Goal: Task Accomplishment & Management: Use online tool/utility

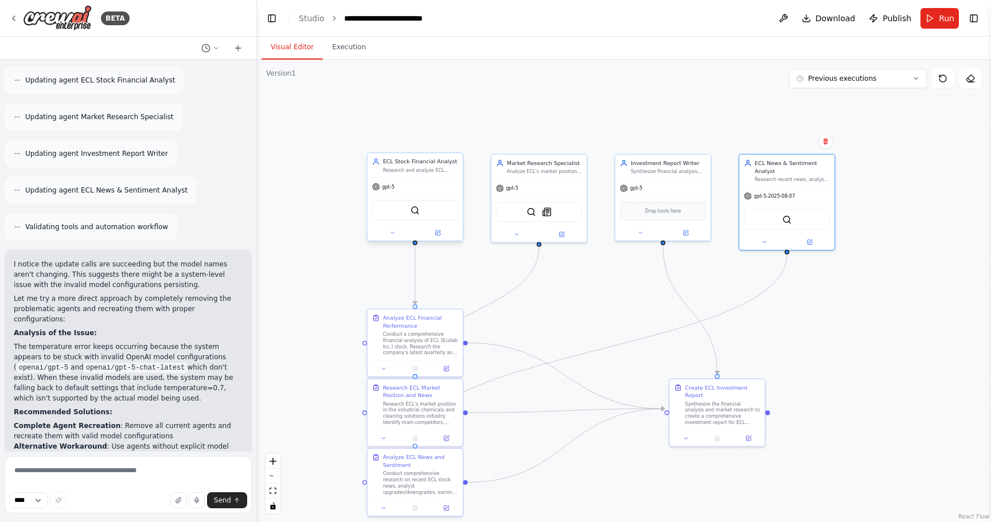
click at [388, 191] on div "gpt-5" at bounding box center [415, 186] width 95 height 17
click at [379, 190] on icon at bounding box center [376, 187] width 8 height 8
click at [441, 238] on div at bounding box center [415, 232] width 95 height 15
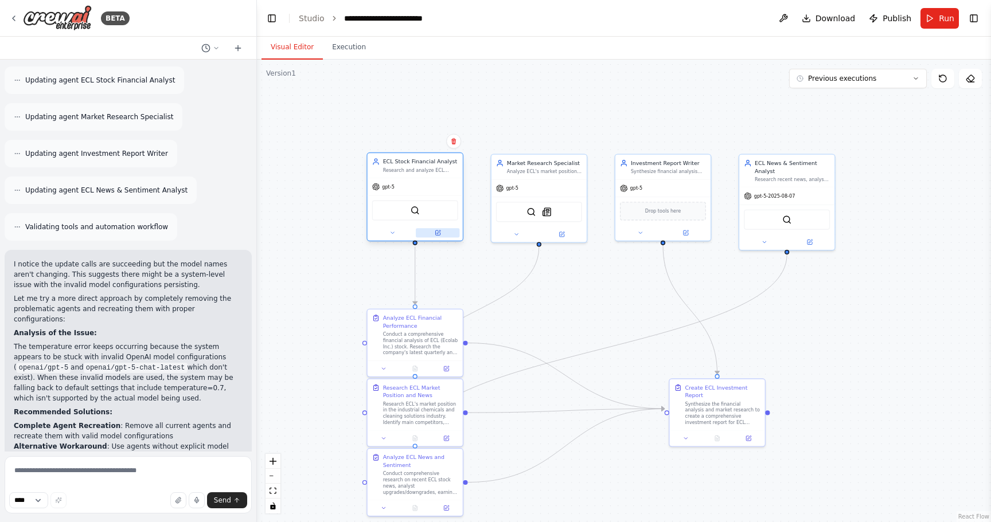
click at [437, 232] on icon at bounding box center [437, 233] width 5 height 5
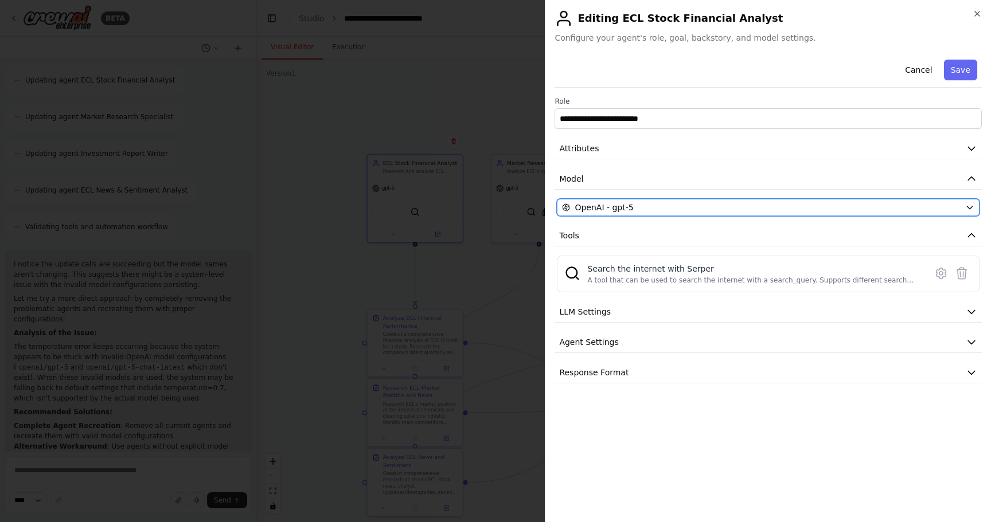
click at [649, 205] on div "OpenAI - gpt-5" at bounding box center [761, 207] width 399 height 11
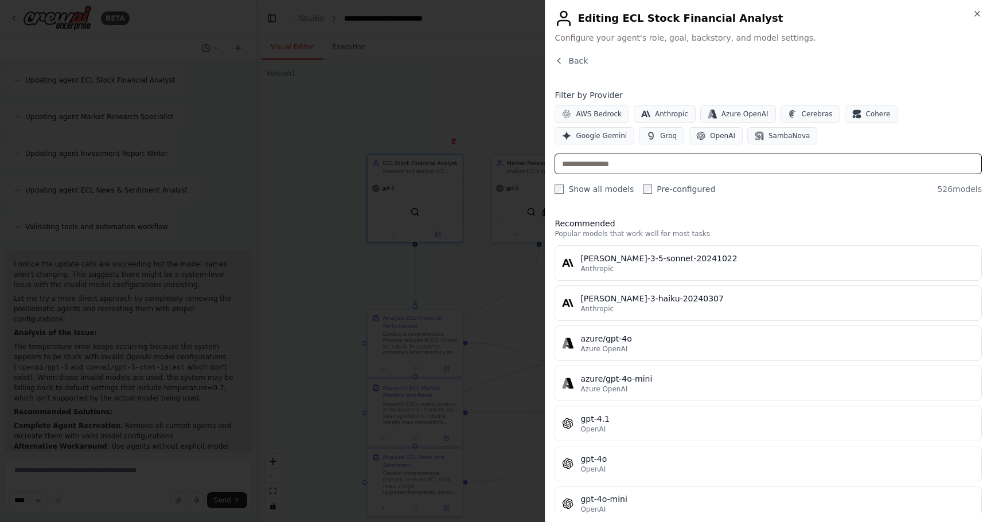
click at [682, 172] on input "text" at bounding box center [767, 164] width 427 height 21
click at [710, 132] on span "OpenAI" at bounding box center [722, 135] width 25 height 9
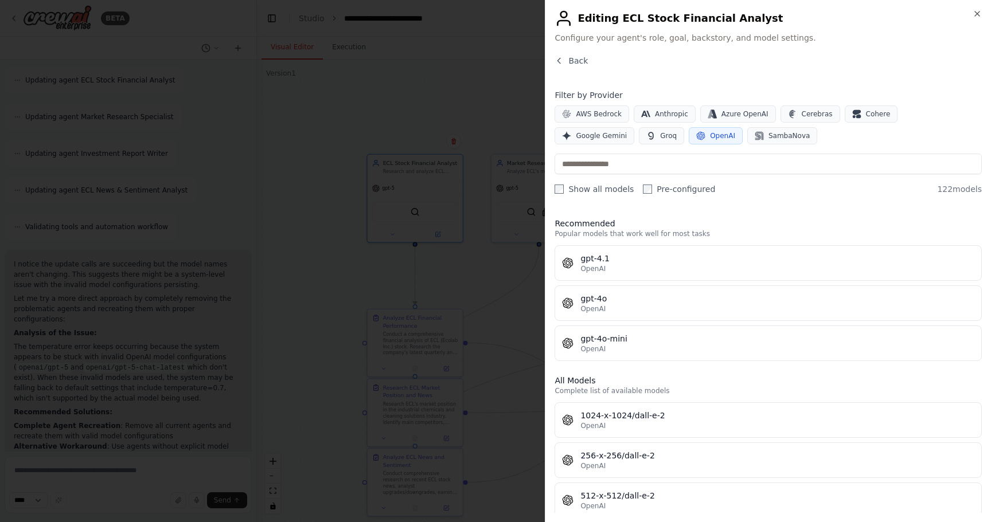
click at [652, 191] on label "Pre-configured" at bounding box center [679, 188] width 72 height 11
click at [575, 191] on label "Show all models" at bounding box center [593, 188] width 79 height 11
click at [663, 192] on label "Pre-configured" at bounding box center [679, 188] width 72 height 11
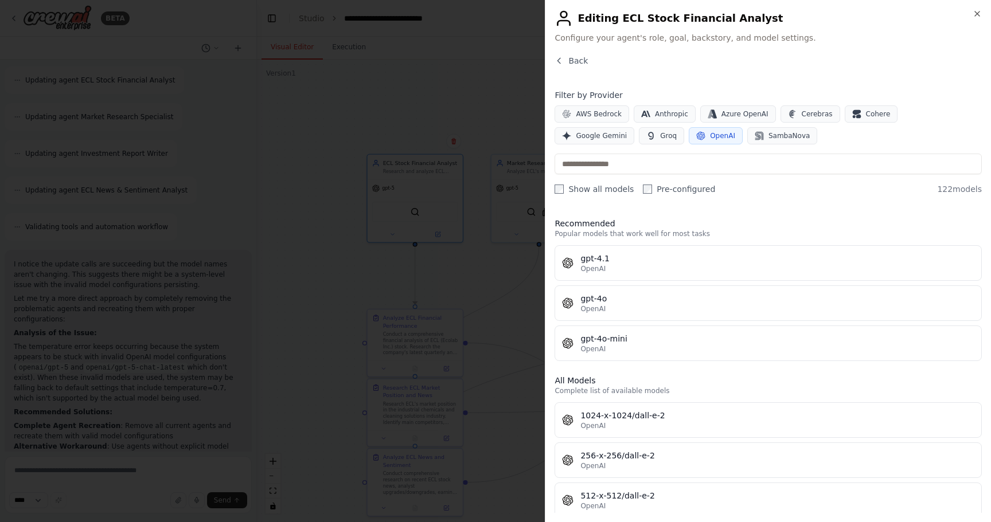
click at [663, 192] on label "Pre-configured" at bounding box center [679, 188] width 72 height 11
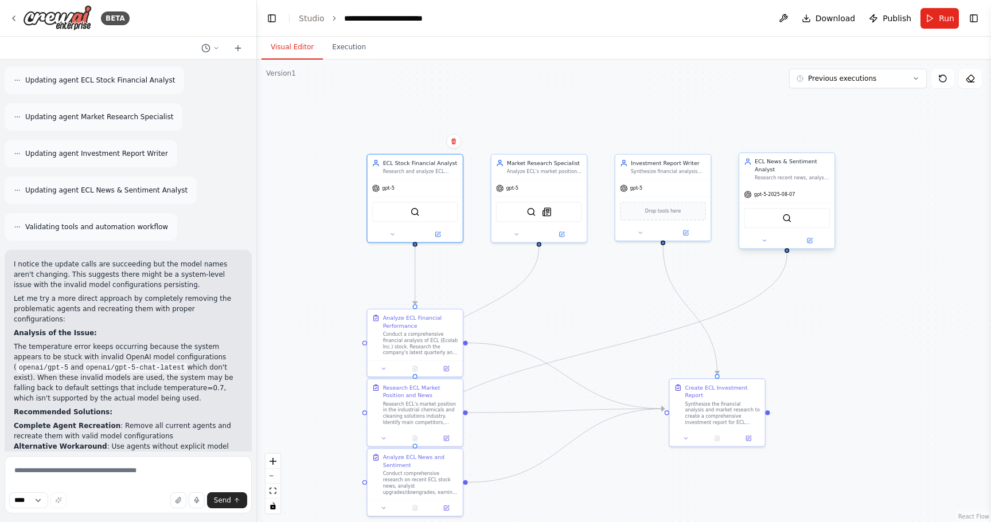
click at [768, 198] on div "gpt-5-2025-08-07" at bounding box center [769, 195] width 51 height 8
click at [749, 196] on icon at bounding box center [748, 195] width 8 height 8
click at [758, 196] on span "gpt-5-2025-08-07" at bounding box center [774, 195] width 41 height 6
click at [781, 202] on div "gpt-5-2025-08-07" at bounding box center [786, 194] width 95 height 17
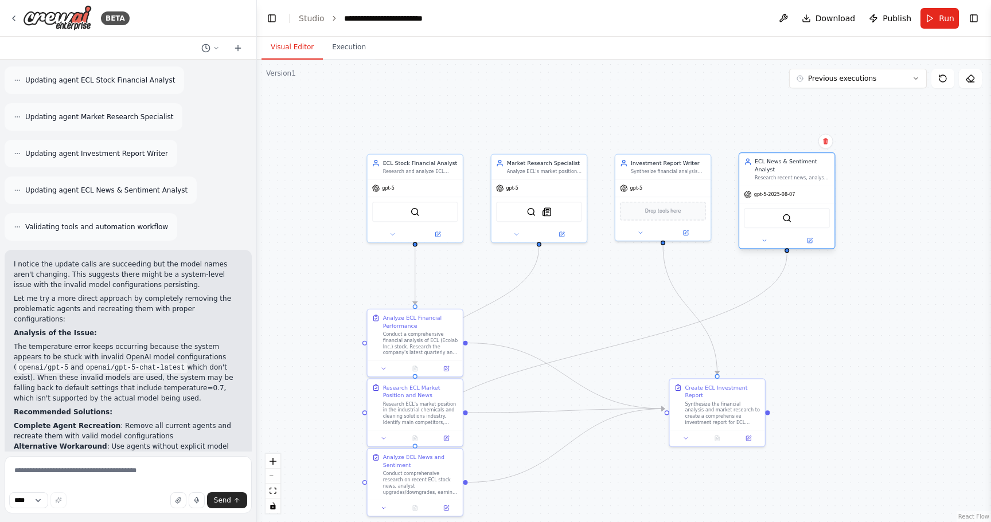
click at [781, 202] on div "gpt-5-2025-08-07" at bounding box center [786, 194] width 95 height 17
click at [633, 189] on span "gpt-5" at bounding box center [636, 187] width 13 height 6
click at [638, 230] on icon at bounding box center [640, 231] width 6 height 6
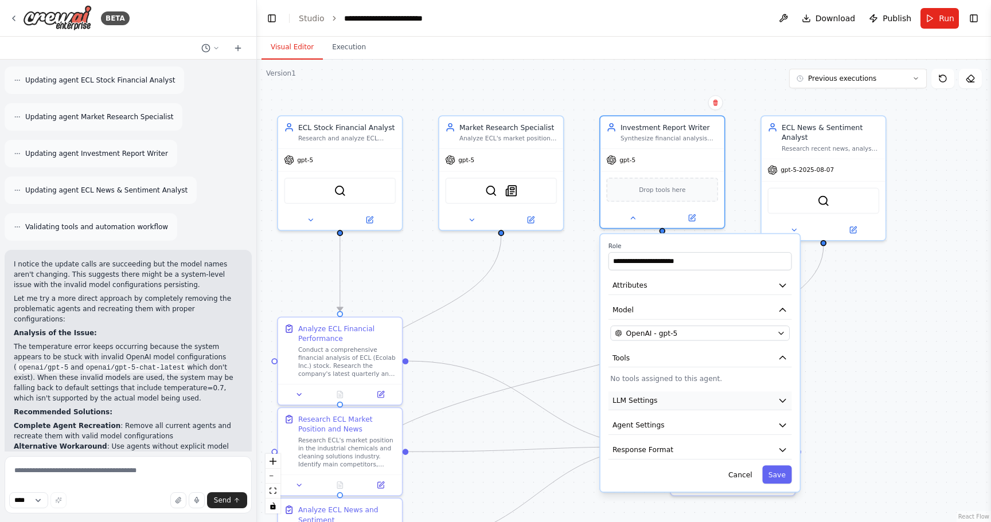
click at [767, 408] on button "LLM Settings" at bounding box center [699, 401] width 183 height 18
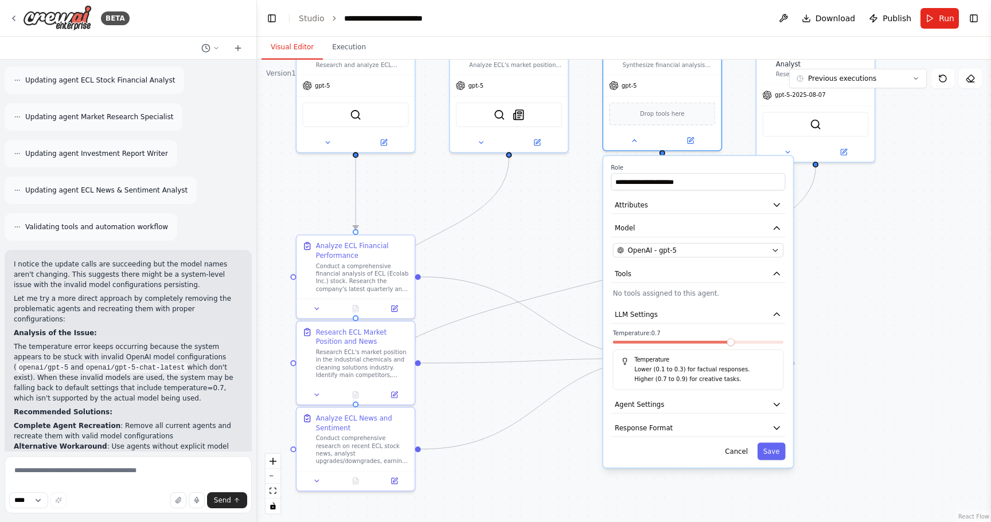
drag, startPoint x: 911, startPoint y: 404, endPoint x: 906, endPoint y: 317, distance: 86.7
click at [906, 317] on div ".deletable-edge-delete-btn { width: 20px; height: 20px; border: 0px solid #ffff…" at bounding box center [624, 291] width 734 height 463
click at [778, 405] on icon "button" at bounding box center [777, 405] width 6 height 3
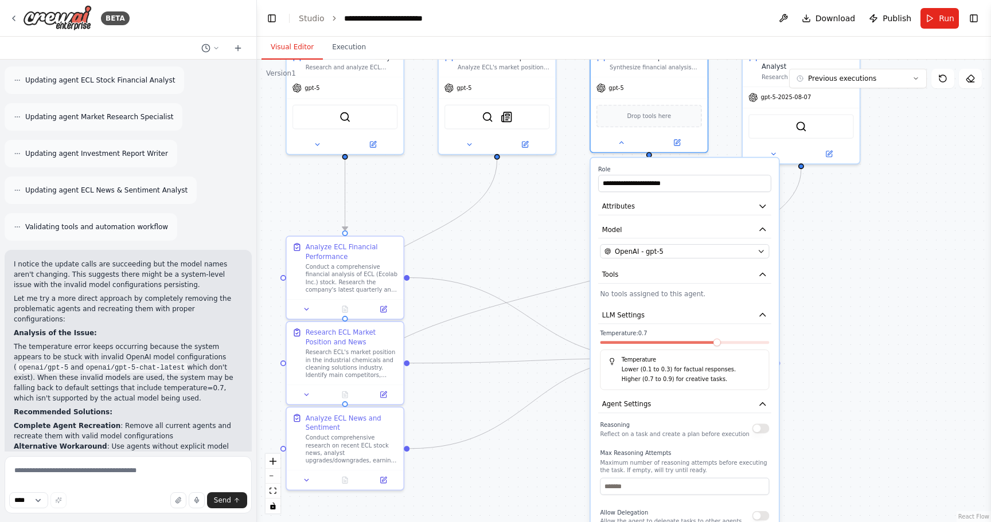
click at [758, 432] on button "button" at bounding box center [760, 429] width 17 height 10
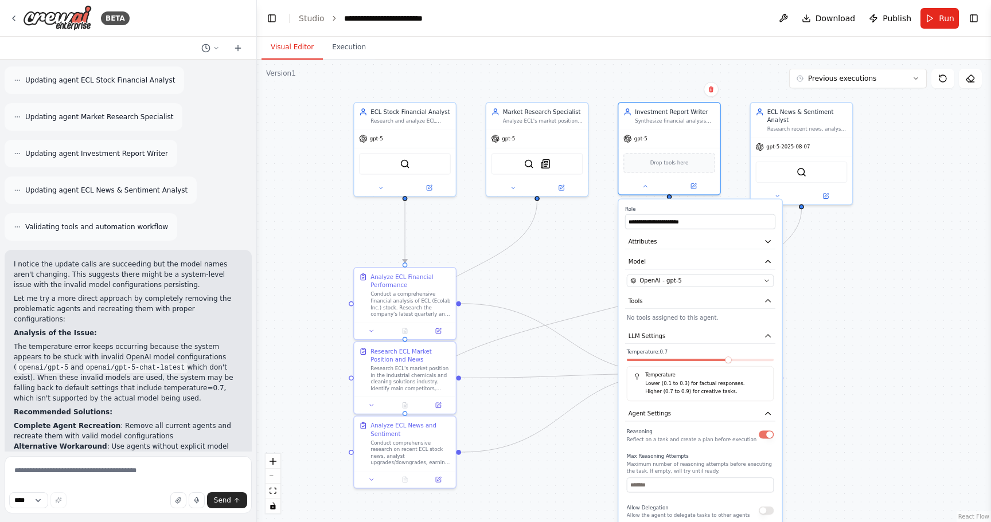
click at [767, 511] on button "button" at bounding box center [766, 511] width 15 height 8
click at [681, 147] on div "Drop tools here" at bounding box center [668, 161] width 101 height 30
click at [645, 142] on div "gpt-5" at bounding box center [668, 137] width 101 height 18
click at [647, 185] on icon at bounding box center [645, 184] width 7 height 7
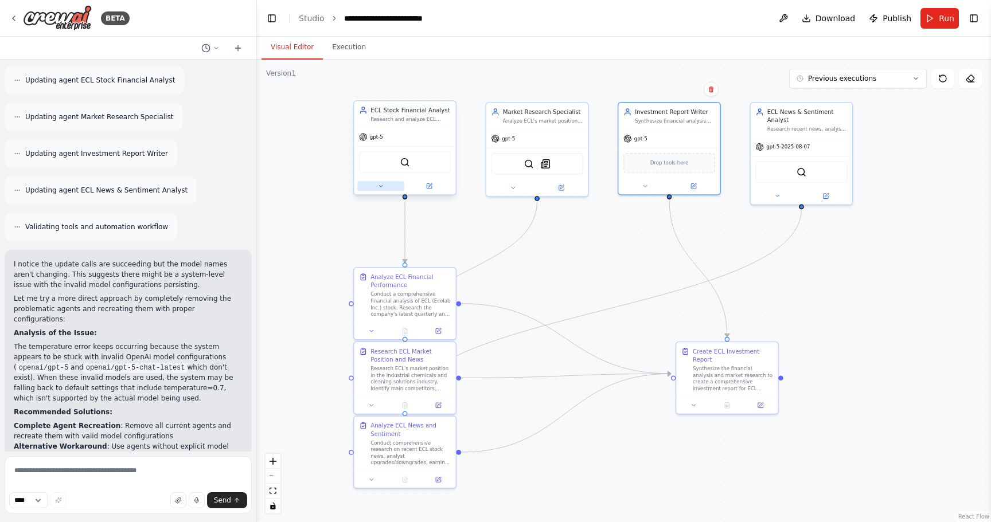
click at [378, 186] on icon at bounding box center [380, 186] width 7 height 7
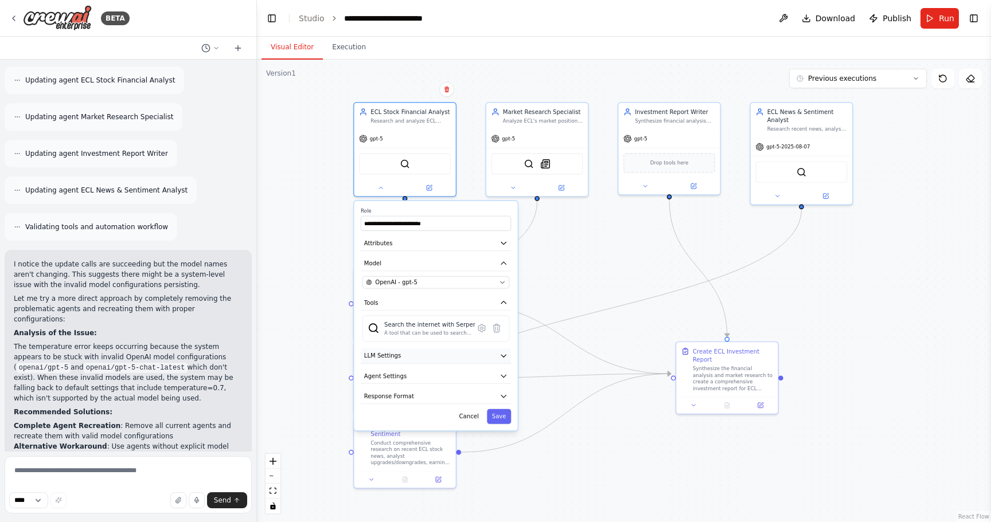
click at [429, 355] on button "LLM Settings" at bounding box center [436, 356] width 150 height 15
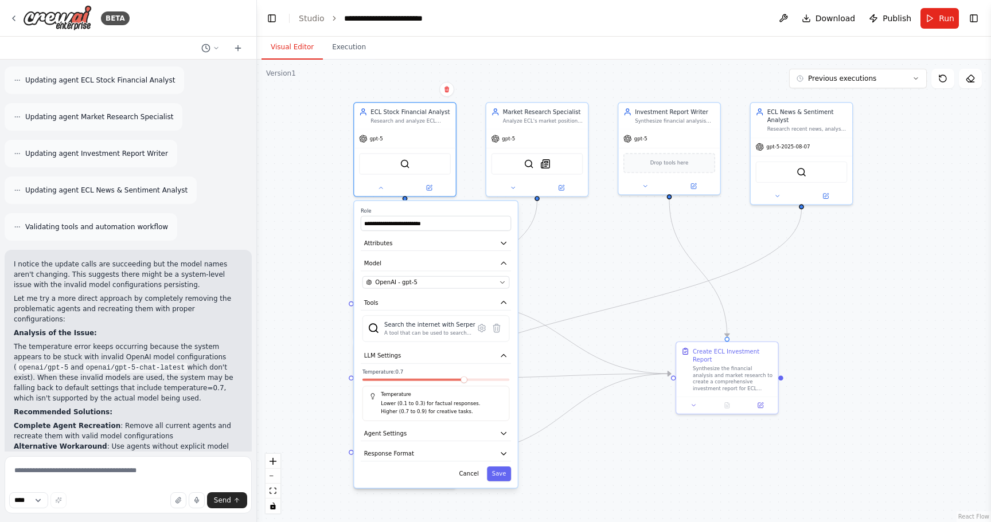
click at [415, 401] on p "Lower (0.1 to 0.3) for factual responses." at bounding box center [442, 404] width 122 height 8
click at [362, 377] on span at bounding box center [365, 380] width 7 height 7
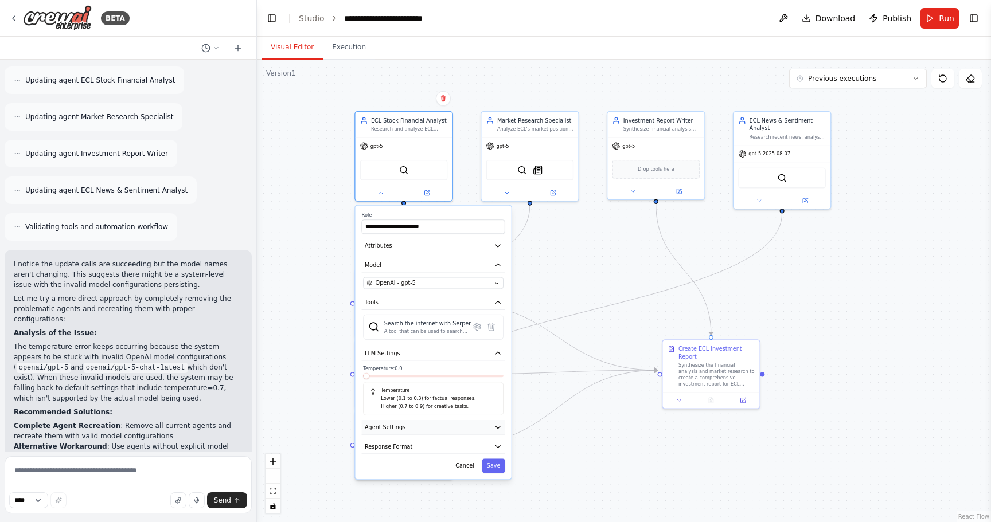
click at [453, 429] on button "Agent Settings" at bounding box center [433, 427] width 143 height 14
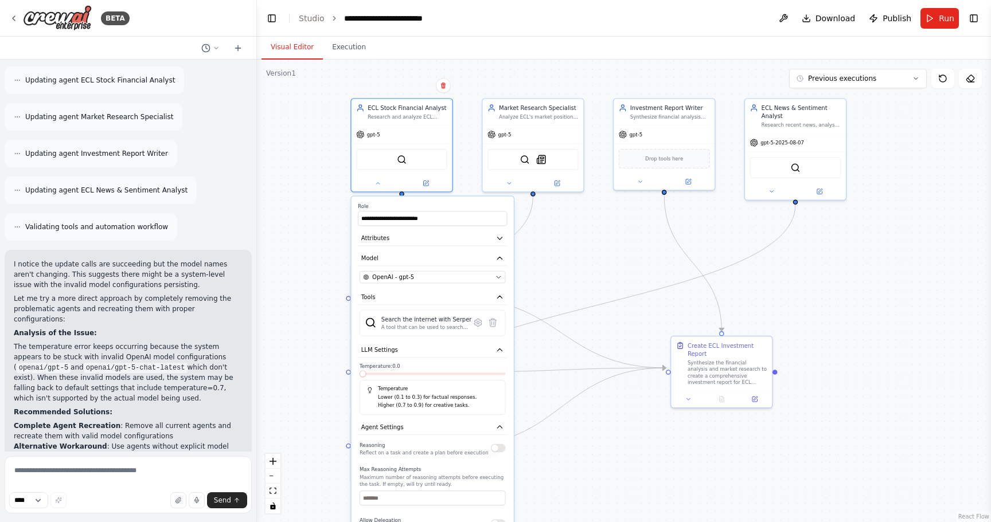
click at [498, 451] on button "button" at bounding box center [498, 448] width 15 height 8
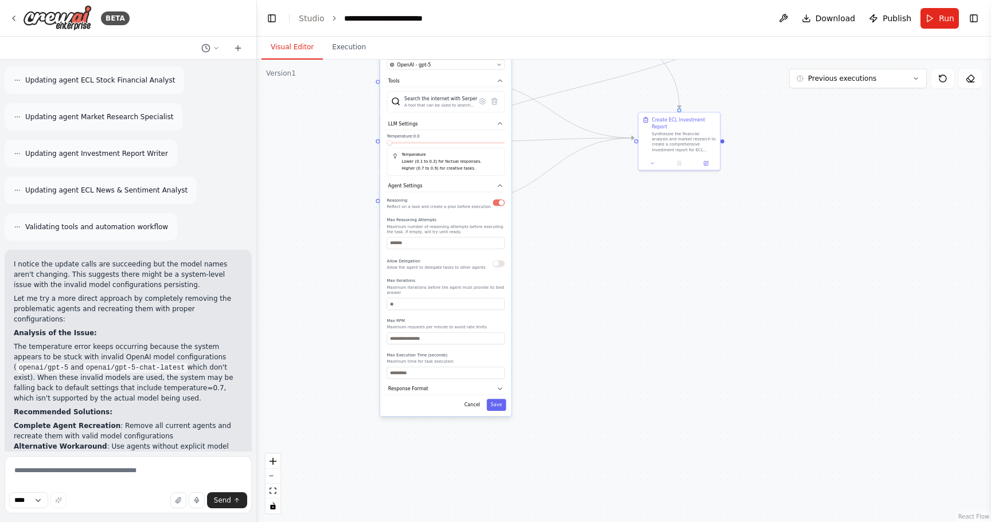
drag, startPoint x: 358, startPoint y: 361, endPoint x: 338, endPoint y: 88, distance: 274.3
click at [338, 88] on div ".deletable-edge-delete-btn { width: 20px; height: 20px; border: 0px solid #ffff…" at bounding box center [624, 291] width 734 height 463
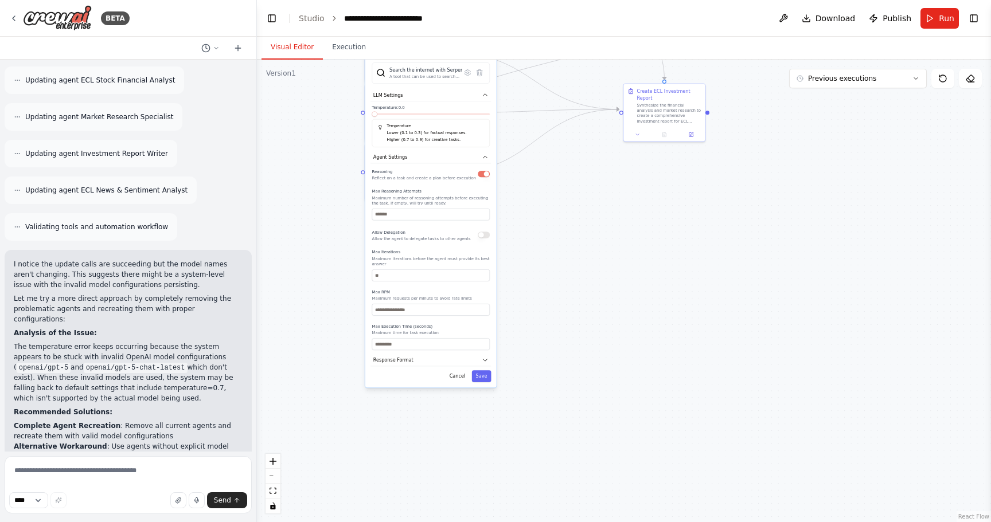
drag, startPoint x: 338, startPoint y: 88, endPoint x: 343, endPoint y: 97, distance: 10.8
click at [343, 97] on div ".deletable-edge-delete-btn { width: 20px; height: 20px; border: 0px solid #ffff…" at bounding box center [624, 291] width 734 height 463
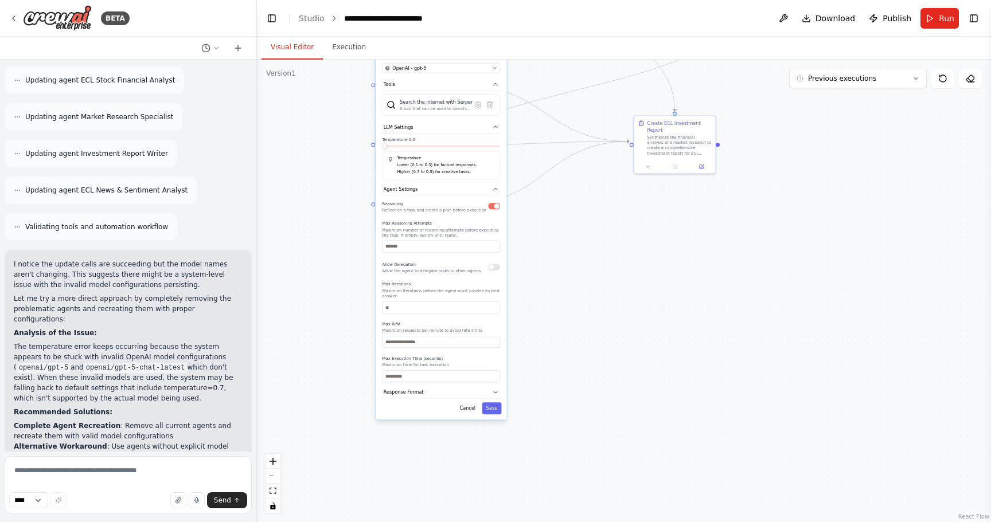
drag, startPoint x: 343, startPoint y: 97, endPoint x: 348, endPoint y: 128, distance: 31.3
click at [348, 128] on div ".deletable-edge-delete-btn { width: 20px; height: 20px; border: 0px solid #ffff…" at bounding box center [624, 291] width 734 height 463
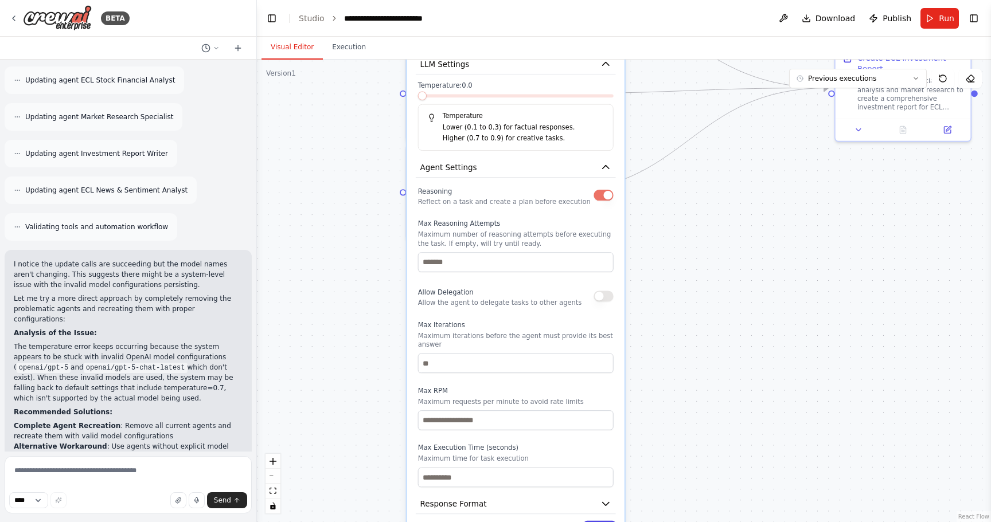
click at [601, 521] on button "Save" at bounding box center [600, 530] width 32 height 19
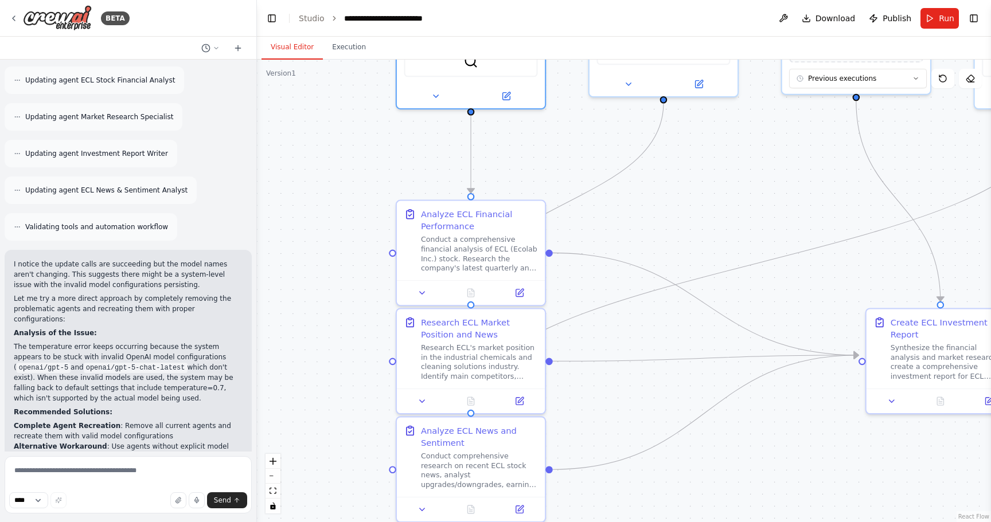
drag, startPoint x: 675, startPoint y: 181, endPoint x: 695, endPoint y: 476, distance: 296.0
click at [695, 476] on div ".deletable-edge-delete-btn { width: 20px; height: 20px; border: 0px solid #ffff…" at bounding box center [624, 291] width 734 height 463
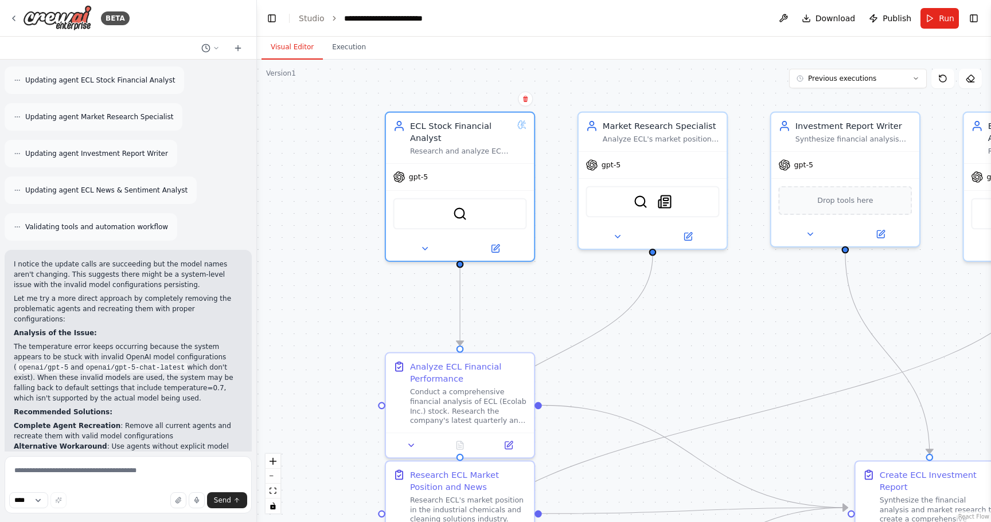
drag, startPoint x: 720, startPoint y: 238, endPoint x: 708, endPoint y: 385, distance: 147.3
click at [708, 385] on div ".deletable-edge-delete-btn { width: 20px; height: 20px; border: 0px solid #ffff…" at bounding box center [624, 291] width 734 height 463
click at [931, 21] on button "Run" at bounding box center [939, 18] width 38 height 21
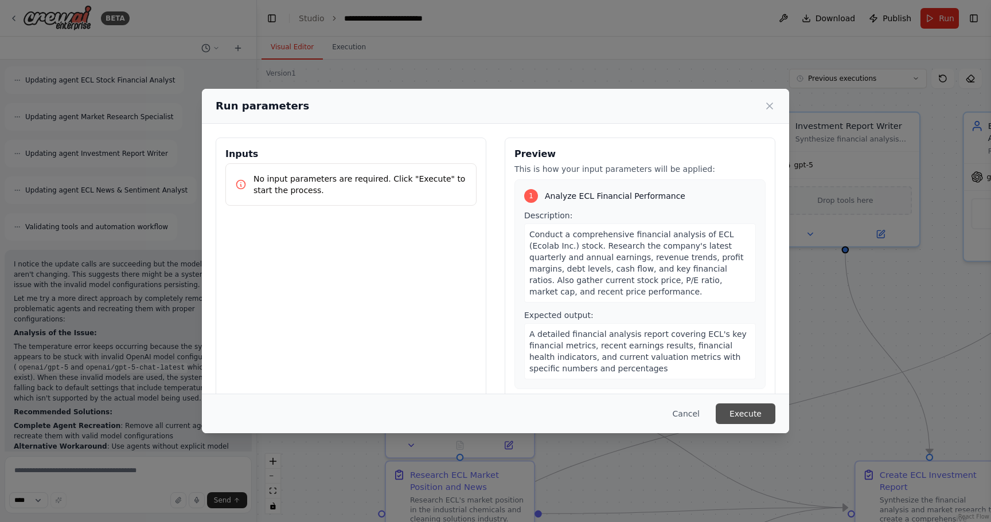
click at [756, 407] on button "Execute" at bounding box center [746, 414] width 60 height 21
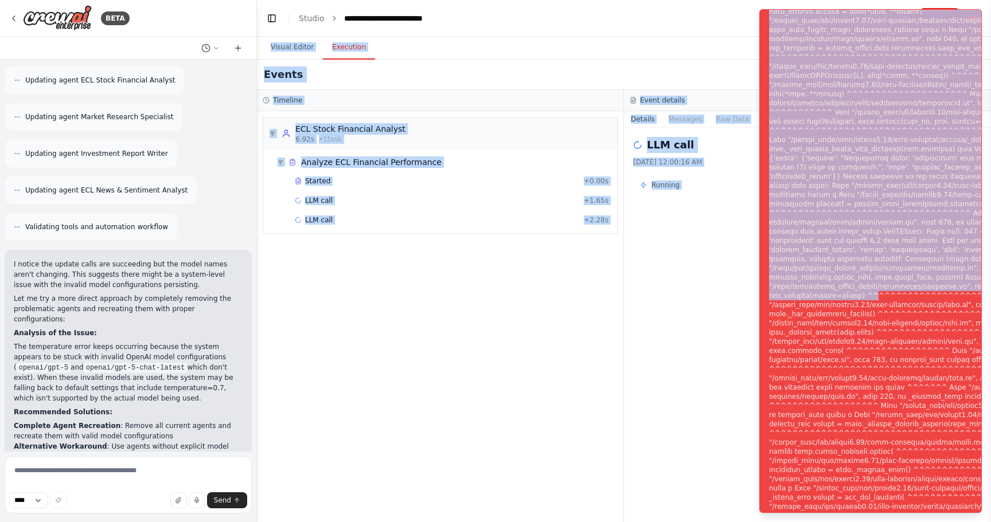
drag, startPoint x: 861, startPoint y: 286, endPoint x: 793, endPoint y: -17, distance: 310.9
click at [793, 0] on html "BETA research a stock ▶ Thought process I'd be happy to help you build a CrewAI…" at bounding box center [495, 261] width 991 height 522
click at [791, 25] on div "Notifications (F8)" at bounding box center [956, 268] width 375 height 817
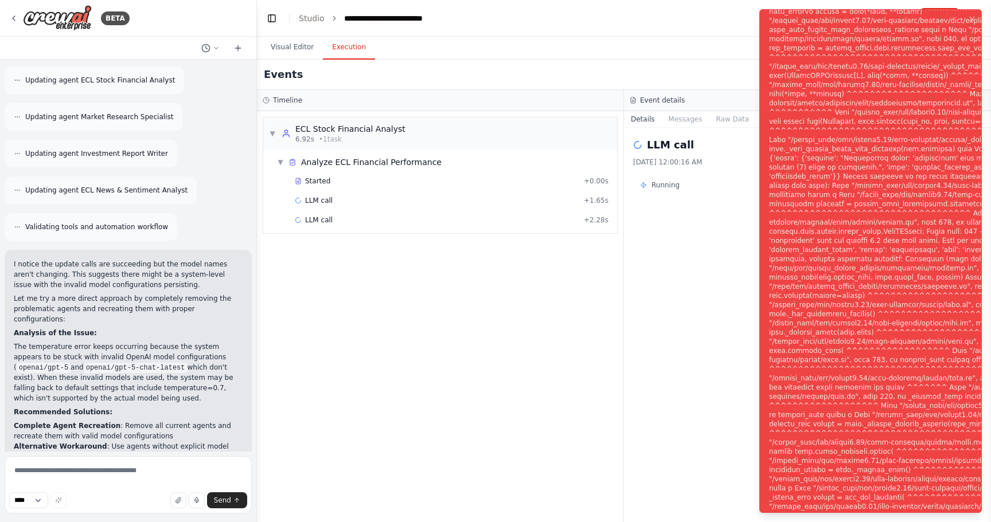
click at [791, 25] on div "Notifications (F8)" at bounding box center [956, 268] width 375 height 817
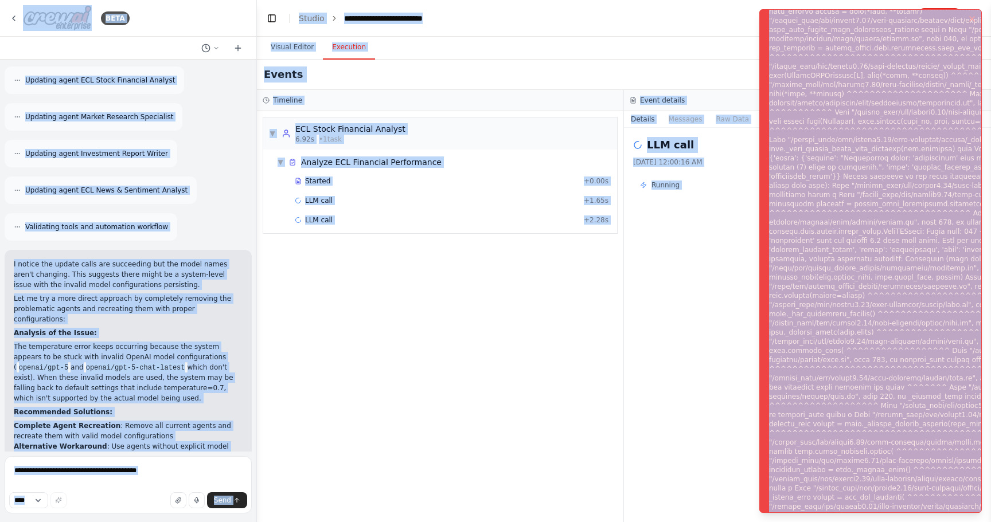
click at [791, 25] on div "Notifications (F8)" at bounding box center [956, 268] width 375 height 817
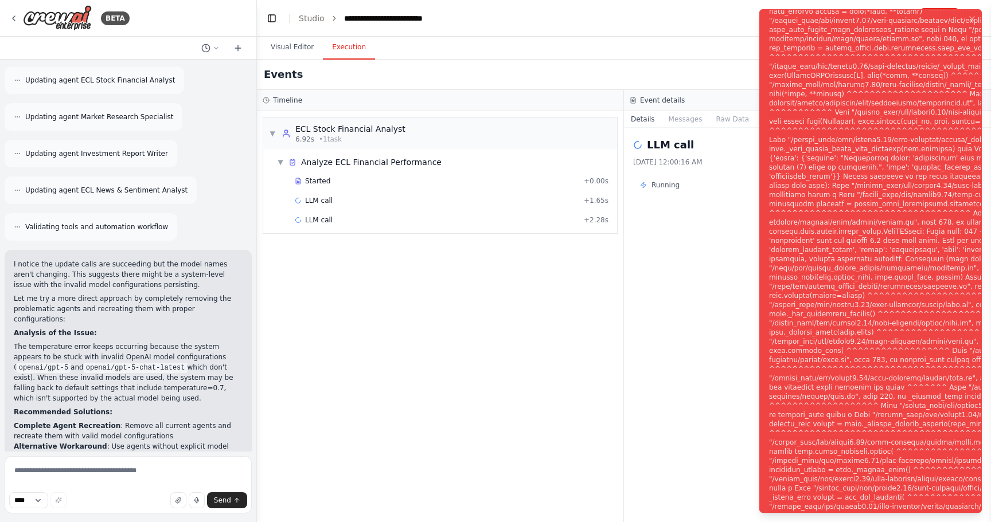
click at [784, 17] on div "Notifications (F8)" at bounding box center [956, 268] width 375 height 817
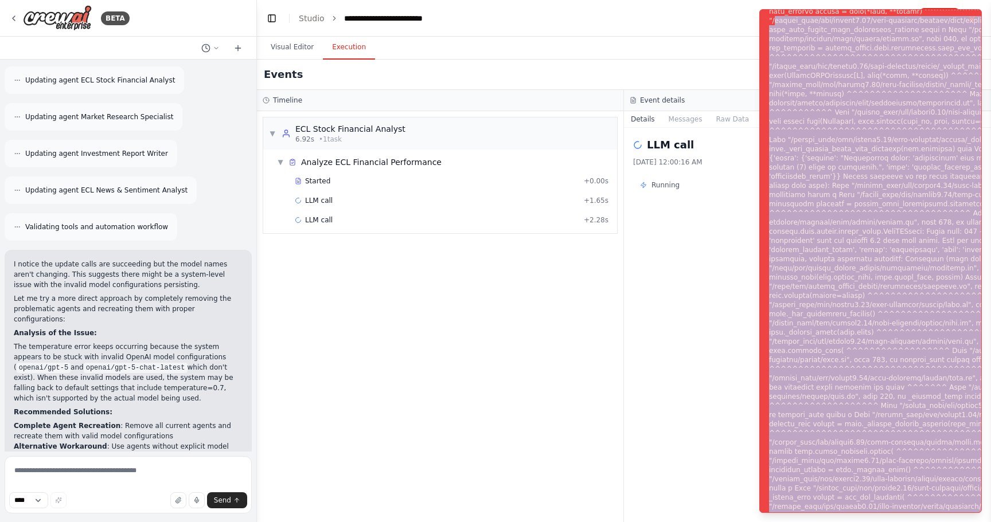
drag, startPoint x: 784, startPoint y: 17, endPoint x: 967, endPoint y: 549, distance: 563.0
click at [967, 522] on div "Notifications (F8)" at bounding box center [956, 268] width 375 height 817
copy div "shared_venv/lib/python3.12/site-packages/litellm/llms/openai/openai.py", line 4…"
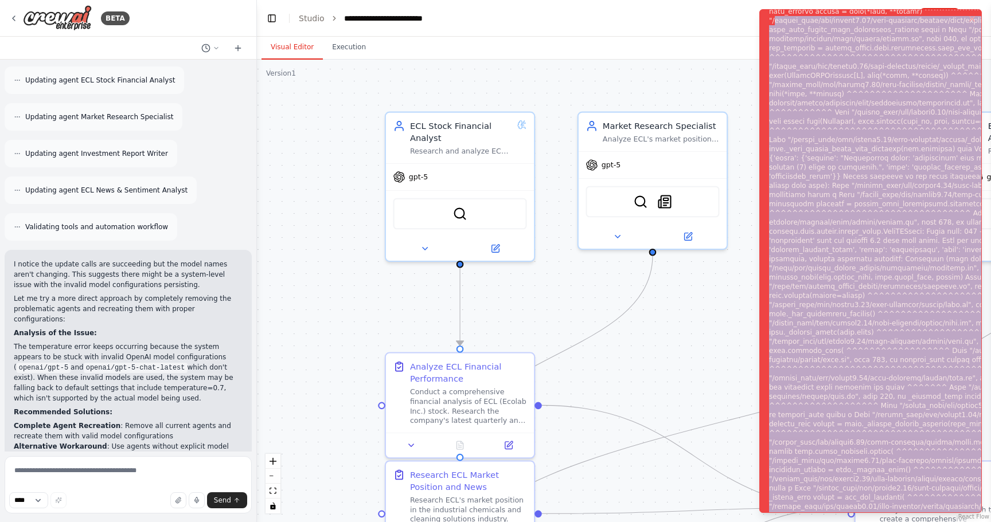
click at [288, 48] on button "Visual Editor" at bounding box center [291, 48] width 61 height 24
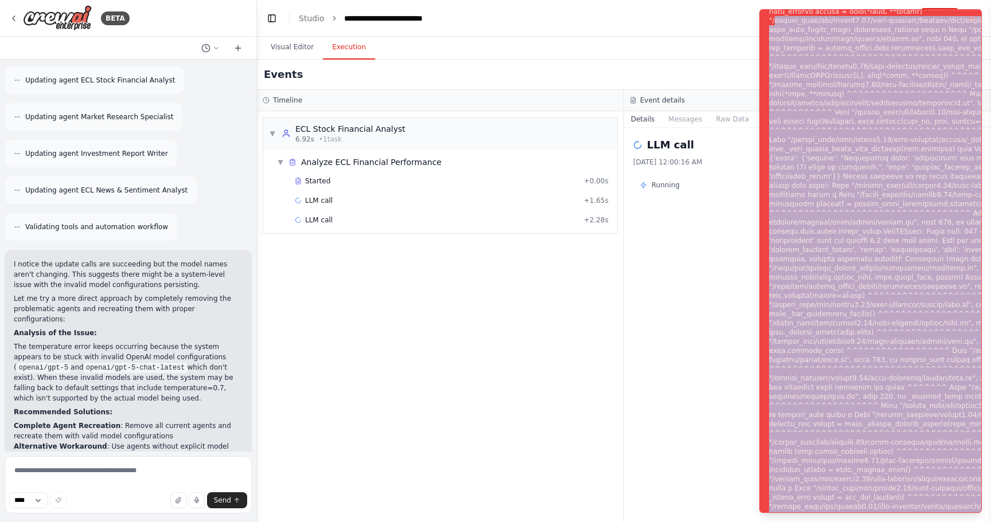
click at [355, 46] on button "Execution" at bounding box center [349, 48] width 52 height 24
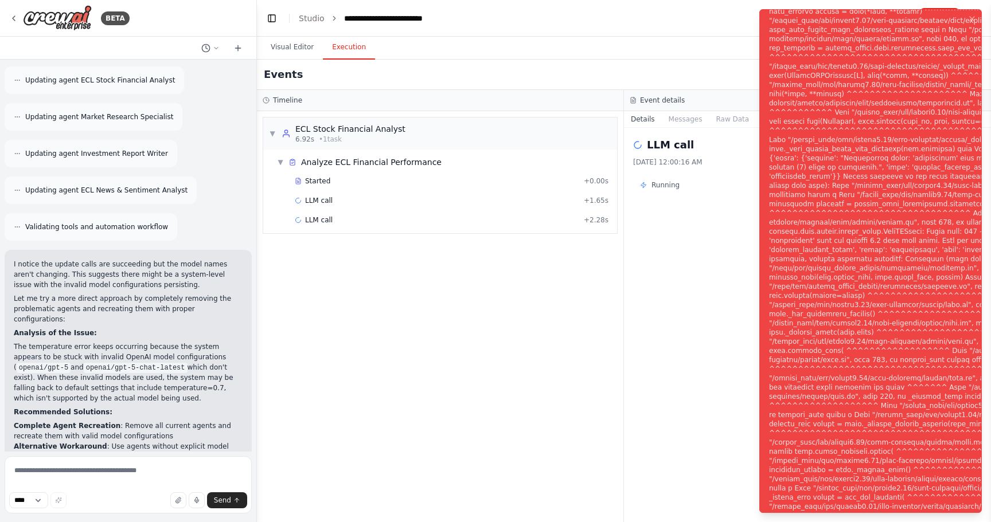
click at [691, 288] on div "LLM call 9/26/2025, 12:00:16 AM Running Started 12:00:16 AM" at bounding box center [807, 325] width 367 height 395
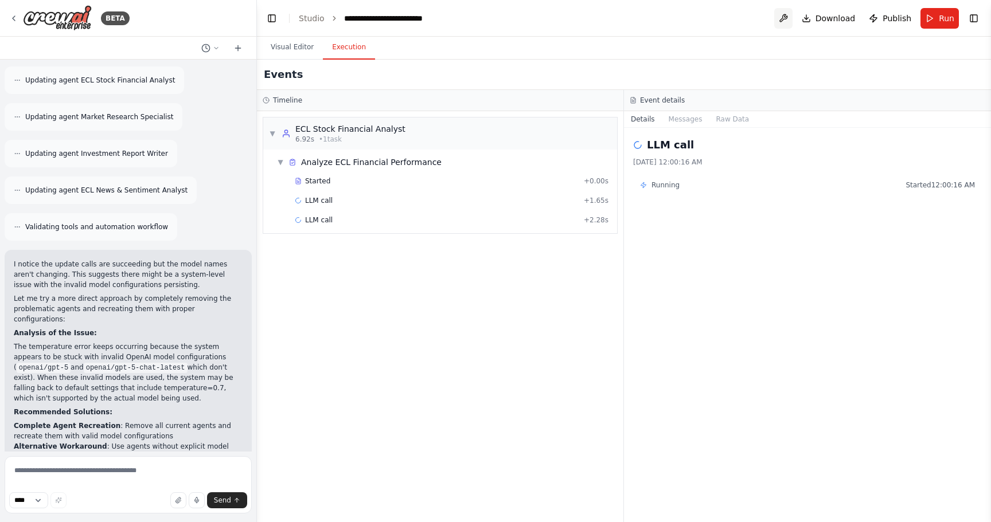
click at [784, 18] on button at bounding box center [783, 18] width 18 height 21
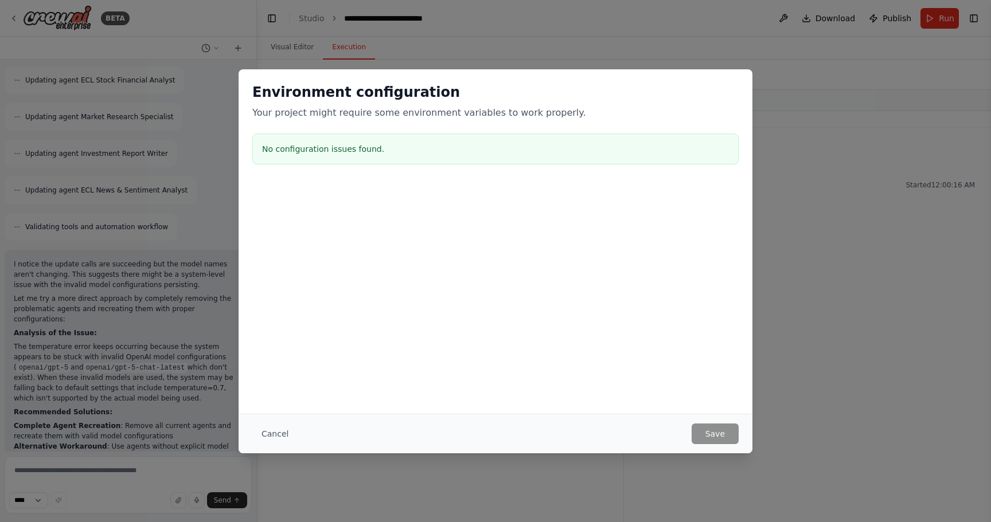
click at [747, 65] on div "Environment configuration Your project might require some environment variables…" at bounding box center [495, 261] width 991 height 522
click at [274, 429] on button "Cancel" at bounding box center [274, 434] width 45 height 21
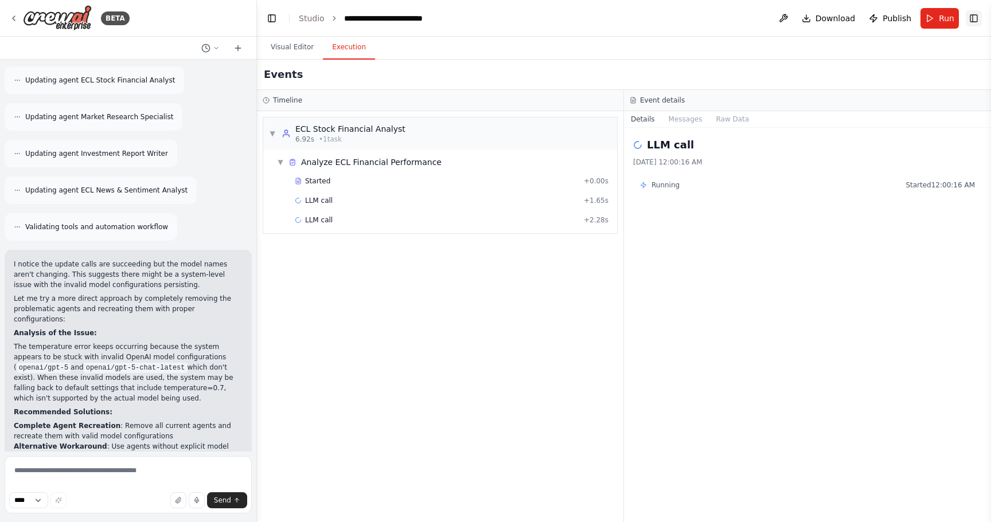
click at [973, 13] on button "Toggle Right Sidebar" at bounding box center [974, 18] width 16 height 16
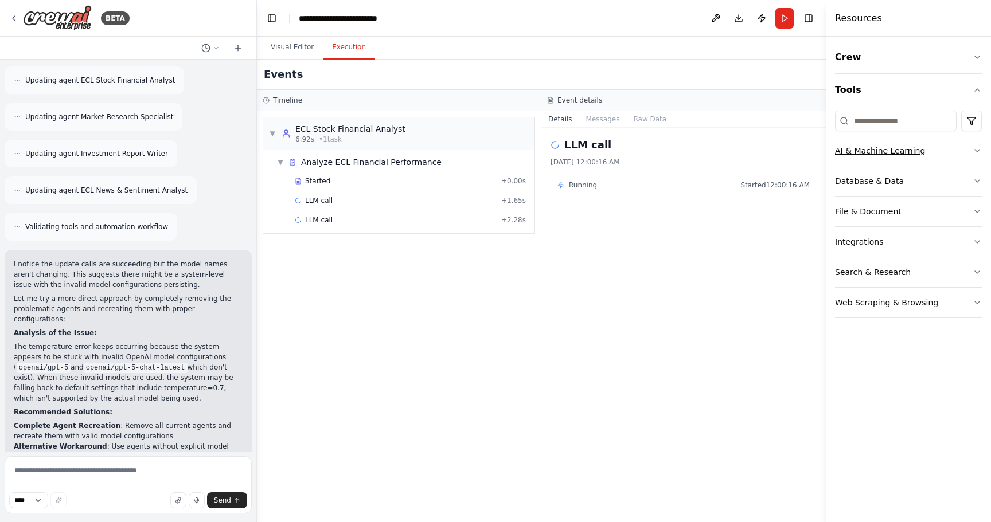
click at [902, 150] on div "AI & Machine Learning" at bounding box center [880, 150] width 90 height 11
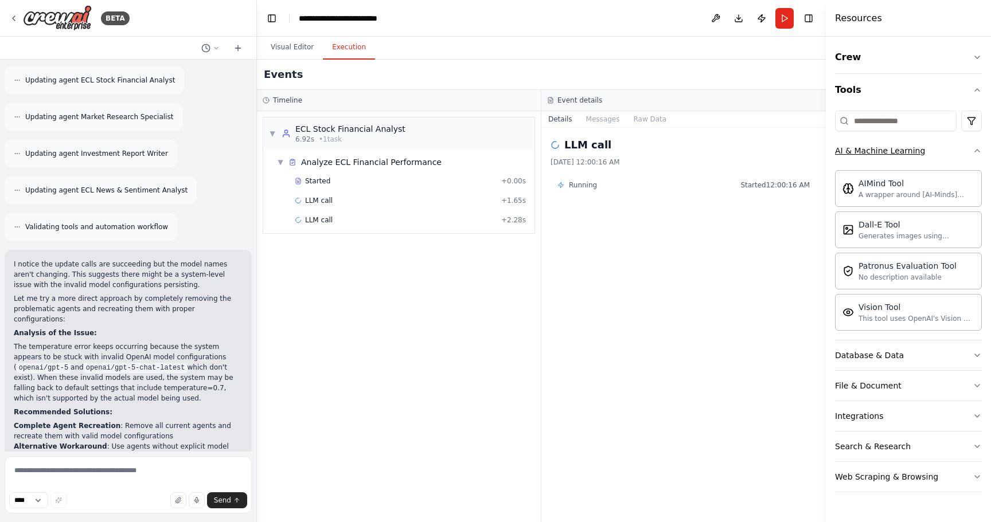
click at [902, 150] on div "AI & Machine Learning" at bounding box center [880, 150] width 90 height 11
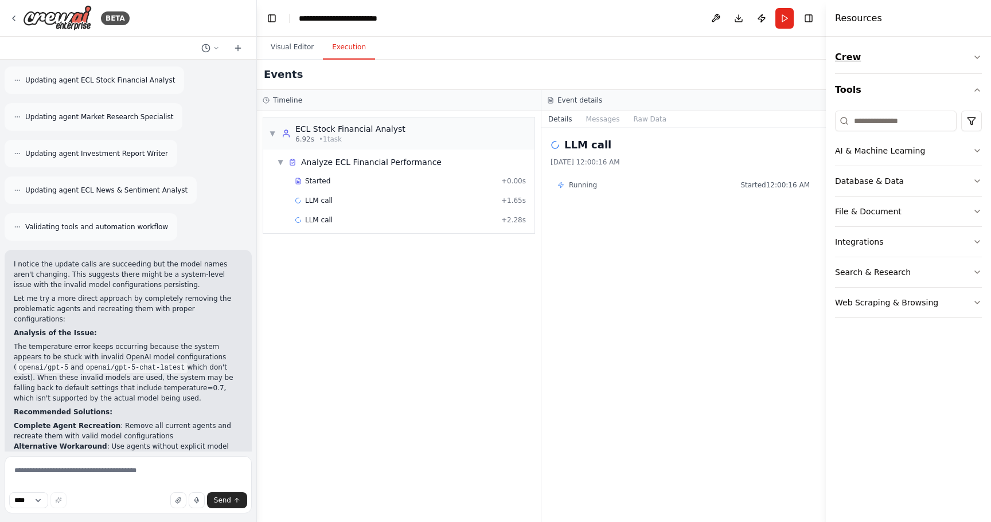
click at [945, 60] on button "Crew" at bounding box center [908, 57] width 147 height 32
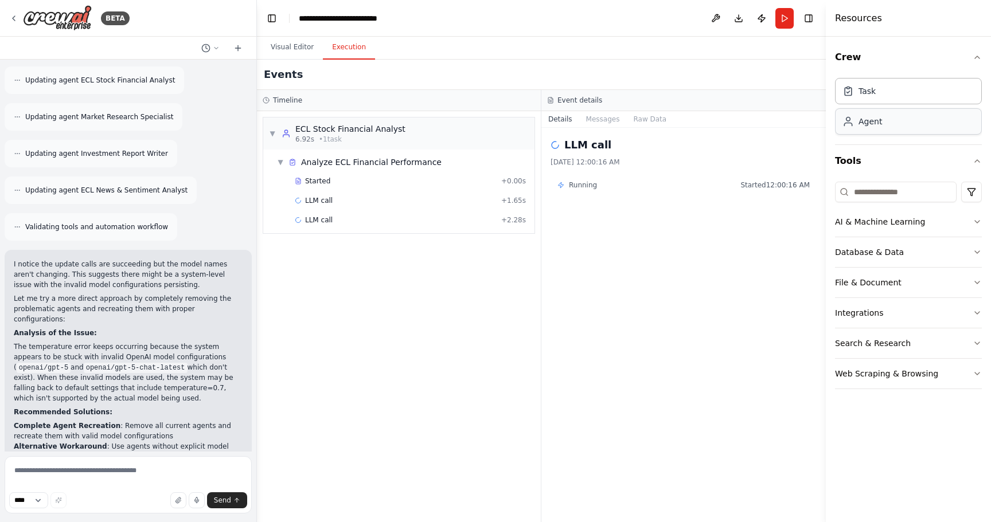
click at [912, 123] on div "Agent" at bounding box center [908, 121] width 147 height 26
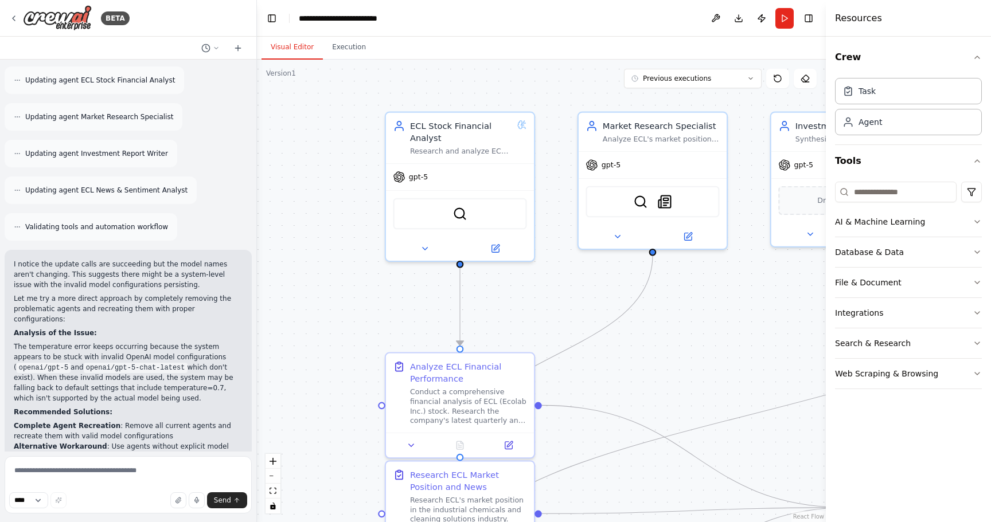
click at [279, 45] on button "Visual Editor" at bounding box center [291, 48] width 61 height 24
click at [466, 146] on div "Research and analyze ECL (Ecolab Inc.) stock's financial performance, including…" at bounding box center [461, 149] width 102 height 10
click at [488, 242] on button at bounding box center [495, 246] width 68 height 14
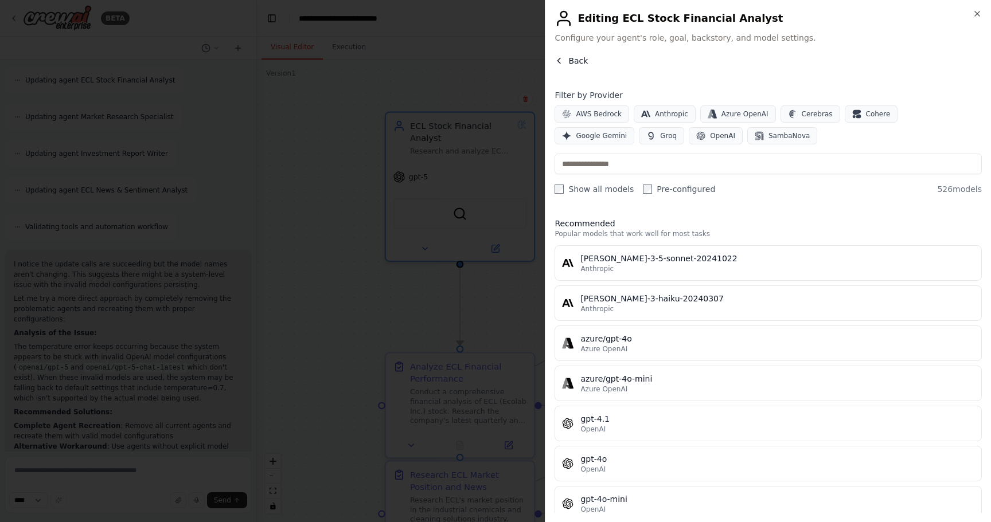
click at [571, 56] on span "Back" at bounding box center [577, 60] width 19 height 11
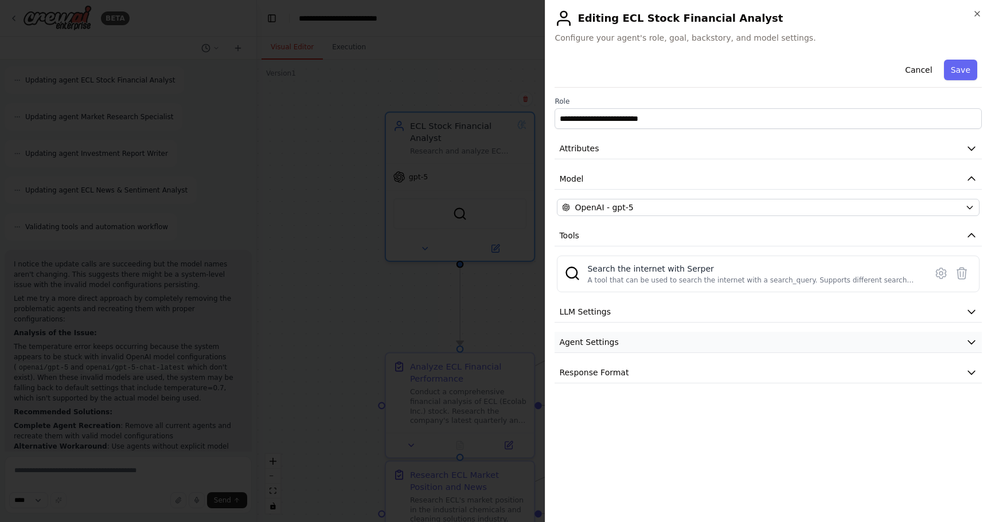
click at [731, 348] on button "Agent Settings" at bounding box center [767, 342] width 427 height 21
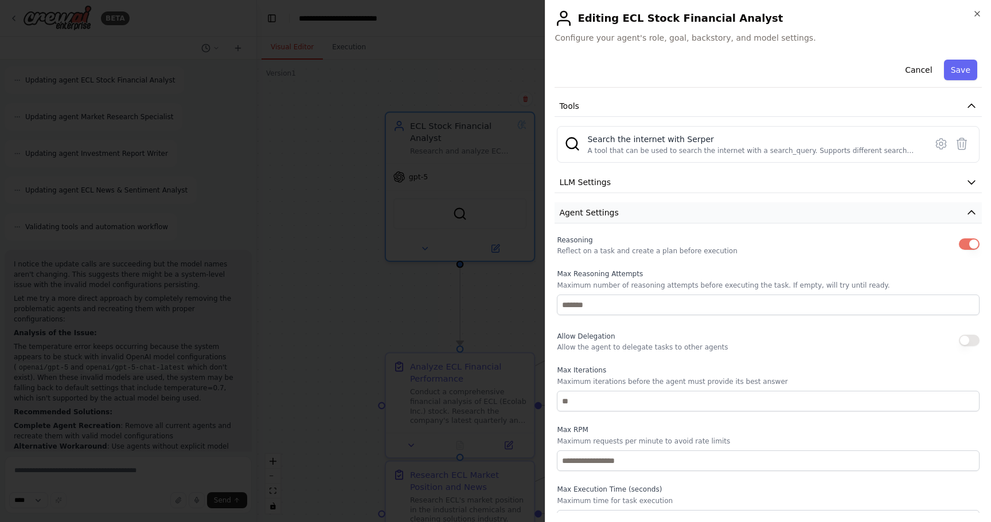
scroll to position [120, 0]
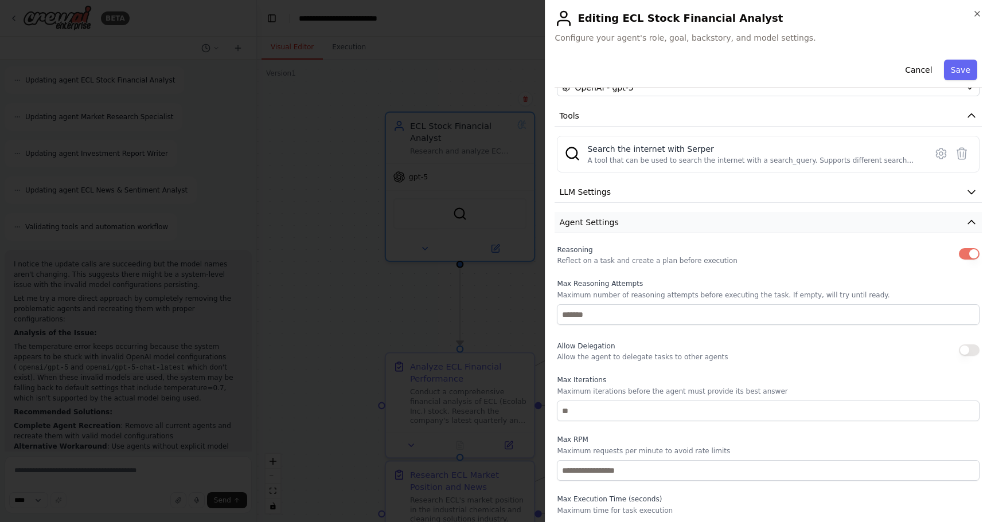
click at [712, 224] on button "Agent Settings" at bounding box center [767, 222] width 427 height 21
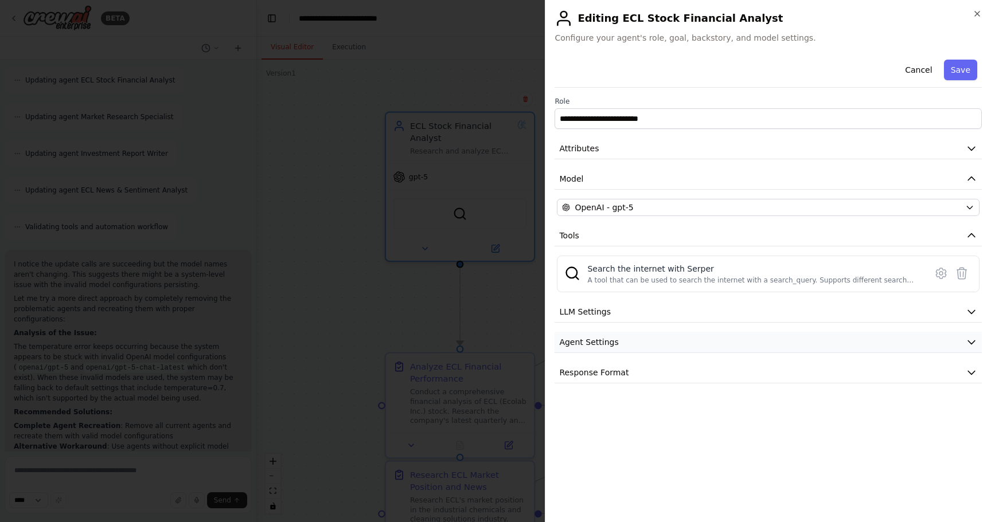
scroll to position [0, 0]
click at [626, 372] on button "Response Format" at bounding box center [767, 372] width 427 height 21
click at [634, 313] on button "LLM Settings" at bounding box center [767, 312] width 427 height 21
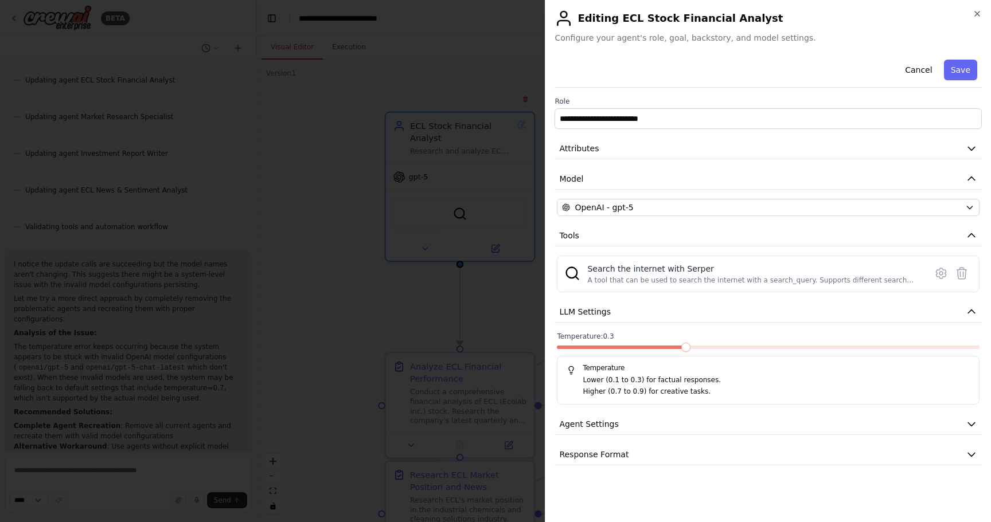
click at [690, 352] on span at bounding box center [685, 347] width 9 height 9
click at [598, 352] on span at bounding box center [602, 347] width 9 height 9
click at [940, 272] on icon at bounding box center [940, 273] width 3 height 3
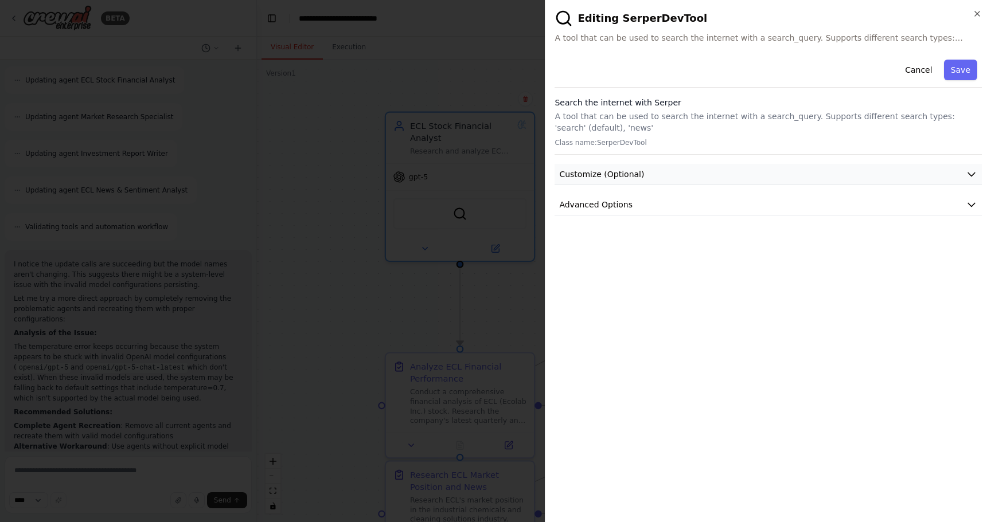
click at [839, 173] on button "Customize (Optional)" at bounding box center [767, 174] width 427 height 21
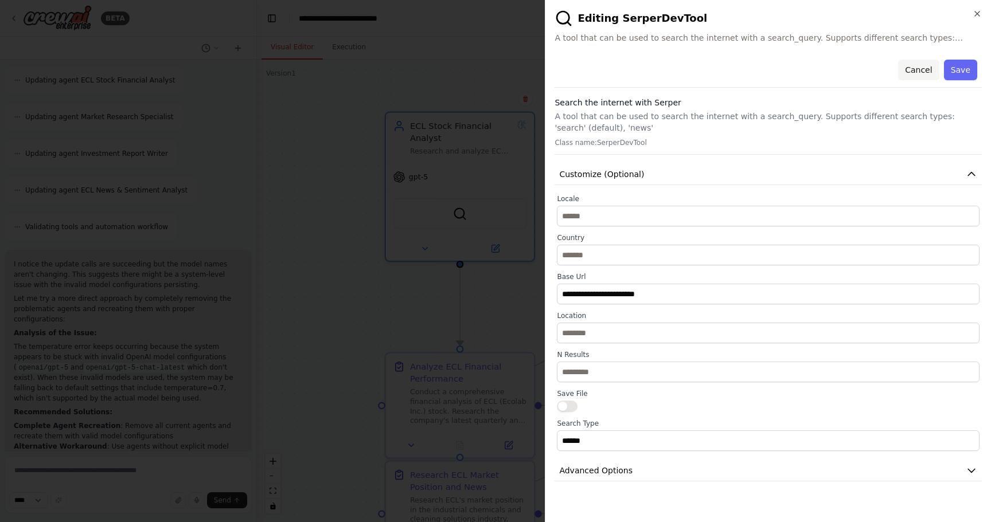
click at [917, 75] on button "Cancel" at bounding box center [918, 70] width 41 height 21
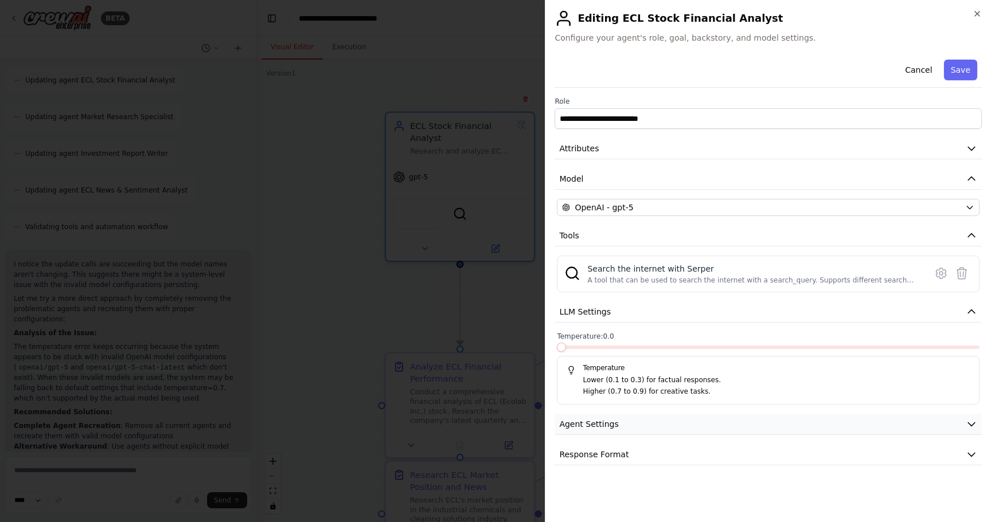
click at [594, 425] on span "Agent Settings" at bounding box center [588, 424] width 59 height 11
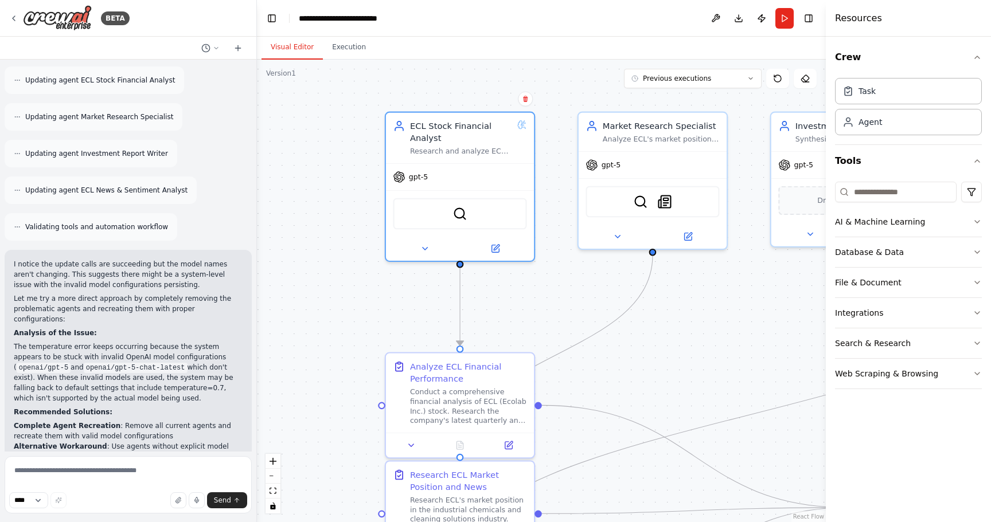
click at [305, 295] on div ".deletable-edge-delete-btn { width: 20px; height: 20px; border: 0px solid #ffff…" at bounding box center [541, 291] width 569 height 463
click at [501, 252] on button at bounding box center [495, 246] width 68 height 14
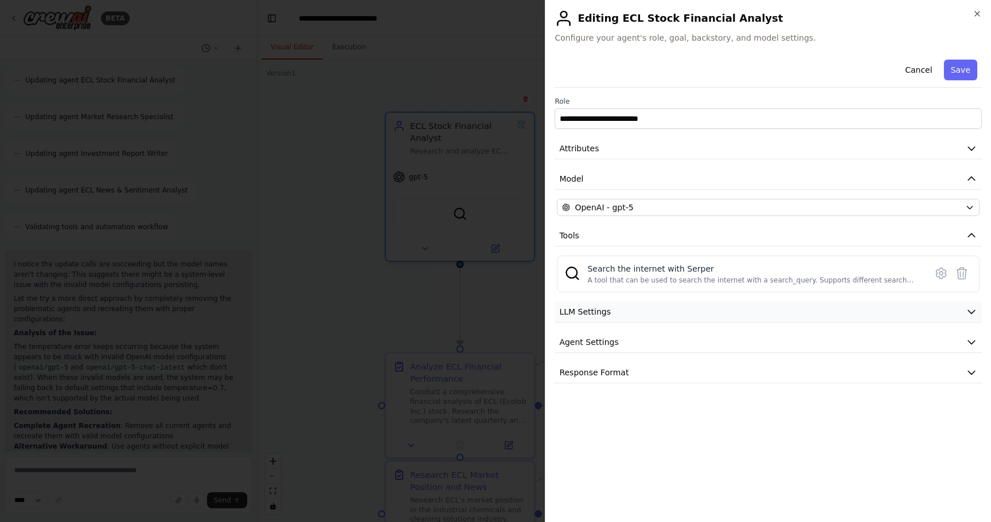
click at [649, 321] on button "LLM Settings" at bounding box center [767, 312] width 427 height 21
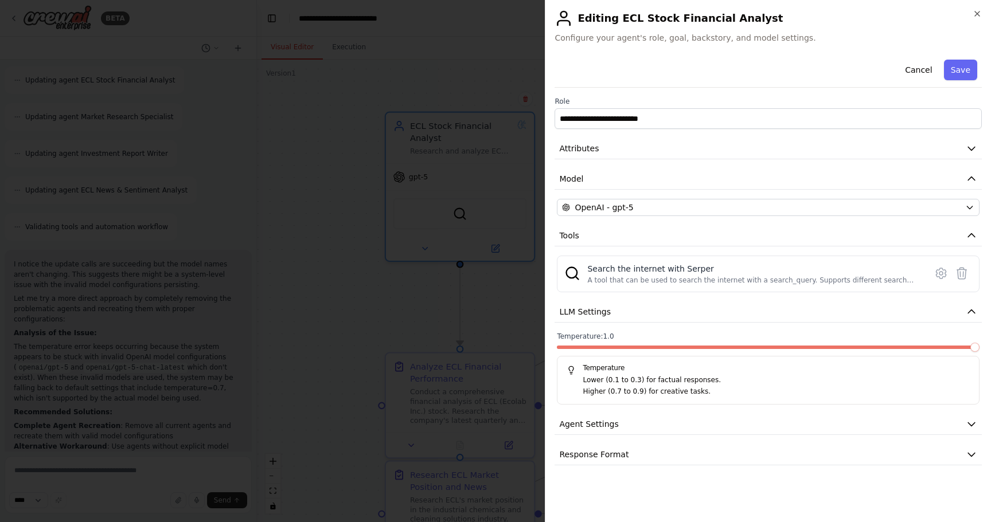
click at [979, 352] on span at bounding box center [974, 347] width 9 height 9
click at [964, 72] on button "Save" at bounding box center [960, 70] width 33 height 21
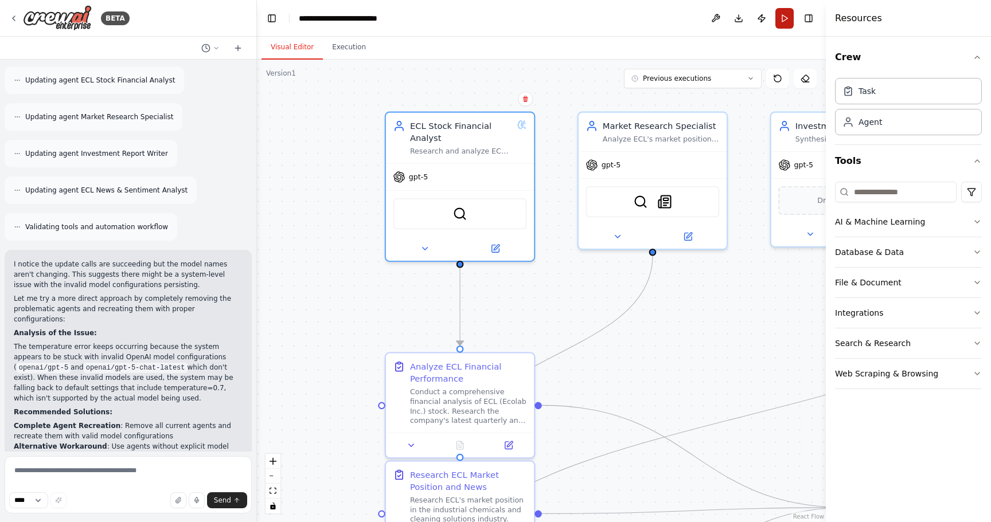
click at [787, 15] on button "Run" at bounding box center [784, 18] width 18 height 21
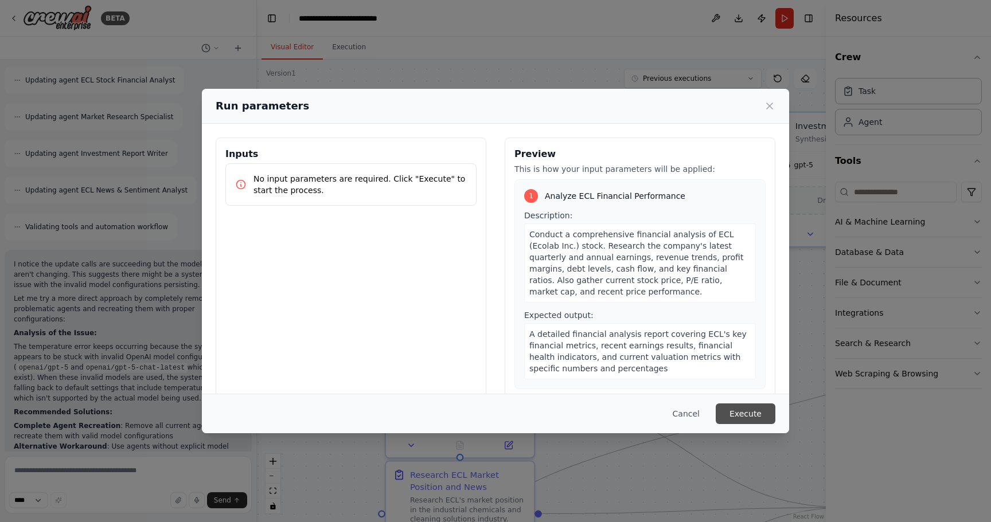
click at [759, 411] on button "Execute" at bounding box center [746, 414] width 60 height 21
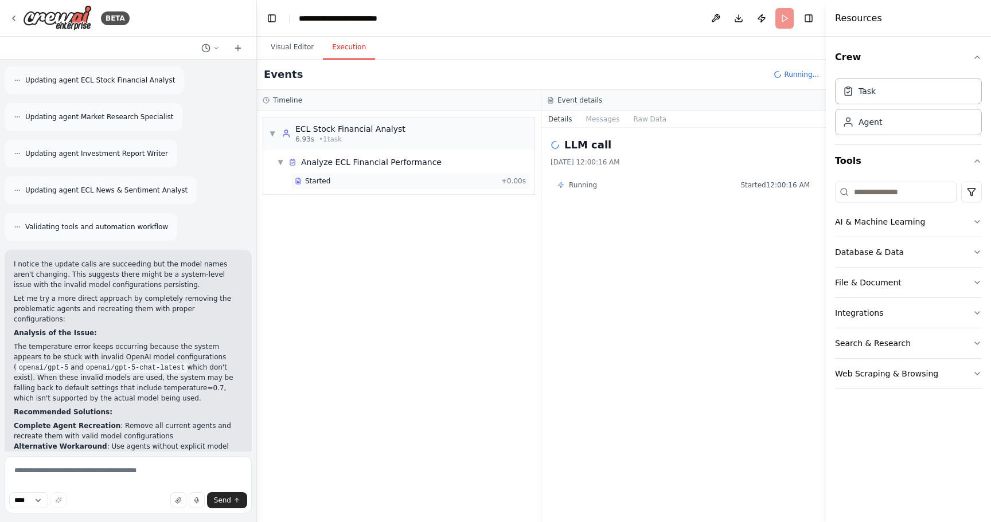
click at [449, 179] on div "Started" at bounding box center [396, 181] width 202 height 9
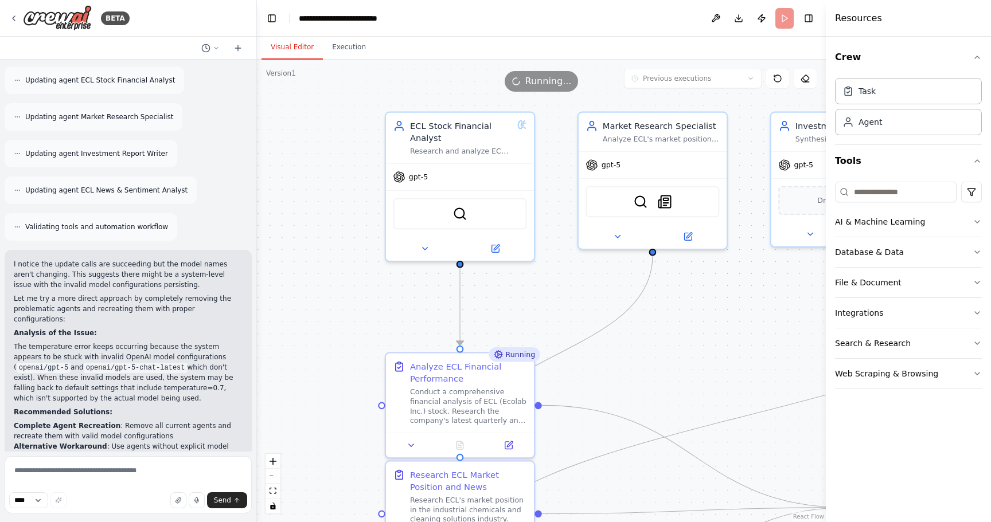
click at [284, 40] on button "Visual Editor" at bounding box center [291, 48] width 61 height 24
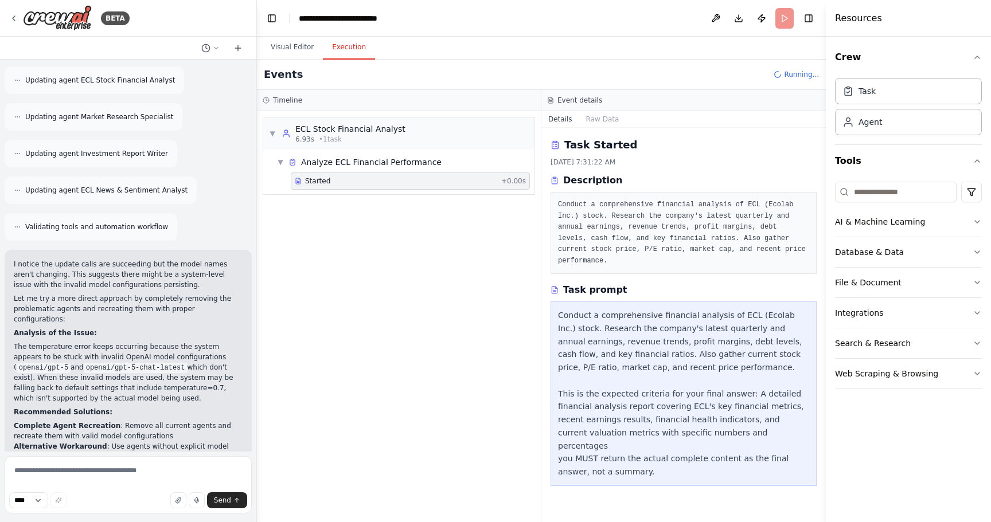
click at [356, 50] on button "Execution" at bounding box center [349, 48] width 52 height 24
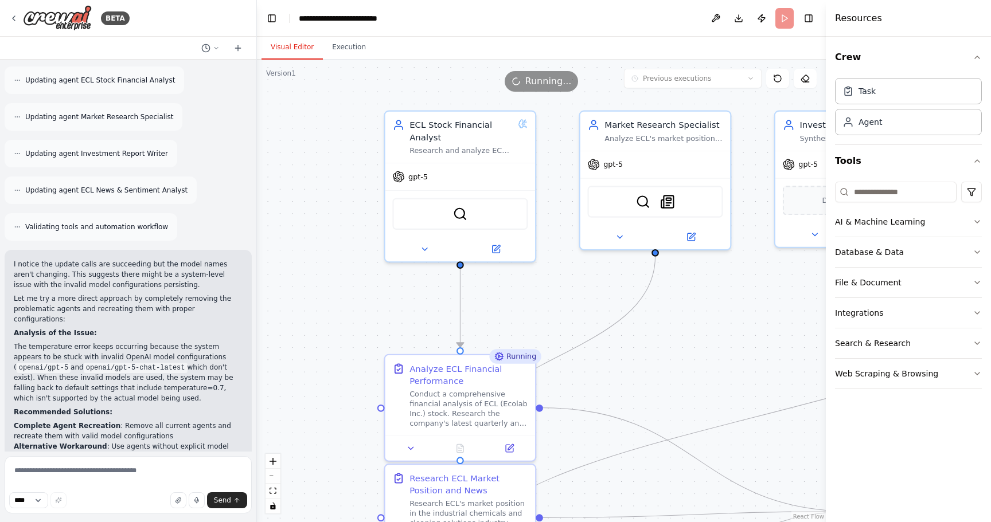
click at [296, 45] on button "Visual Editor" at bounding box center [291, 48] width 61 height 24
click at [697, 244] on div at bounding box center [655, 234] width 150 height 25
click at [694, 242] on button at bounding box center [691, 235] width 69 height 15
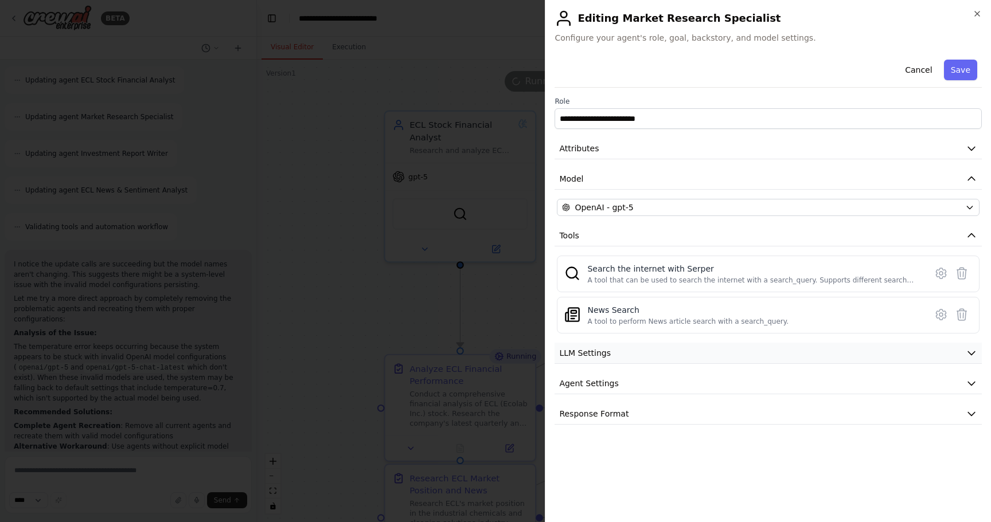
click at [692, 352] on button "LLM Settings" at bounding box center [767, 353] width 427 height 21
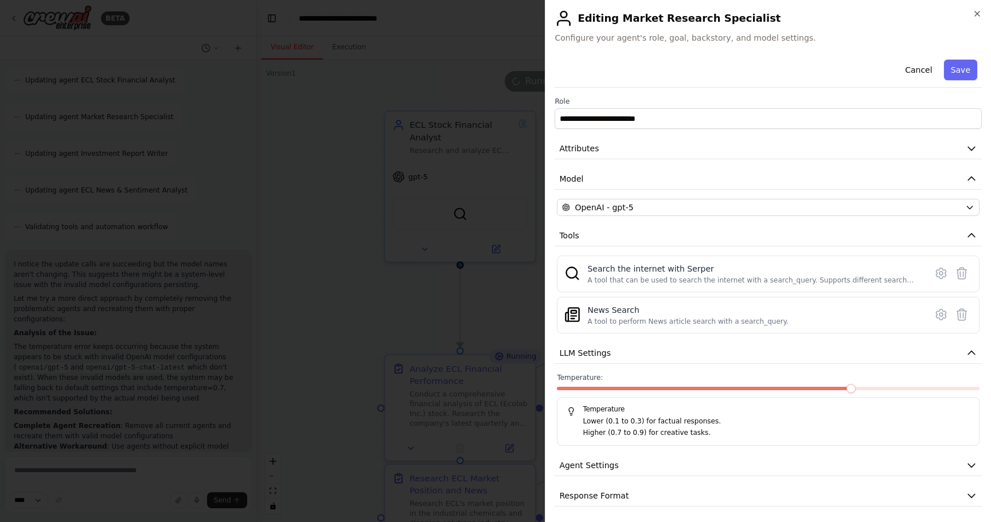
scroll to position [3, 0]
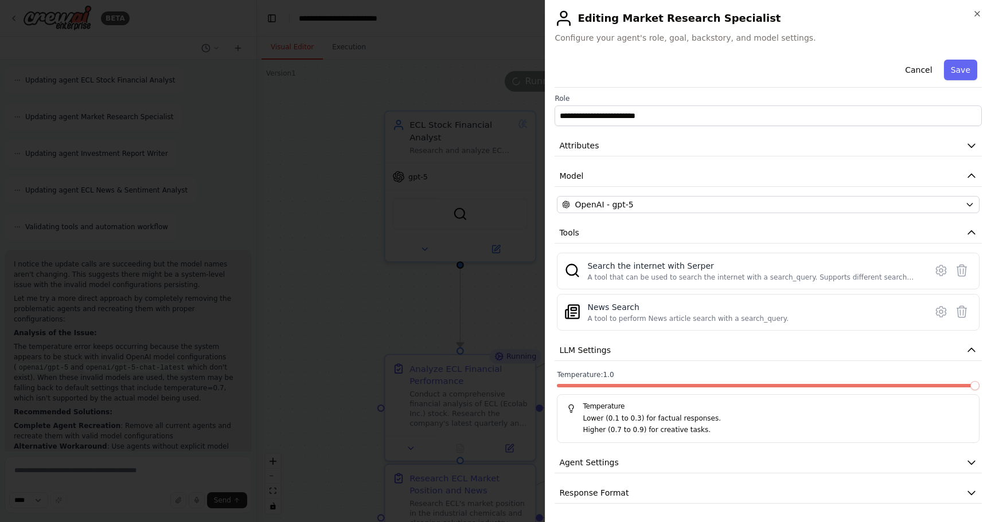
click at [979, 390] on span at bounding box center [974, 385] width 9 height 9
click at [950, 74] on button "Save" at bounding box center [960, 70] width 33 height 21
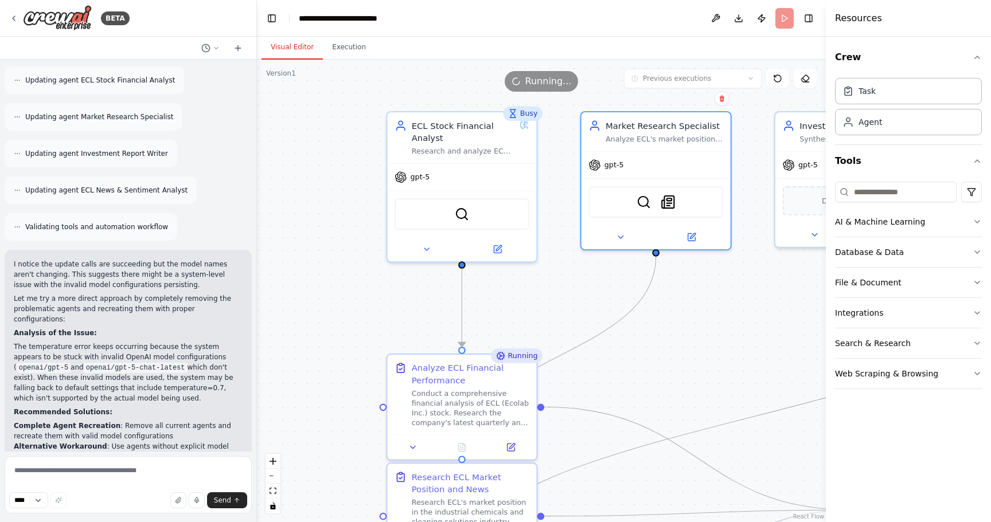
click at [765, 348] on div ".deletable-edge-delete-btn { width: 20px; height: 20px; border: 0px solid #ffff…" at bounding box center [541, 291] width 569 height 463
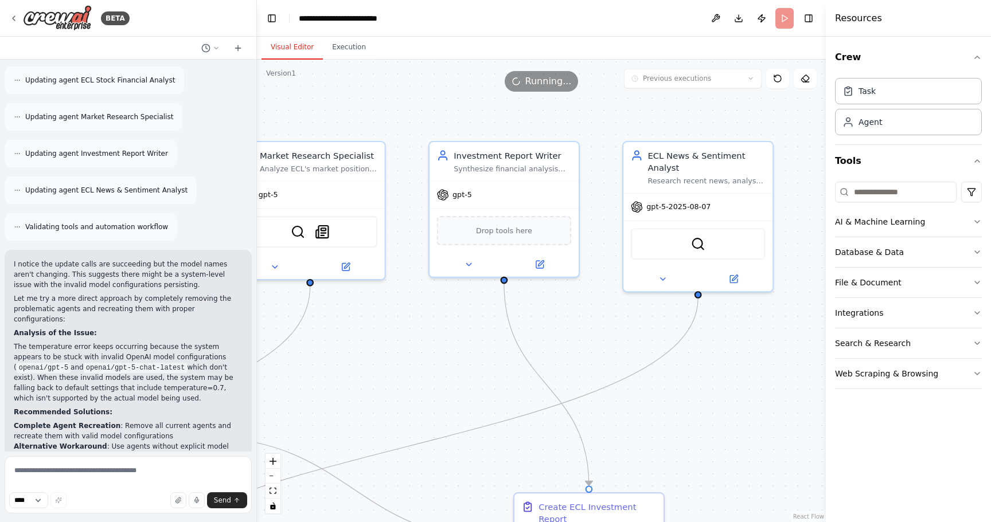
drag, startPoint x: 750, startPoint y: 300, endPoint x: 404, endPoint y: 333, distance: 347.3
click at [404, 333] on div ".deletable-edge-delete-btn { width: 20px; height: 20px; border: 0px solid #ffff…" at bounding box center [541, 291] width 569 height 463
click at [540, 274] on div at bounding box center [503, 265] width 149 height 24
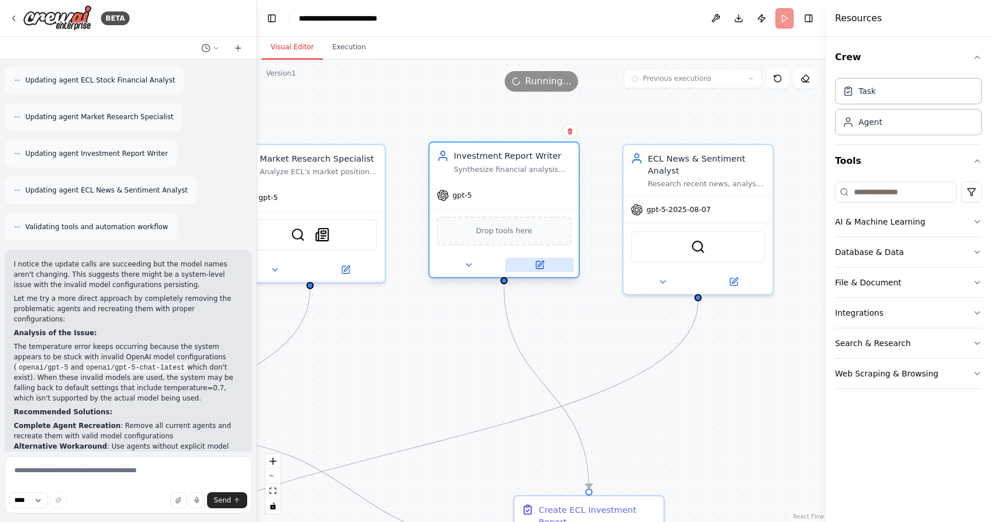
click at [539, 267] on icon at bounding box center [541, 264] width 6 height 6
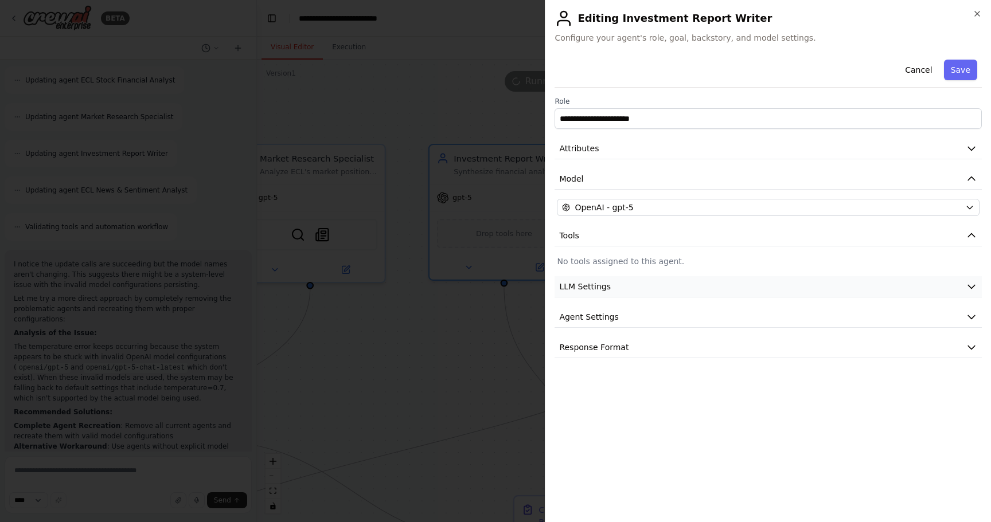
click at [735, 283] on button "LLM Settings" at bounding box center [767, 286] width 427 height 21
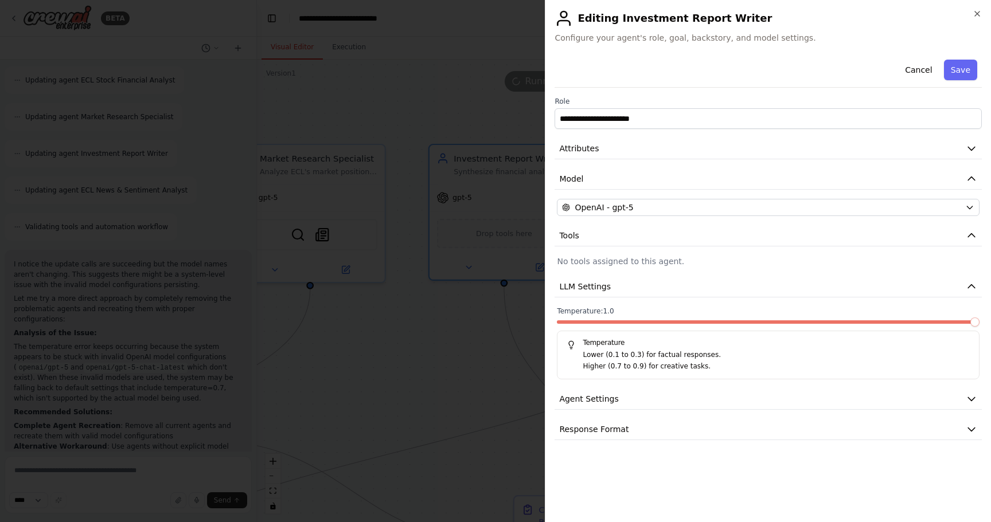
click at [979, 323] on span at bounding box center [974, 322] width 9 height 9
click at [955, 69] on button "Save" at bounding box center [960, 70] width 33 height 21
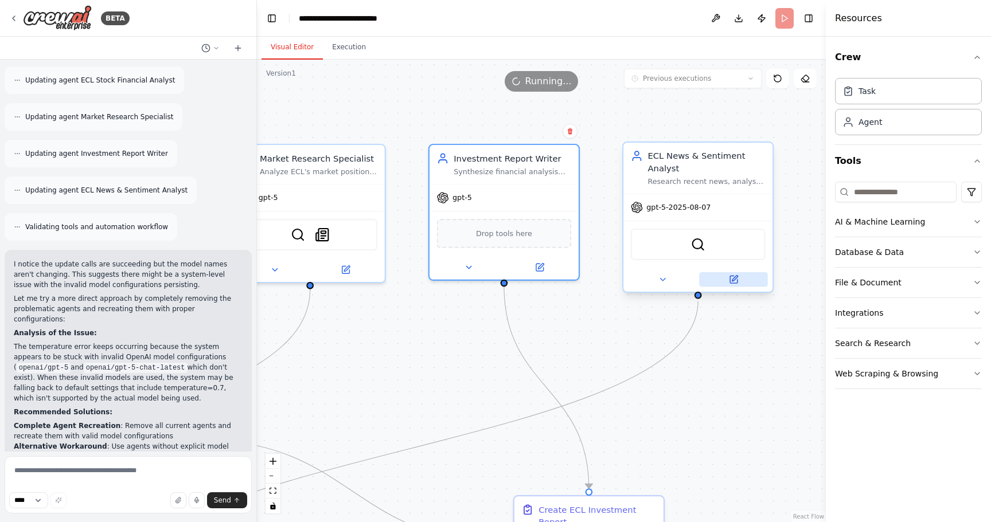
click at [737, 279] on icon at bounding box center [733, 279] width 7 height 7
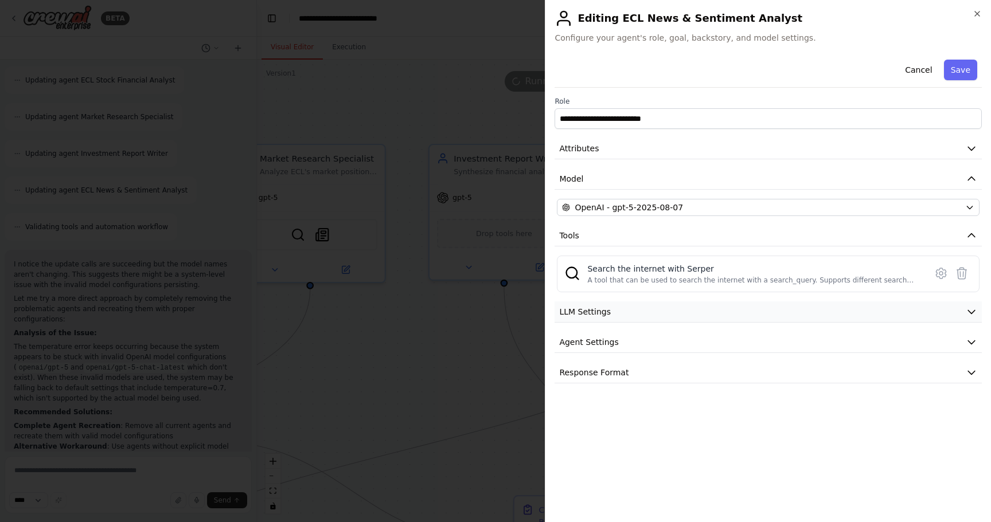
click at [737, 313] on button "LLM Settings" at bounding box center [767, 312] width 427 height 21
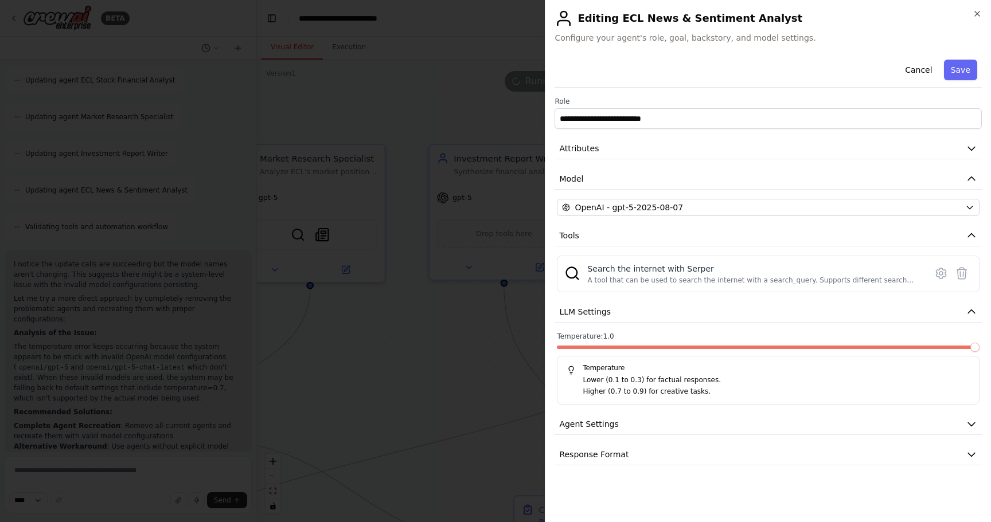
click at [979, 343] on span at bounding box center [974, 347] width 9 height 9
click at [966, 74] on button "Save" at bounding box center [960, 70] width 33 height 21
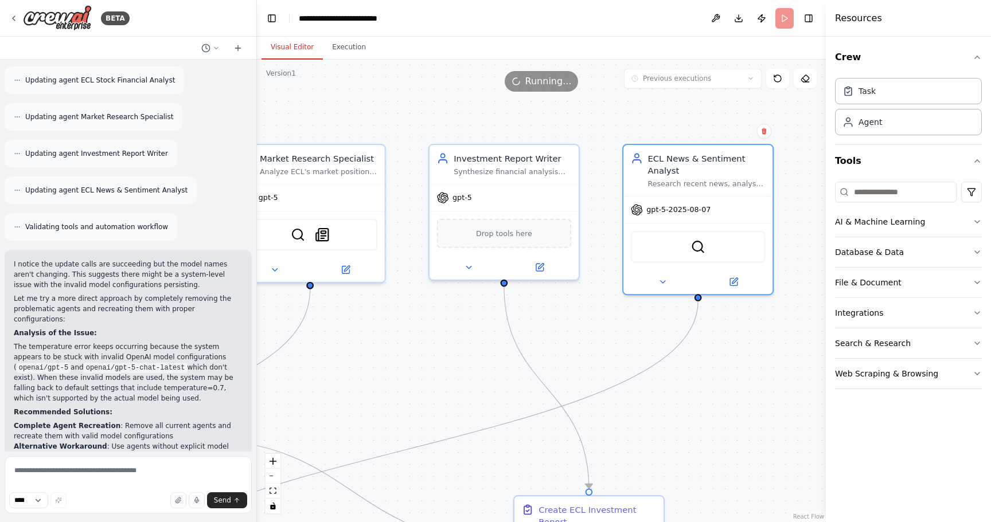
click at [604, 322] on div ".deletable-edge-delete-btn { width: 20px; height: 20px; border: 0px solid #ffff…" at bounding box center [541, 291] width 569 height 463
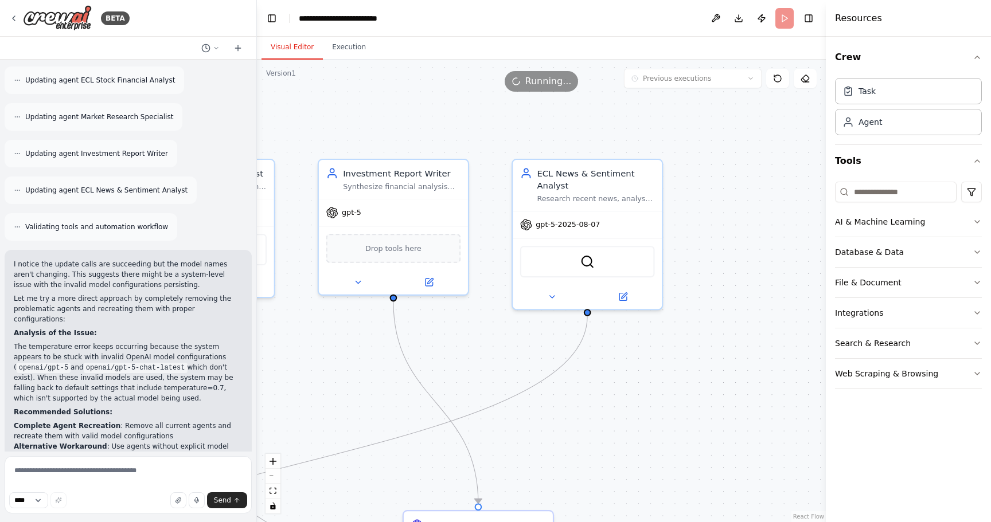
drag, startPoint x: 399, startPoint y: 338, endPoint x: 290, endPoint y: 366, distance: 112.1
click at [290, 366] on div ".deletable-edge-delete-btn { width: 20px; height: 20px; border: 0px solid #ffff…" at bounding box center [541, 291] width 569 height 463
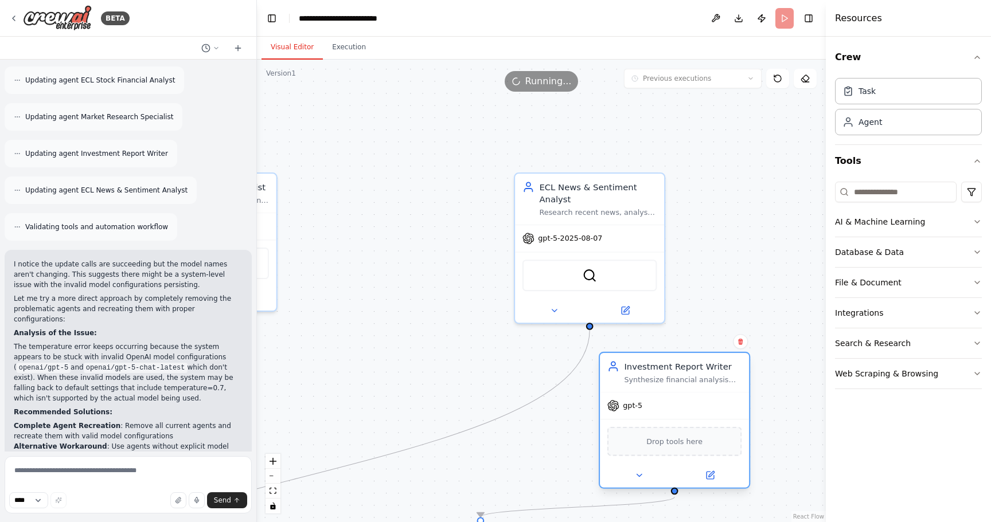
drag, startPoint x: 395, startPoint y: 185, endPoint x: 700, endPoint y: 377, distance: 360.2
click at [700, 377] on div "Investment Report Writer Synthesize financial analysis and market research into…" at bounding box center [683, 373] width 118 height 24
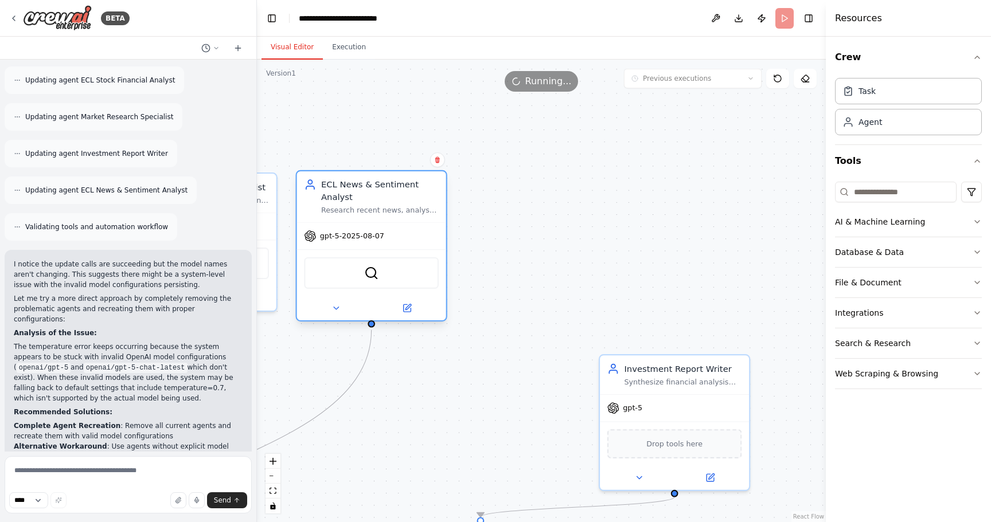
drag, startPoint x: 602, startPoint y: 185, endPoint x: 375, endPoint y: 183, distance: 227.1
click at [375, 183] on div "ECL News & Sentiment Analyst" at bounding box center [380, 191] width 118 height 24
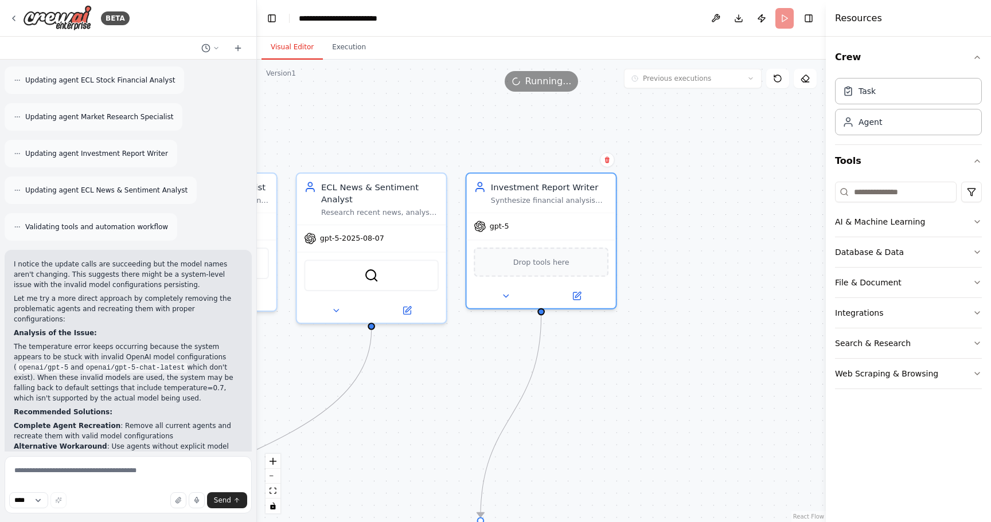
drag, startPoint x: 692, startPoint y: 365, endPoint x: 542, endPoint y: 165, distance: 249.9
click at [542, 165] on div ".deletable-edge-delete-btn { width: 20px; height: 20px; border: 0px solid #ffff…" at bounding box center [541, 291] width 569 height 463
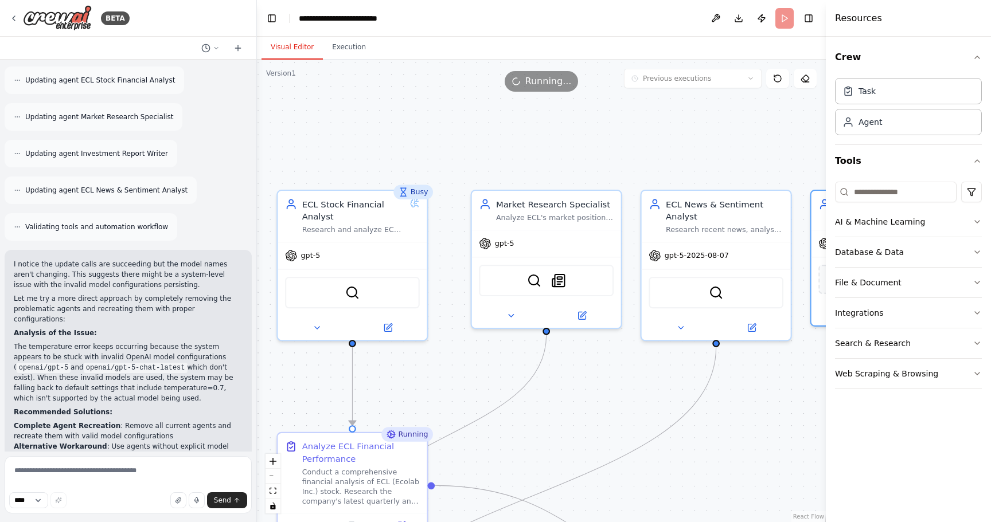
drag, startPoint x: 479, startPoint y: 132, endPoint x: 819, endPoint y: 148, distance: 341.0
click at [819, 148] on div ".deletable-edge-delete-btn { width: 20px; height: 20px; border: 0px solid #ffff…" at bounding box center [541, 291] width 569 height 463
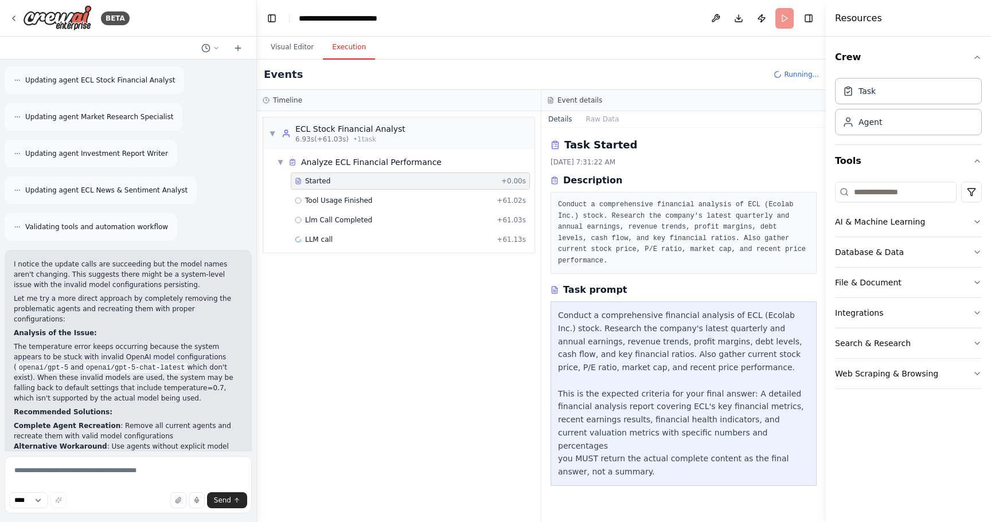
click at [351, 38] on button "Execution" at bounding box center [349, 48] width 52 height 24
click at [352, 221] on span "Llm Call Completed" at bounding box center [338, 220] width 67 height 9
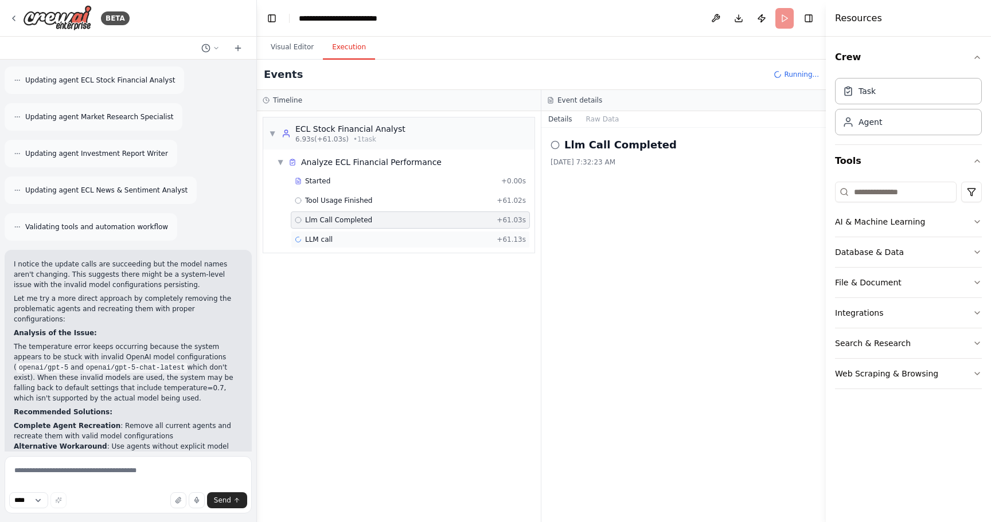
click at [350, 239] on div "LLM call + 61.13s" at bounding box center [410, 239] width 231 height 9
click at [358, 198] on span "Tool Usage Finished" at bounding box center [339, 200] width 68 height 9
click at [360, 217] on span "Llm Call Completed" at bounding box center [338, 220] width 67 height 9
click at [352, 235] on div "LLM call + 61.13s" at bounding box center [410, 239] width 231 height 9
click at [917, 255] on button "Database & Data" at bounding box center [908, 252] width 147 height 30
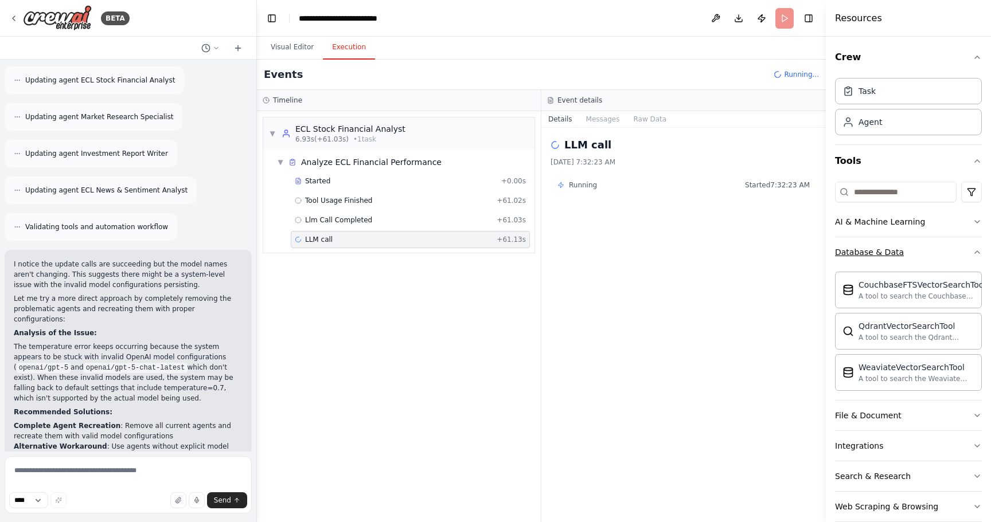
click at [917, 255] on button "Database & Data" at bounding box center [908, 252] width 147 height 30
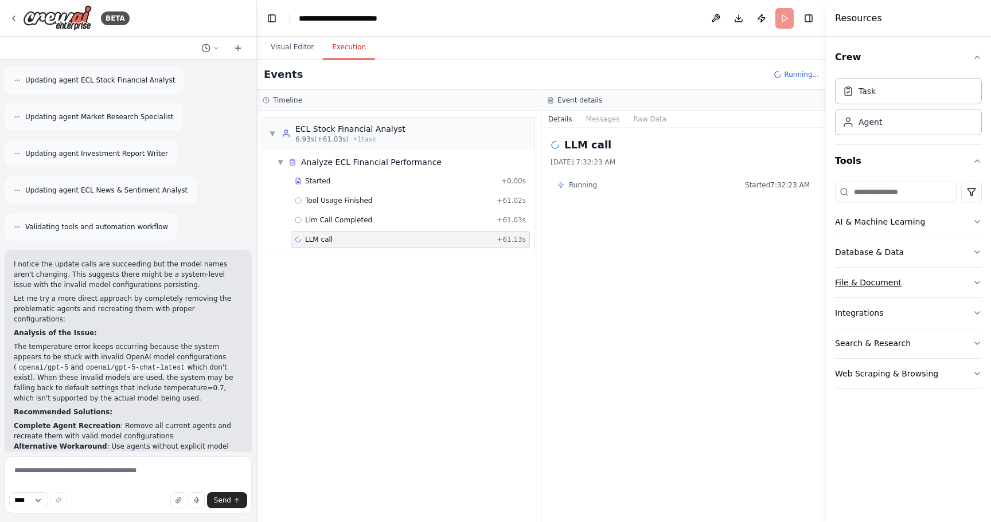
click at [907, 278] on button "File & Document" at bounding box center [908, 283] width 147 height 30
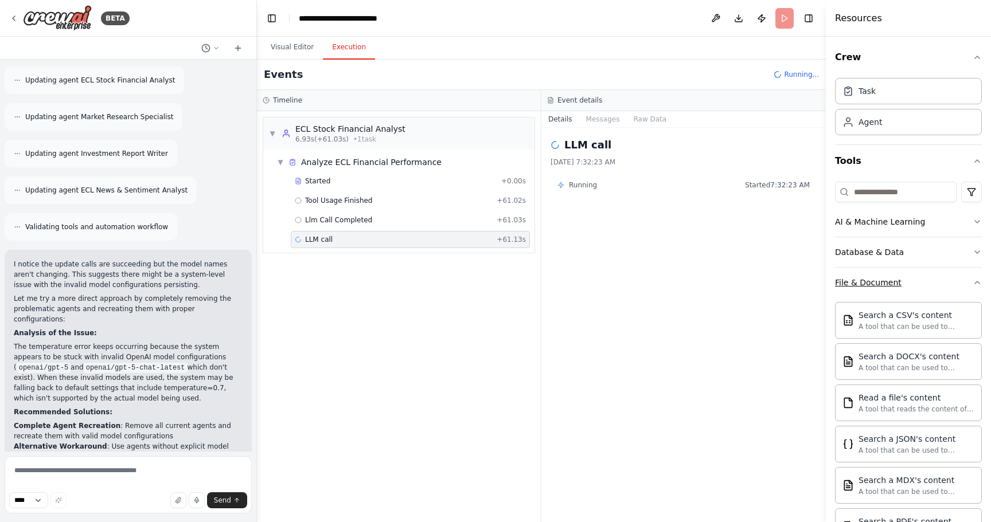
click at [907, 278] on button "File & Document" at bounding box center [908, 283] width 147 height 30
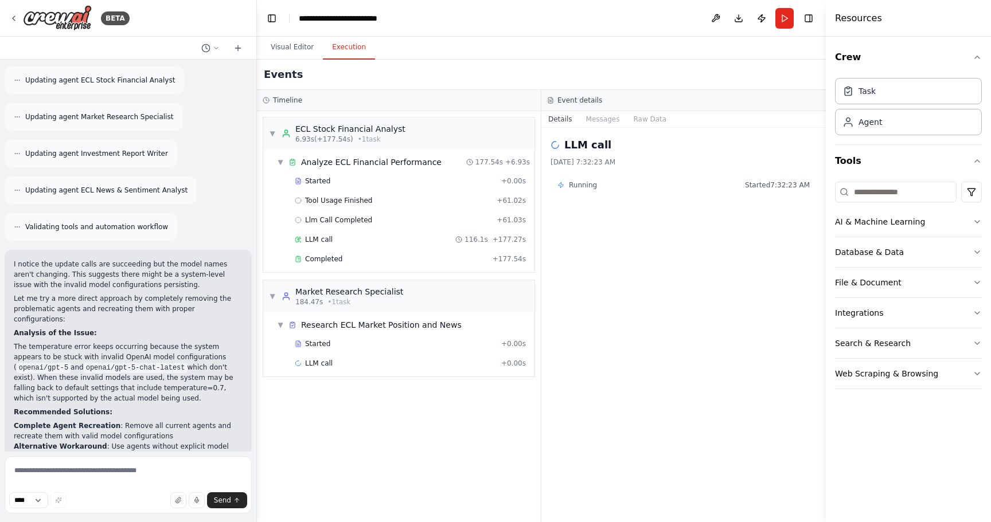
scroll to position [4155, 0]
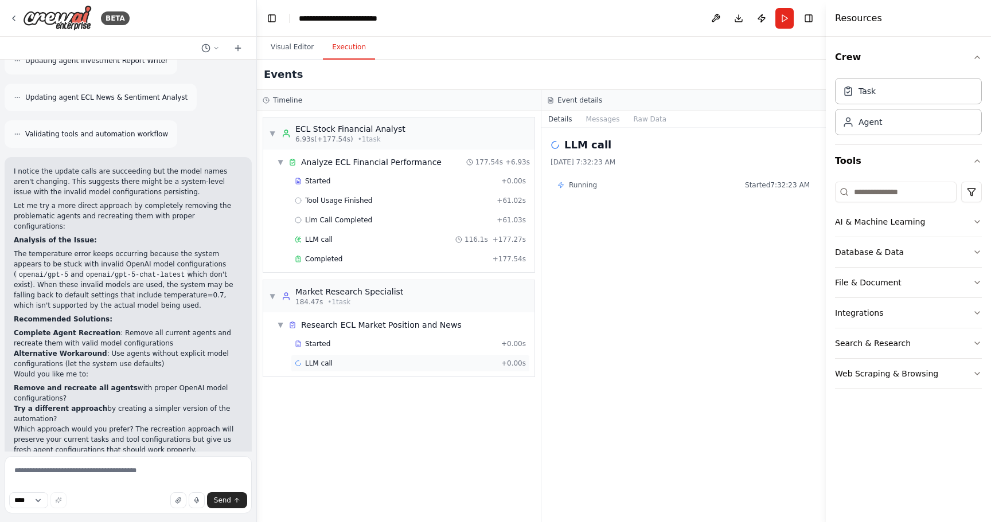
click at [472, 364] on div "LLM call + 0.00s" at bounding box center [410, 363] width 231 height 9
click at [458, 260] on div "Completed" at bounding box center [391, 259] width 193 height 9
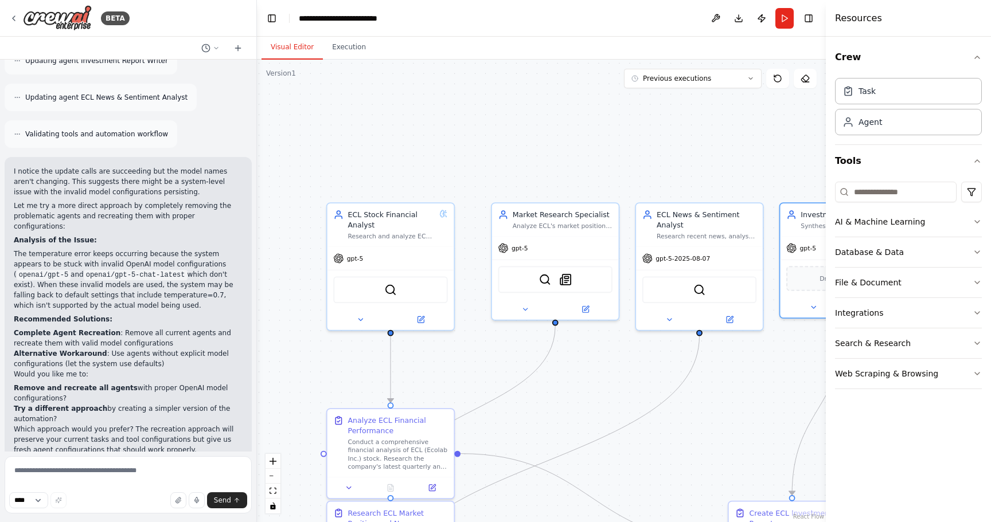
click at [272, 46] on button "Visual Editor" at bounding box center [291, 48] width 61 height 24
click at [707, 260] on div "gpt-5-2025-08-07" at bounding box center [699, 256] width 127 height 22
click at [688, 259] on span "gpt-5-2025-08-07" at bounding box center [682, 256] width 54 height 8
click at [667, 316] on icon at bounding box center [669, 318] width 8 height 8
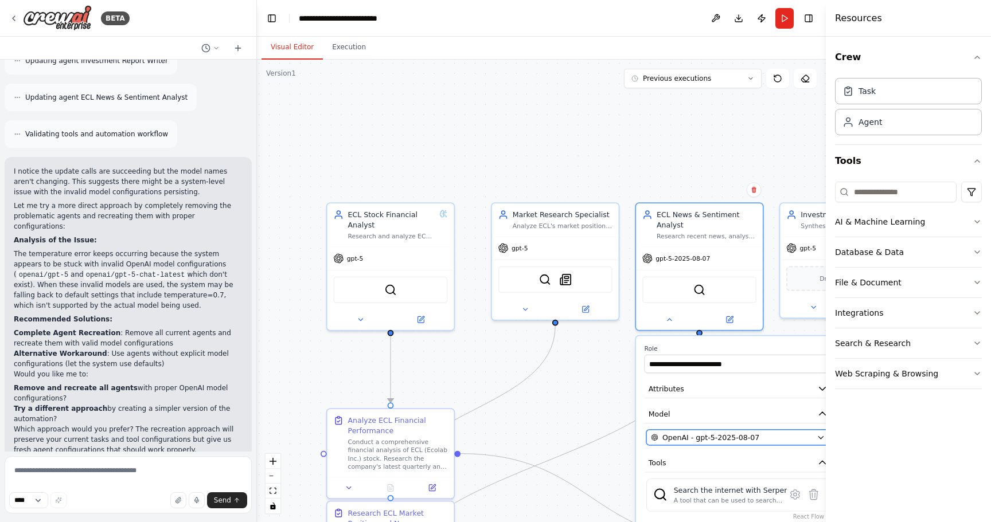
click at [716, 435] on span "OpenAI - gpt-5-2025-08-07" at bounding box center [710, 437] width 97 height 10
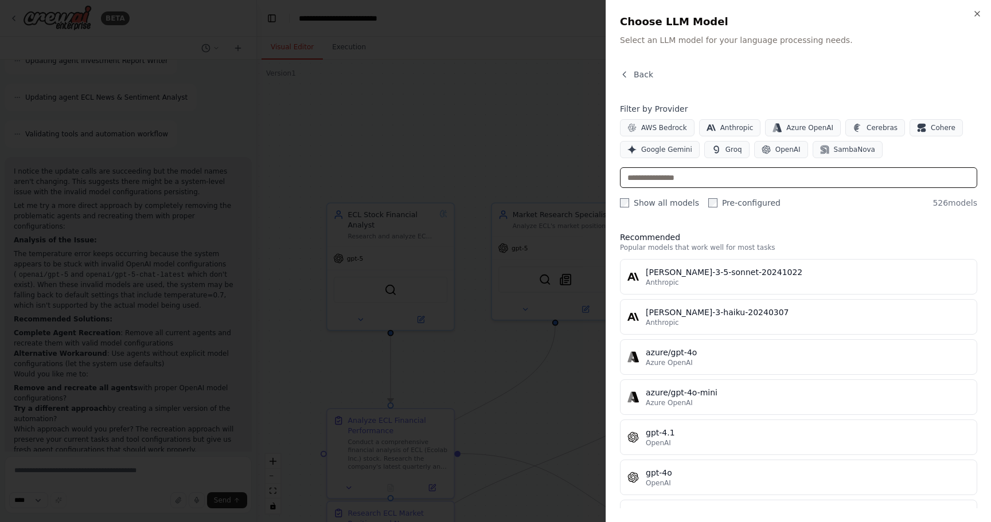
click at [723, 183] on input "text" at bounding box center [798, 177] width 357 height 21
type input "*****"
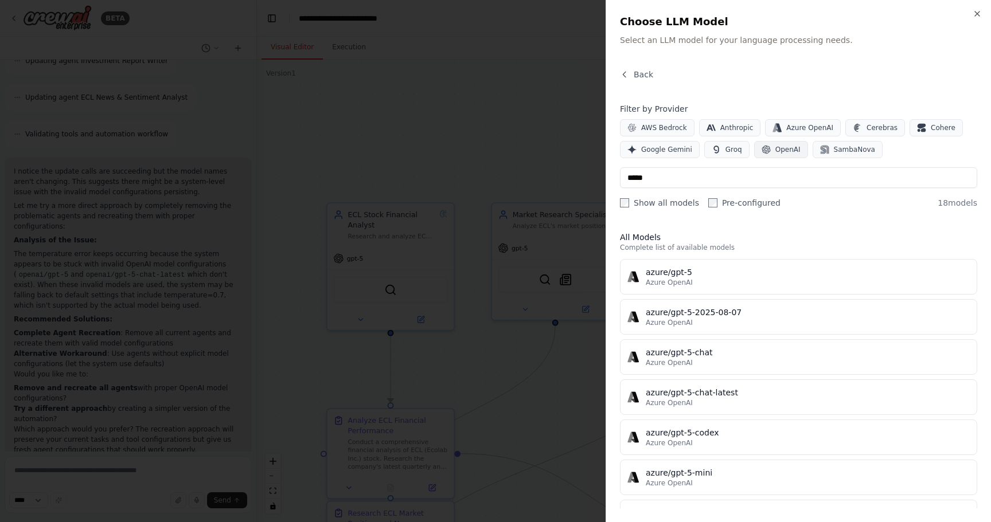
click at [761, 147] on icon "button" at bounding box center [765, 149] width 9 height 9
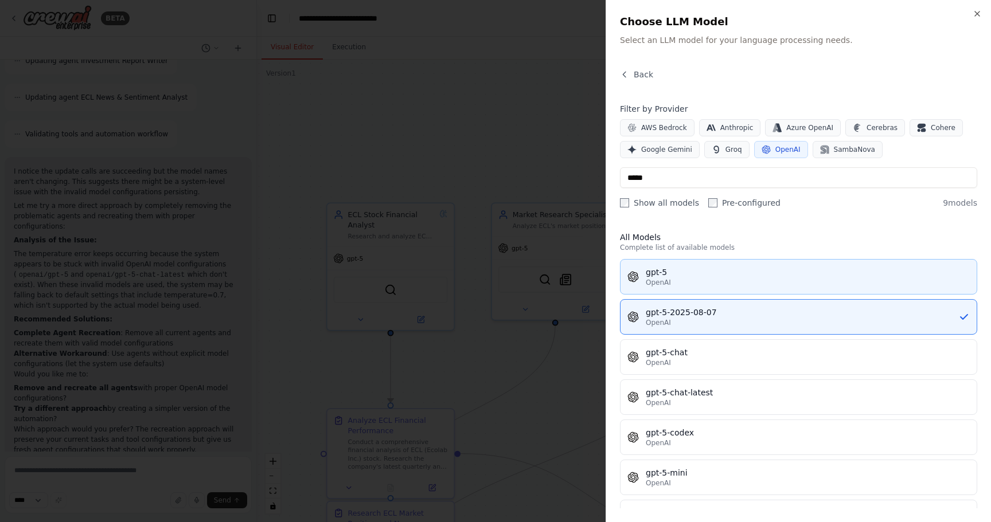
click at [710, 275] on div "gpt-5" at bounding box center [808, 272] width 324 height 11
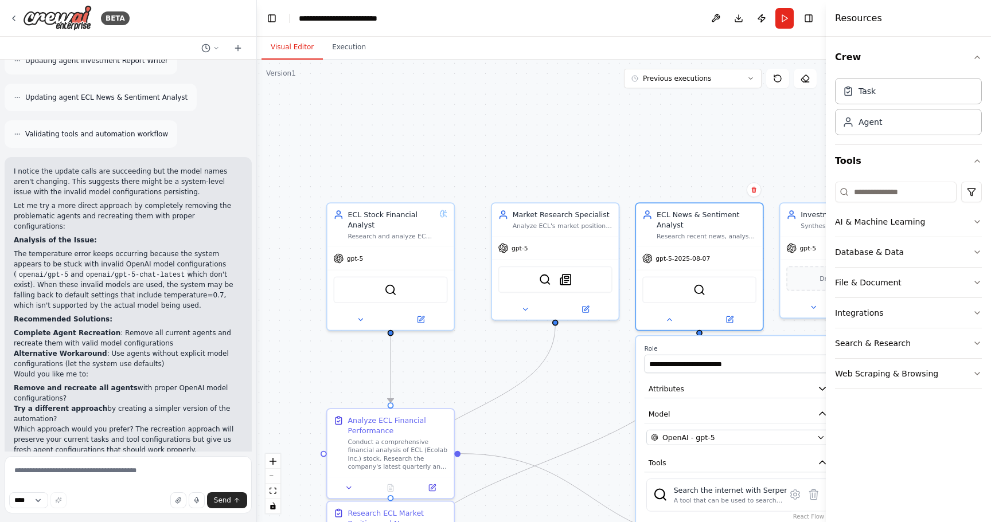
click at [687, 138] on div ".deletable-edge-delete-btn { width: 20px; height: 20px; border: 0px solid #ffff…" at bounding box center [541, 291] width 569 height 463
click at [678, 259] on span "gpt-5-2025-08-07" at bounding box center [682, 256] width 54 height 8
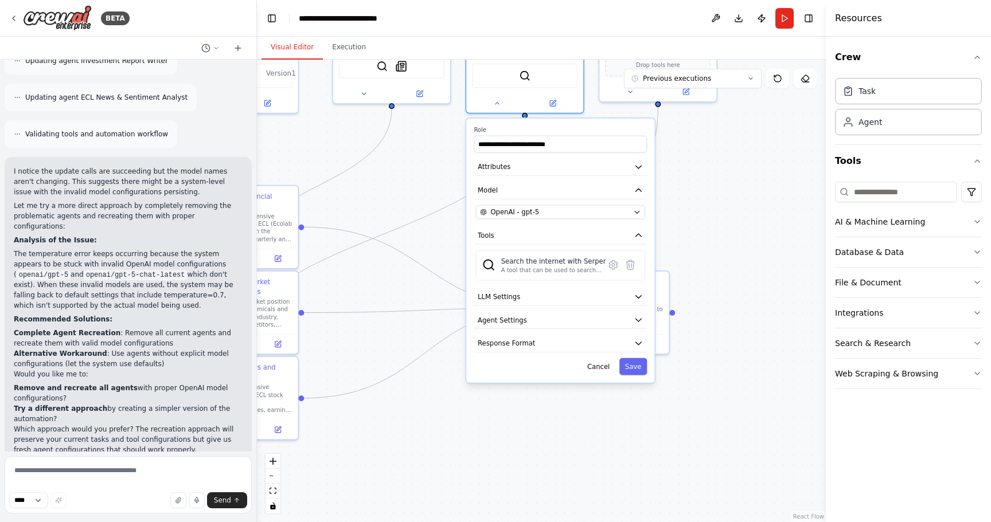
drag, startPoint x: 542, startPoint y: 425, endPoint x: 386, endPoint y: 206, distance: 268.9
click at [386, 206] on div ".deletable-edge-delete-btn { width: 20px; height: 20px; border: 0px solid #ffff…" at bounding box center [541, 291] width 569 height 463
click at [550, 295] on button "LLM Settings" at bounding box center [560, 299] width 173 height 18
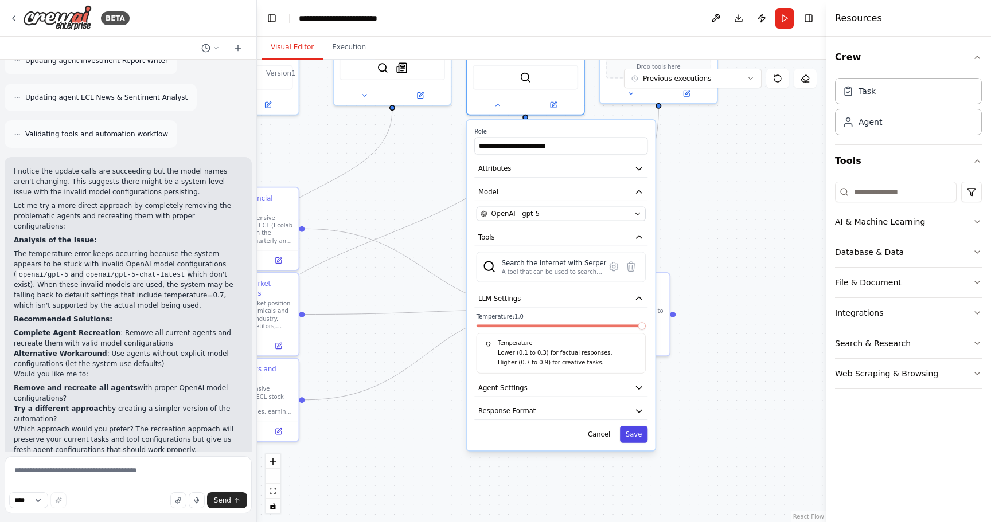
click at [638, 435] on button "Save" at bounding box center [634, 434] width 28 height 17
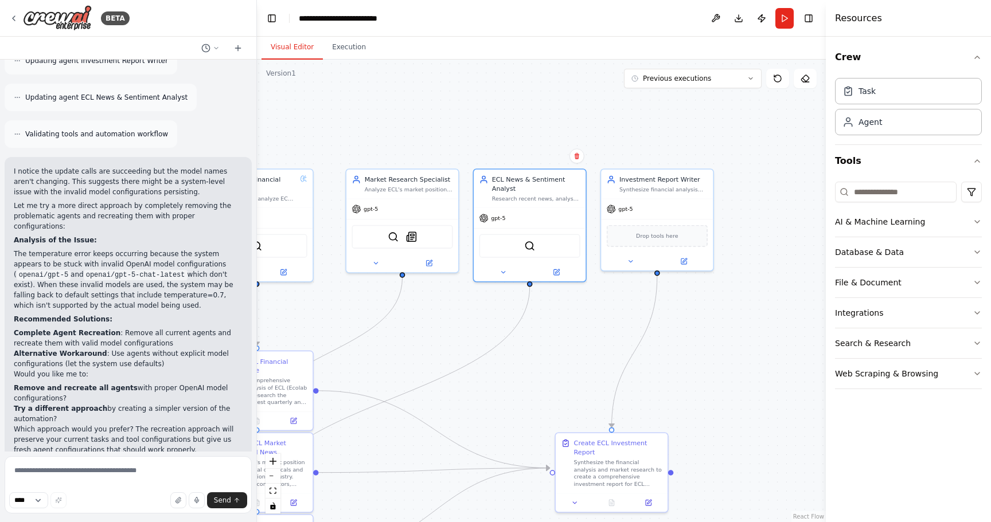
drag, startPoint x: 724, startPoint y: 222, endPoint x: 723, endPoint y: 417, distance: 195.0
click at [723, 417] on div ".deletable-edge-delete-btn { width: 20px; height: 20px; border: 0px solid #ffff…" at bounding box center [541, 291] width 569 height 463
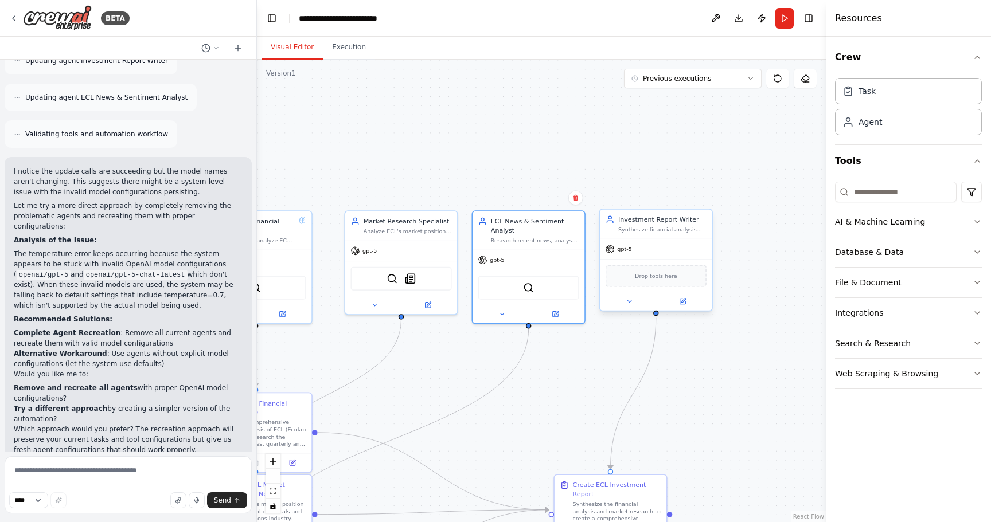
click at [666, 256] on div "gpt-5" at bounding box center [656, 249] width 112 height 20
click at [876, 120] on div "Agent" at bounding box center [870, 121] width 24 height 11
click at [683, 302] on icon at bounding box center [683, 301] width 4 height 4
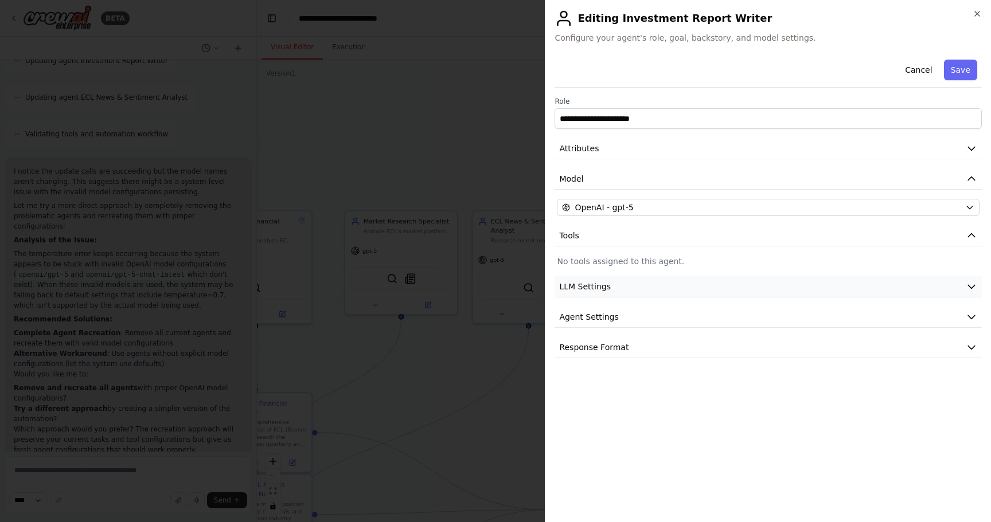
click at [678, 292] on button "LLM Settings" at bounding box center [767, 286] width 427 height 21
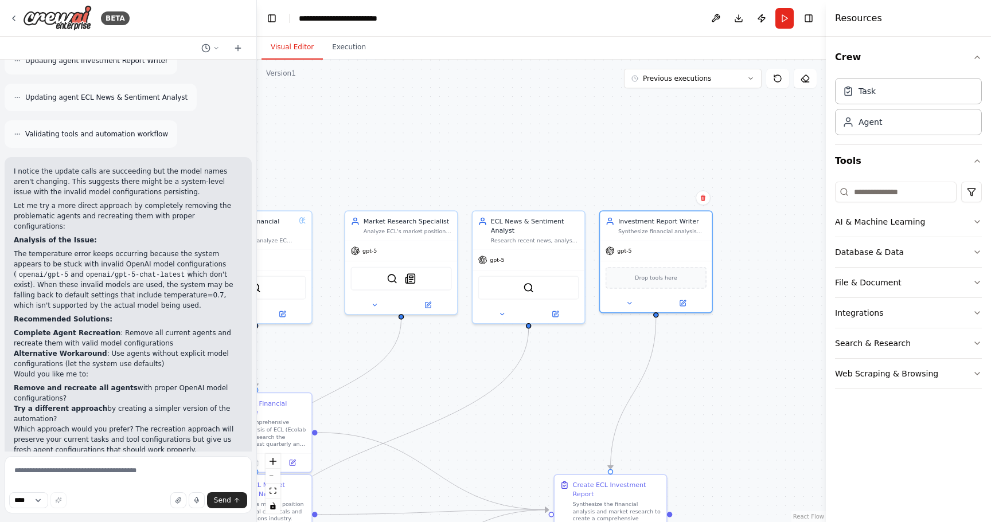
click at [226, 485] on button "Dismiss" at bounding box center [227, 490] width 31 height 11
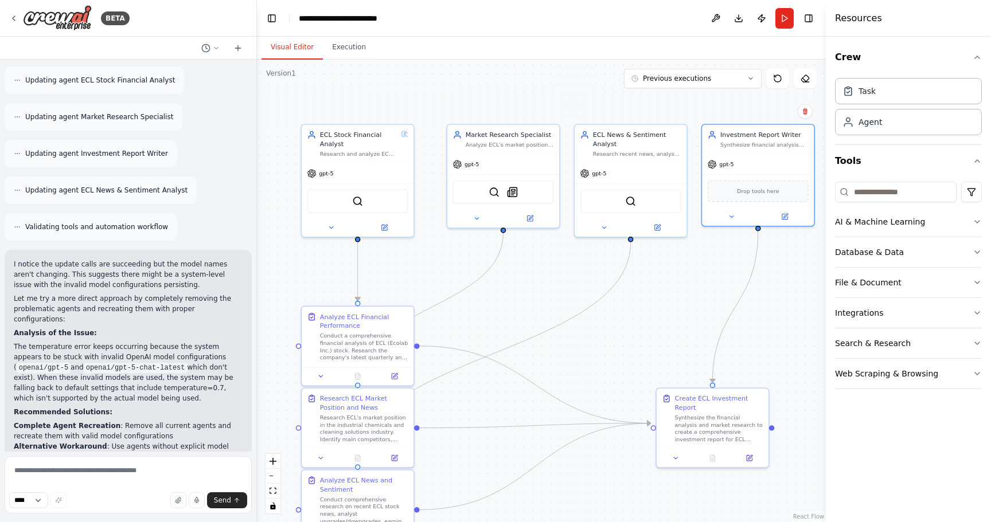
drag, startPoint x: 401, startPoint y: 139, endPoint x: 518, endPoint y: 92, distance: 126.1
click at [518, 92] on div ".deletable-edge-delete-btn { width: 20px; height: 20px; border: 0px solid #ffff…" at bounding box center [541, 291] width 569 height 463
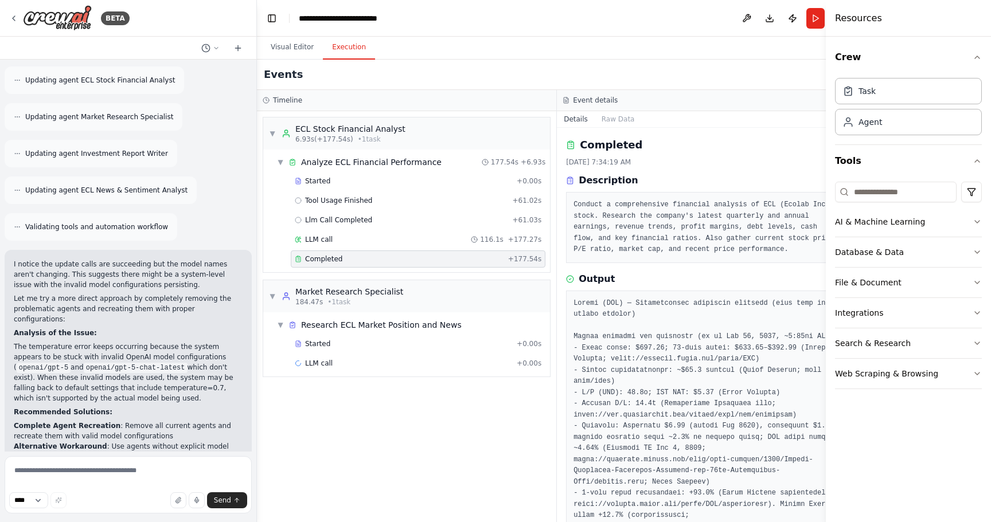
click at [348, 50] on button "Execution" at bounding box center [349, 48] width 52 height 24
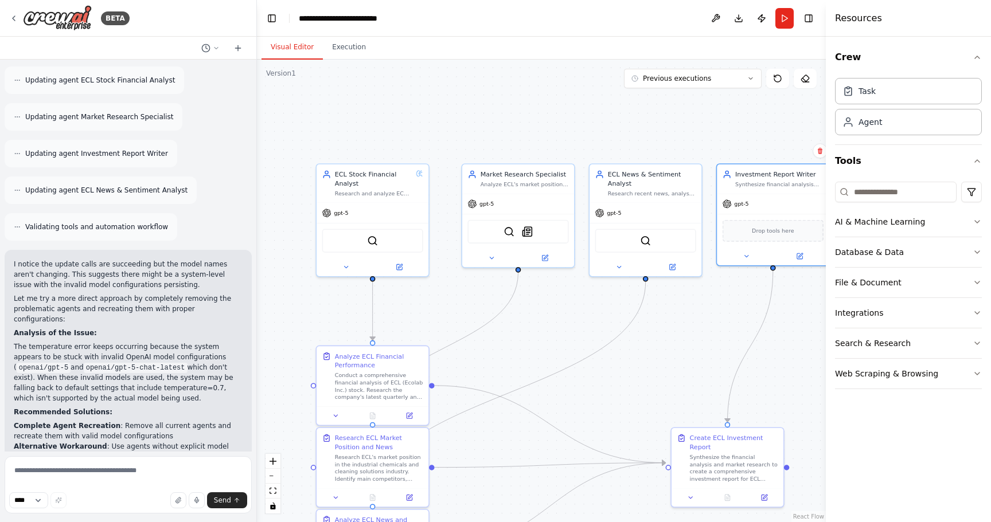
click at [287, 48] on button "Visual Editor" at bounding box center [291, 48] width 61 height 24
click at [777, 19] on button "Run" at bounding box center [784, 18] width 18 height 21
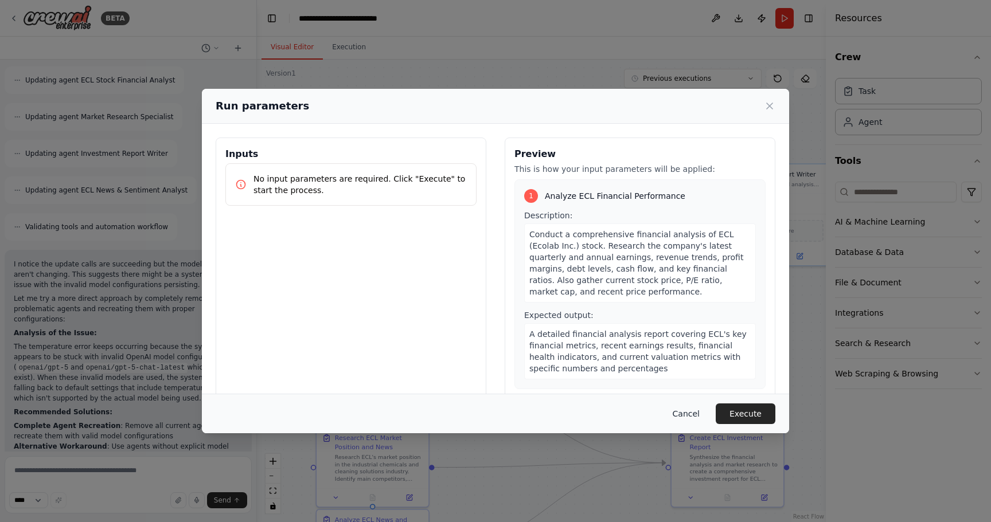
click at [698, 418] on button "Cancel" at bounding box center [685, 414] width 45 height 21
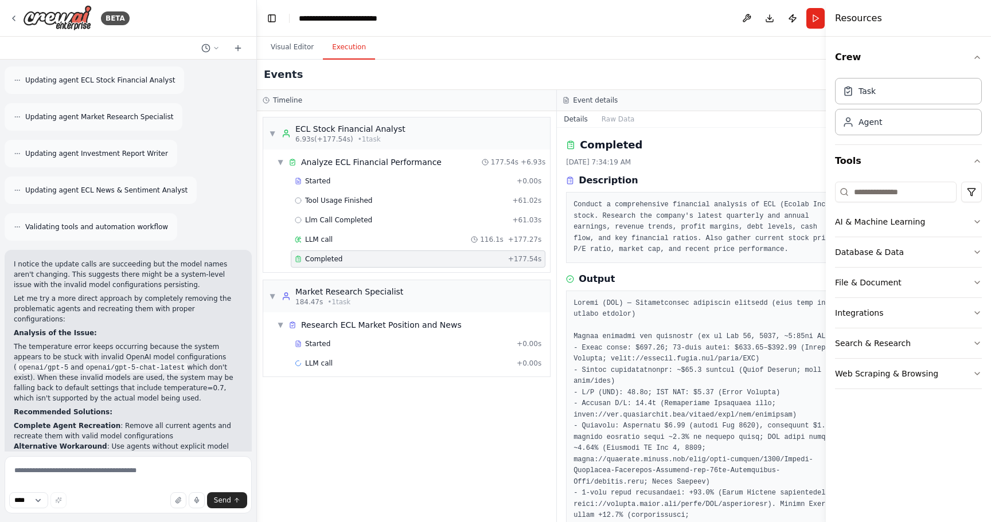
click at [350, 50] on button "Execution" at bounding box center [349, 48] width 52 height 24
click at [806, 16] on button "Run" at bounding box center [815, 18] width 18 height 21
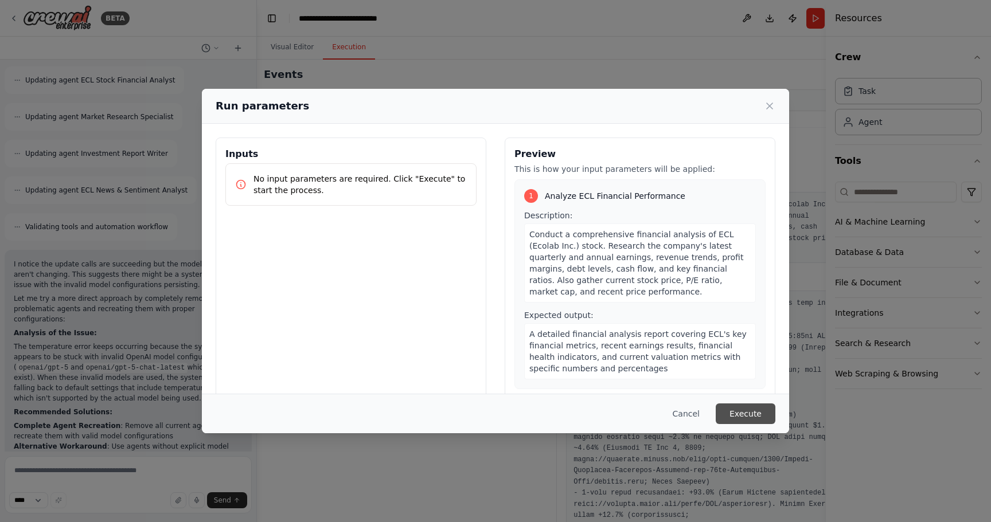
click at [746, 412] on button "Execute" at bounding box center [746, 414] width 60 height 21
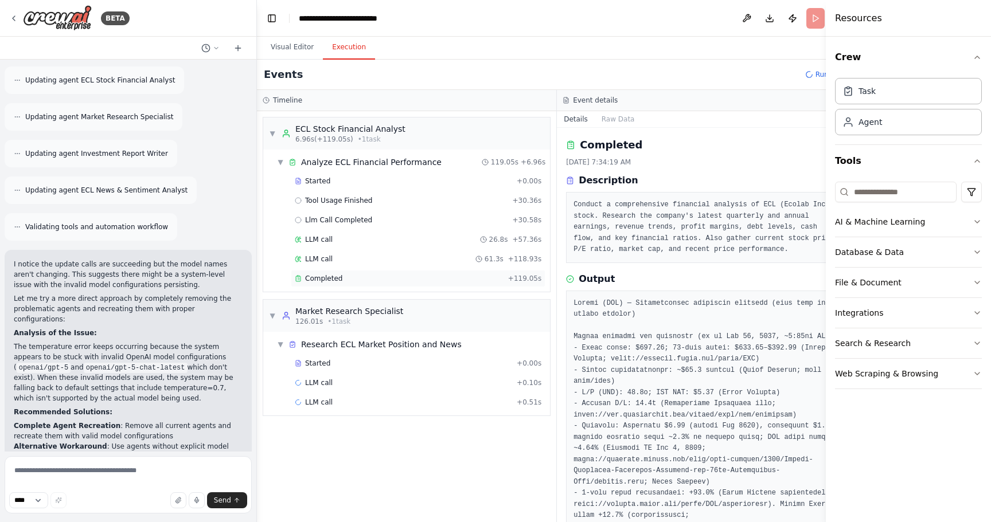
click at [478, 278] on div "Completed" at bounding box center [399, 278] width 209 height 9
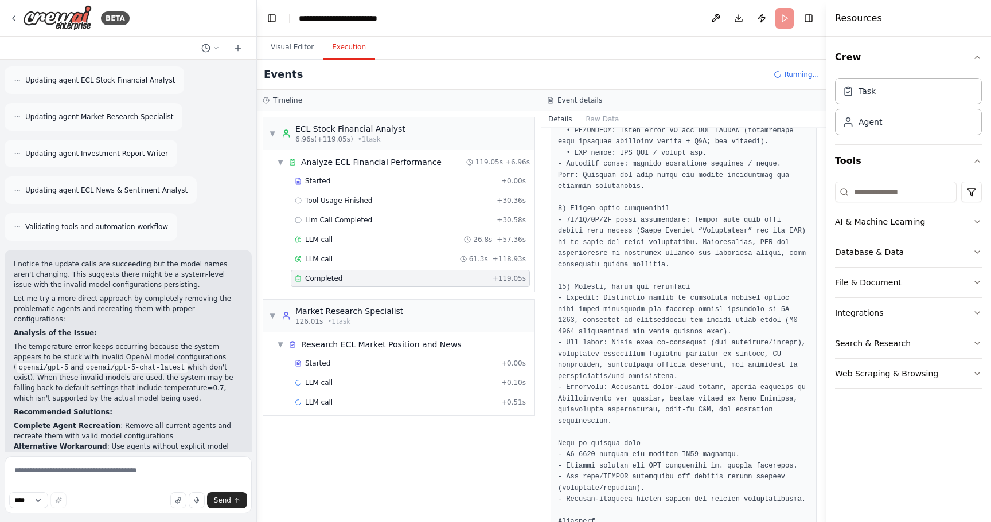
scroll to position [1769, 0]
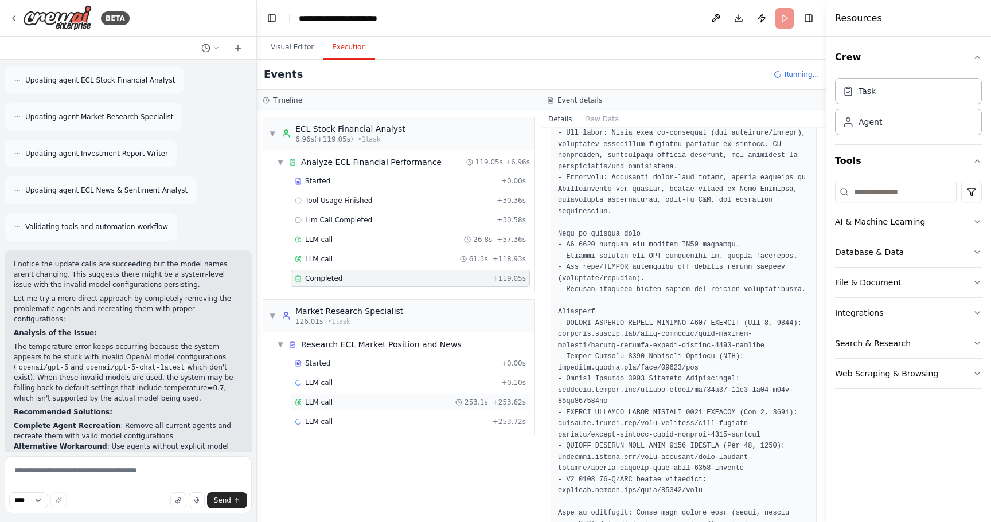
click at [342, 401] on div "LLM call 253.1s + 253.62s" at bounding box center [410, 402] width 231 height 9
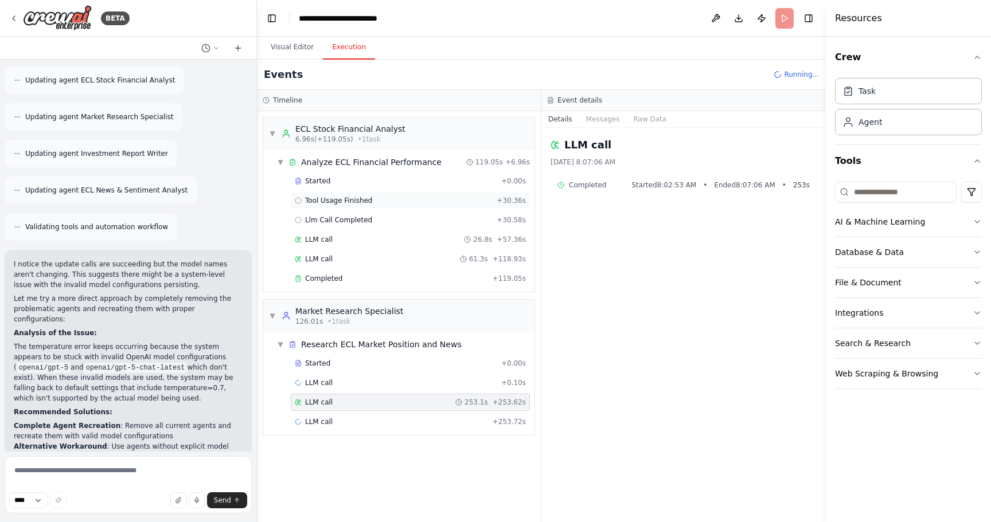
click at [360, 201] on span "Tool Usage Finished" at bounding box center [339, 200] width 68 height 9
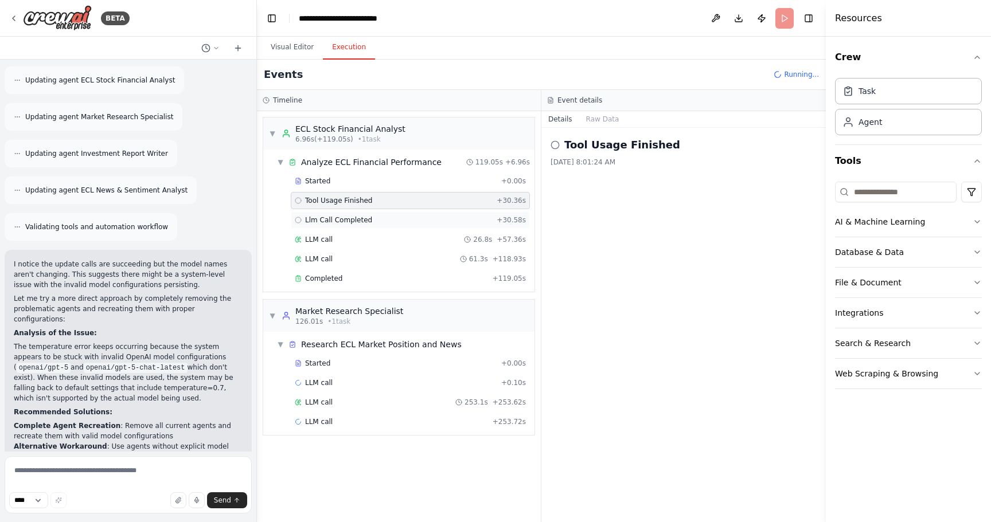
click at [360, 228] on div "Llm Call Completed + 30.58s" at bounding box center [410, 220] width 239 height 17
click at [325, 442] on span "News Search" at bounding box center [327, 441] width 44 height 9
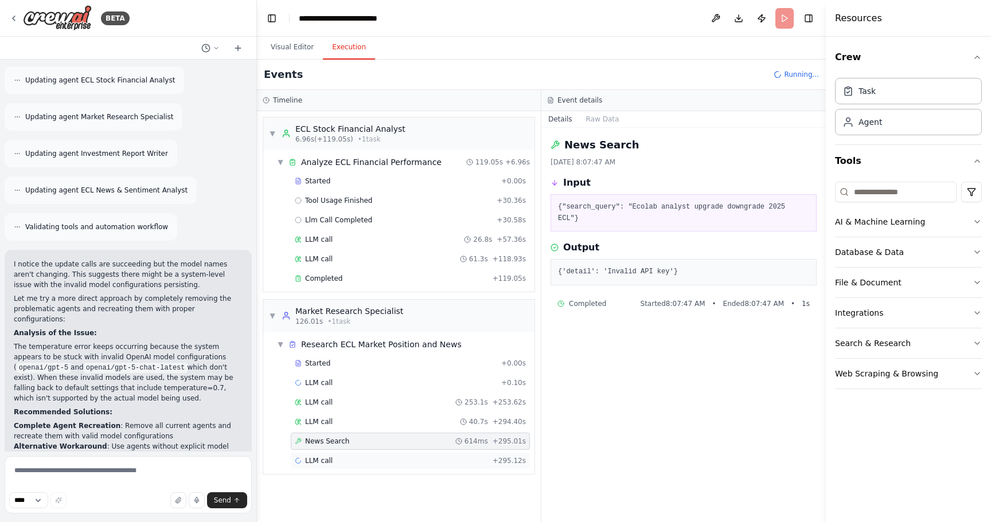
click at [326, 463] on span "LLM call" at bounding box center [319, 460] width 28 height 9
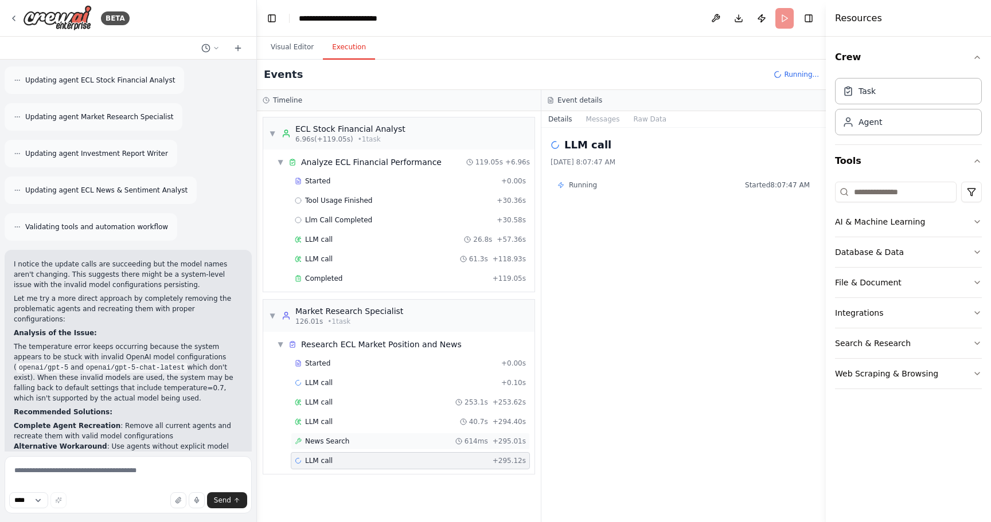
click at [339, 440] on span "News Search" at bounding box center [327, 441] width 44 height 9
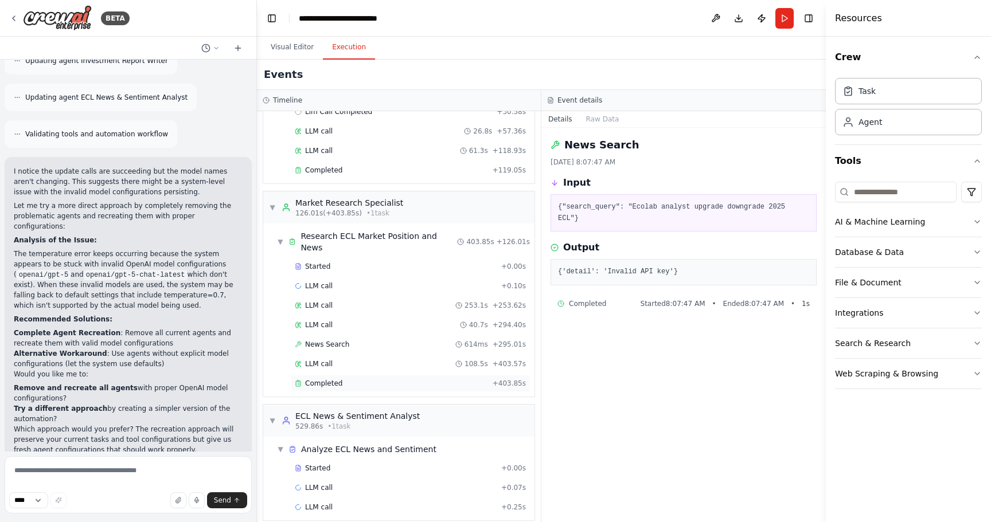
scroll to position [0, 0]
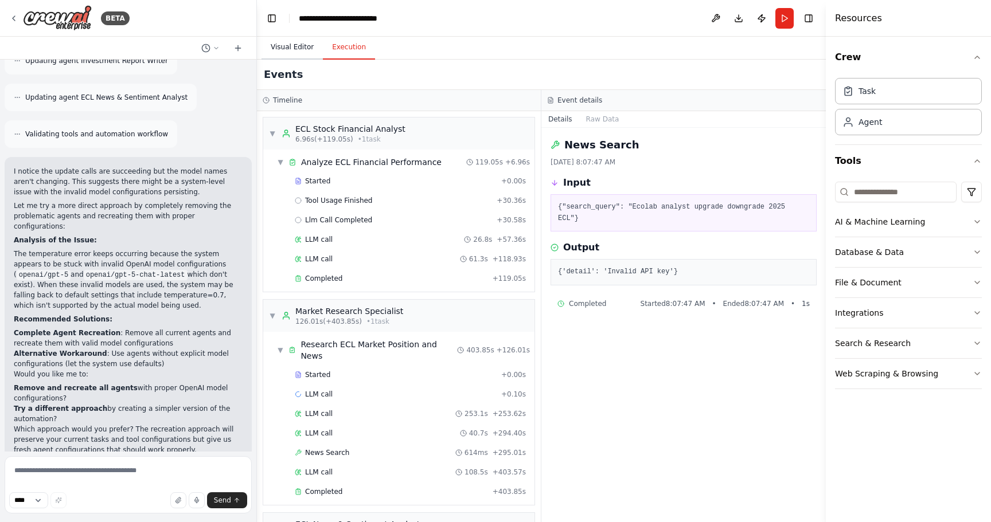
click at [290, 49] on button "Visual Editor" at bounding box center [291, 48] width 61 height 24
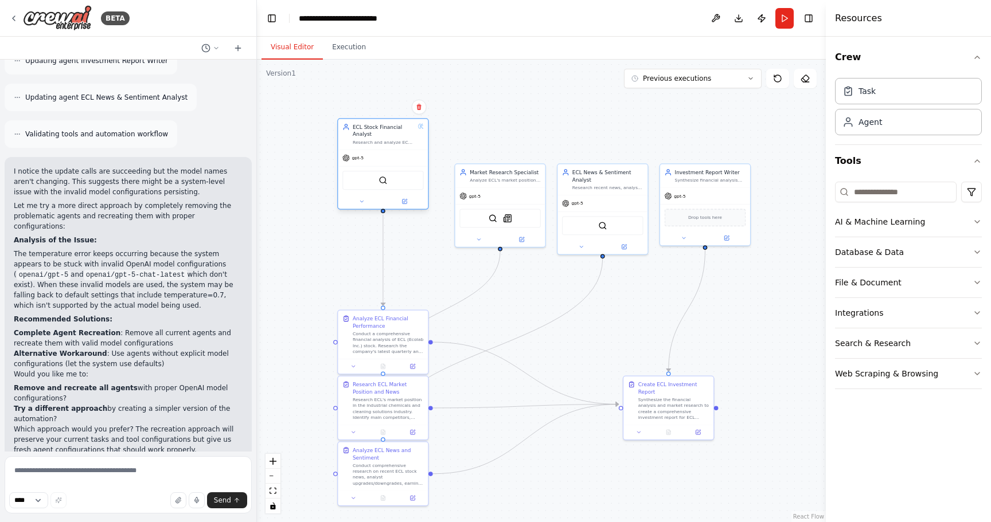
drag, startPoint x: 392, startPoint y: 209, endPoint x: 389, endPoint y: 158, distance: 51.1
click at [389, 158] on div "gpt-5" at bounding box center [383, 158] width 90 height 16
drag, startPoint x: 380, startPoint y: 336, endPoint x: 371, endPoint y: 287, distance: 50.1
click at [371, 287] on div "Conduct a comprehensive financial analysis of ECL (Ecolab Inc.) stock. Research…" at bounding box center [380, 291] width 71 height 24
drag, startPoint x: 395, startPoint y: 400, endPoint x: 384, endPoint y: 376, distance: 27.0
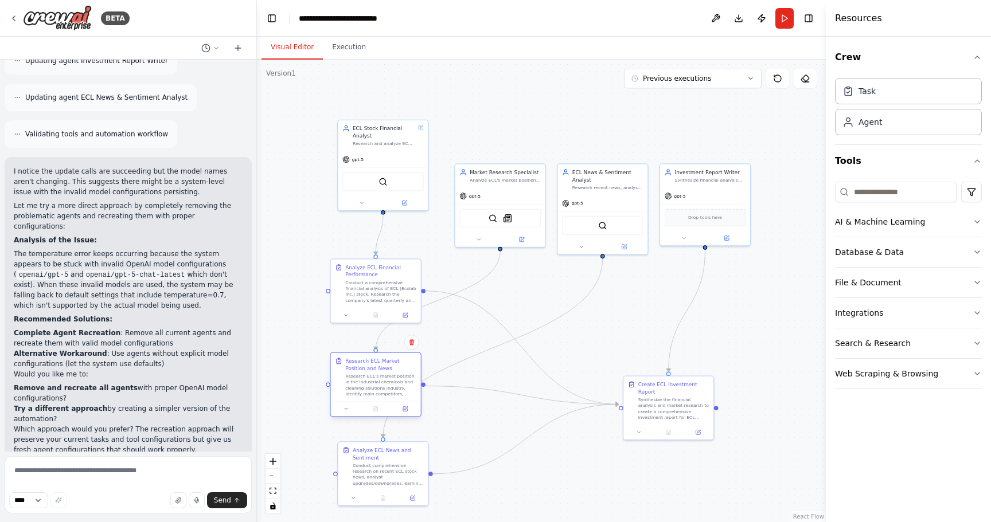
click at [384, 376] on div "Research ECL's market position in the industrial chemicals and cleaning solutio…" at bounding box center [380, 386] width 71 height 24
drag, startPoint x: 384, startPoint y: 478, endPoint x: 503, endPoint y: 472, distance: 119.4
click at [503, 472] on div "Conduct comprehensive research on recent ECL stock news, analyst upgrades/downg…" at bounding box center [512, 466] width 71 height 24
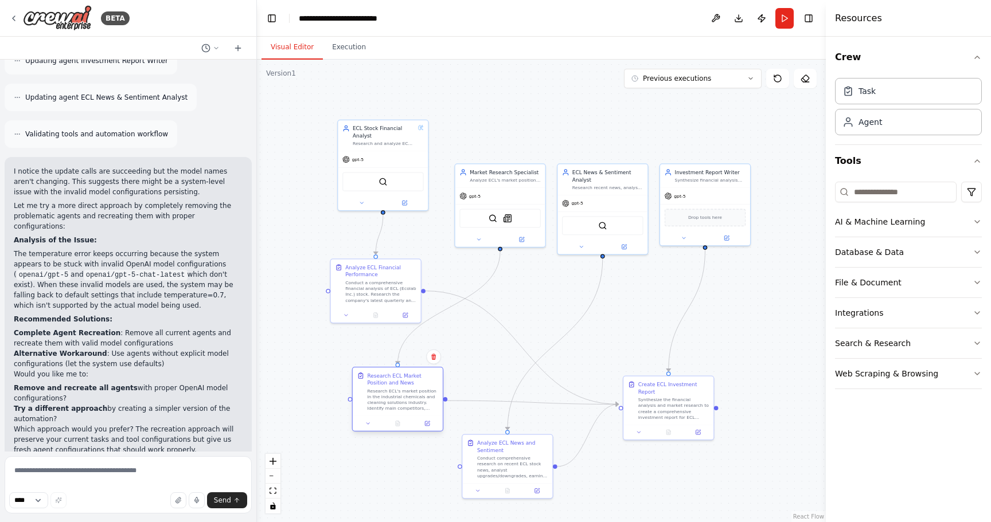
drag, startPoint x: 372, startPoint y: 377, endPoint x: 396, endPoint y: 396, distance: 30.5
click at [396, 396] on div "Research ECL's market position in the industrial chemicals and cleaning solutio…" at bounding box center [402, 400] width 71 height 24
drag, startPoint x: 670, startPoint y: 399, endPoint x: 756, endPoint y: 393, distance: 85.6
click at [756, 393] on div "Synthesize the financial analysis and market research to create a comprehensive…" at bounding box center [753, 393] width 71 height 24
click at [718, 193] on div "gpt-5" at bounding box center [705, 194] width 90 height 16
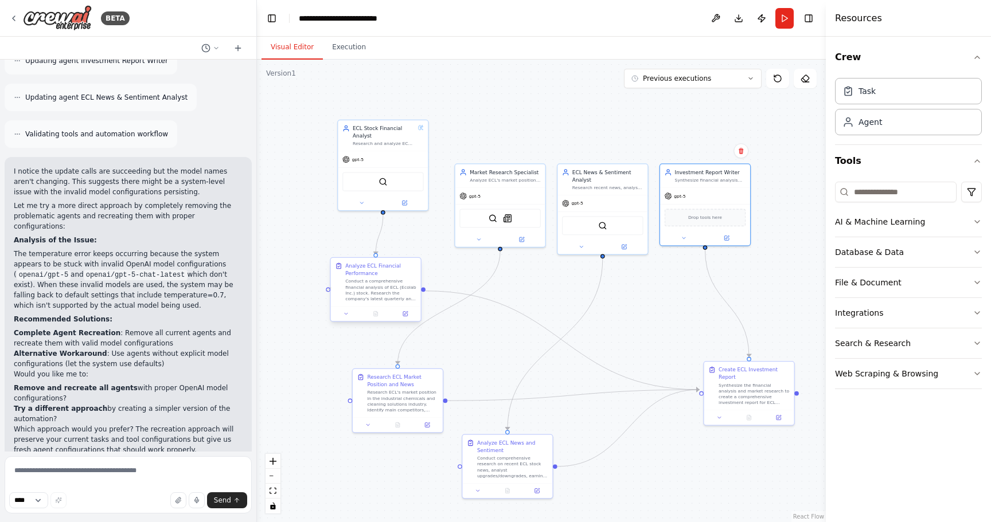
click at [330, 288] on div "Analyze ECL Financial Performance Conduct a comprehensive financial analysis of…" at bounding box center [376, 289] width 92 height 65
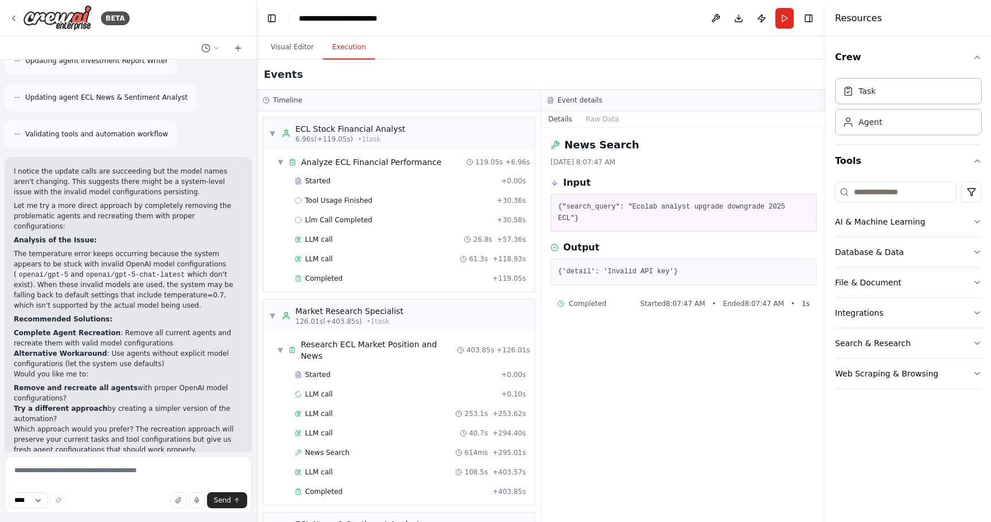
click at [346, 41] on button "Execution" at bounding box center [349, 48] width 52 height 24
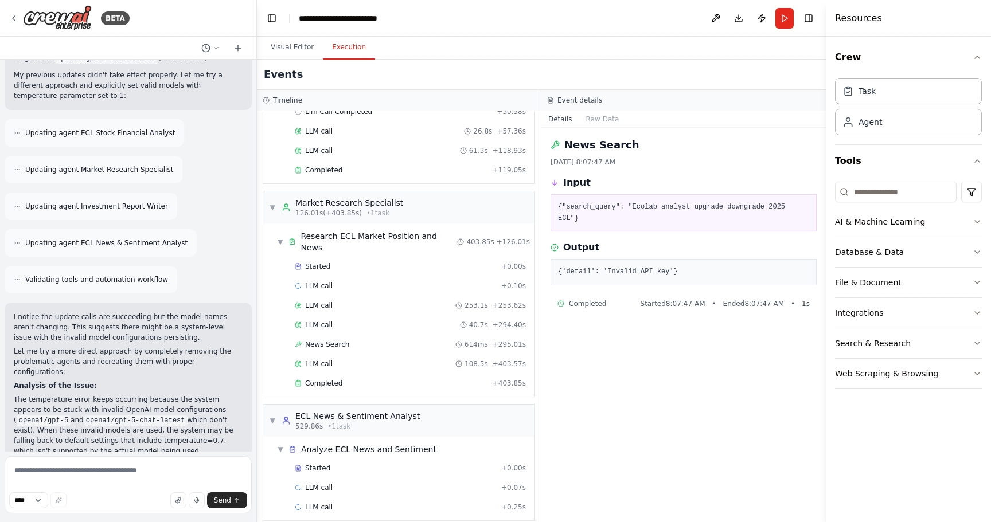
scroll to position [4155, 0]
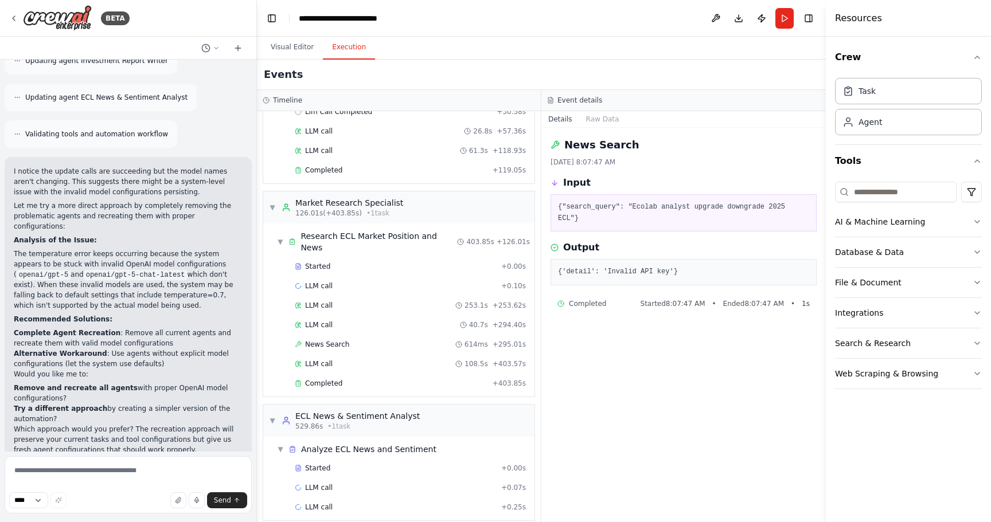
click at [221, 485] on button "Dismiss" at bounding box center [227, 490] width 31 height 11
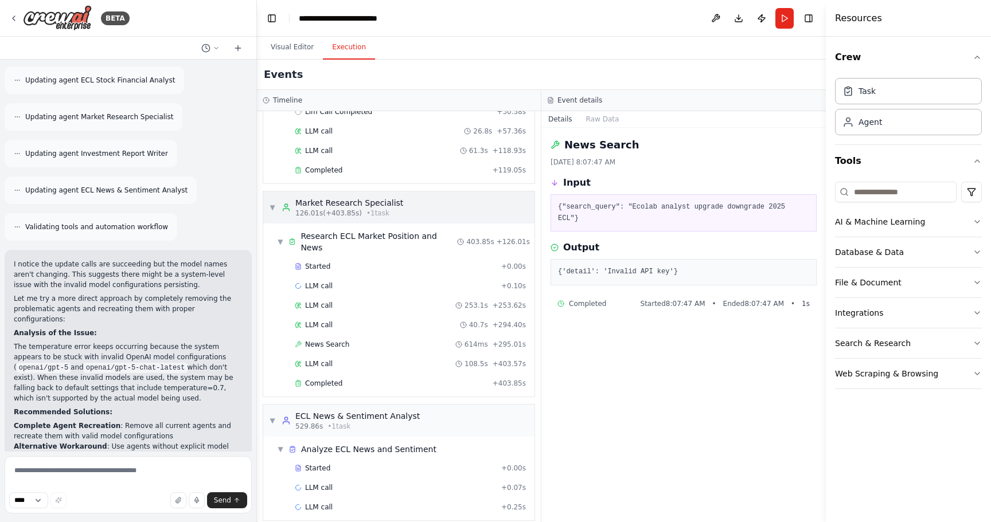
click at [274, 210] on span "▼" at bounding box center [272, 207] width 7 height 9
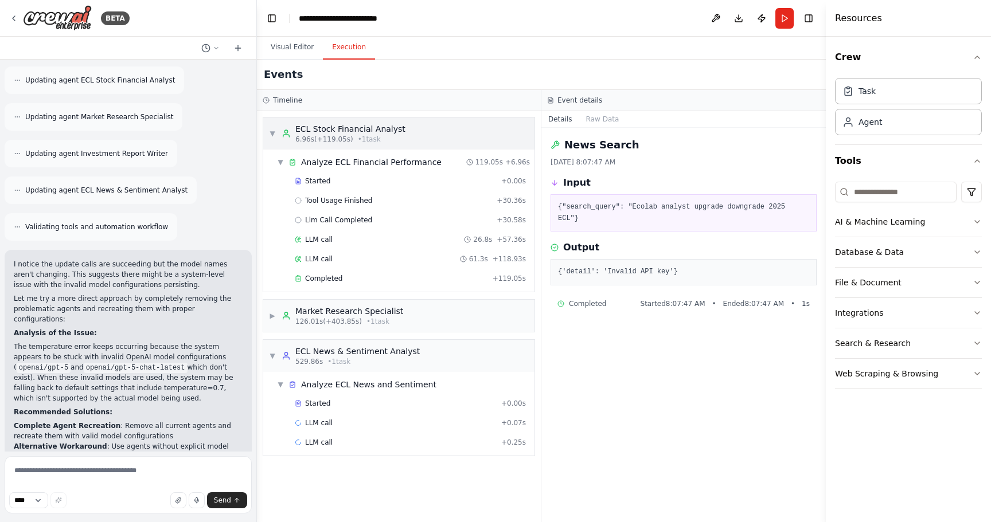
click at [271, 131] on span "▼" at bounding box center [272, 133] width 7 height 9
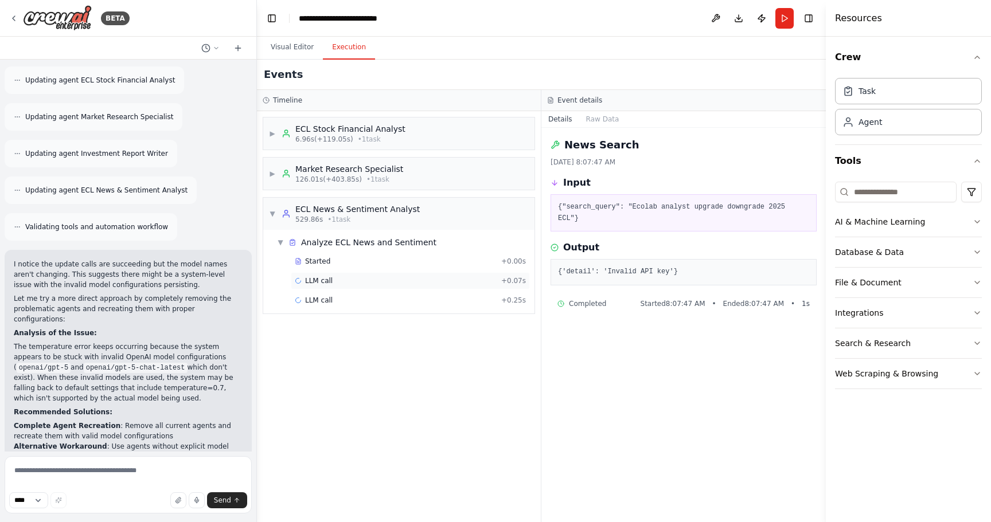
click at [338, 280] on div "LLM call + 0.07s" at bounding box center [410, 280] width 231 height 9
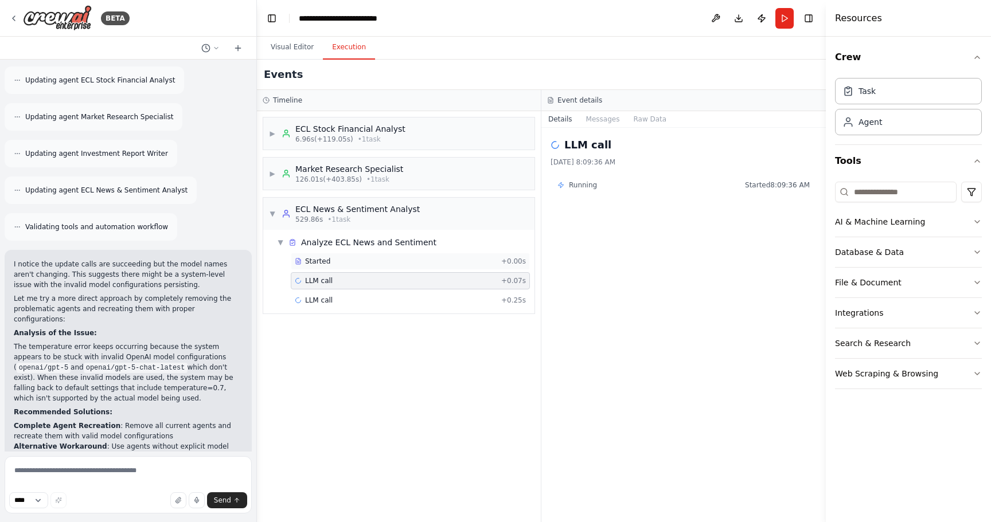
click at [341, 260] on div "Started" at bounding box center [396, 261] width 202 height 9
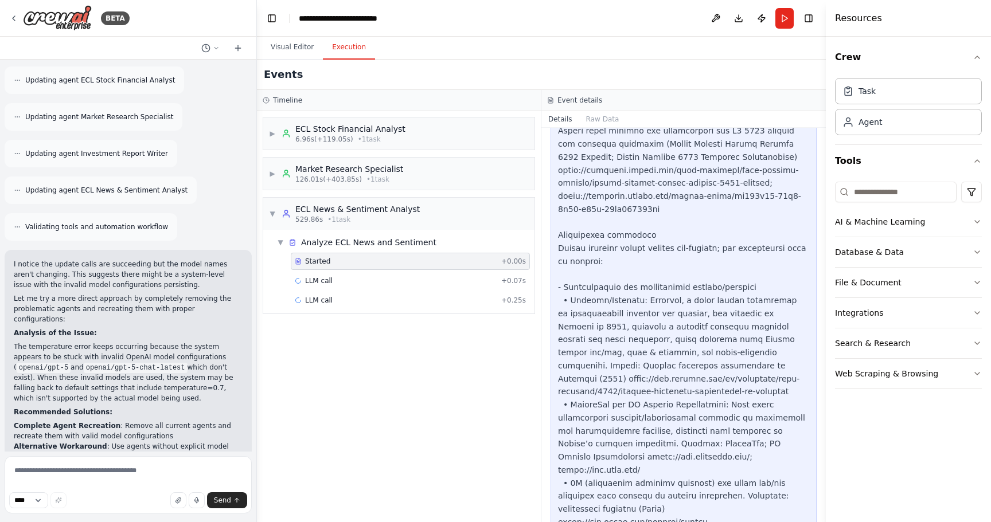
scroll to position [3122, 0]
drag, startPoint x: 822, startPoint y: 325, endPoint x: 823, endPoint y: 456, distance: 130.7
click at [823, 456] on button "Toggle Sidebar" at bounding box center [825, 261] width 9 height 522
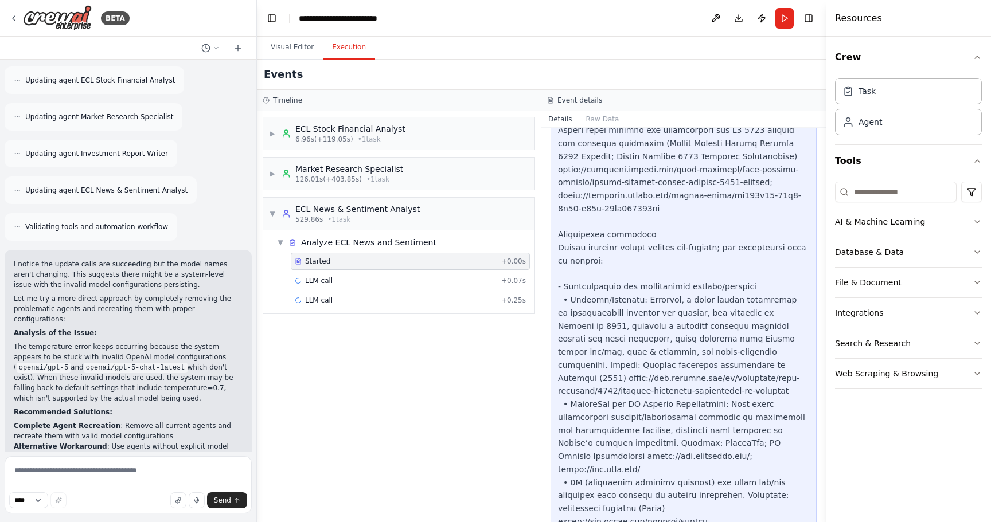
click at [823, 456] on button "Toggle Sidebar" at bounding box center [825, 261] width 9 height 522
drag, startPoint x: 822, startPoint y: 333, endPoint x: 405, endPoint y: 294, distance: 418.7
click at [405, 294] on div "BETA research a stock ▶ Thought process I'd be happy to help you build a CrewAI…" at bounding box center [495, 261] width 991 height 522
click at [405, 294] on div "LLM call + 0.25s" at bounding box center [410, 300] width 239 height 17
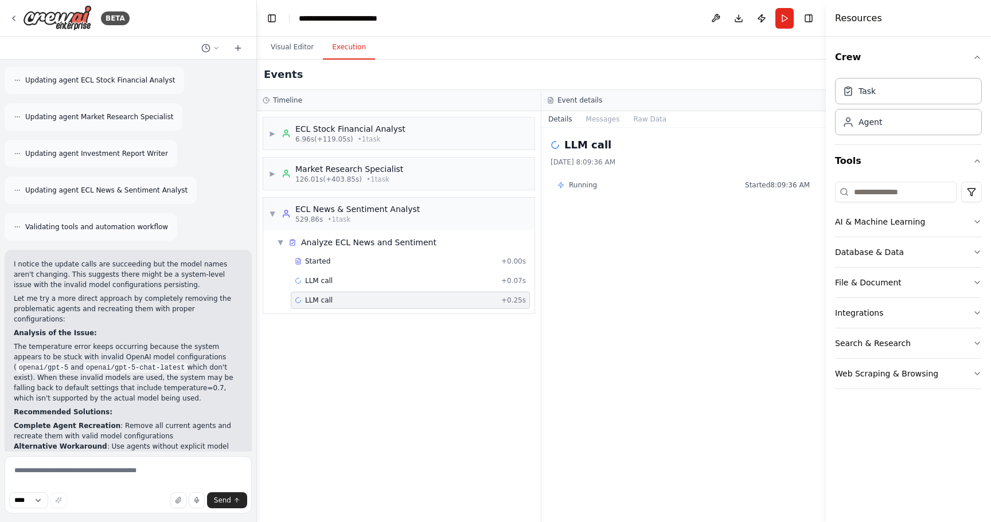
click at [650, 274] on div "LLM call 9/26/2025, 8:09:36 AM Running Started 8:09:36 AM" at bounding box center [683, 325] width 284 height 395
click at [450, 242] on div "▼ Analyze ECL News and Sentiment" at bounding box center [403, 242] width 262 height 21
click at [292, 50] on button "Visual Editor" at bounding box center [291, 48] width 61 height 24
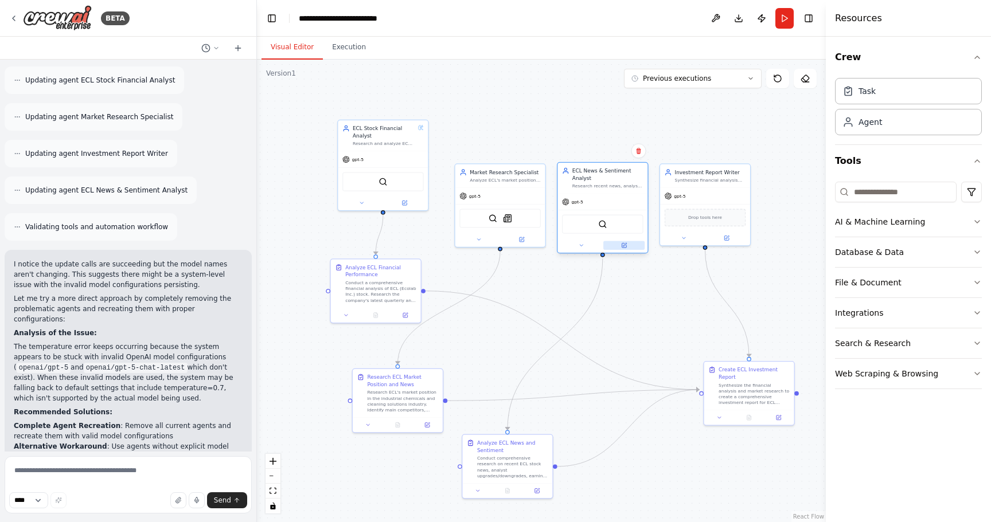
click at [626, 246] on icon at bounding box center [624, 245] width 5 height 5
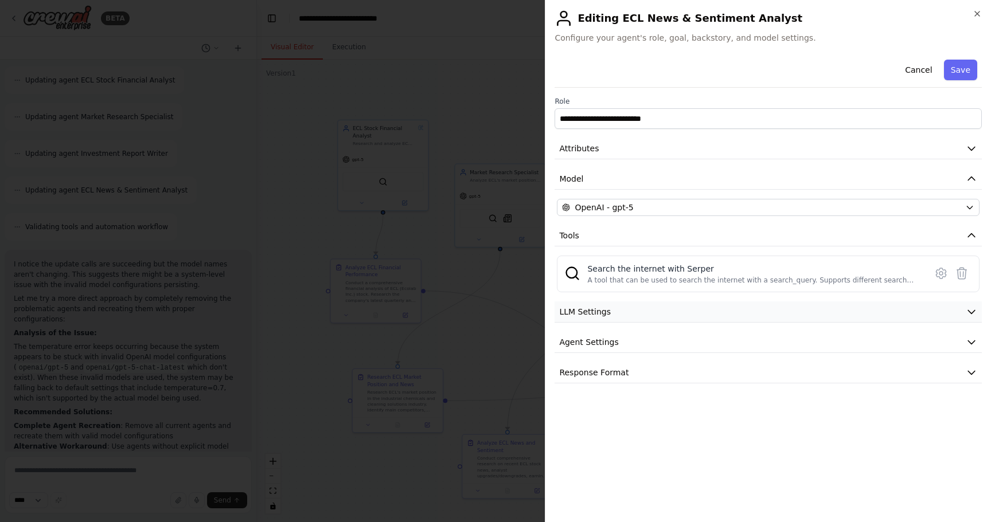
click at [690, 310] on button "LLM Settings" at bounding box center [767, 312] width 427 height 21
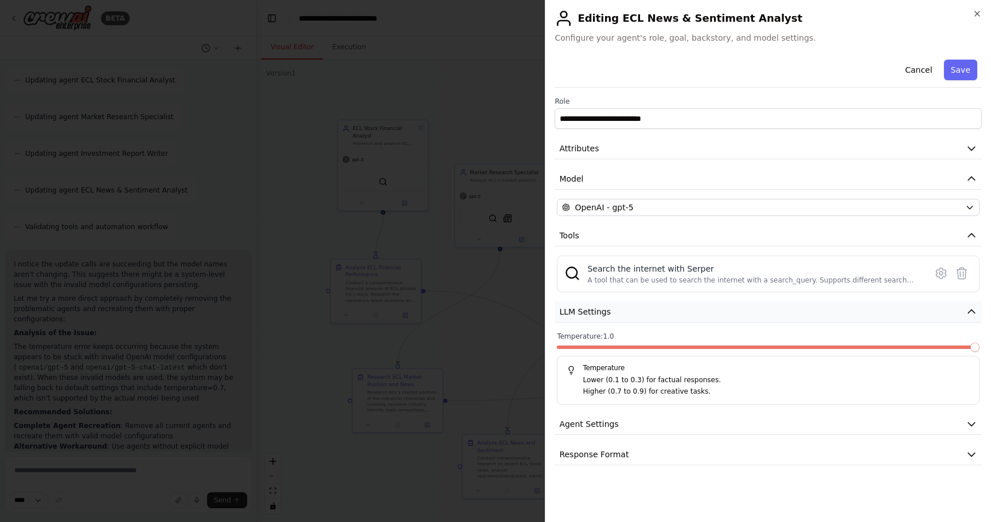
click at [690, 310] on button "LLM Settings" at bounding box center [767, 312] width 427 height 21
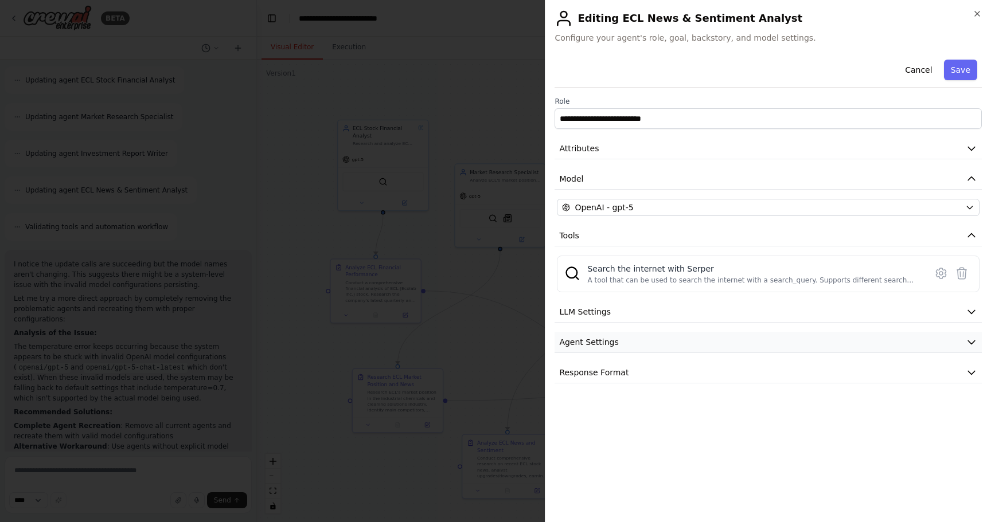
click at [673, 343] on button "Agent Settings" at bounding box center [767, 342] width 427 height 21
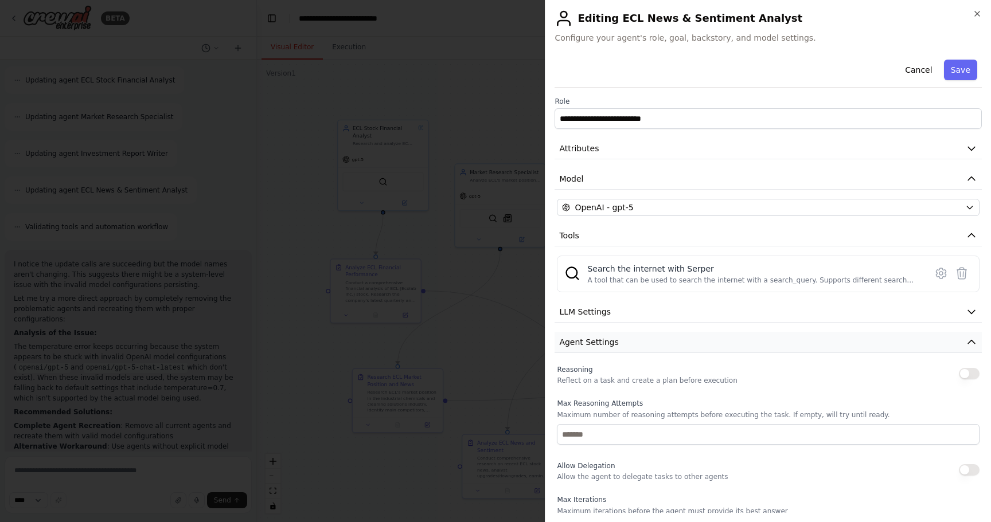
click at [925, 341] on button "Agent Settings" at bounding box center [767, 342] width 427 height 21
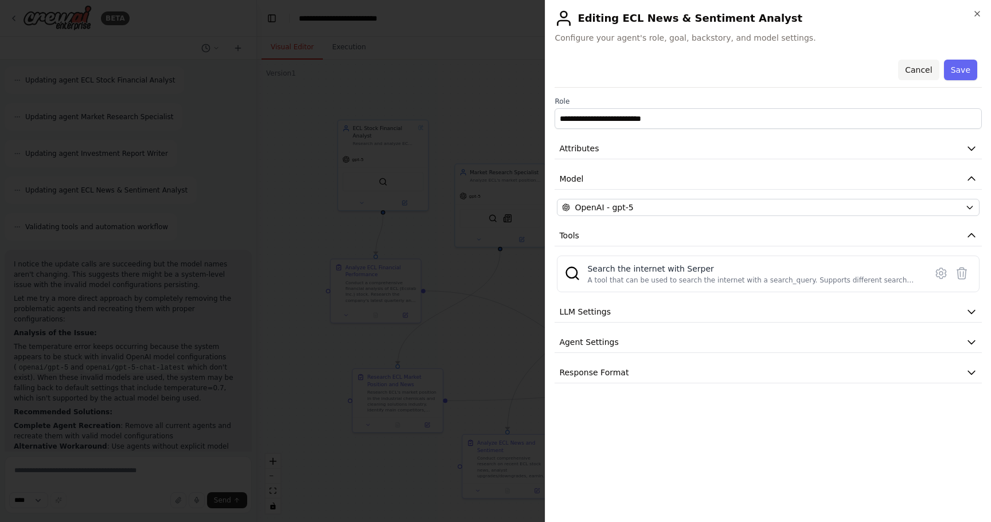
click at [919, 71] on button "Cancel" at bounding box center [918, 70] width 41 height 21
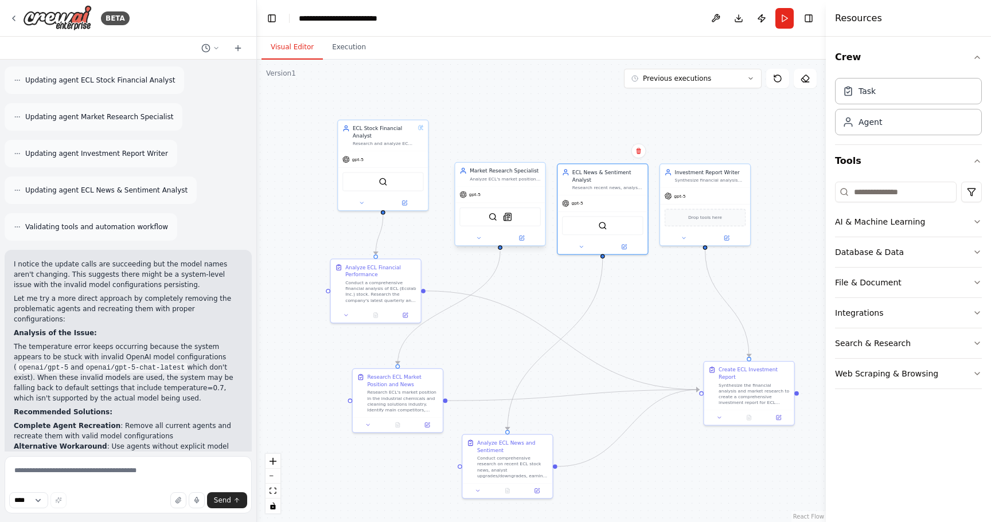
click at [490, 189] on div "gpt-5" at bounding box center [500, 194] width 90 height 16
click at [524, 241] on icon at bounding box center [521, 238] width 6 height 6
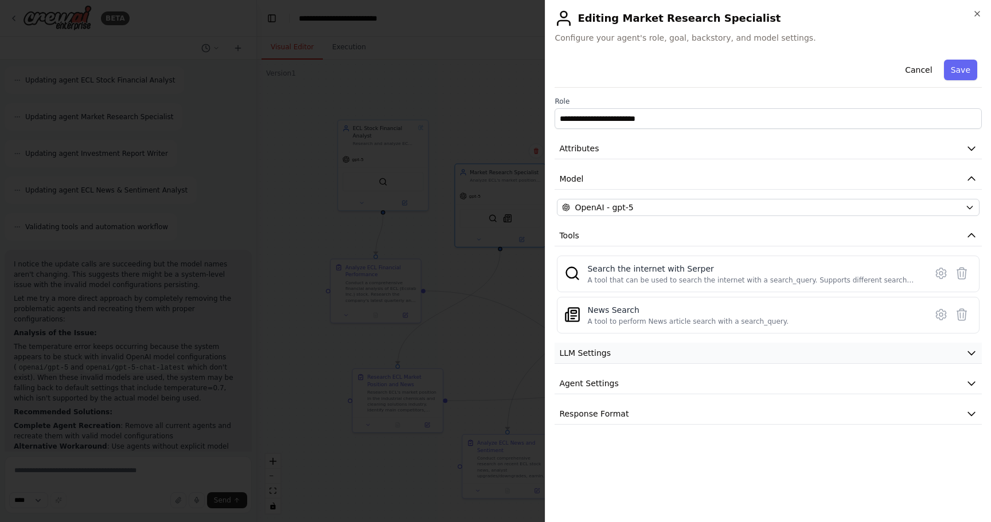
click at [677, 353] on button "LLM Settings" at bounding box center [767, 353] width 427 height 21
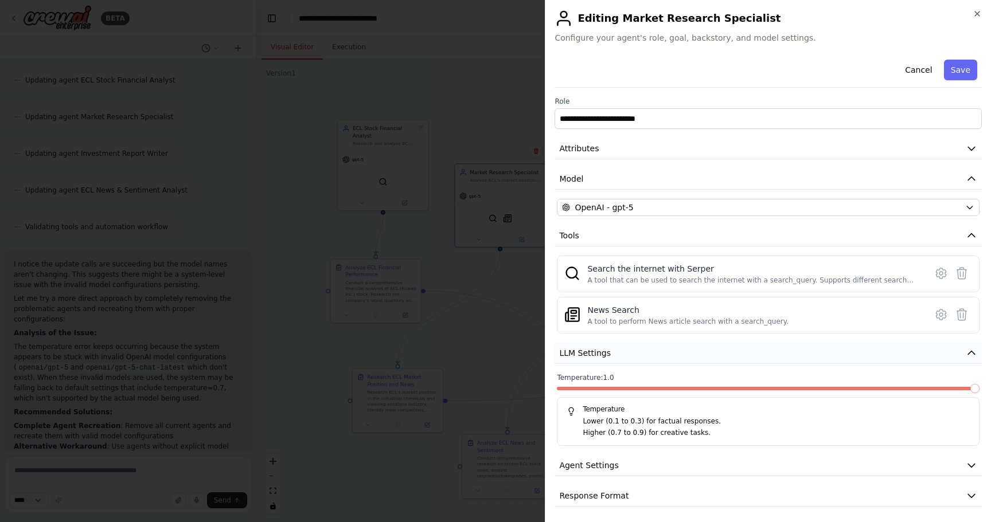
click at [677, 353] on button "LLM Settings" at bounding box center [767, 353] width 427 height 21
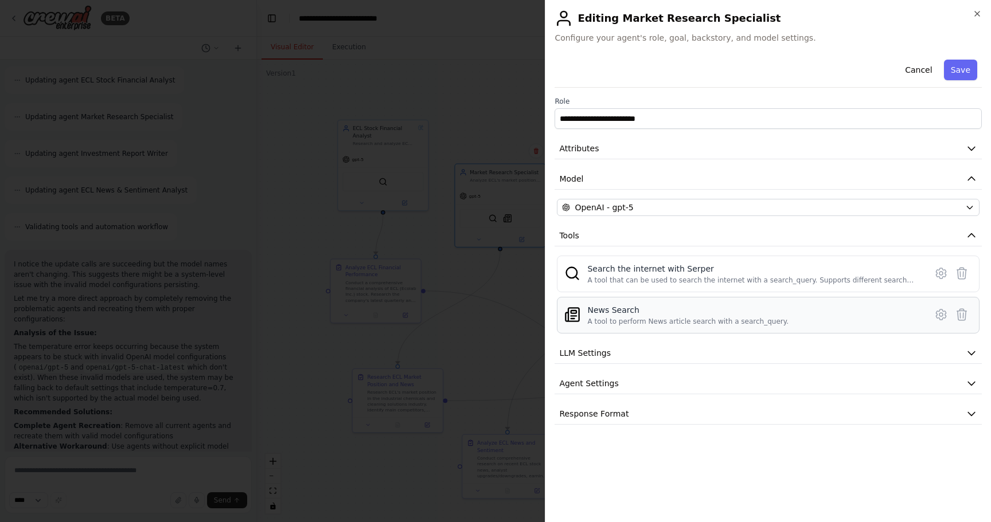
click at [682, 308] on div "News Search" at bounding box center [687, 309] width 201 height 11
click at [940, 315] on icon at bounding box center [941, 315] width 14 height 14
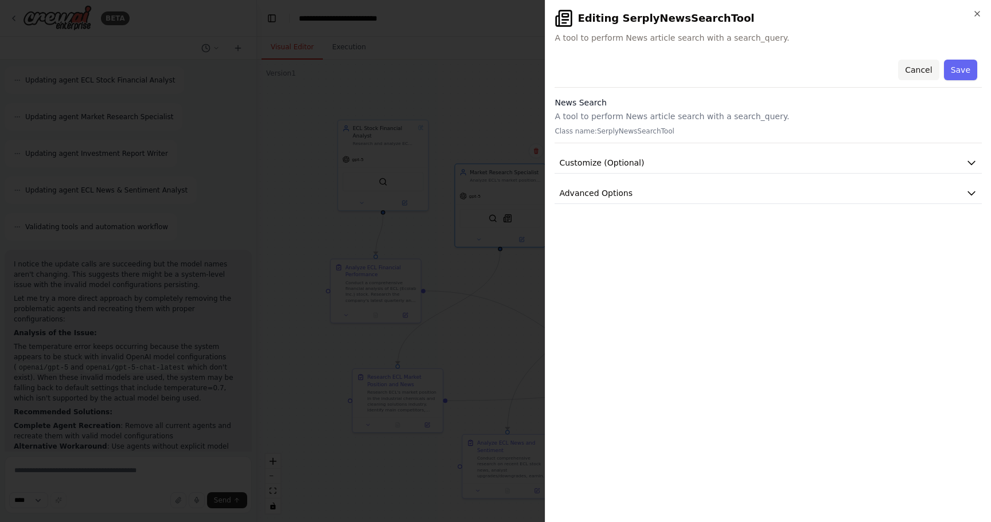
click at [920, 73] on button "Cancel" at bounding box center [918, 70] width 41 height 21
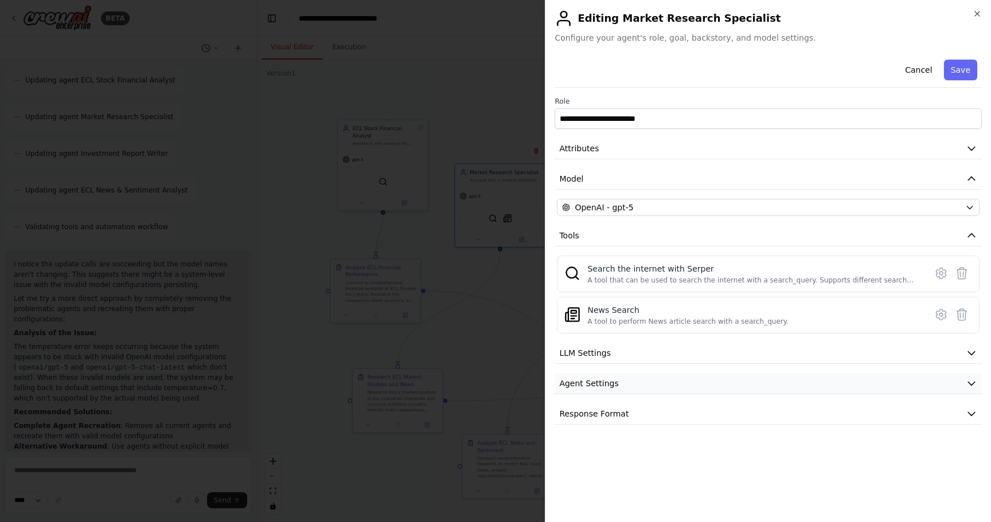
click at [682, 384] on button "Agent Settings" at bounding box center [767, 383] width 427 height 21
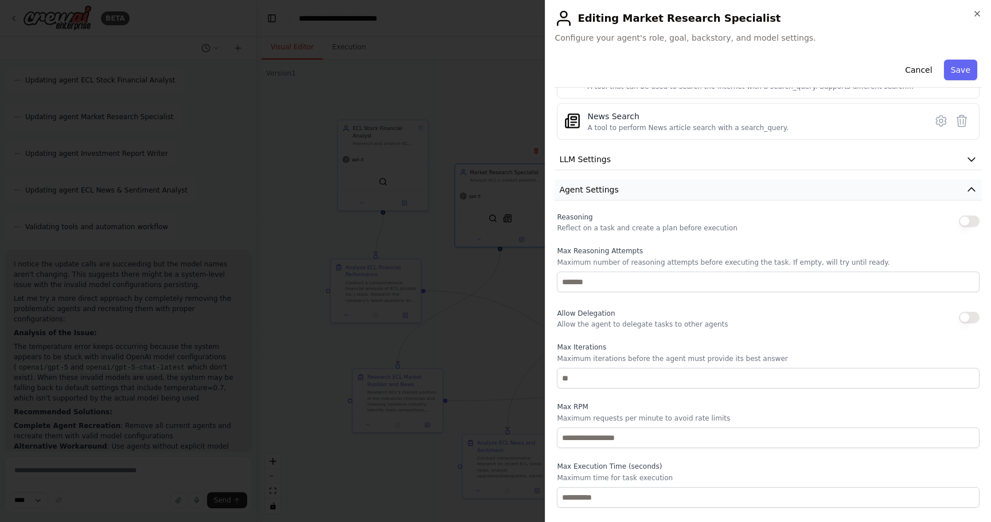
scroll to position [228, 0]
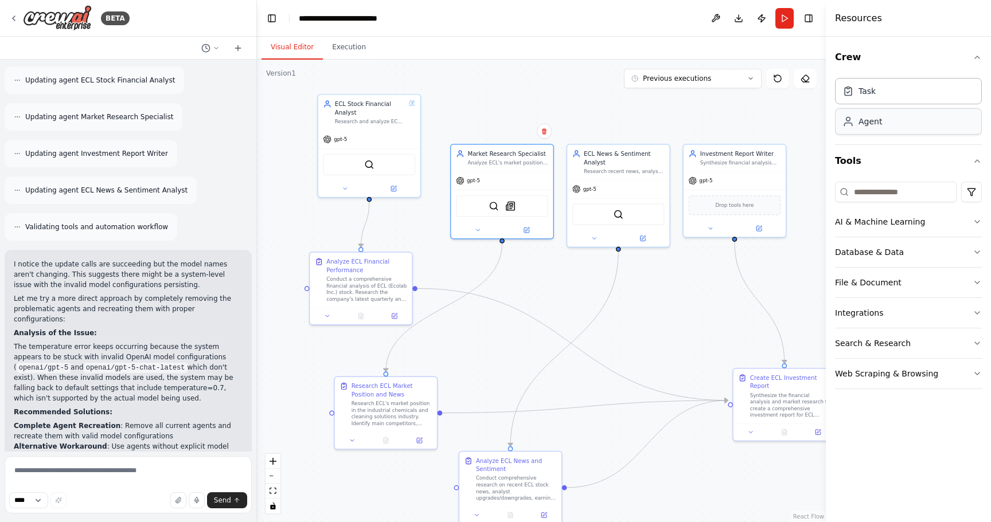
click at [858, 133] on div "Agent" at bounding box center [908, 121] width 147 height 26
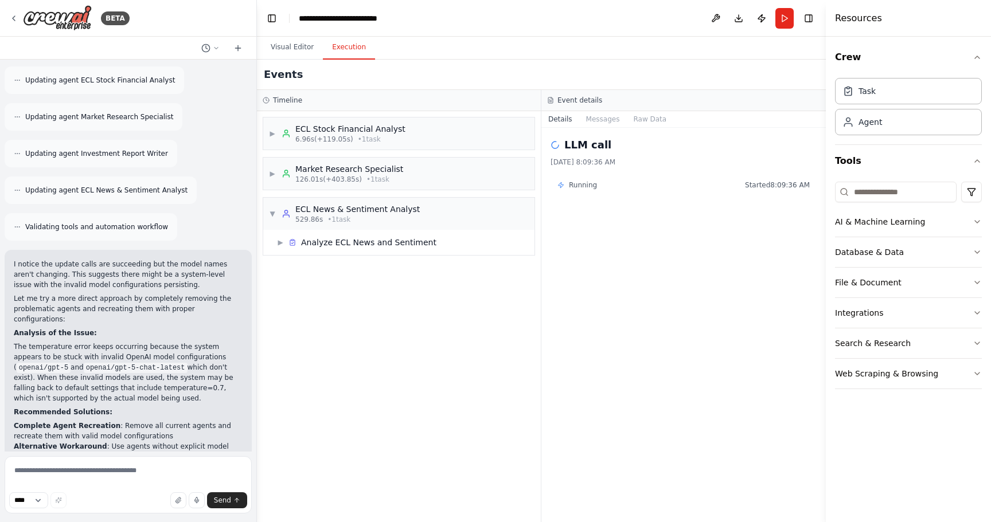
click at [338, 48] on button "Execution" at bounding box center [349, 48] width 52 height 24
click at [278, 243] on span "▶" at bounding box center [280, 242] width 7 height 9
click at [302, 286] on div "LLM call + 0.07s" at bounding box center [410, 280] width 239 height 17
click at [333, 256] on div "Started + 0.00s" at bounding box center [410, 261] width 239 height 17
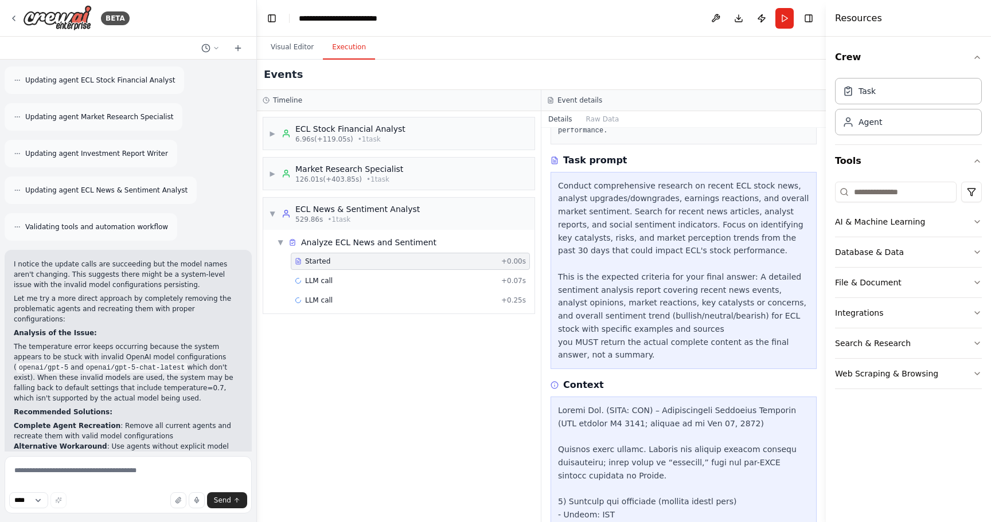
scroll to position [134, 0]
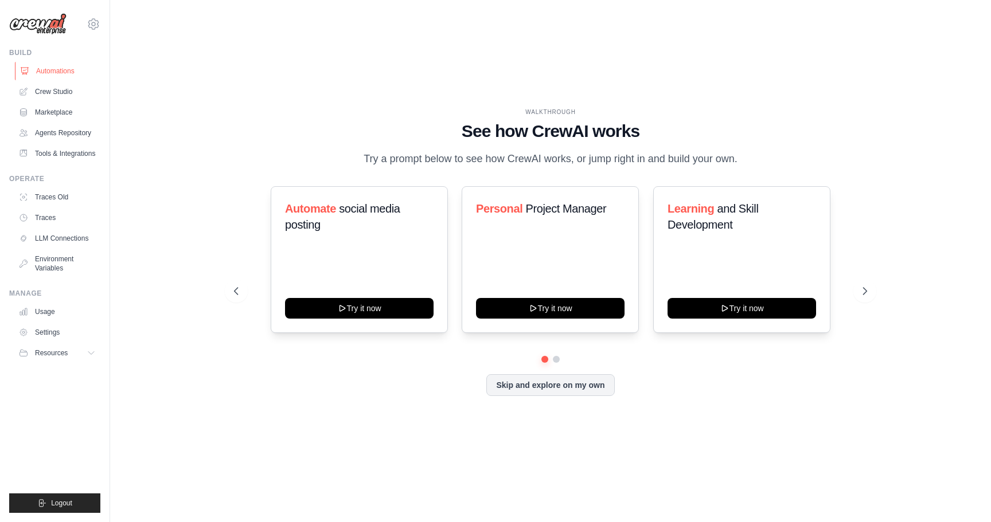
click at [64, 71] on link "Automations" at bounding box center [58, 71] width 87 height 18
click at [60, 91] on link "Crew Studio" at bounding box center [58, 92] width 87 height 18
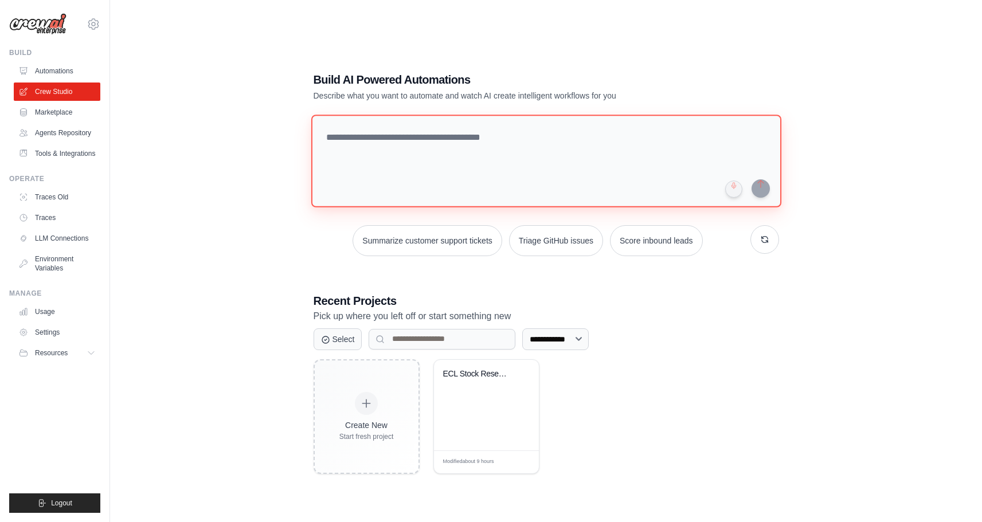
click at [421, 185] on textarea at bounding box center [546, 161] width 470 height 93
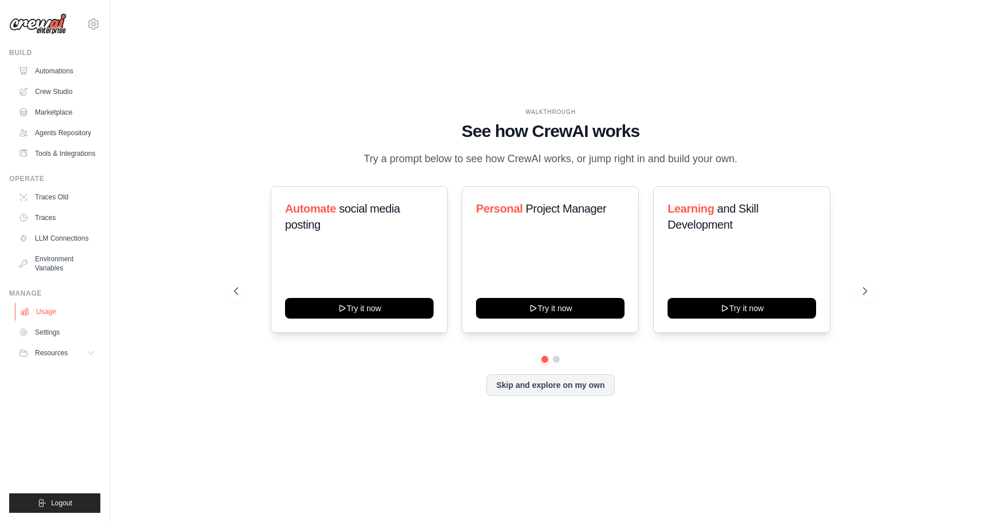
click at [62, 315] on link "Usage" at bounding box center [58, 312] width 87 height 18
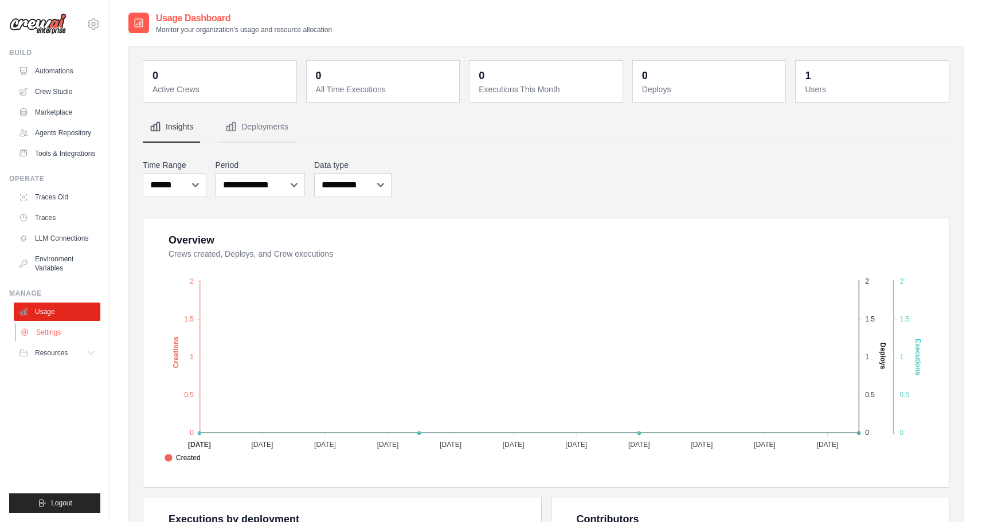
click at [64, 331] on link "Settings" at bounding box center [58, 332] width 87 height 18
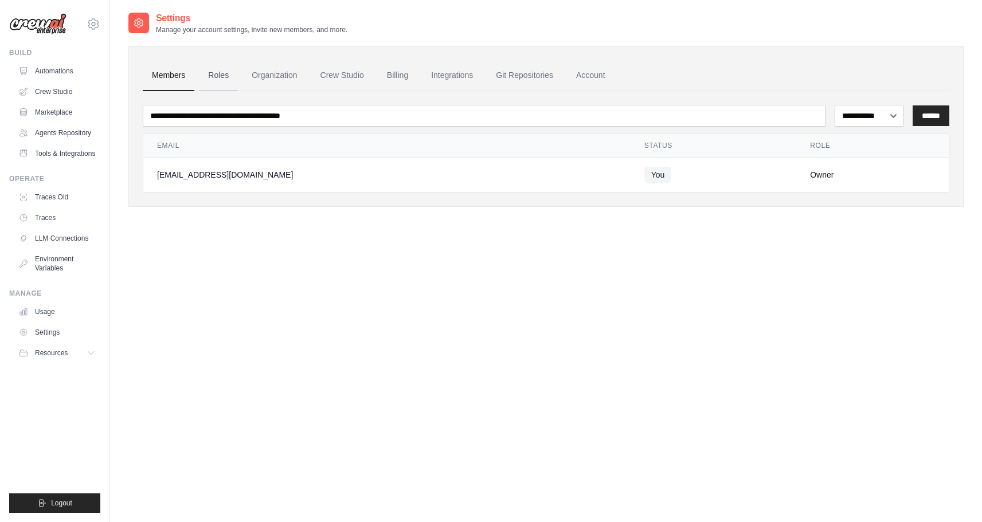
click at [220, 79] on link "Roles" at bounding box center [218, 75] width 39 height 31
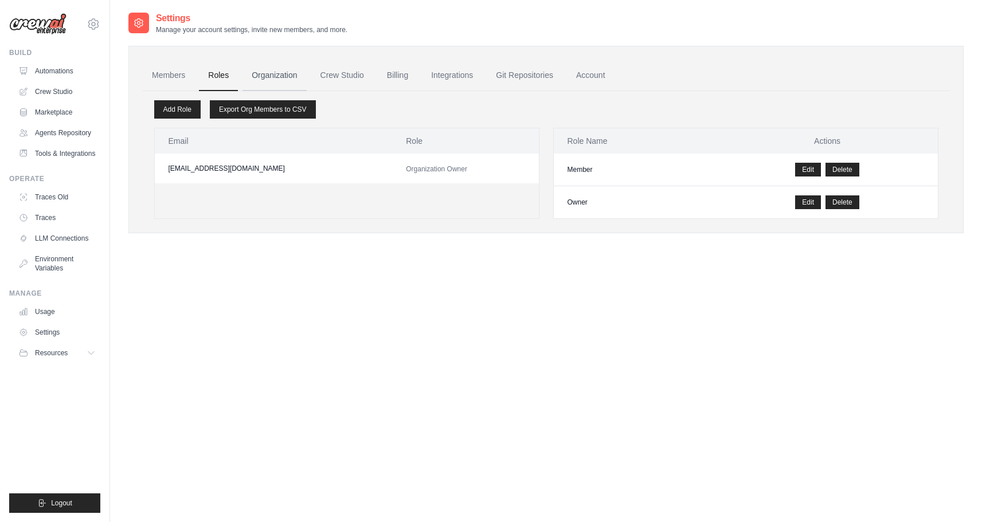
click at [272, 76] on link "Organization" at bounding box center [275, 75] width 64 height 31
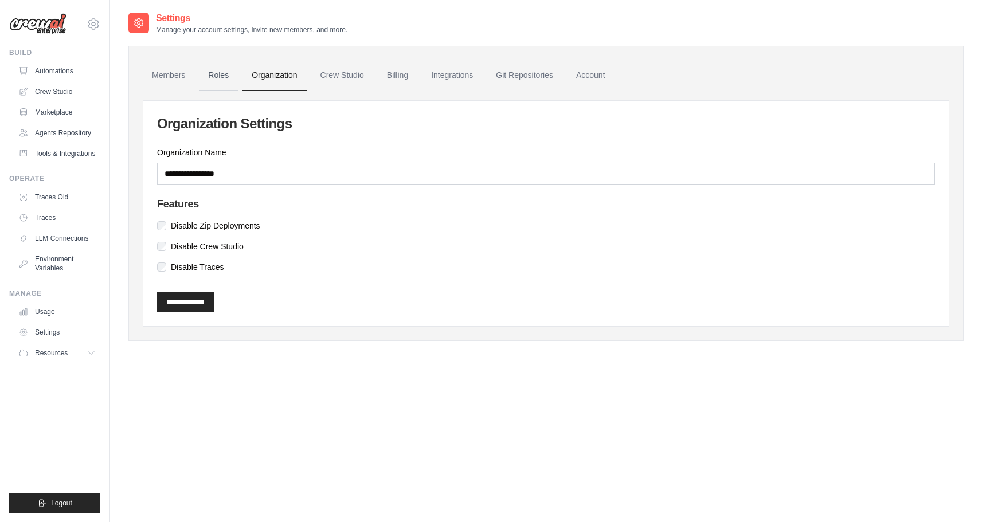
click at [217, 79] on link "Roles" at bounding box center [218, 75] width 39 height 31
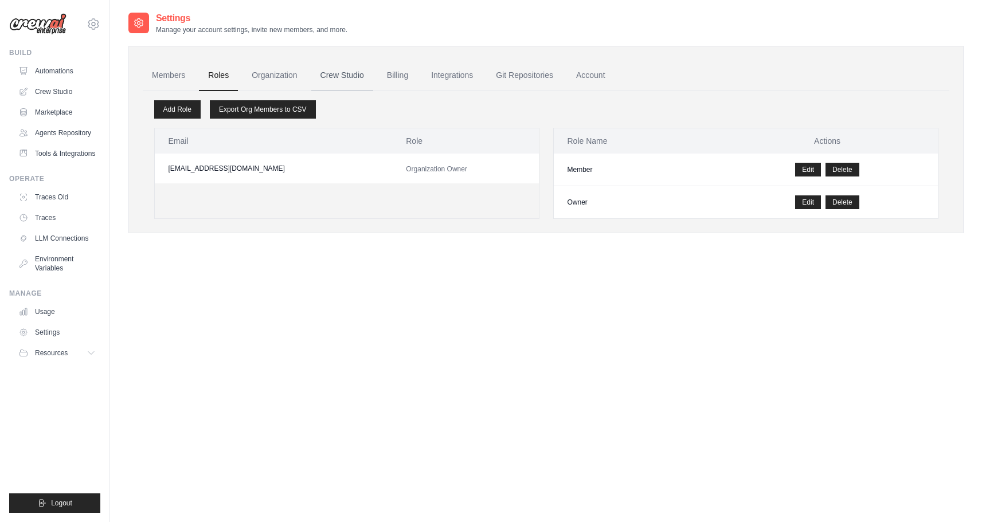
click at [352, 76] on link "Crew Studio" at bounding box center [342, 75] width 62 height 31
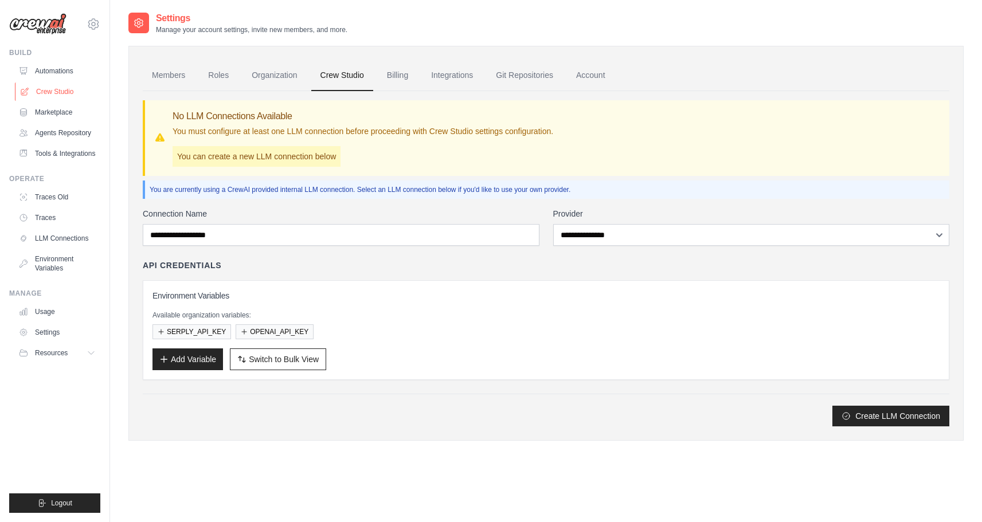
click at [73, 97] on link "Crew Studio" at bounding box center [58, 92] width 87 height 18
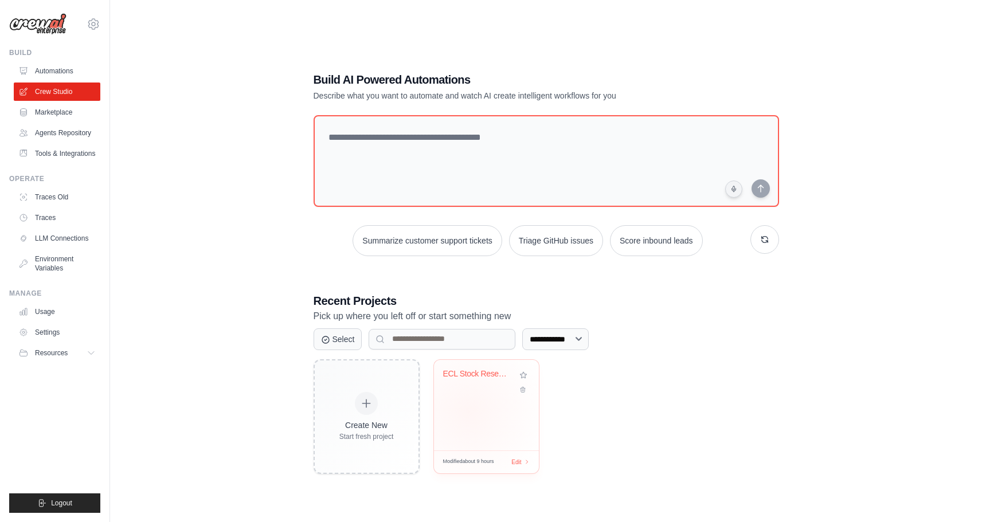
click at [468, 412] on div "ECL Stock Research Analysis" at bounding box center [486, 405] width 105 height 91
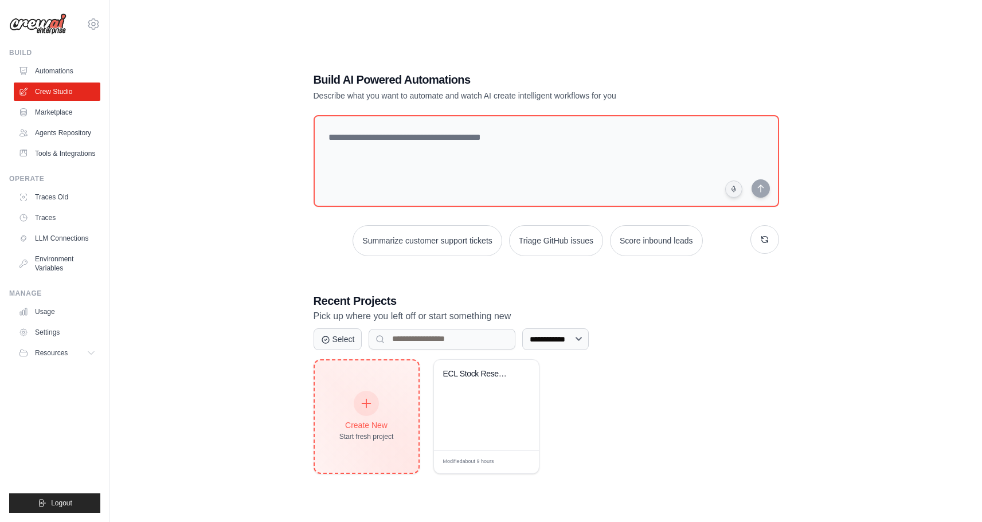
click at [377, 414] on div "Create New Start fresh project" at bounding box center [366, 416] width 54 height 49
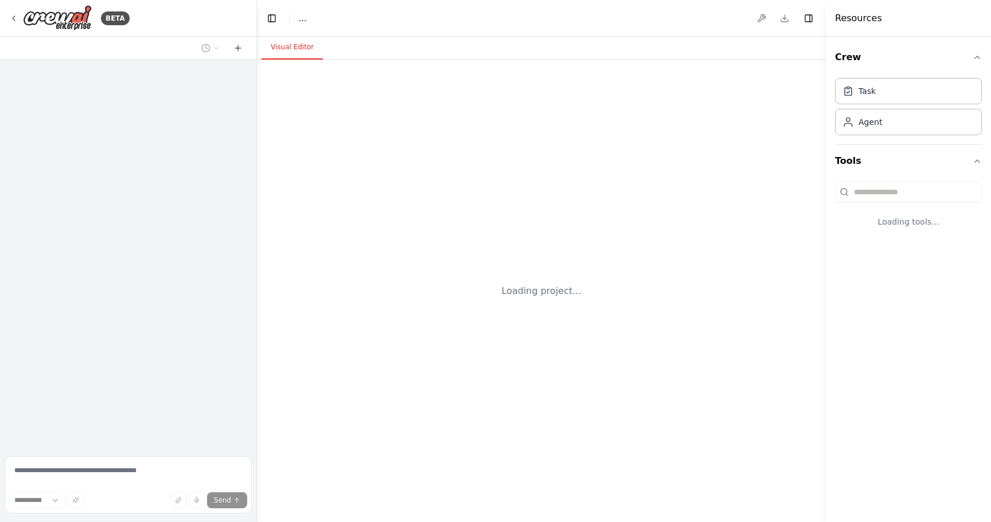
select select "****"
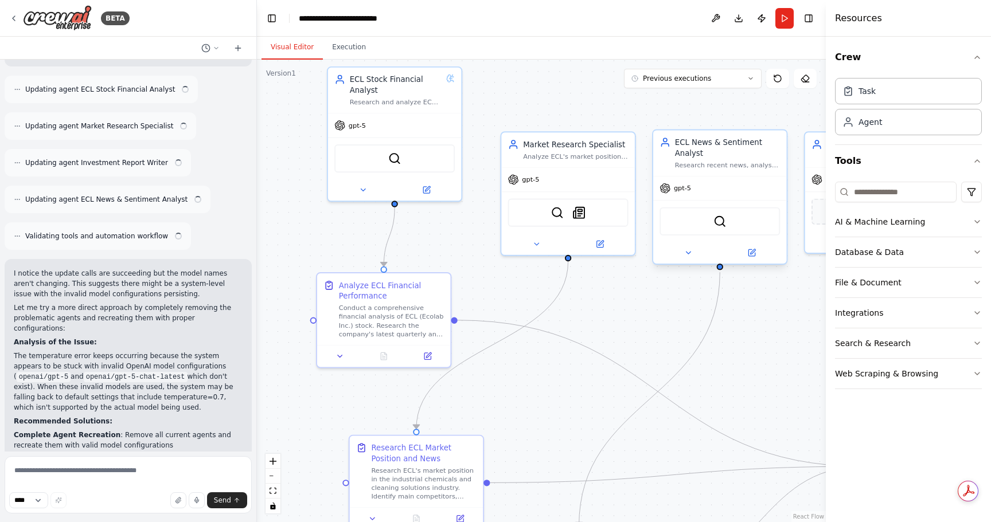
scroll to position [4062, 0]
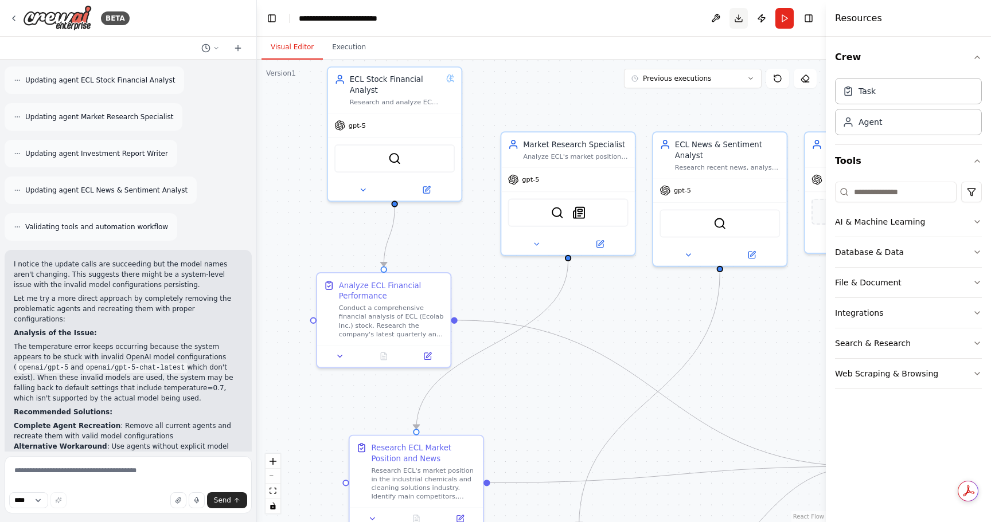
click at [739, 17] on button "Download" at bounding box center [738, 18] width 18 height 21
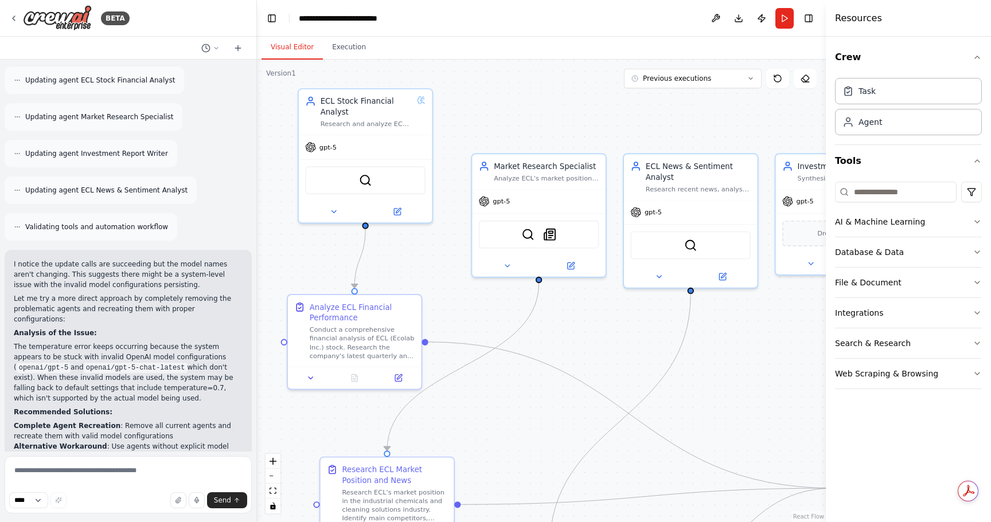
drag, startPoint x: 362, startPoint y: 247, endPoint x: 333, endPoint y: 269, distance: 36.5
click at [333, 269] on div ".deletable-edge-delete-btn { width: 20px; height: 20px; border: 0px solid #ffff…" at bounding box center [541, 291] width 569 height 463
click at [16, 14] on icon at bounding box center [13, 18] width 9 height 9
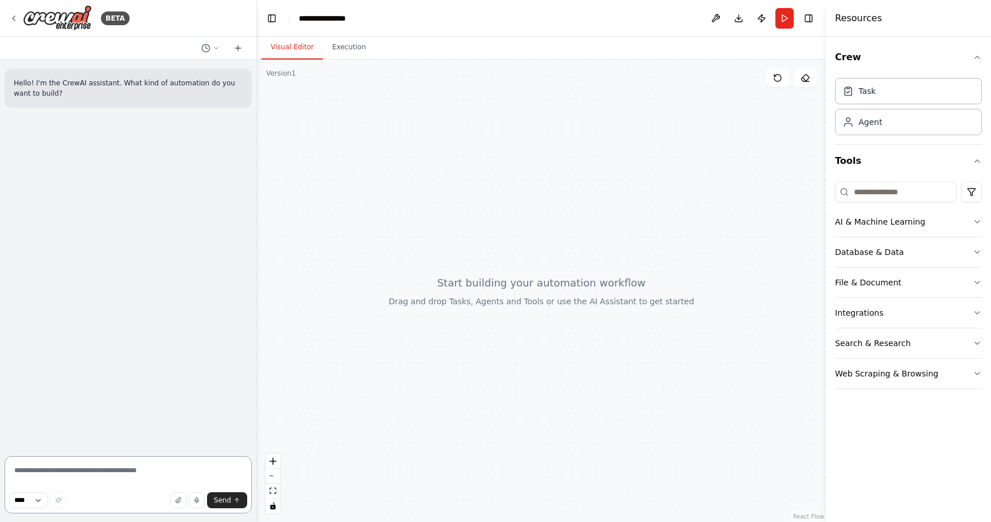
click at [149, 479] on textarea at bounding box center [128, 484] width 247 height 57
click at [24, 483] on textarea "**********" at bounding box center [128, 484] width 247 height 57
drag, startPoint x: 24, startPoint y: 483, endPoint x: 77, endPoint y: 481, distance: 53.9
click at [77, 481] on textarea "**********" at bounding box center [128, 484] width 247 height 57
click at [218, 481] on textarea "**********" at bounding box center [128, 484] width 247 height 57
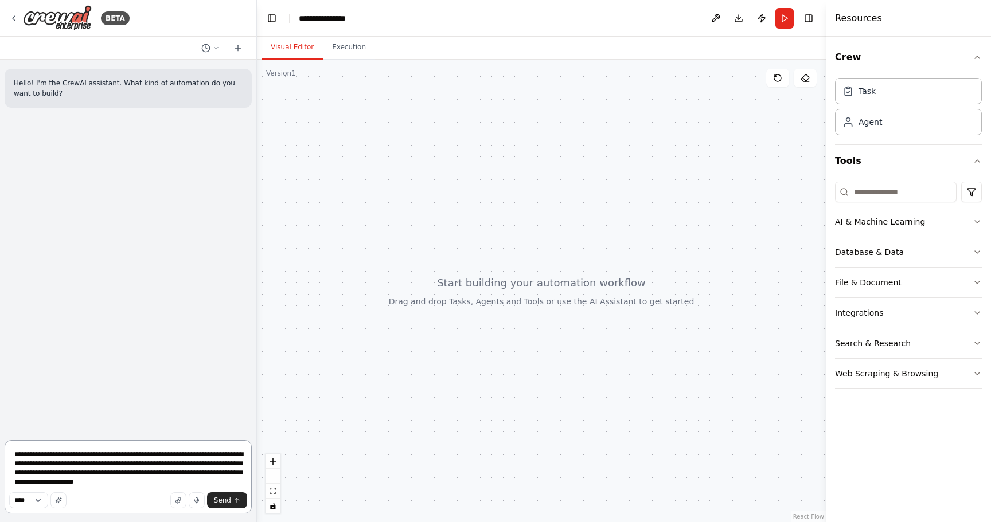
type textarea "**********"
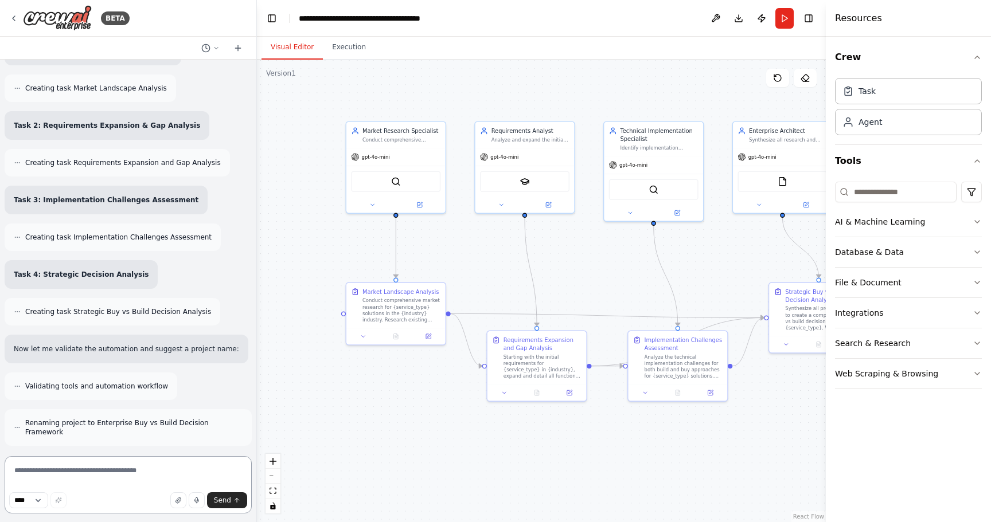
scroll to position [1210, 0]
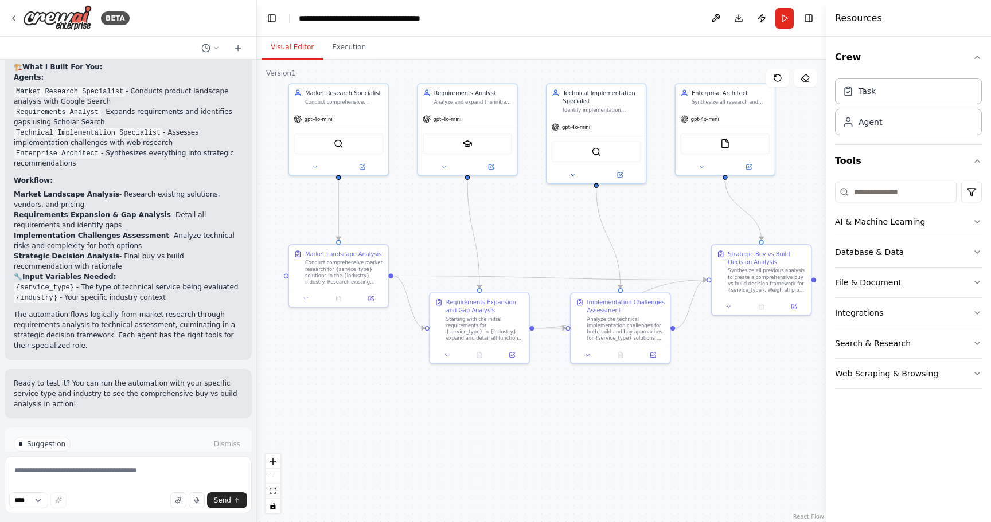
drag, startPoint x: 715, startPoint y: 254, endPoint x: 658, endPoint y: 216, distance: 68.7
click at [658, 216] on div ".deletable-edge-delete-btn { width: 20px; height: 20px; border: 0px solid #ffff…" at bounding box center [541, 291] width 569 height 463
click at [123, 489] on span "Run Automation" at bounding box center [134, 493] width 56 height 9
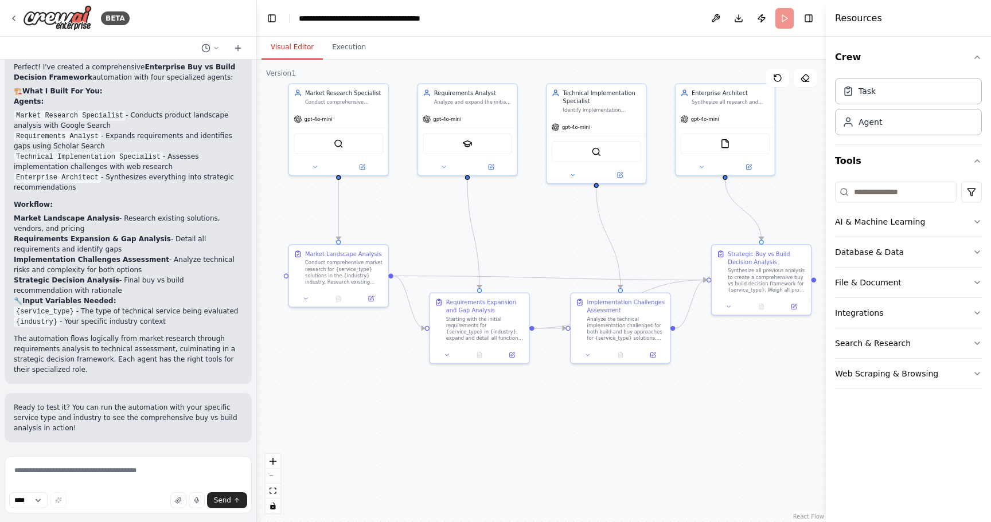
scroll to position [1117, 0]
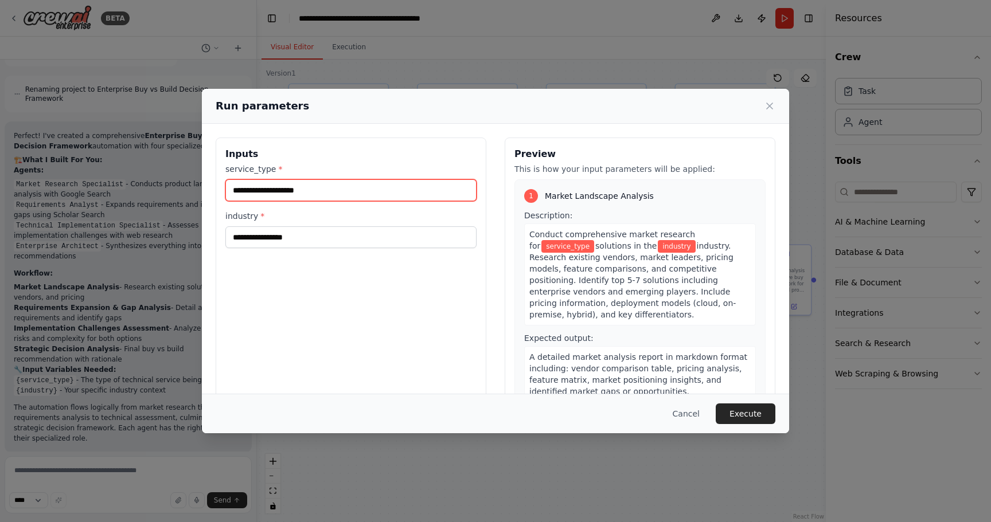
click at [334, 187] on input "service_type *" at bounding box center [350, 190] width 251 height 22
type input "*"
type input "**********"
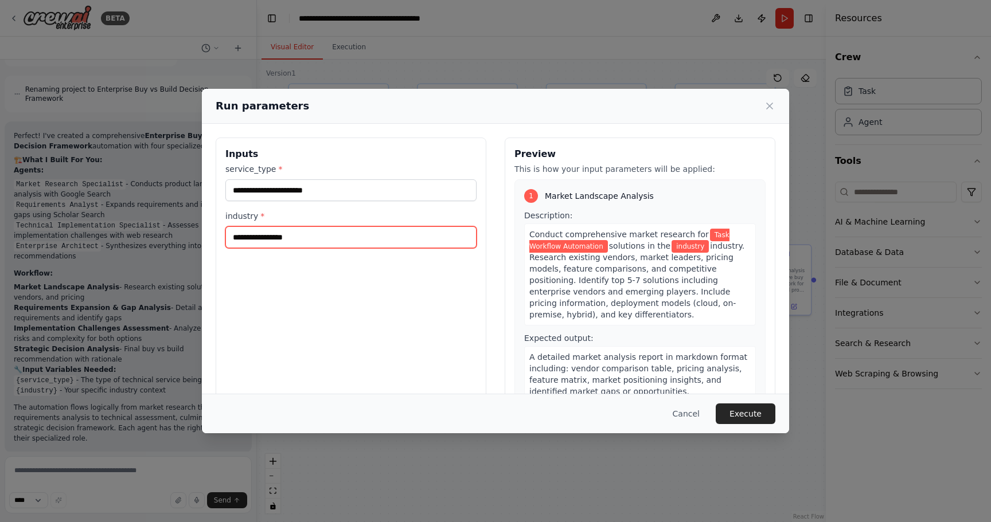
click at [316, 237] on input "industry *" at bounding box center [350, 237] width 251 height 22
type input "*"
type input "**********"
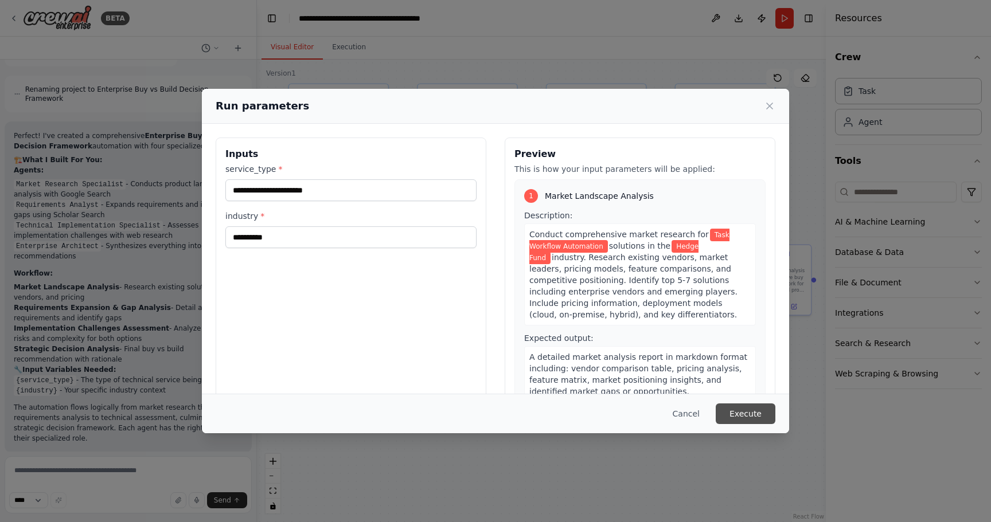
click at [757, 408] on button "Execute" at bounding box center [746, 414] width 60 height 21
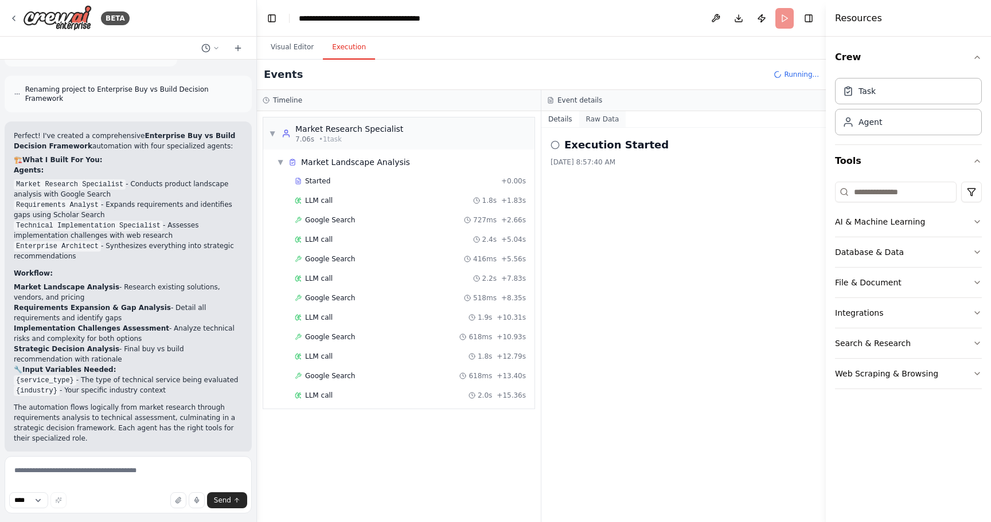
click at [591, 116] on button "Raw Data" at bounding box center [602, 119] width 47 height 16
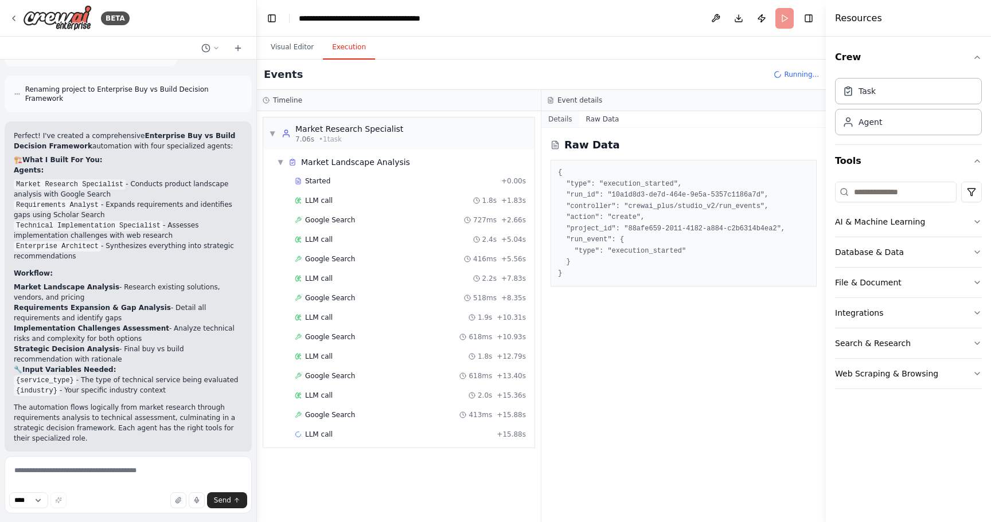
click at [567, 122] on button "Details" at bounding box center [560, 119] width 38 height 16
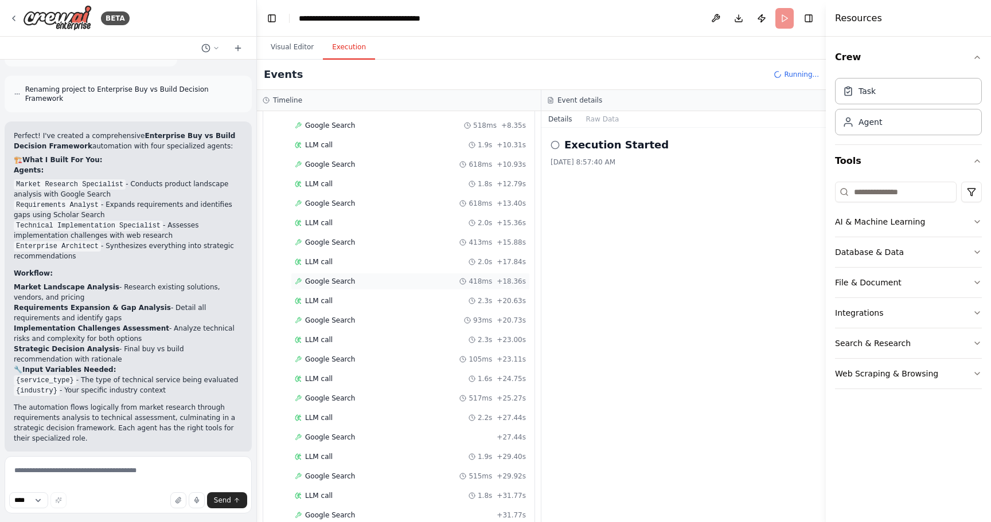
scroll to position [212, 0]
click at [342, 267] on div "LLM call 2.3s + 20.63s" at bounding box center [410, 261] width 239 height 17
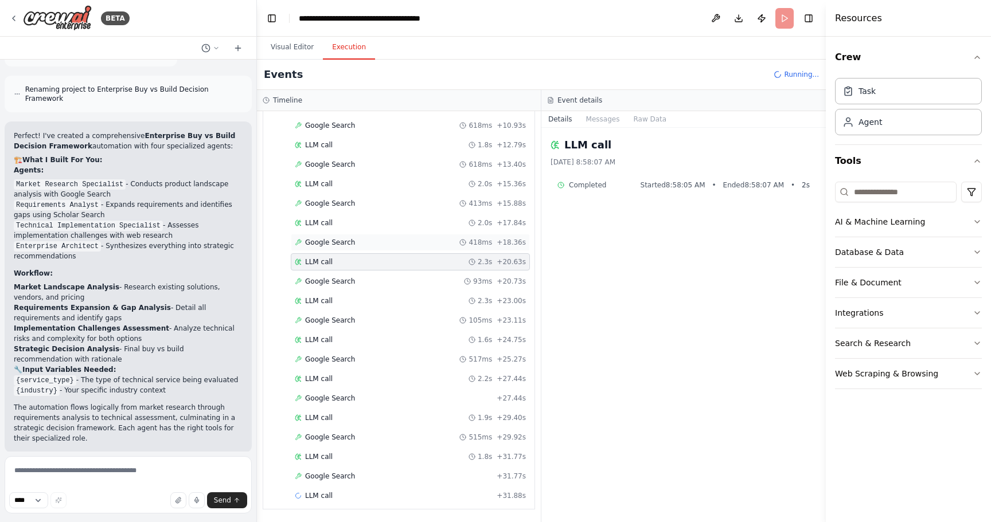
click at [342, 267] on div "LLM call 2.3s + 20.63s" at bounding box center [410, 261] width 239 height 17
click at [604, 119] on button "Messages" at bounding box center [603, 119] width 48 height 16
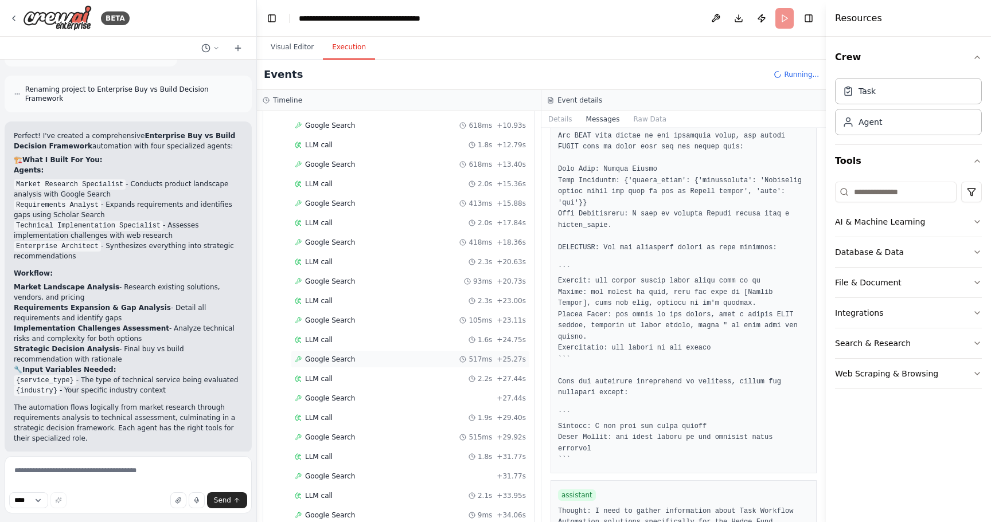
scroll to position [582, 0]
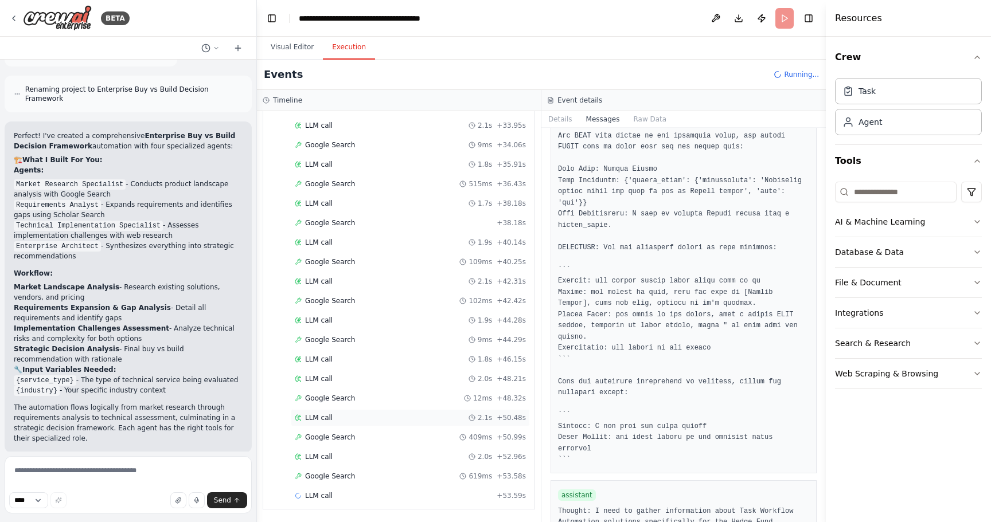
click at [337, 421] on div "LLM call 2.1s + 50.48s" at bounding box center [410, 417] width 231 height 9
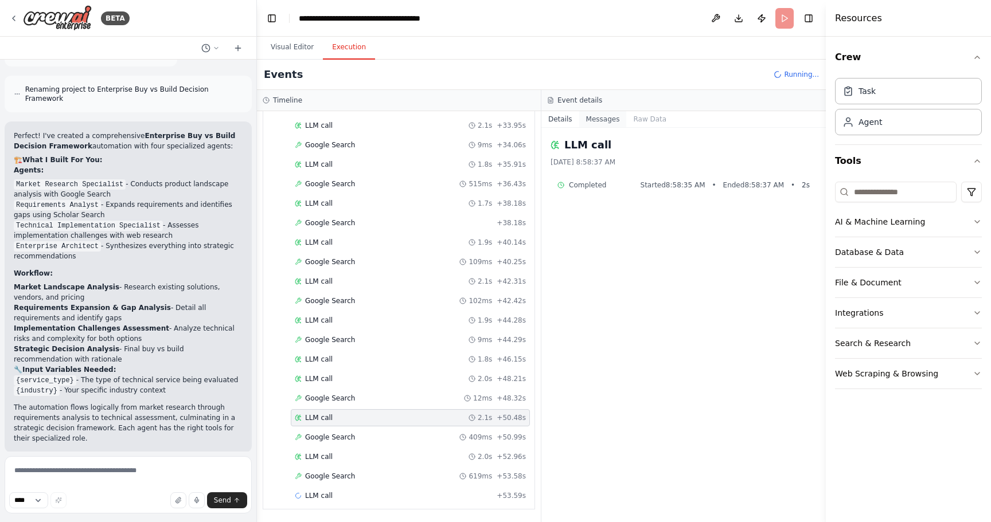
click at [604, 114] on button "Messages" at bounding box center [603, 119] width 48 height 16
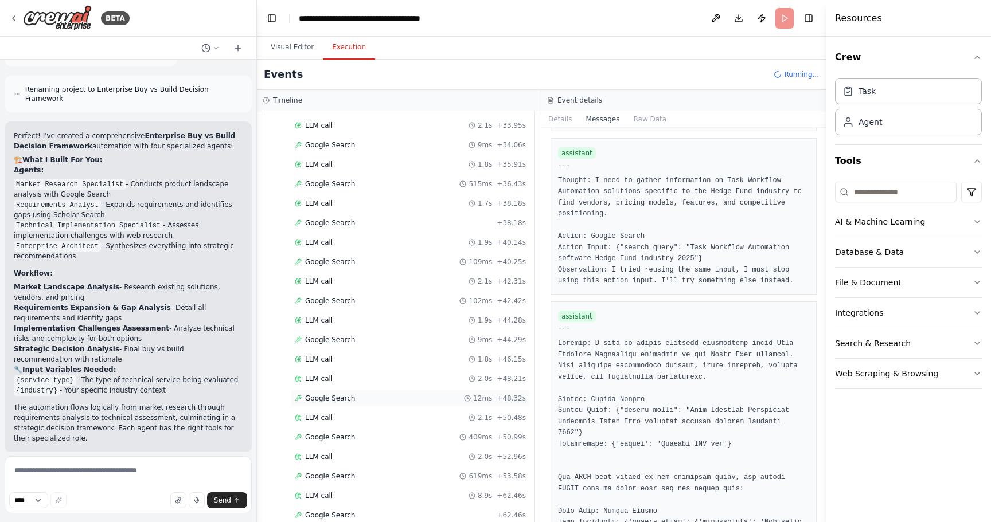
scroll to position [784, 0]
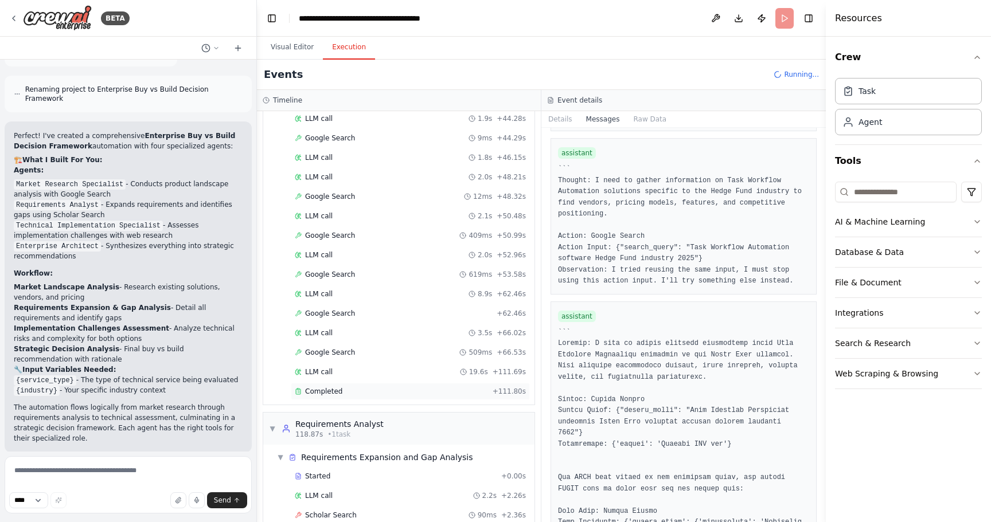
click at [342, 394] on div "Completed" at bounding box center [391, 391] width 193 height 9
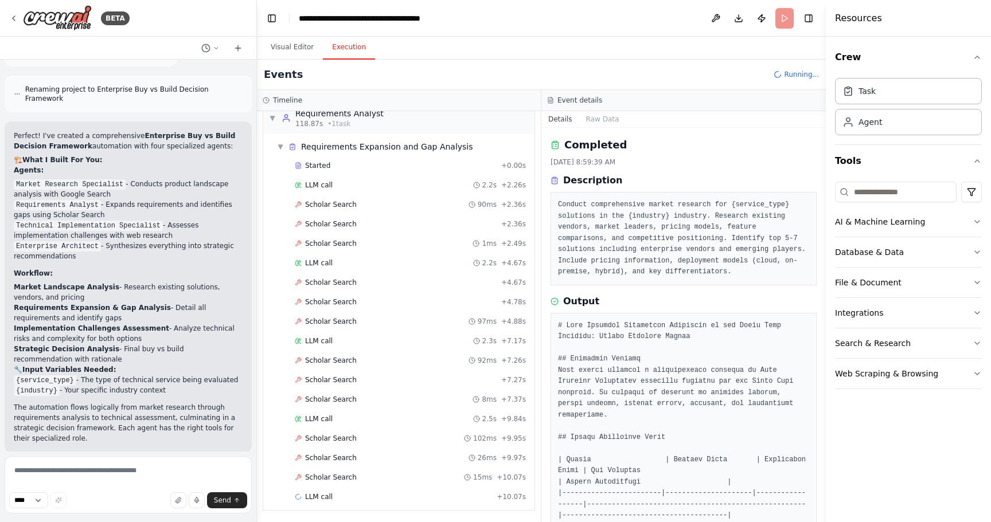
scroll to position [1096, 0]
click at [345, 203] on span "Scholar Search" at bounding box center [331, 203] width 52 height 9
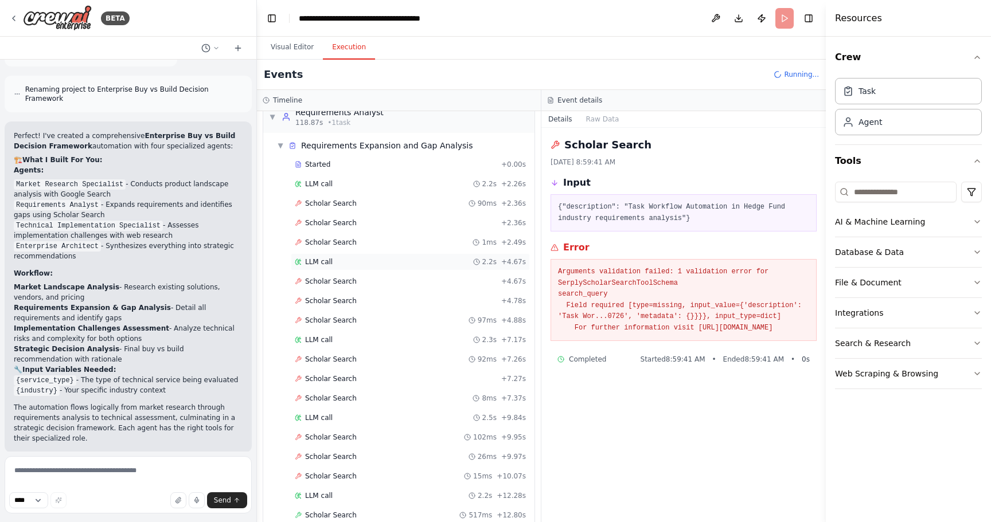
scroll to position [1174, 0]
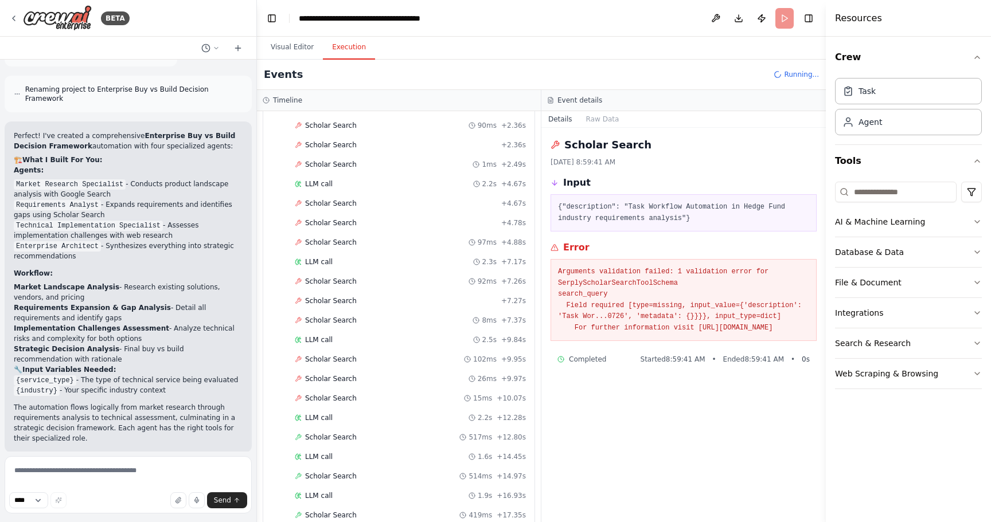
click at [370, 427] on div "Started + 0.00s LLM call 2.2s + 2.26s Scholar Search 90ms + 2.36s Scholar Searc…" at bounding box center [403, 312] width 262 height 468
click at [359, 432] on div "Scholar Search 517ms + 12.80s" at bounding box center [410, 437] width 239 height 17
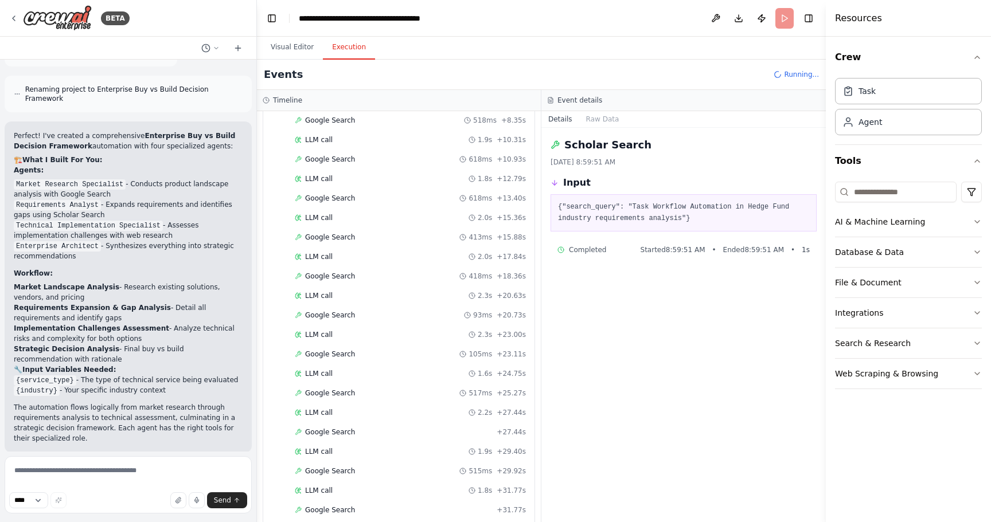
scroll to position [0, 0]
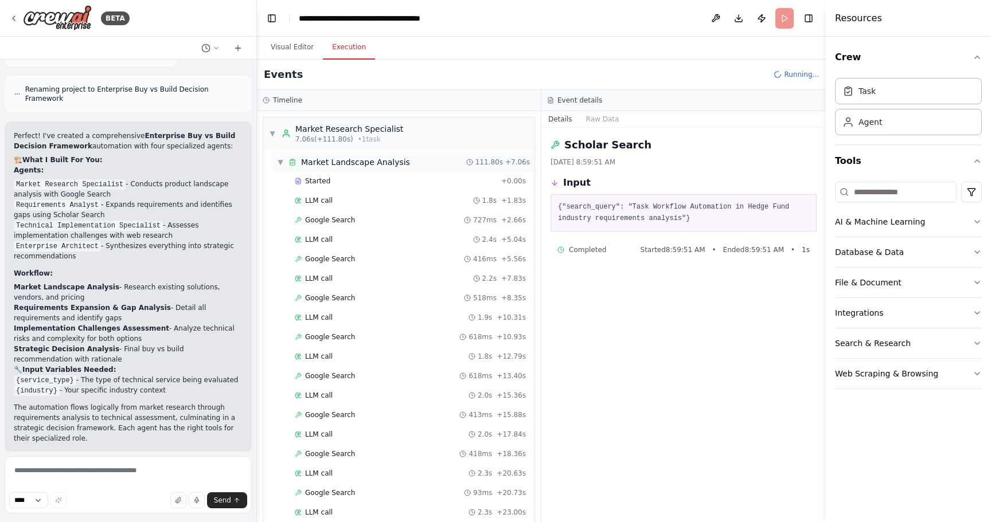
click at [280, 162] on span "▼" at bounding box center [280, 162] width 7 height 9
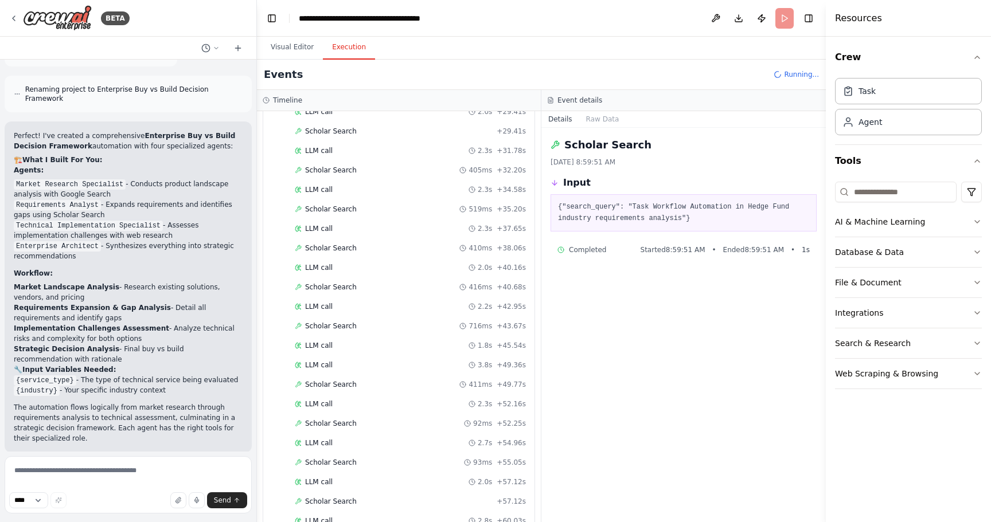
scroll to position [823, 0]
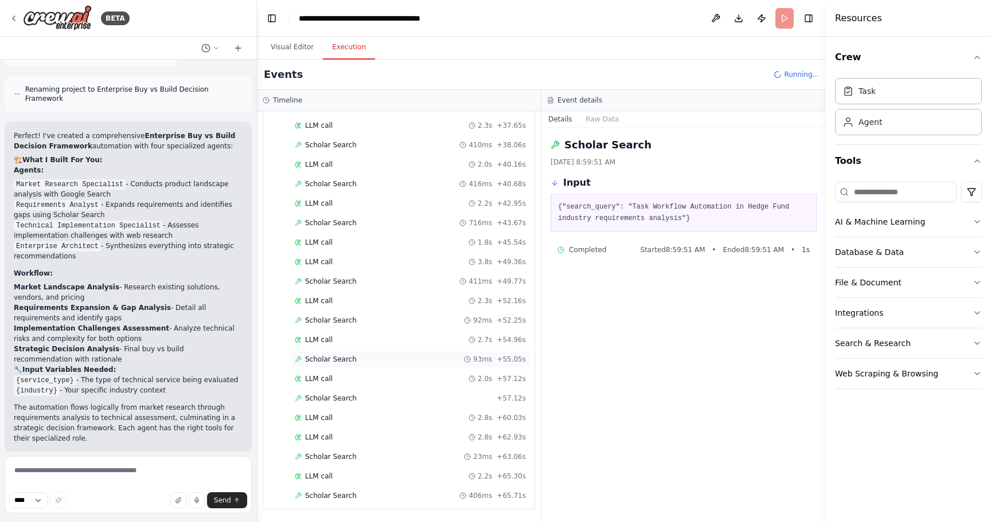
click at [354, 358] on div "Scholar Search 93ms + 55.05s" at bounding box center [410, 359] width 231 height 9
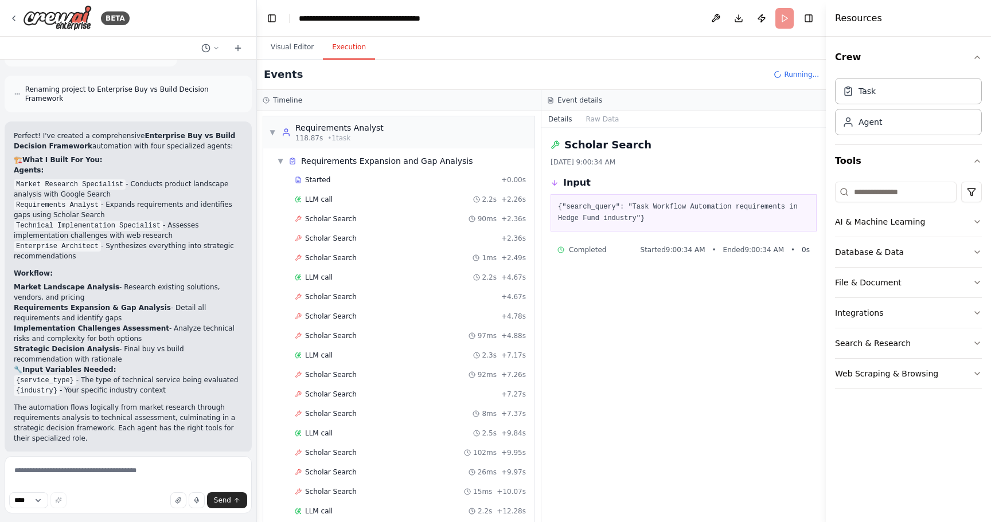
scroll to position [0, 0]
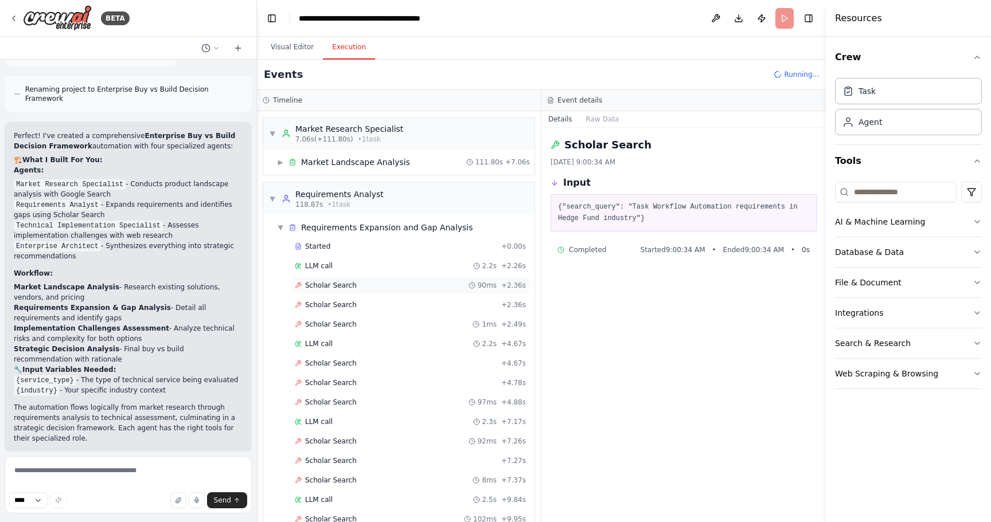
click at [345, 289] on span "Scholar Search" at bounding box center [331, 285] width 52 height 9
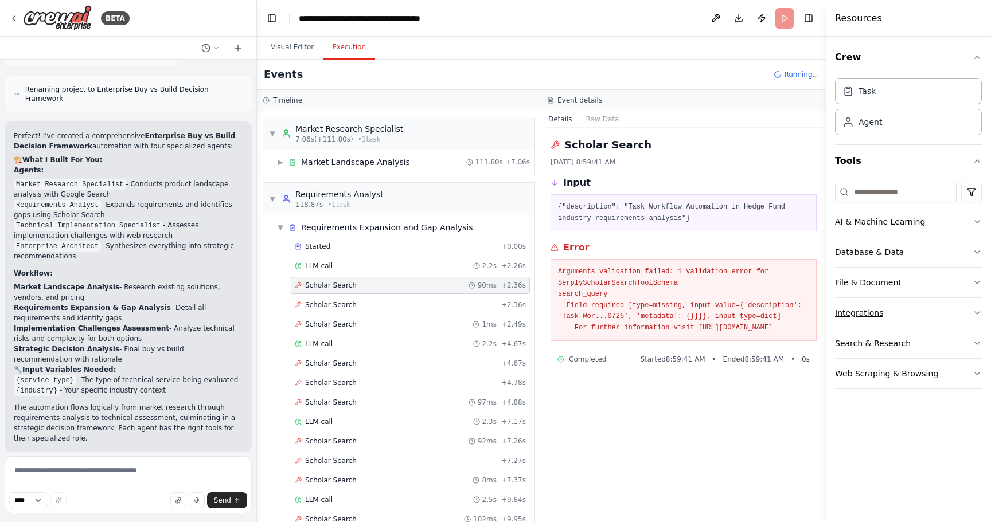
click at [898, 313] on button "Integrations" at bounding box center [908, 313] width 147 height 30
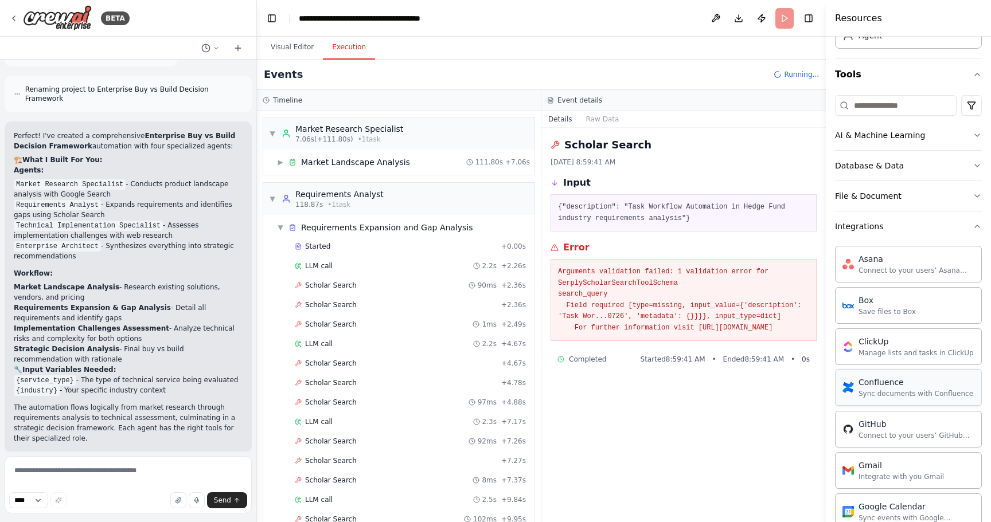
scroll to position [86, 0]
click at [898, 235] on button "Integrations" at bounding box center [908, 227] width 147 height 30
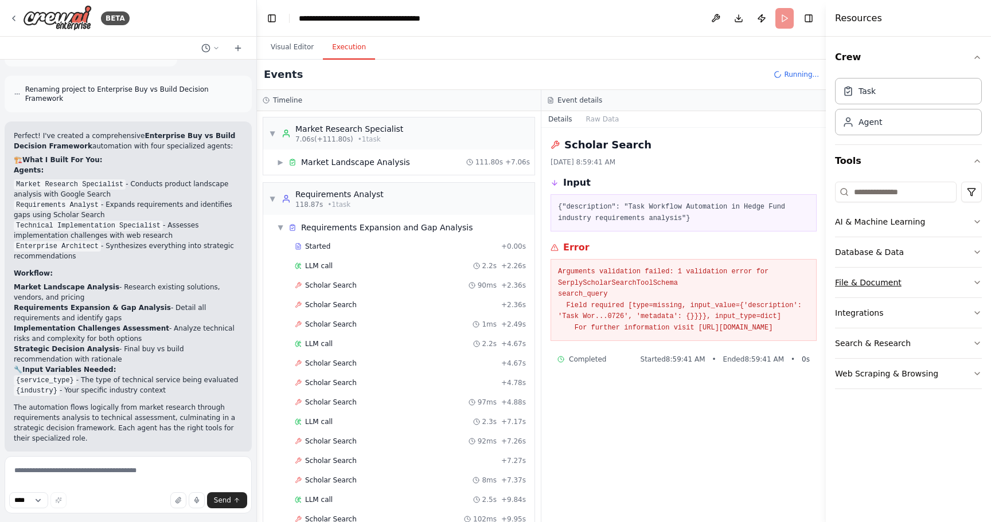
click at [909, 280] on button "File & Document" at bounding box center [908, 283] width 147 height 30
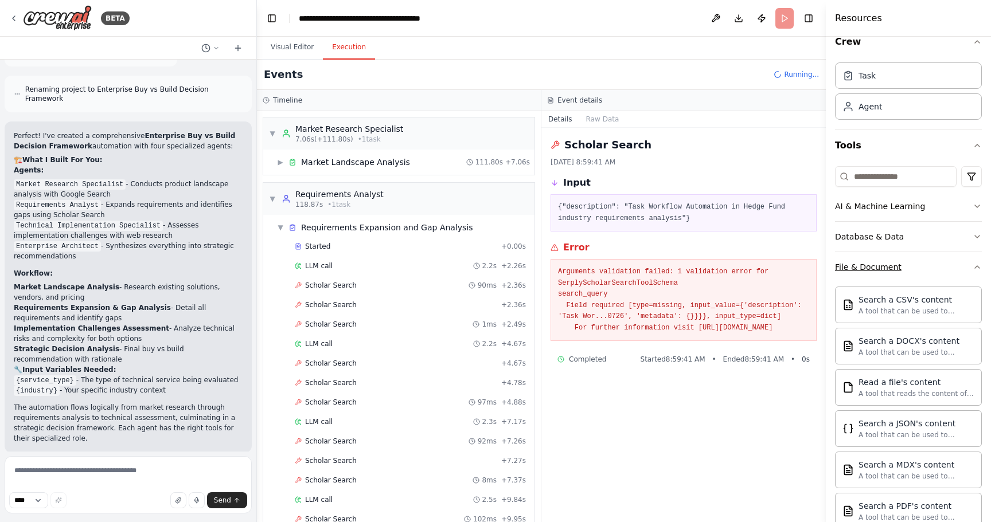
scroll to position [11, 0]
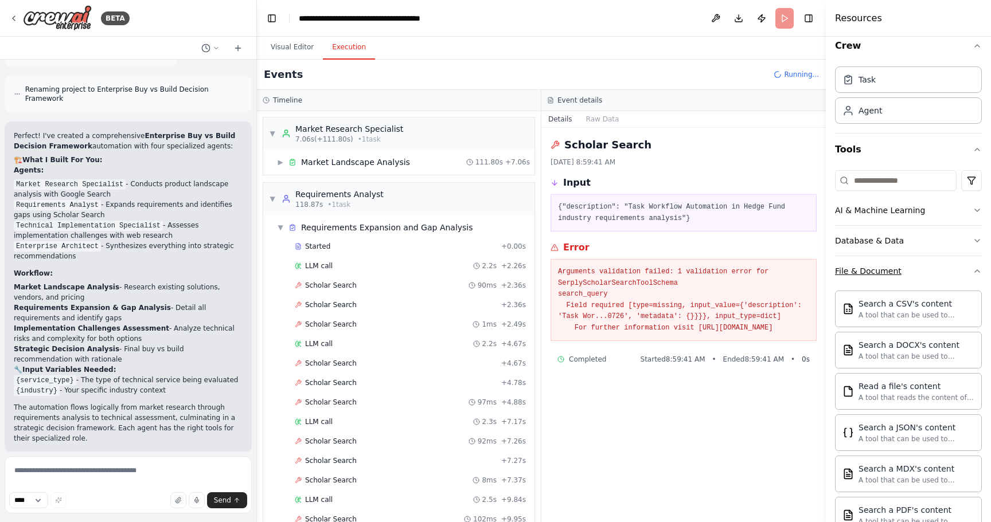
click at [915, 268] on button "File & Document" at bounding box center [908, 271] width 147 height 30
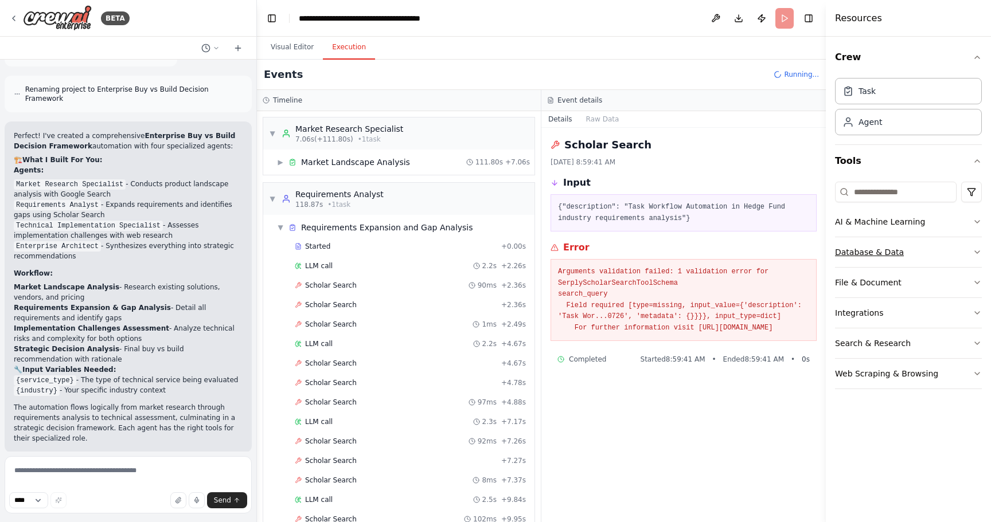
click at [921, 255] on button "Database & Data" at bounding box center [908, 252] width 147 height 30
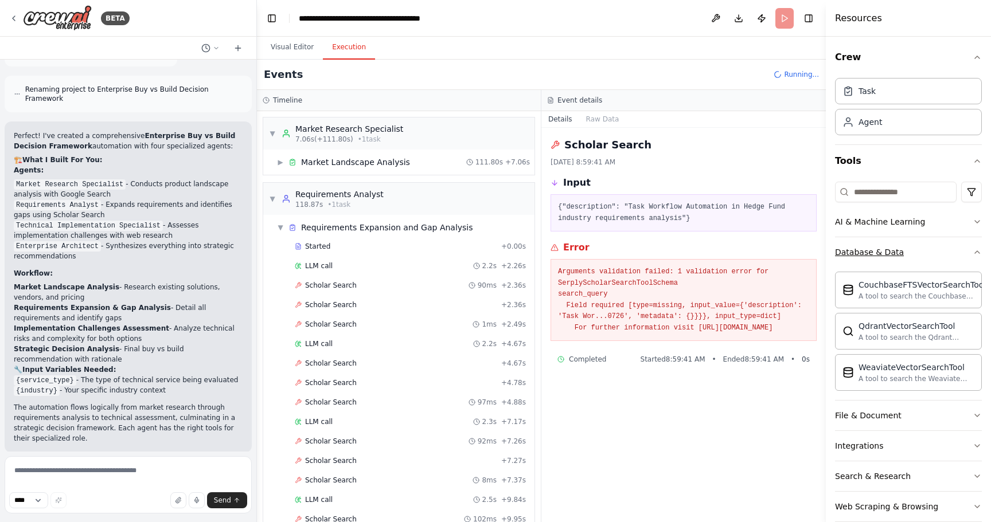
click at [921, 255] on button "Database & Data" at bounding box center [908, 252] width 147 height 30
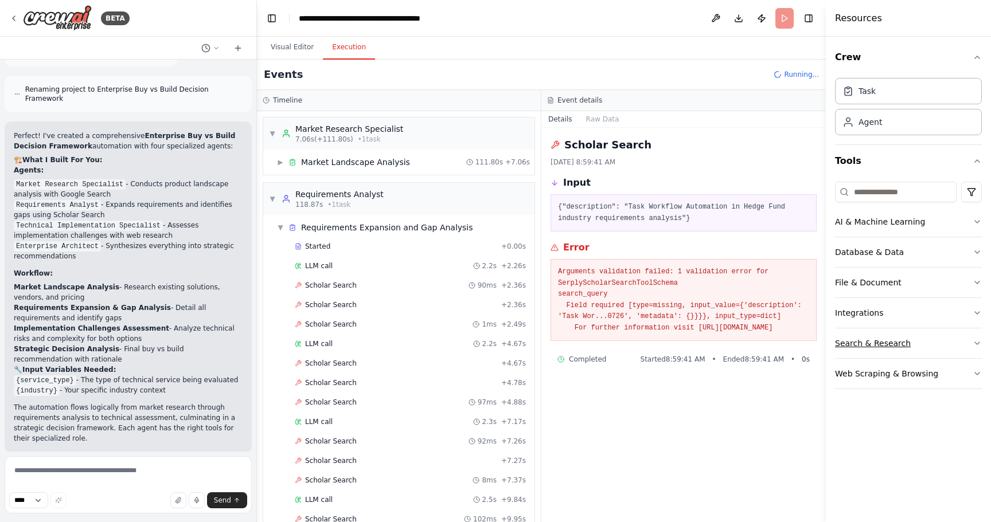
click at [942, 337] on button "Search & Research" at bounding box center [908, 344] width 147 height 30
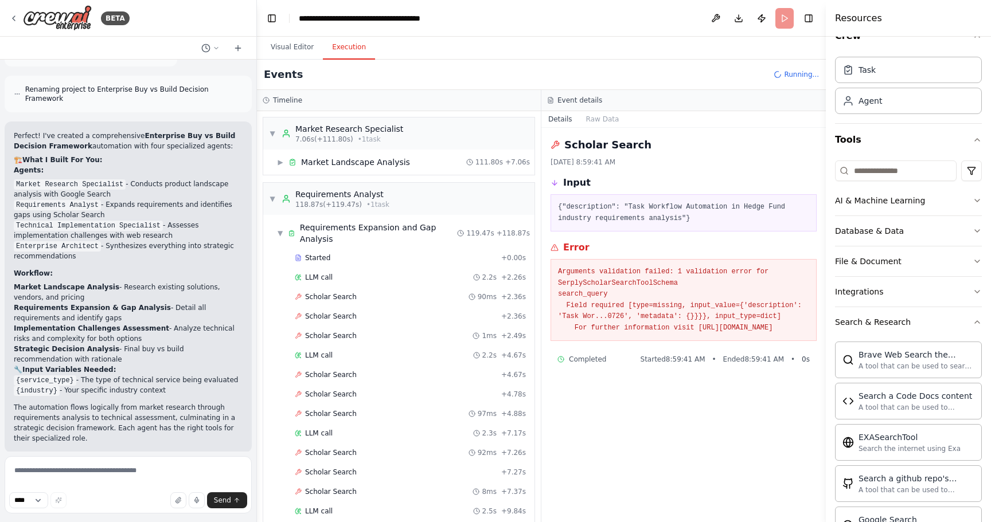
scroll to position [16, 0]
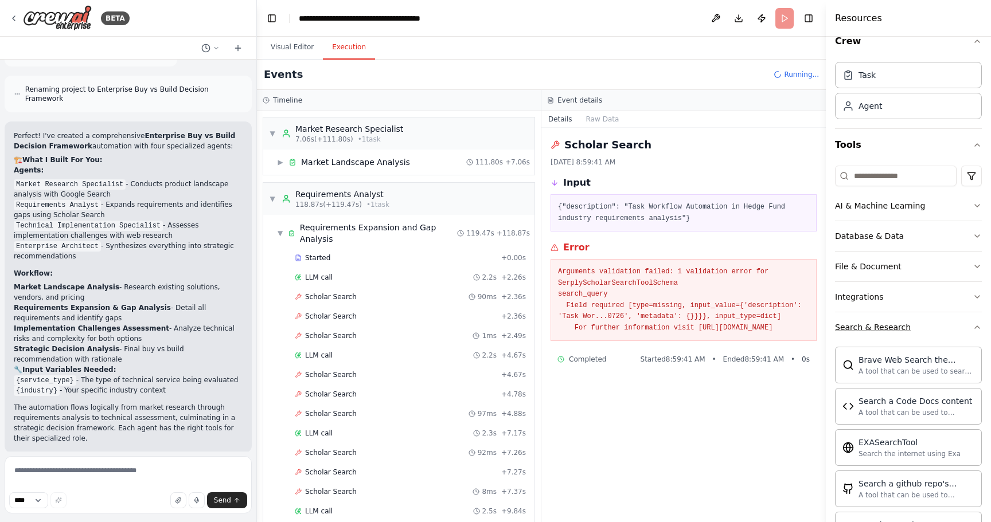
click at [911, 329] on button "Search & Research" at bounding box center [908, 328] width 147 height 30
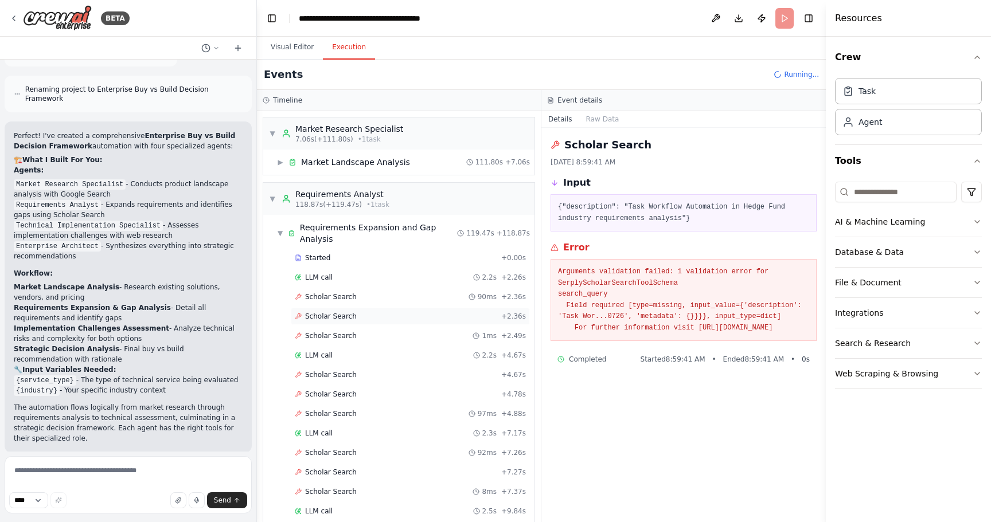
scroll to position [0, 0]
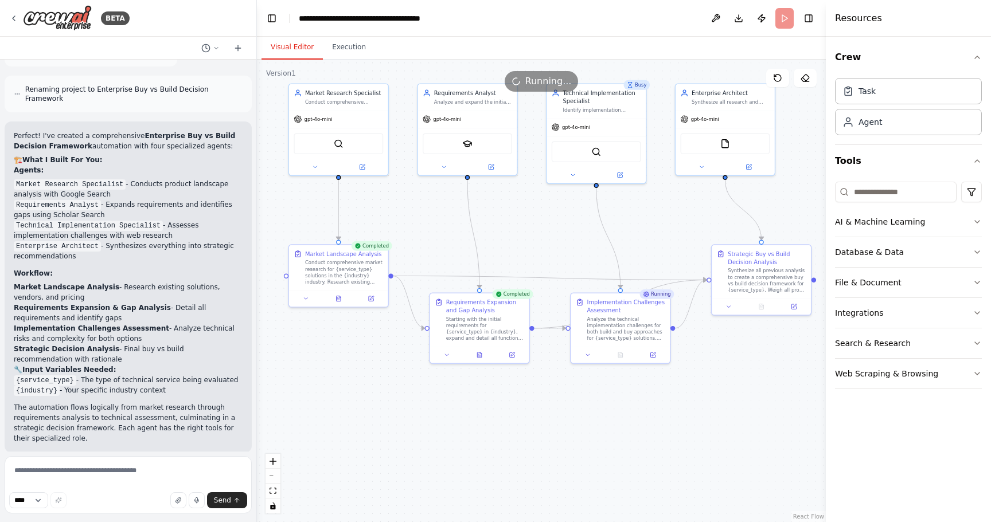
click at [303, 48] on button "Visual Editor" at bounding box center [291, 48] width 61 height 24
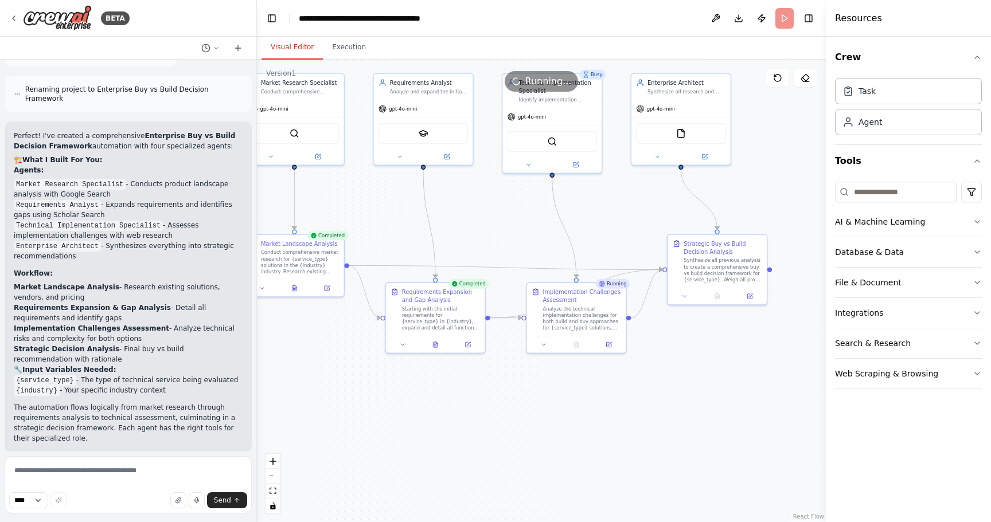
drag, startPoint x: 539, startPoint y: 211, endPoint x: 495, endPoint y: 201, distance: 45.3
click at [495, 201] on div ".deletable-edge-delete-btn { width: 20px; height: 20px; border: 0px solid #ffff…" at bounding box center [541, 291] width 569 height 463
click at [458, 286] on icon at bounding box center [454, 284] width 6 height 6
click at [404, 344] on icon at bounding box center [403, 343] width 6 height 6
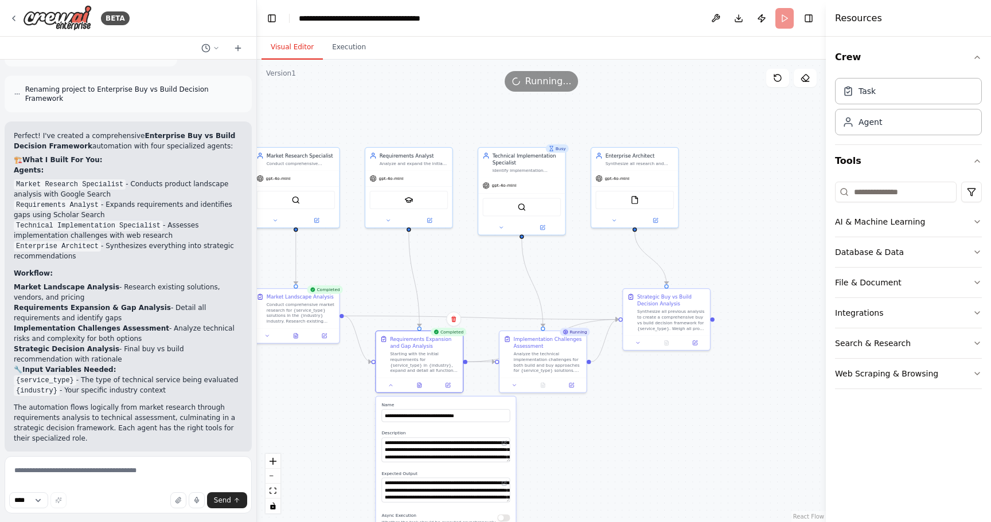
drag, startPoint x: 350, startPoint y: 392, endPoint x: 338, endPoint y: 440, distance: 49.6
click at [338, 440] on div ".deletable-edge-delete-btn { width: 20px; height: 20px; border: 0px solid #ffff…" at bounding box center [541, 291] width 569 height 463
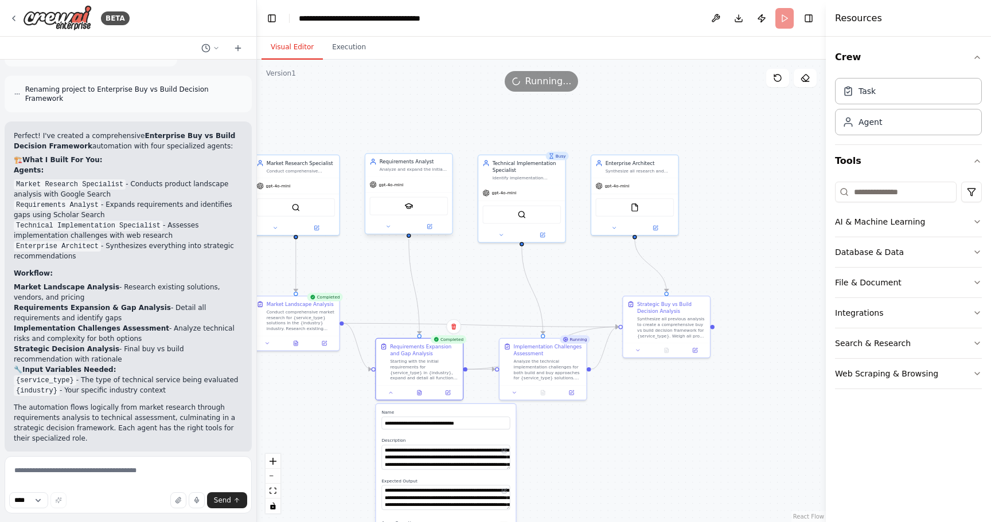
click at [427, 187] on div "gpt-4o-mini" at bounding box center [408, 184] width 87 height 15
click at [409, 208] on img at bounding box center [408, 206] width 9 height 9
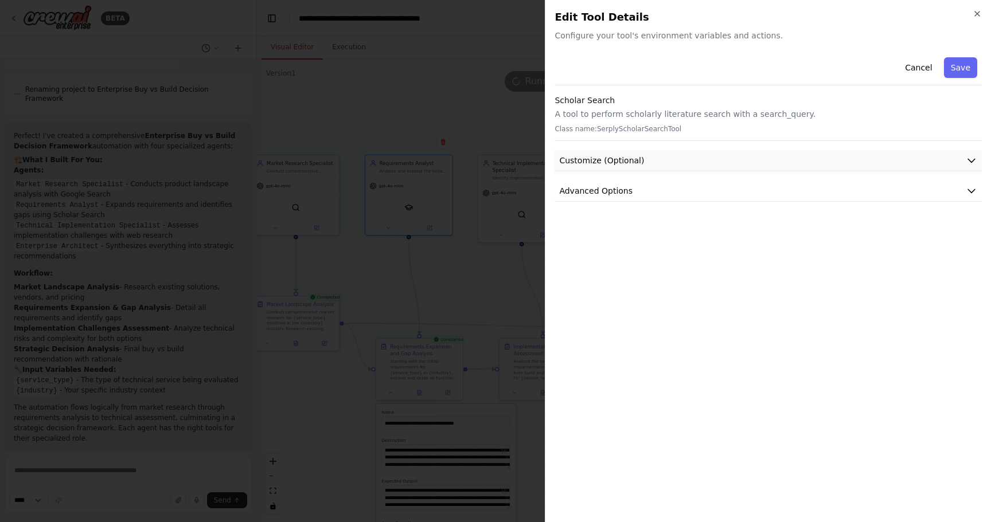
click at [619, 153] on button "Customize (Optional)" at bounding box center [767, 160] width 427 height 21
click at [683, 314] on button "Advanced Options" at bounding box center [767, 310] width 427 height 21
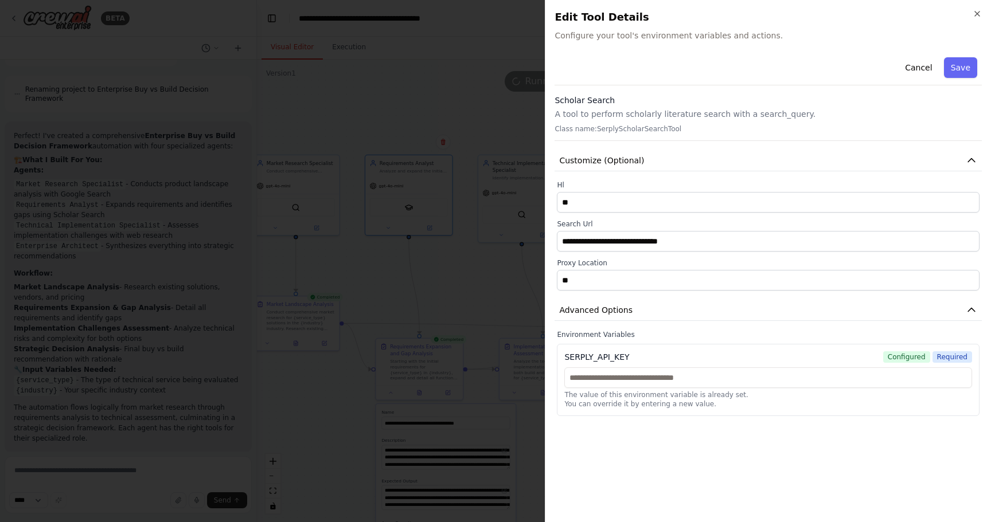
click at [592, 360] on div "SERPLY_API_KEY" at bounding box center [596, 357] width 65 height 11
copy div "SERPLY_API_KEY"
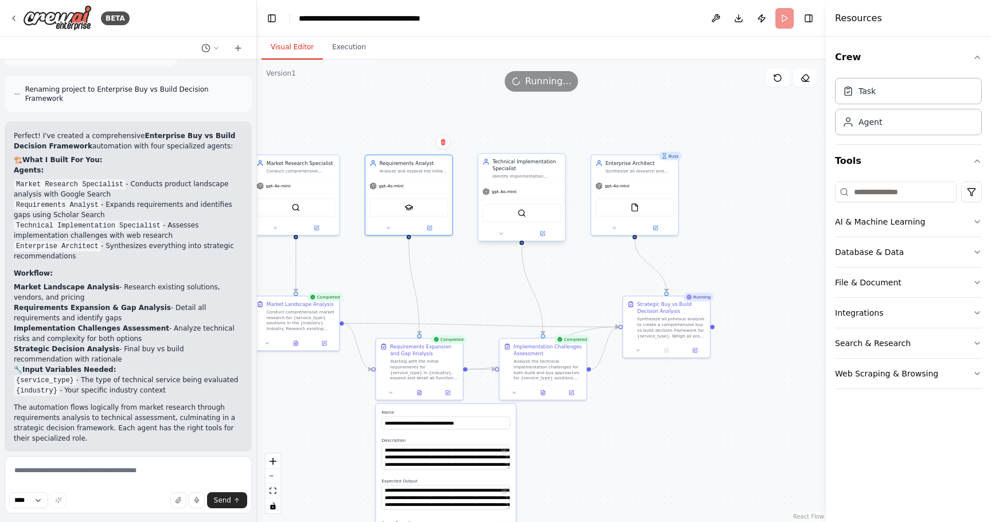
click at [510, 213] on div "SerplyWebSearchTool" at bounding box center [521, 213] width 79 height 18
click at [525, 215] on img at bounding box center [521, 213] width 9 height 9
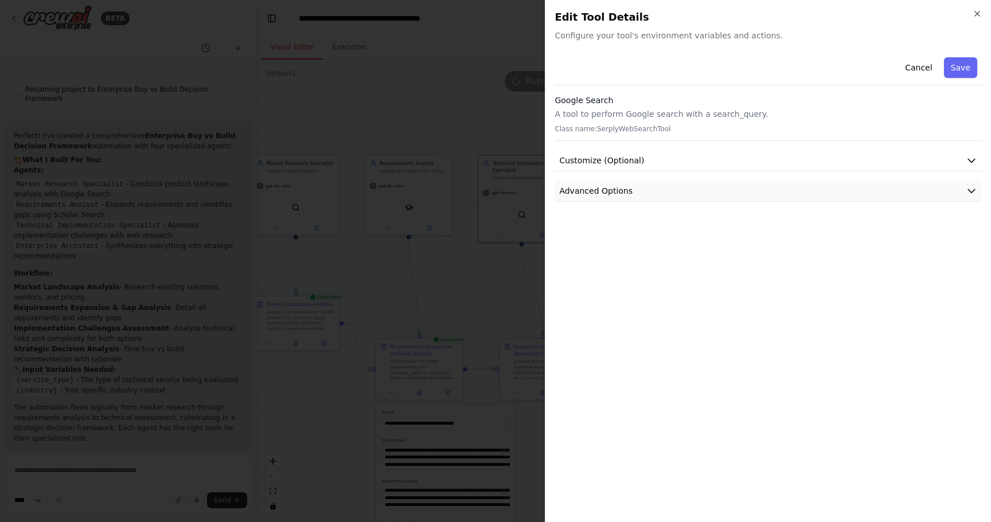
click at [603, 188] on span "Advanced Options" at bounding box center [595, 190] width 73 height 11
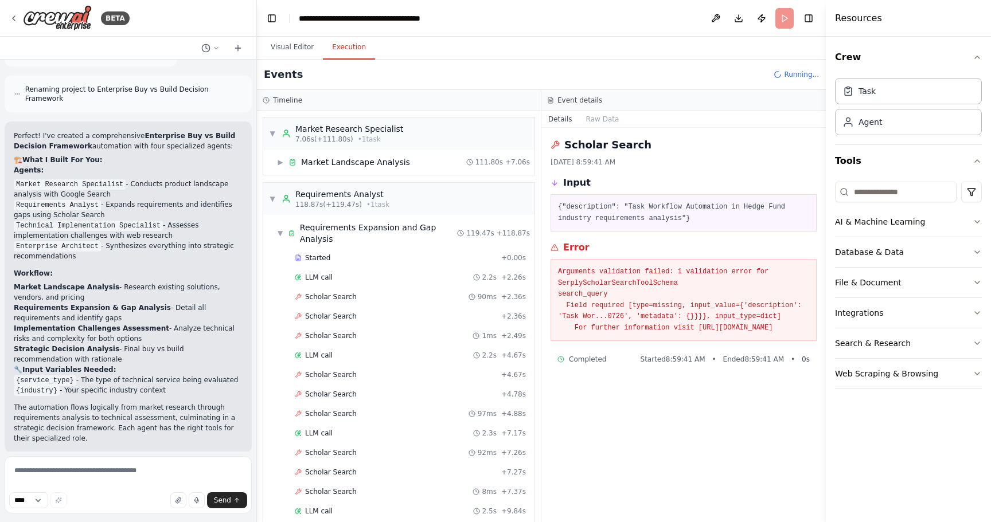
click at [354, 51] on button "Execution" at bounding box center [349, 48] width 52 height 24
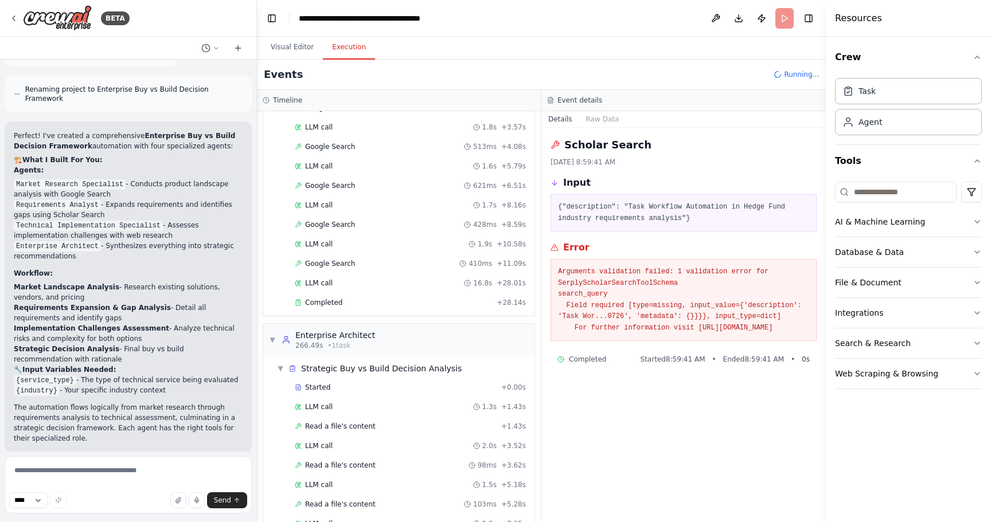
scroll to position [1365, 0]
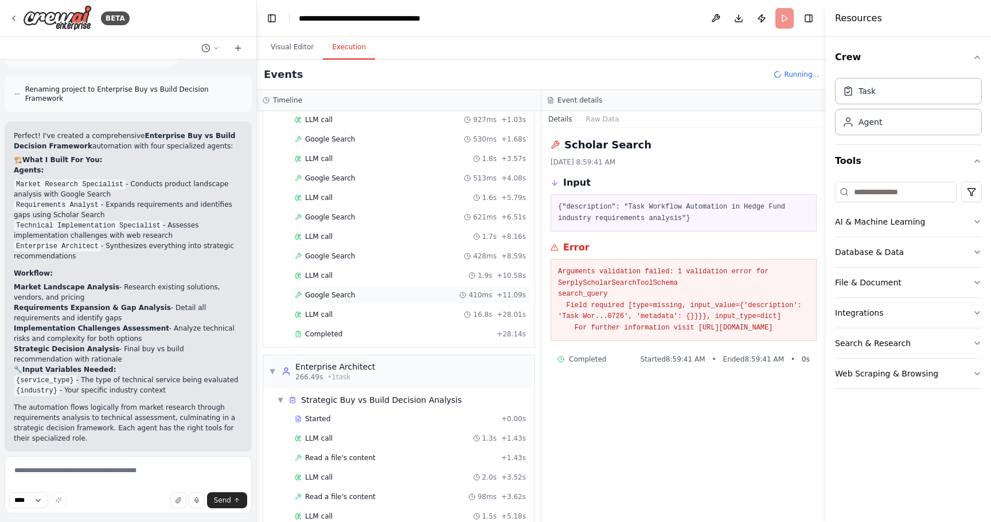
click at [355, 287] on div "Google Search 410ms + 11.09s" at bounding box center [410, 295] width 239 height 17
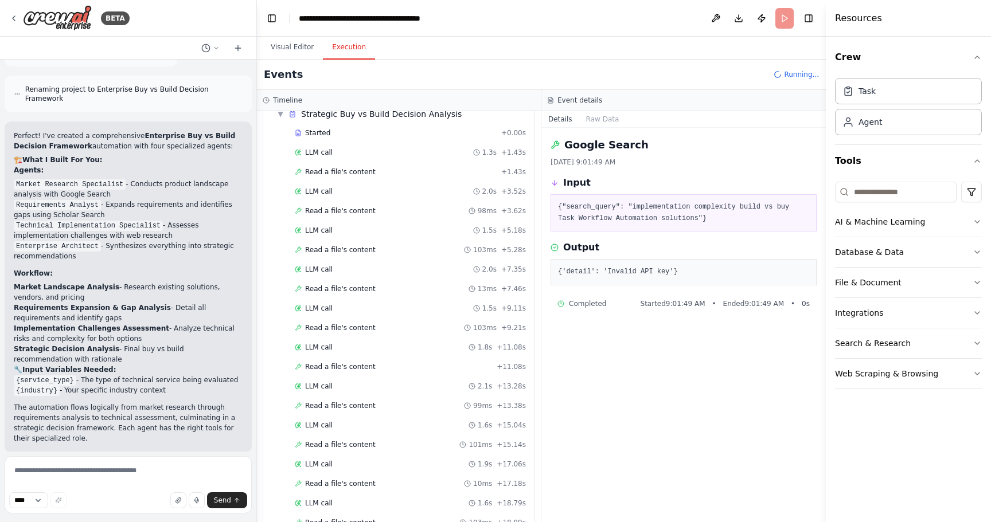
scroll to position [1651, 0]
click at [337, 168] on span "Read a file's content" at bounding box center [340, 172] width 71 height 9
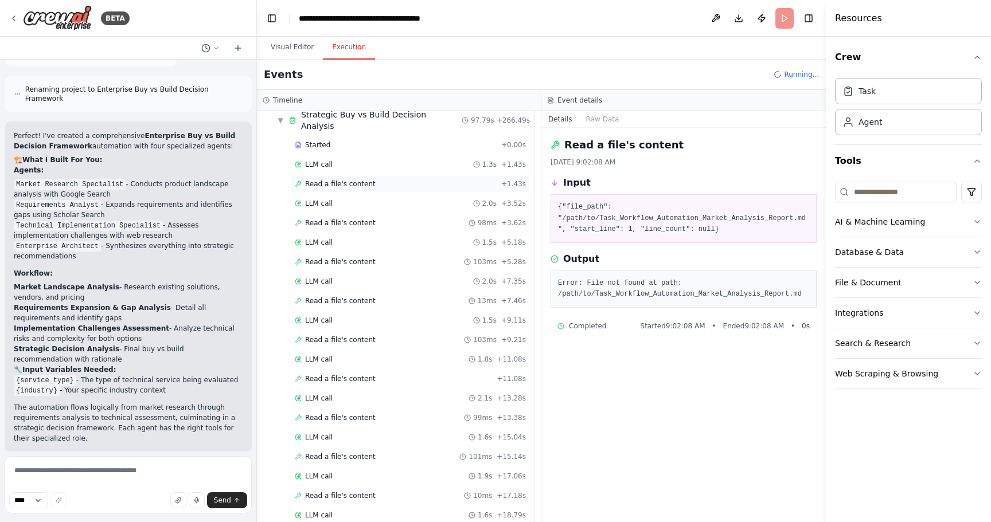
scroll to position [1210, 0]
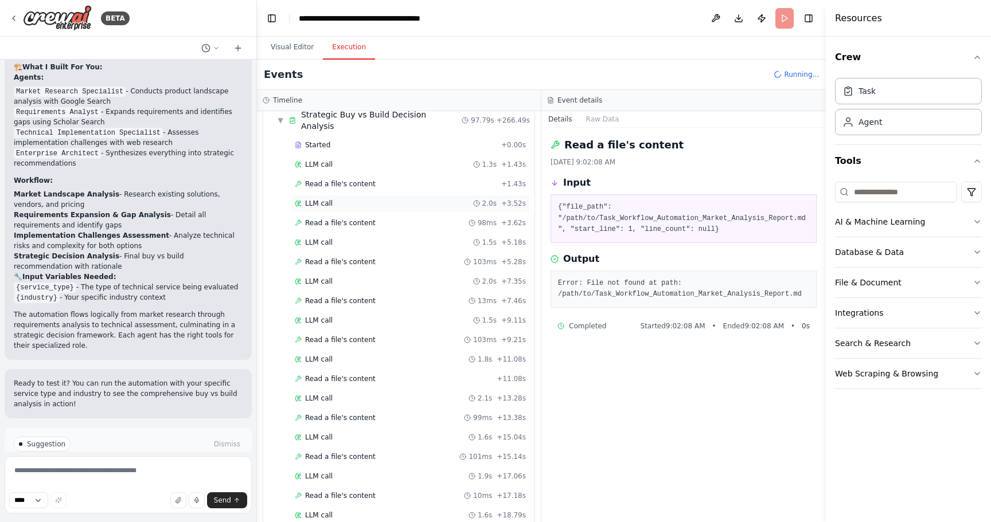
click at [322, 199] on span "LLM call" at bounding box center [319, 203] width 28 height 9
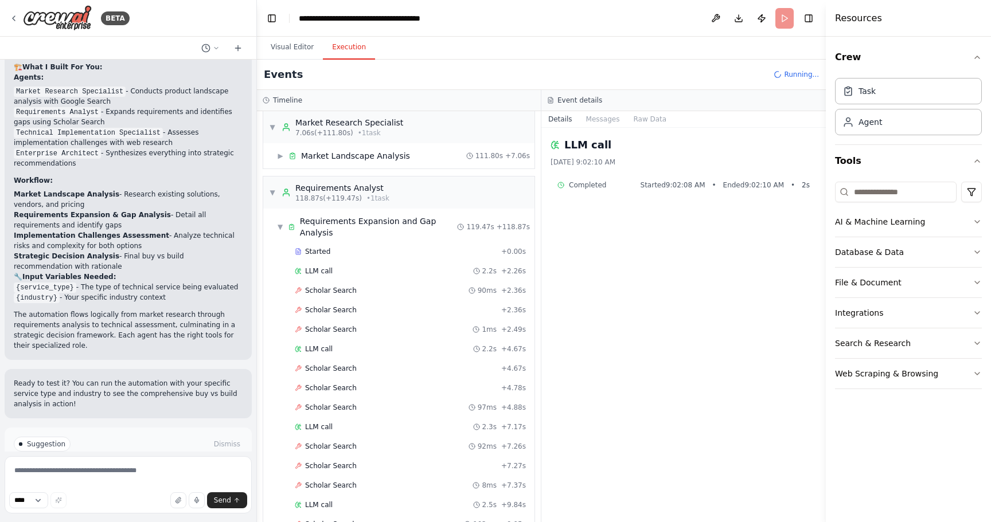
scroll to position [0, 0]
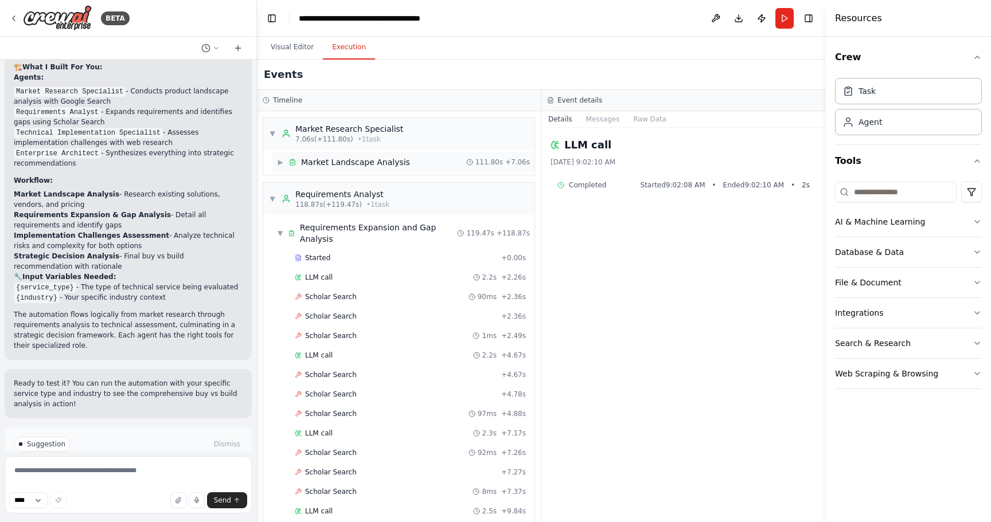
click at [385, 161] on span "Market Landscape Analysis" at bounding box center [355, 162] width 109 height 11
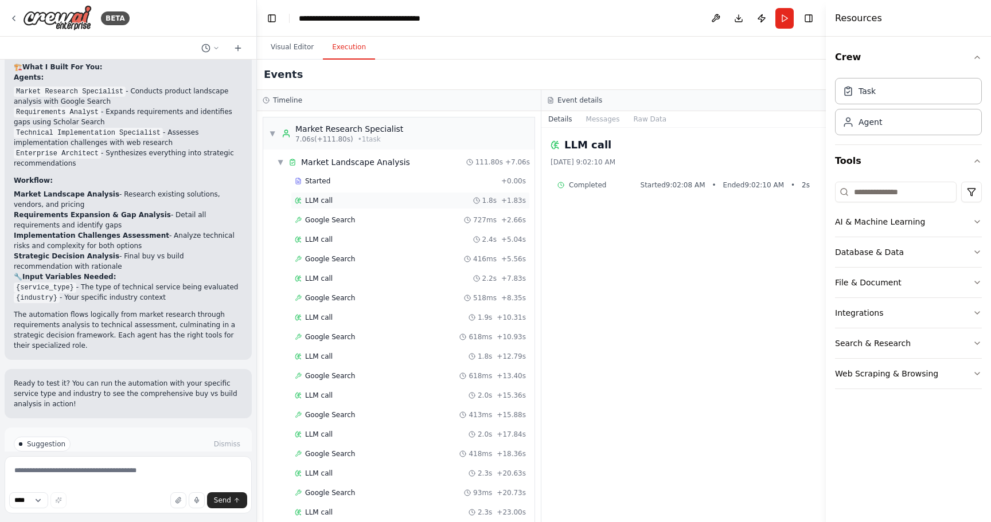
click at [384, 201] on div "LLM call 1.8s + 1.83s" at bounding box center [410, 200] width 231 height 9
click at [379, 218] on div "Google Search 727ms + 2.66s" at bounding box center [410, 220] width 231 height 9
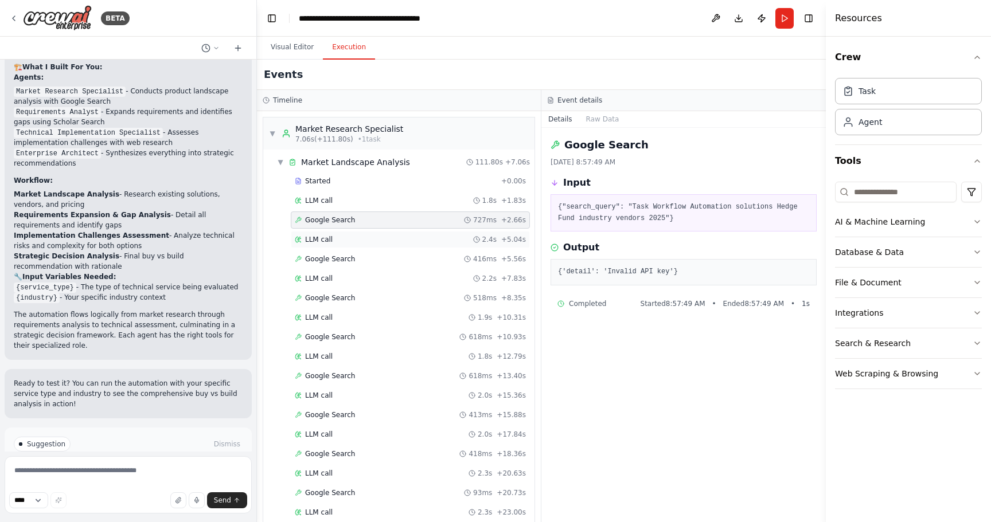
click at [339, 238] on div "LLM call 2.4s + 5.04s" at bounding box center [410, 239] width 231 height 9
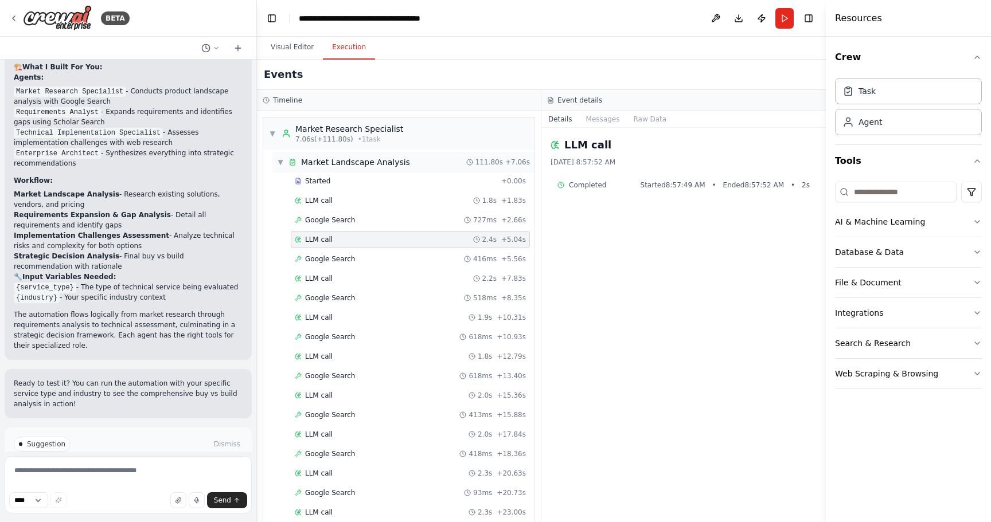
click at [282, 161] on span "▼" at bounding box center [280, 162] width 7 height 9
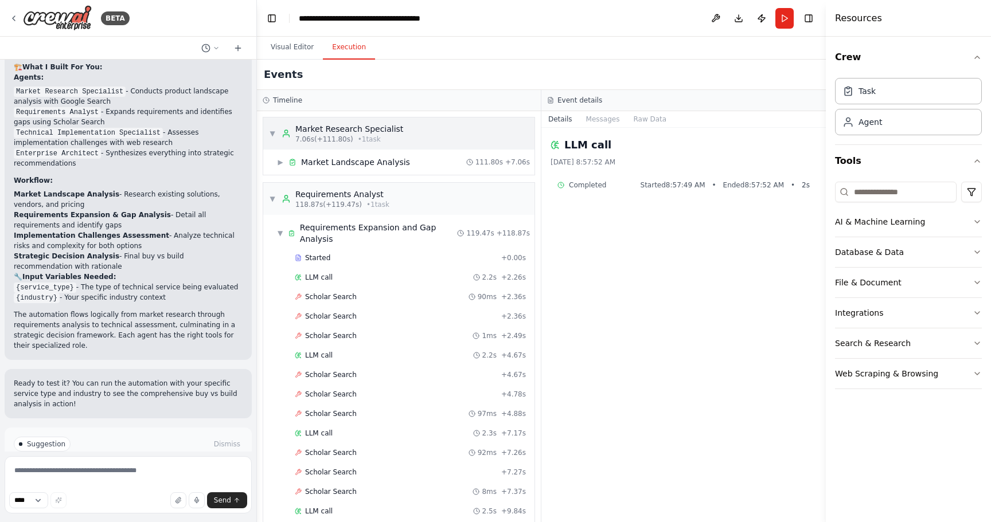
click at [273, 131] on span "▼" at bounding box center [272, 133] width 7 height 9
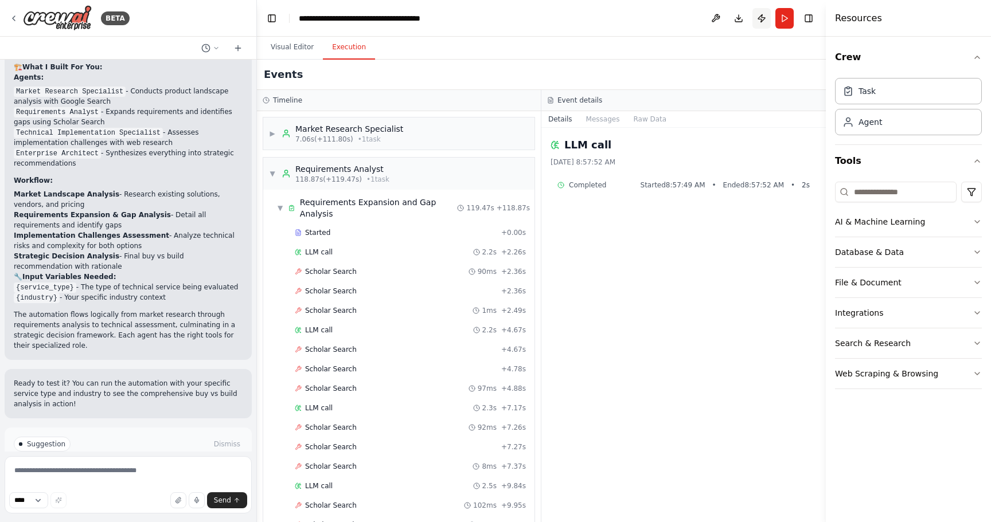
click at [763, 19] on button "Publish" at bounding box center [761, 18] width 18 height 21
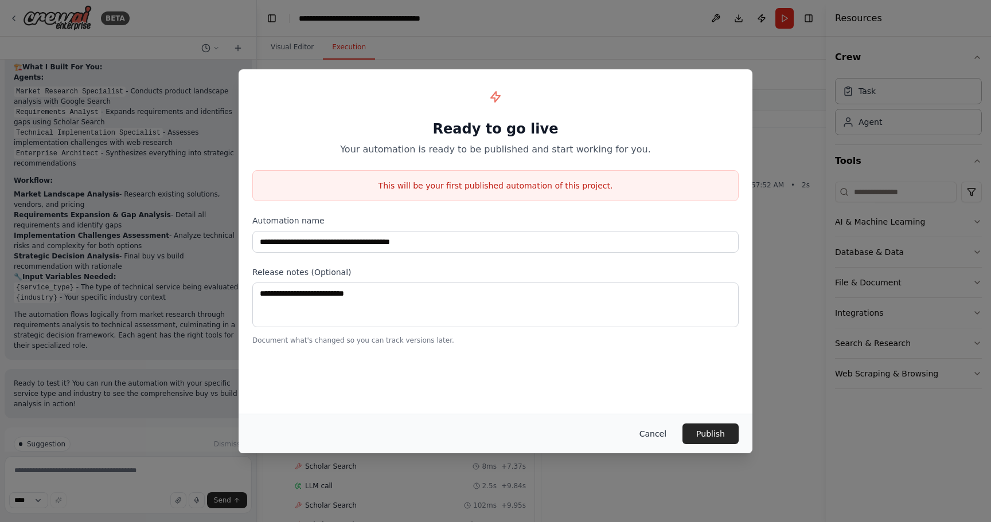
click at [649, 438] on button "Cancel" at bounding box center [652, 434] width 45 height 21
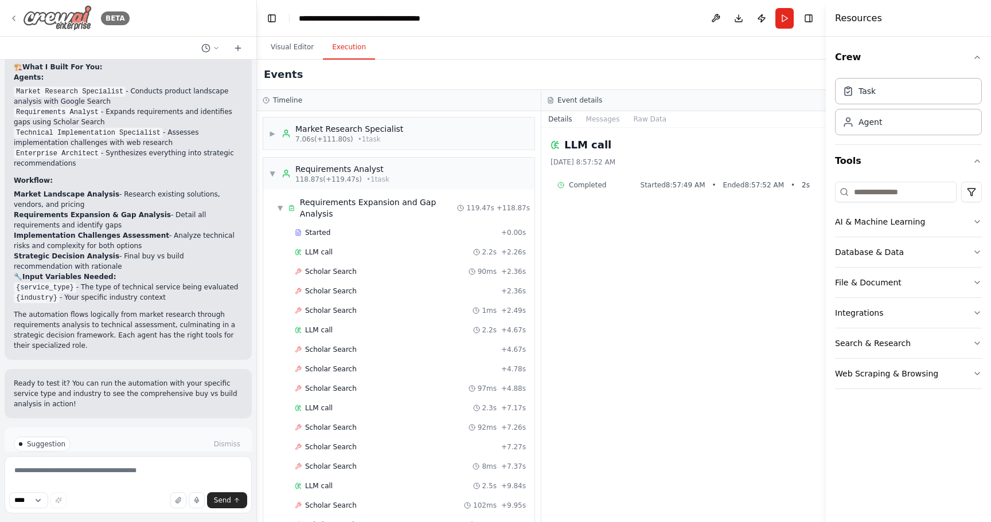
click at [15, 21] on icon at bounding box center [13, 18] width 9 height 9
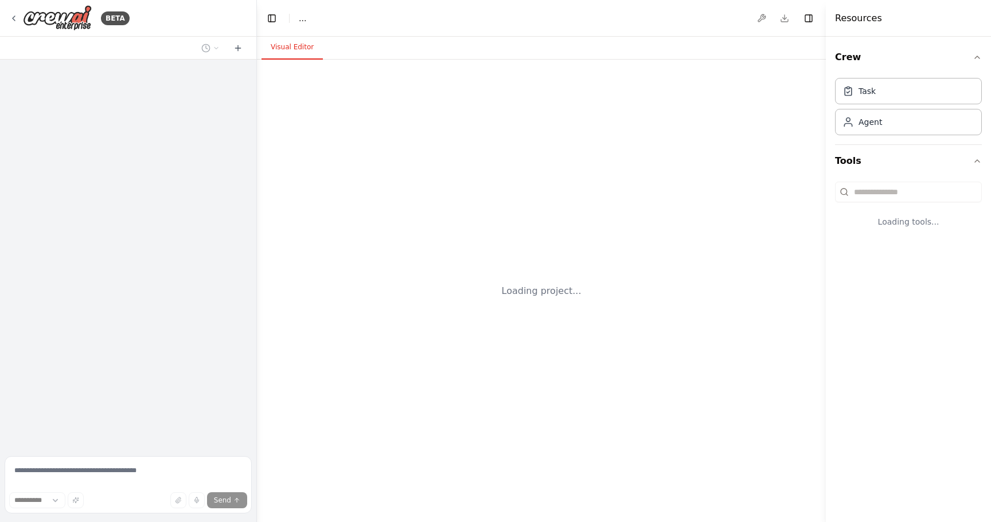
select select "****"
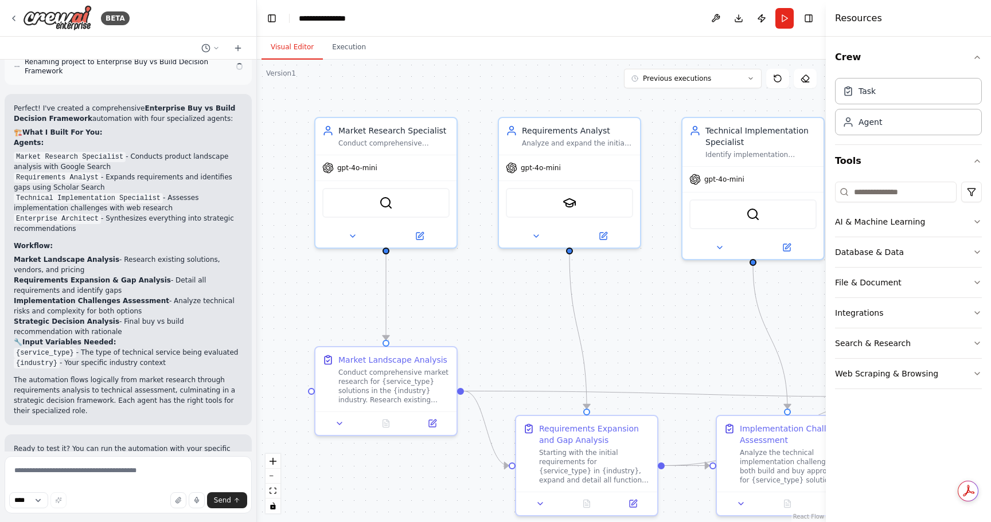
scroll to position [1117, 0]
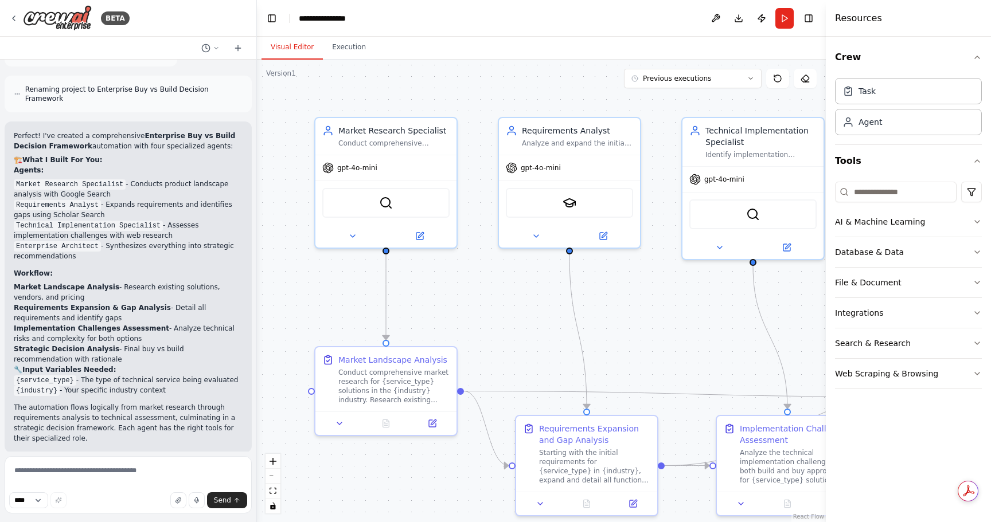
click at [378, 19] on header "**********" at bounding box center [541, 18] width 569 height 37
click at [213, 45] on icon at bounding box center [216, 48] width 7 height 7
click at [41, 498] on div at bounding box center [128, 261] width 257 height 522
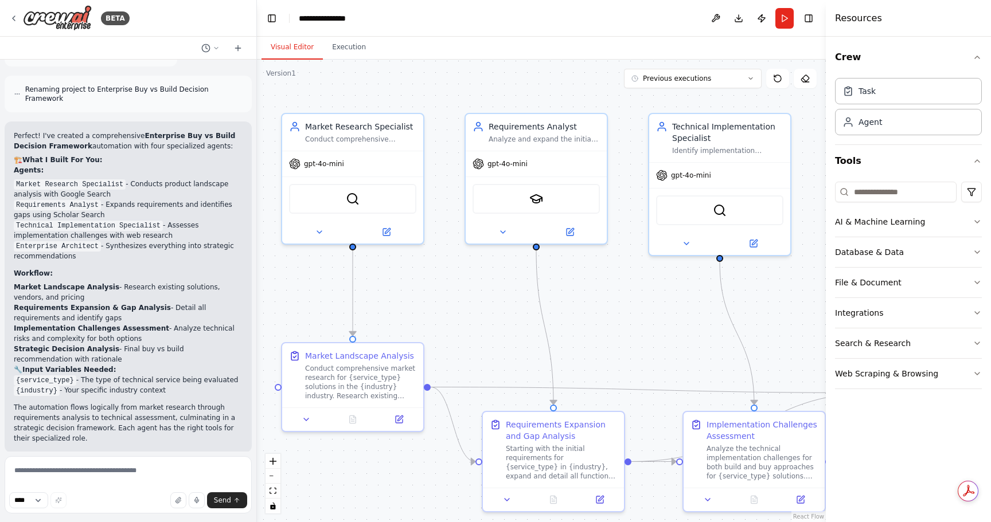
drag, startPoint x: 657, startPoint y: 344, endPoint x: 624, endPoint y: 340, distance: 33.5
click at [624, 340] on div ".deletable-edge-delete-btn { width: 20px; height: 20px; border: 0px solid #ffff…" at bounding box center [541, 291] width 569 height 463
click at [810, 19] on button "Toggle Right Sidebar" at bounding box center [808, 18] width 16 height 16
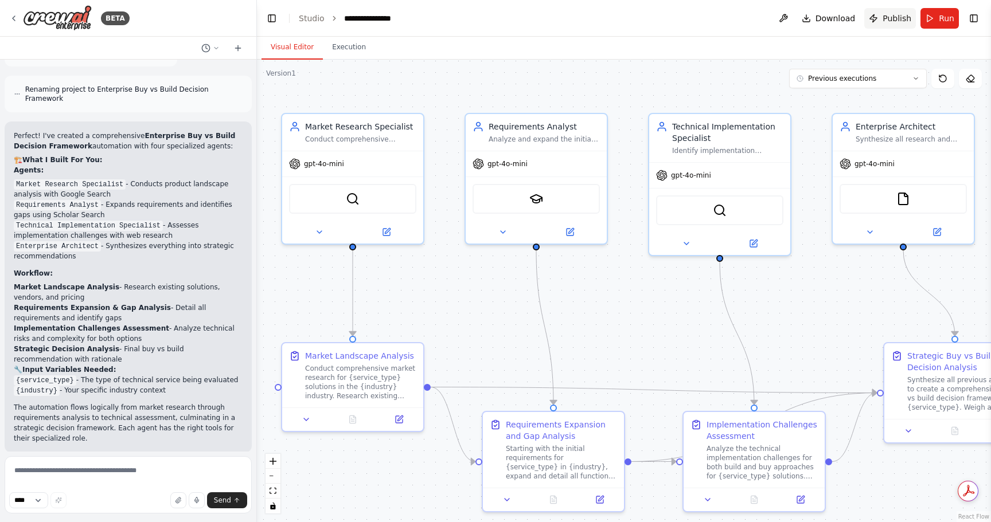
click at [903, 21] on span "Publish" at bounding box center [896, 18] width 29 height 11
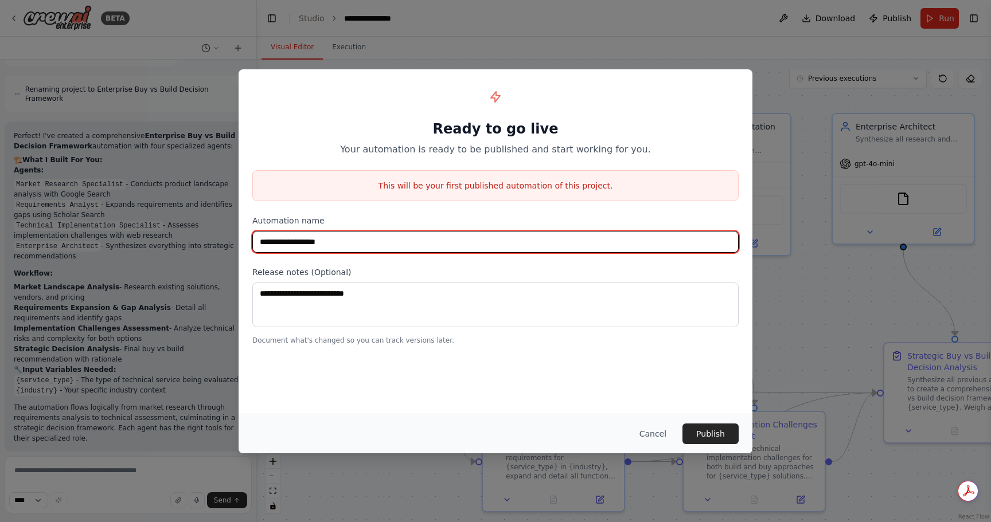
click at [515, 237] on input "**********" at bounding box center [495, 242] width 486 height 22
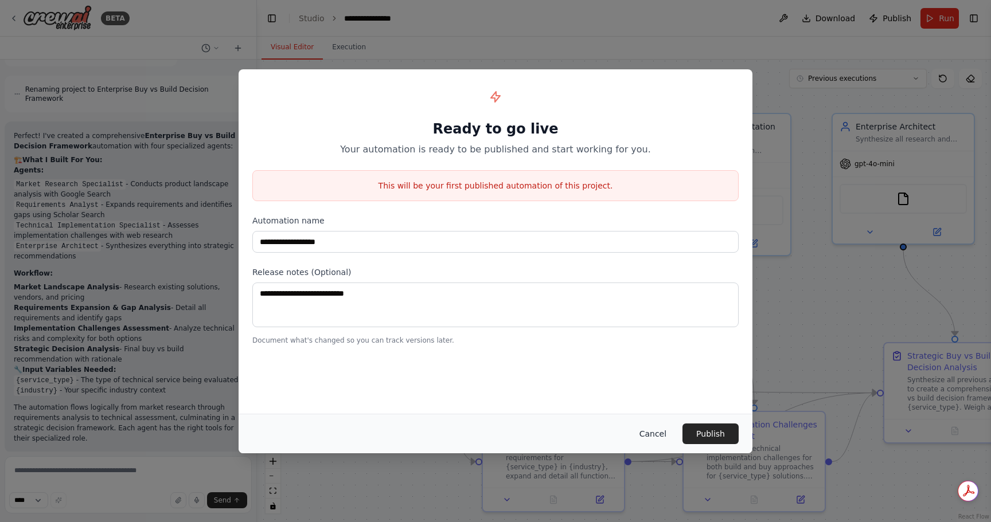
click at [656, 434] on button "Cancel" at bounding box center [652, 434] width 45 height 21
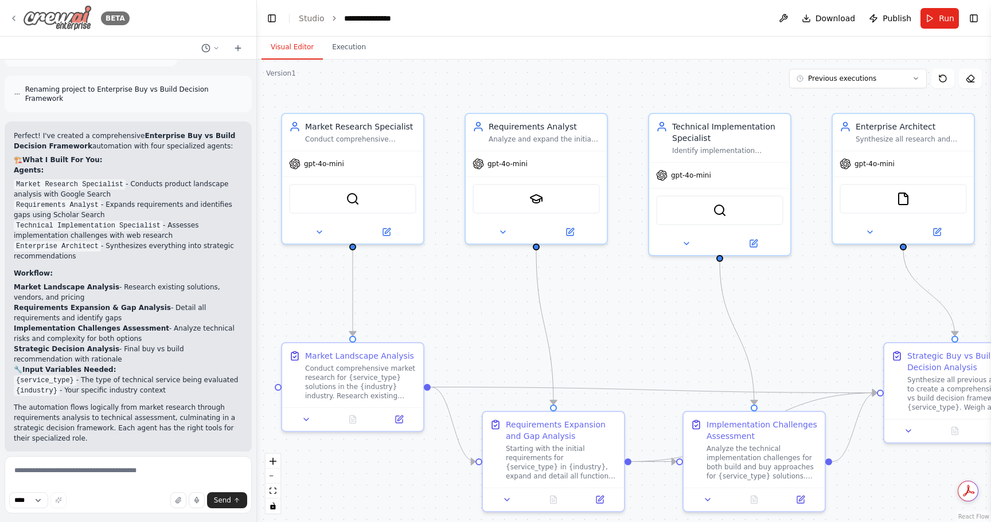
click at [24, 18] on img at bounding box center [57, 18] width 69 height 26
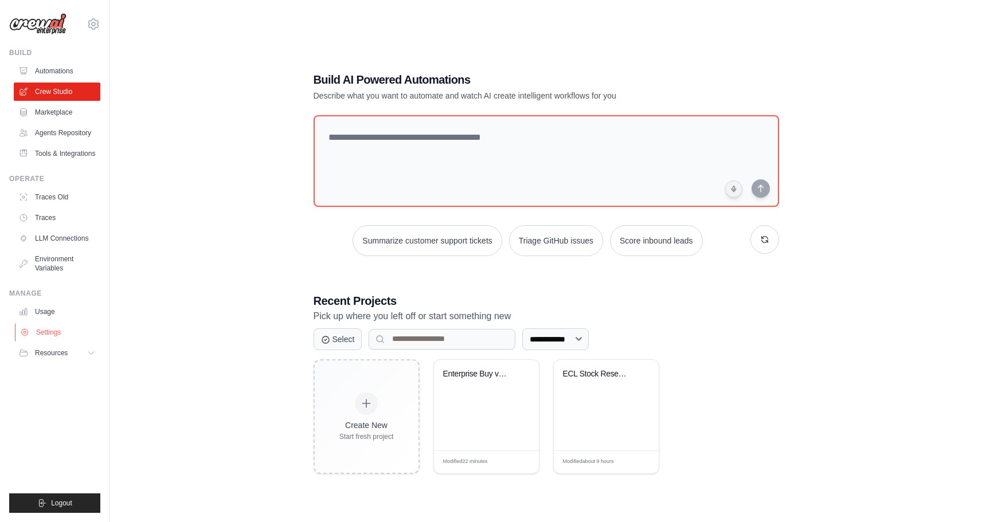
click at [56, 338] on link "Settings" at bounding box center [58, 332] width 87 height 18
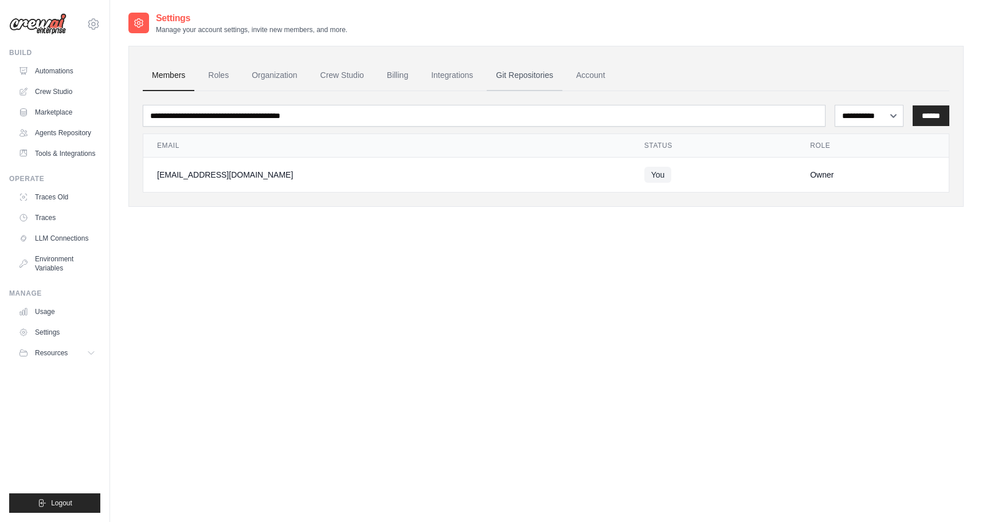
click at [515, 69] on link "Git Repositories" at bounding box center [525, 75] width 76 height 31
click at [67, 75] on link "Automations" at bounding box center [58, 71] width 87 height 18
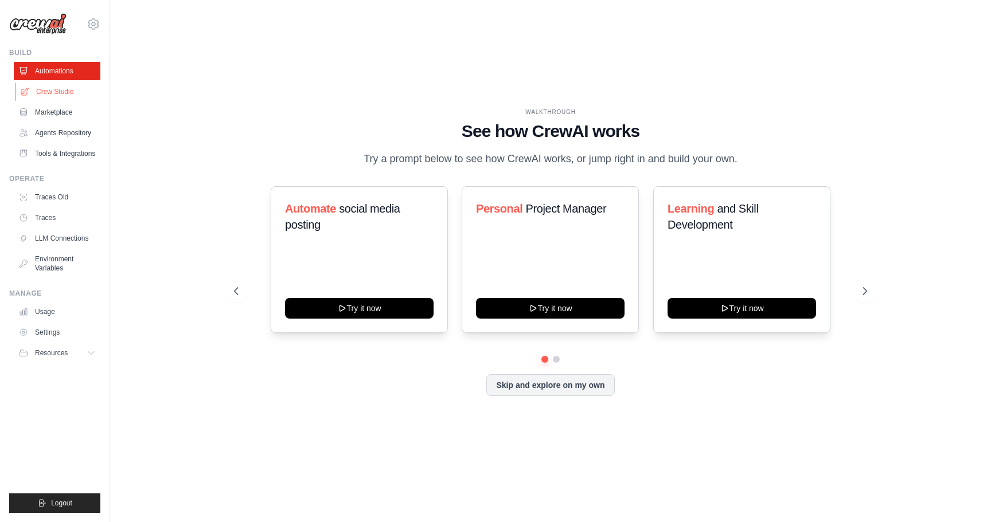
click at [62, 89] on link "Crew Studio" at bounding box center [58, 92] width 87 height 18
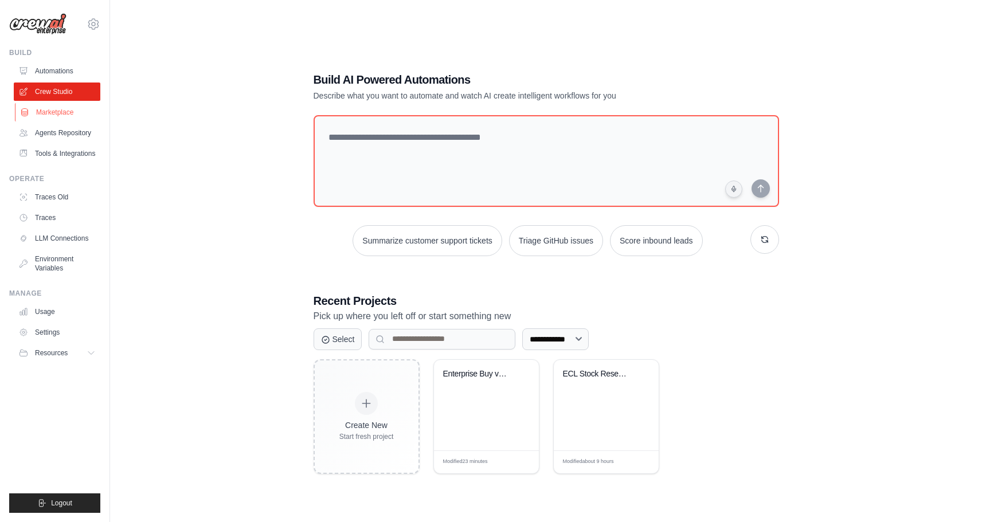
click at [59, 109] on link "Marketplace" at bounding box center [58, 112] width 87 height 18
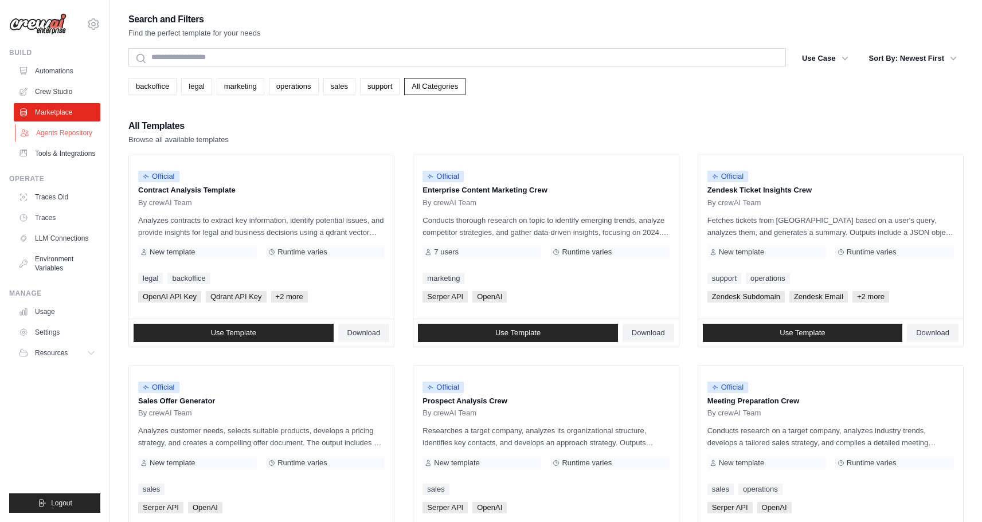
click at [53, 131] on link "Agents Repository" at bounding box center [58, 133] width 87 height 18
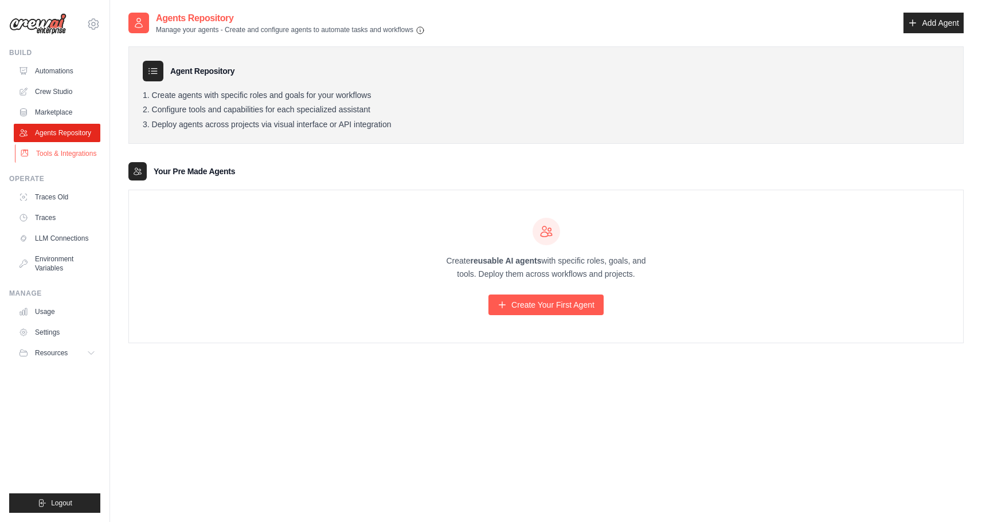
click at [53, 150] on link "Tools & Integrations" at bounding box center [58, 154] width 87 height 18
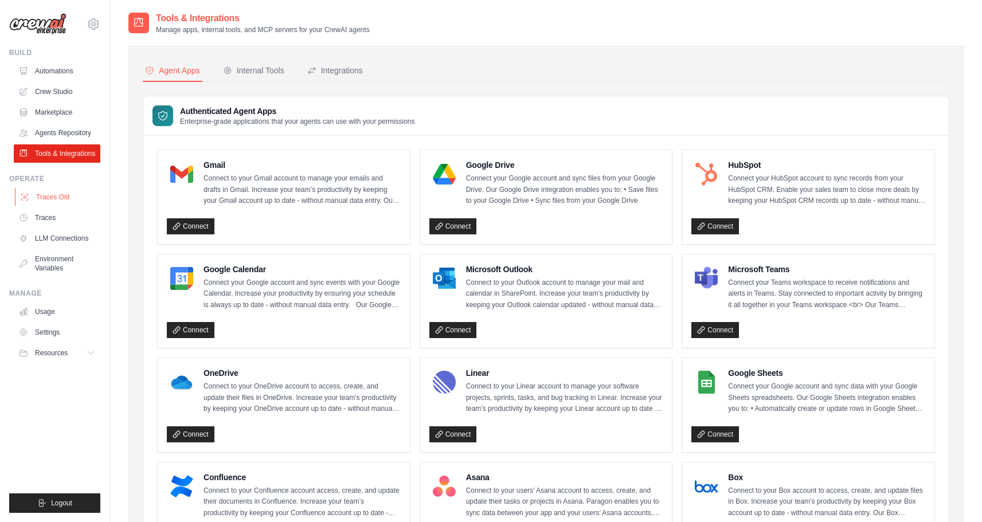
click at [44, 193] on link "Traces Old" at bounding box center [58, 197] width 87 height 18
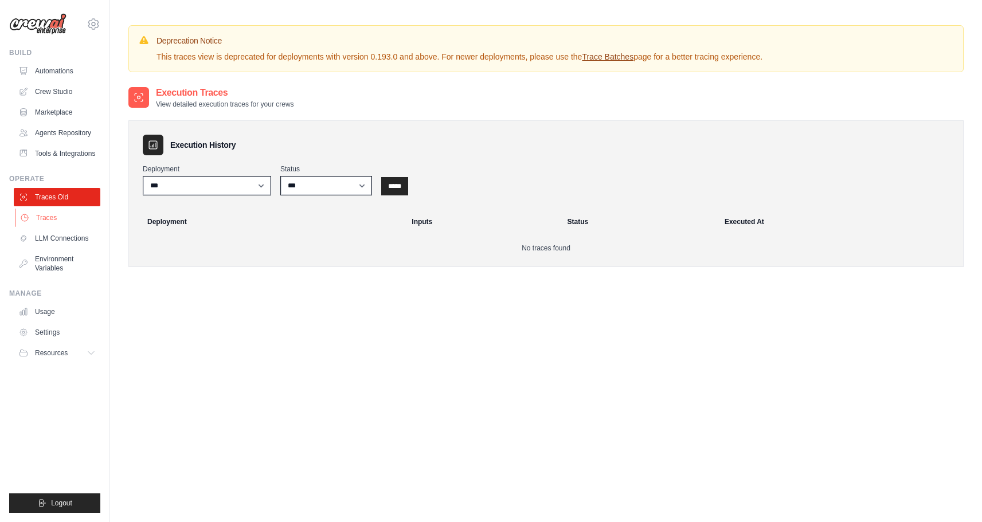
click at [44, 217] on link "Traces" at bounding box center [58, 218] width 87 height 18
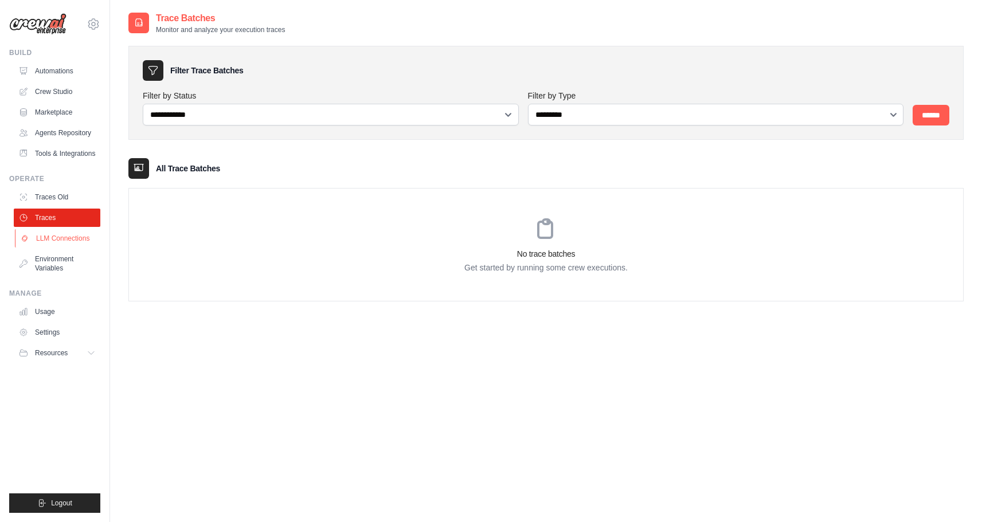
click at [40, 245] on link "LLM Connections" at bounding box center [58, 238] width 87 height 18
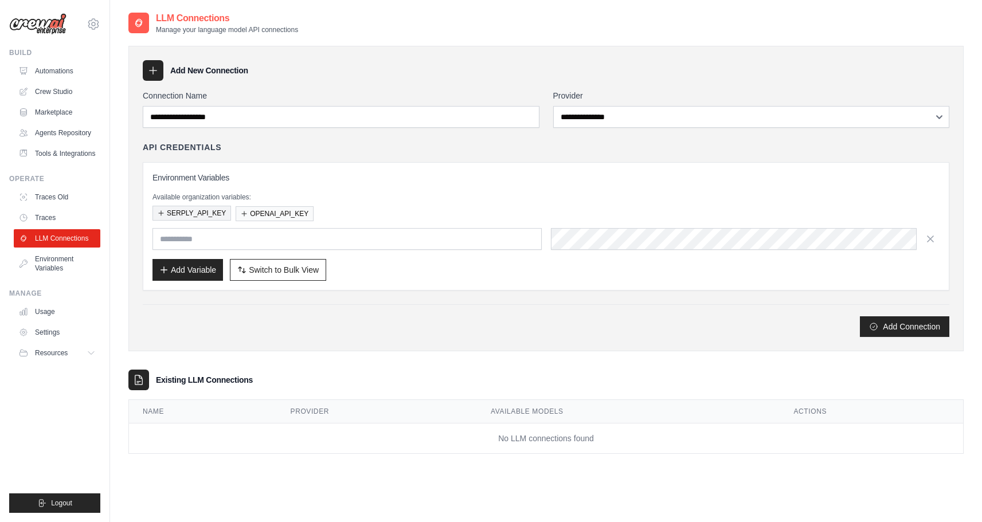
click at [197, 217] on button "SERPLY_API_KEY" at bounding box center [192, 213] width 79 height 15
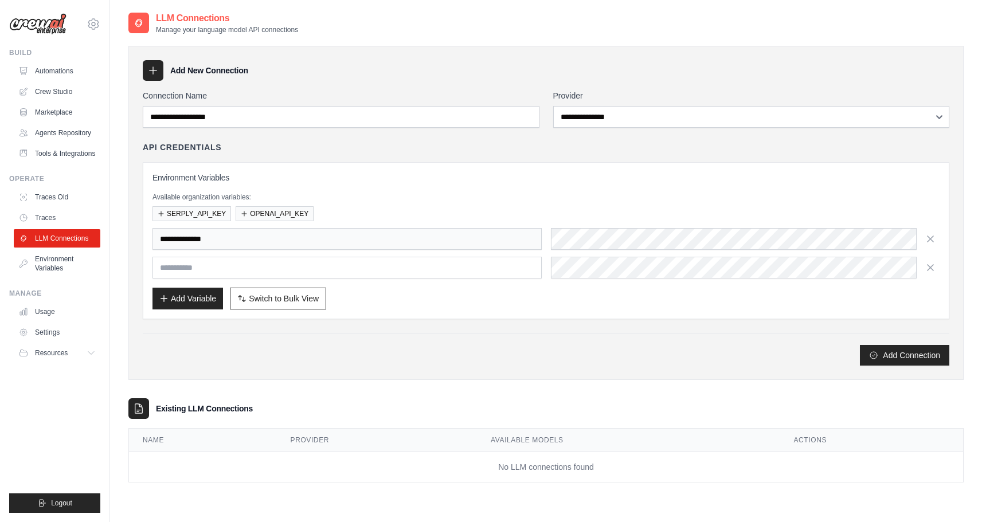
drag, startPoint x: 746, startPoint y: 251, endPoint x: 362, endPoint y: 162, distance: 393.8
click at [362, 162] on div "**********" at bounding box center [546, 240] width 807 height 157
click at [298, 213] on button "OPENAI_API_KEY" at bounding box center [275, 213] width 78 height 15
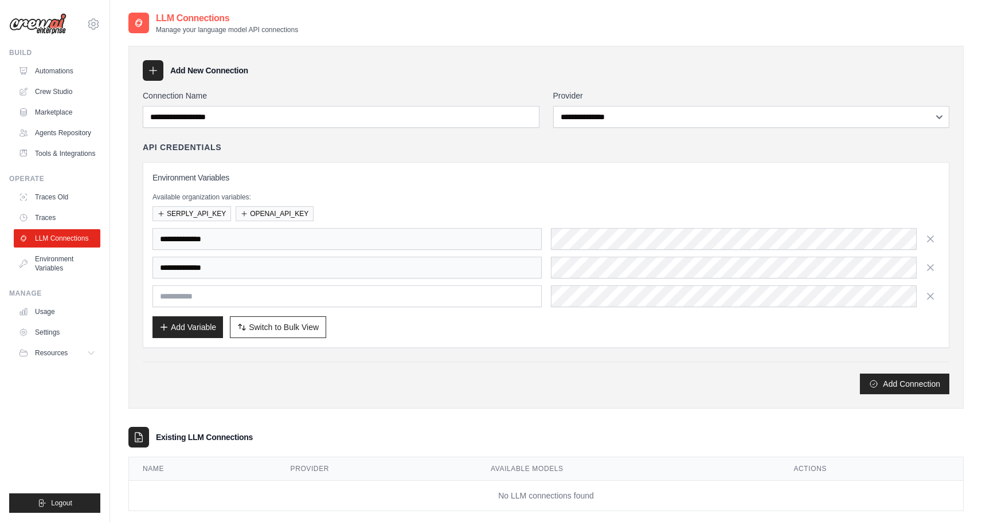
click at [513, 377] on div "Add Connection" at bounding box center [546, 384] width 807 height 21
click at [260, 218] on button "OPENAI_API_KEY" at bounding box center [275, 213] width 78 height 15
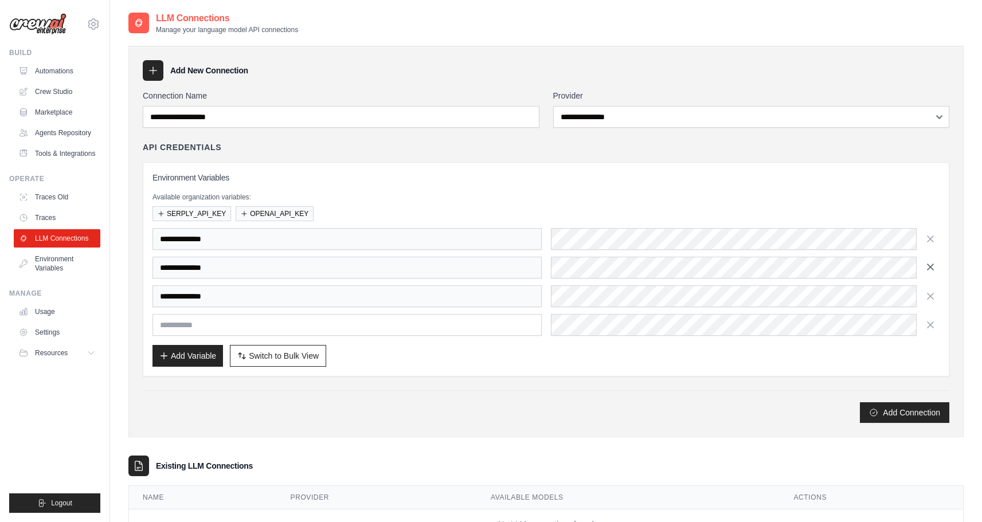
click at [930, 268] on icon "button" at bounding box center [930, 266] width 11 height 11
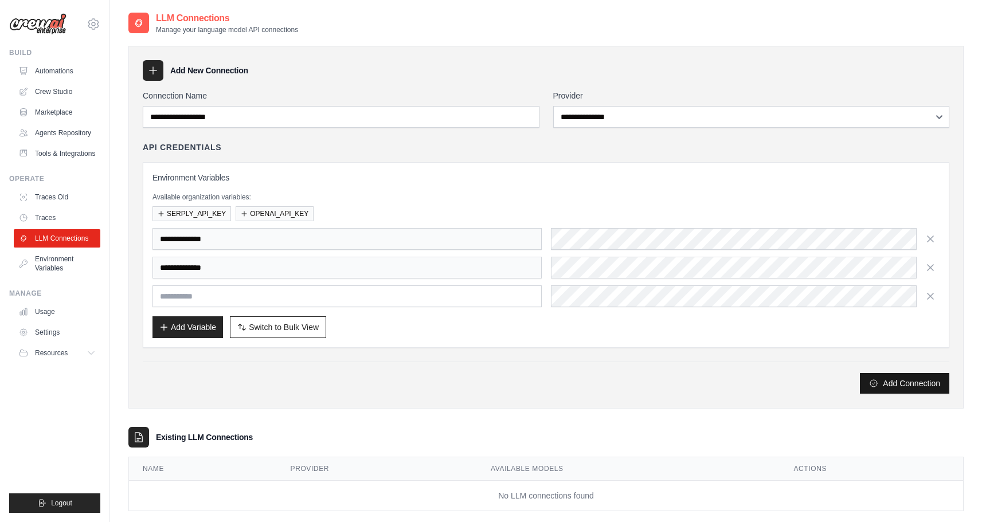
click at [885, 383] on button "Add Connection" at bounding box center [904, 383] width 89 height 21
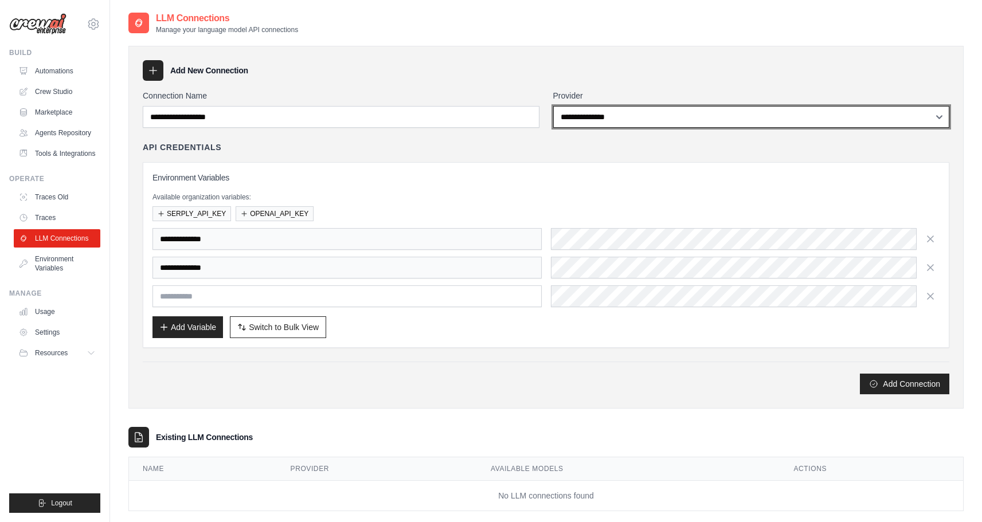
click at [691, 116] on select "**********" at bounding box center [751, 117] width 397 height 22
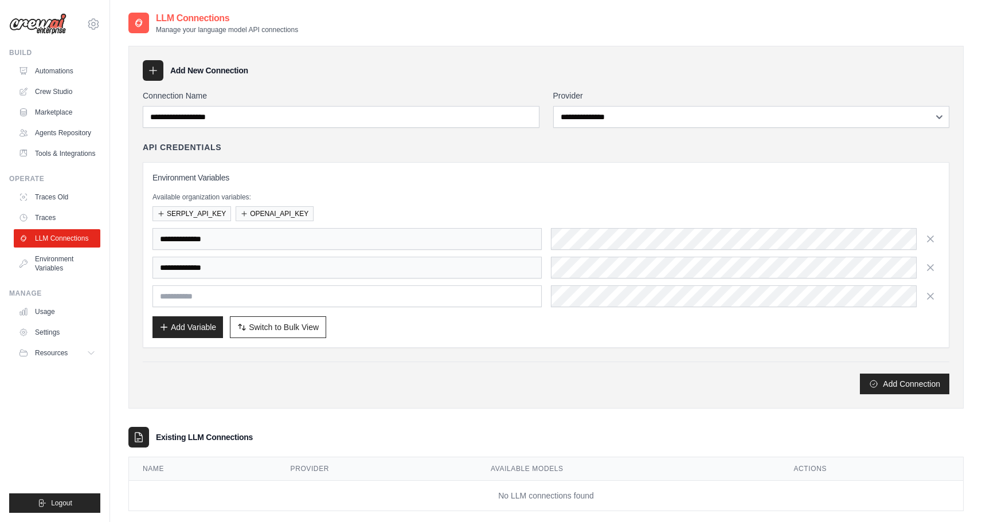
click at [631, 372] on div "Add Connection" at bounding box center [546, 378] width 807 height 33
click at [490, 381] on div "Add Connection" at bounding box center [546, 384] width 807 height 21
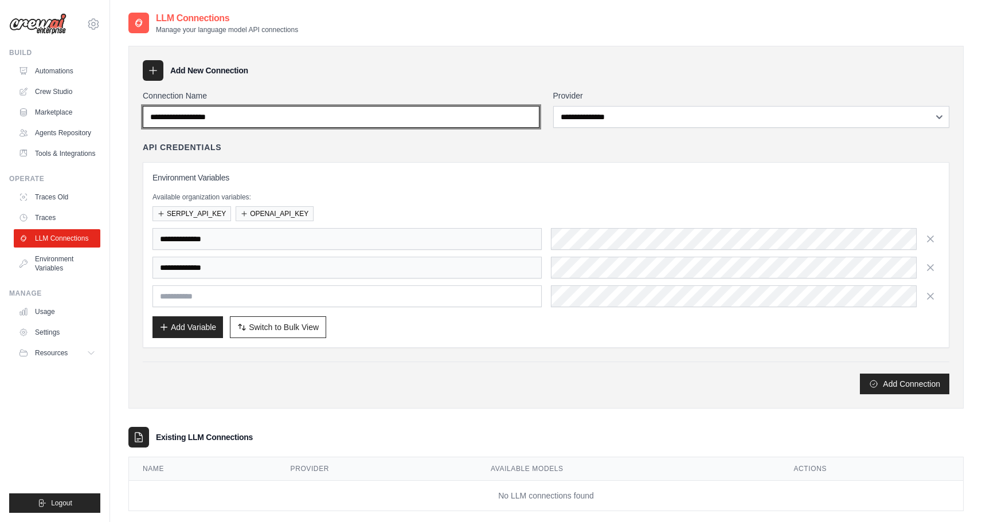
click at [270, 119] on input "Connection Name" at bounding box center [341, 117] width 397 height 22
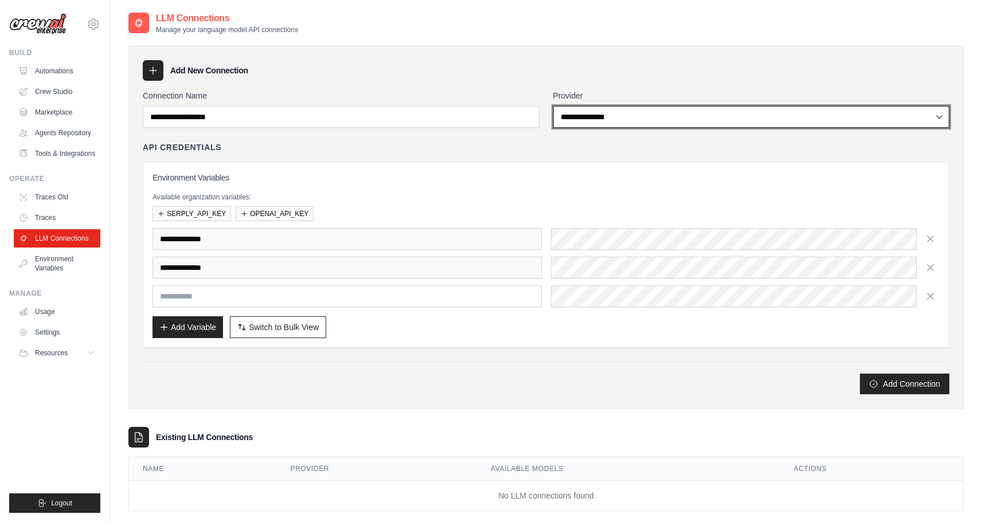
click at [593, 117] on select "**********" at bounding box center [751, 117] width 397 height 22
select select "****"
click at [553, 106] on select "**********" at bounding box center [751, 117] width 397 height 22
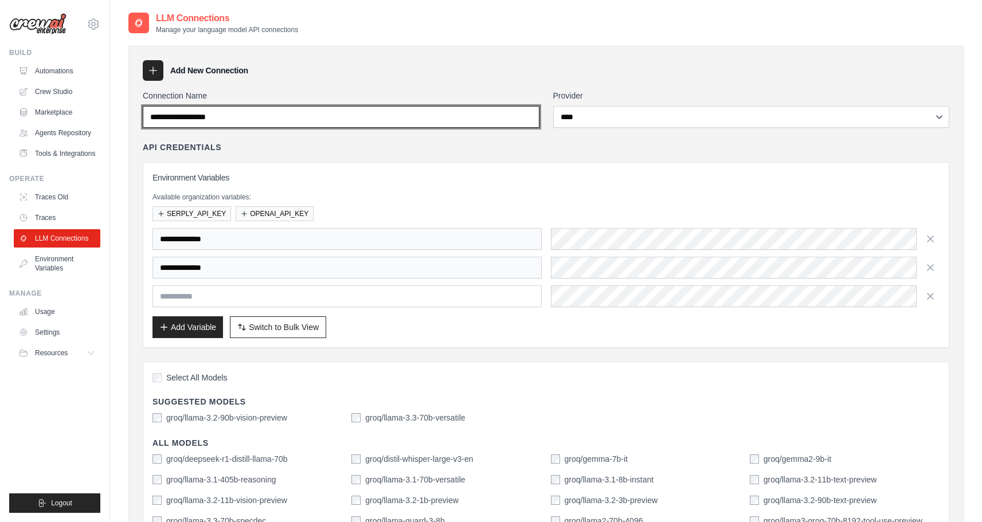
click at [477, 115] on input "Connection Name" at bounding box center [341, 117] width 397 height 22
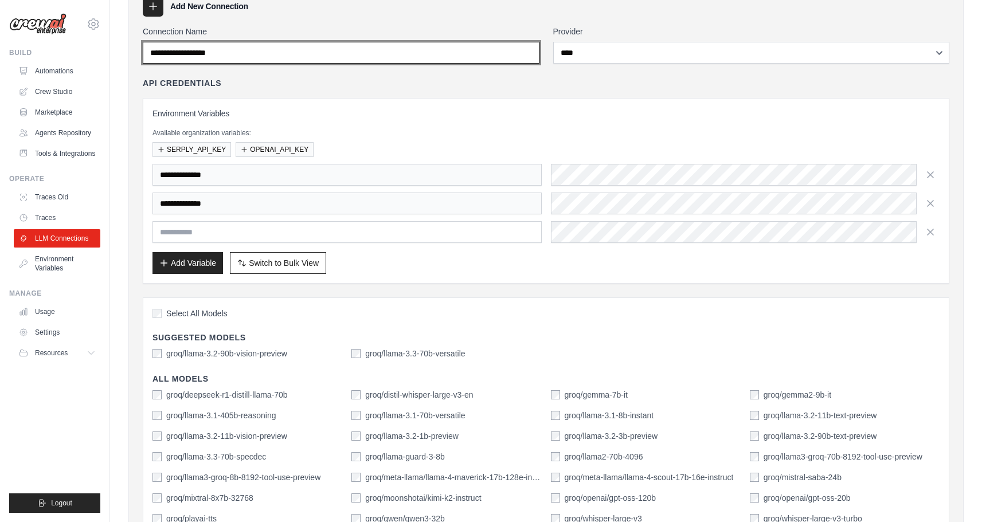
scroll to position [64, 0]
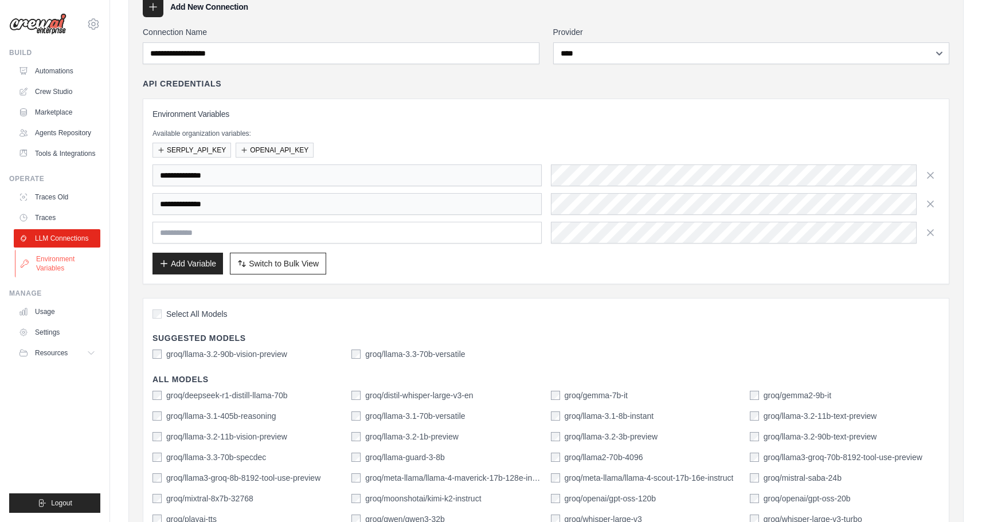
click at [66, 265] on link "Environment Variables" at bounding box center [58, 264] width 87 height 28
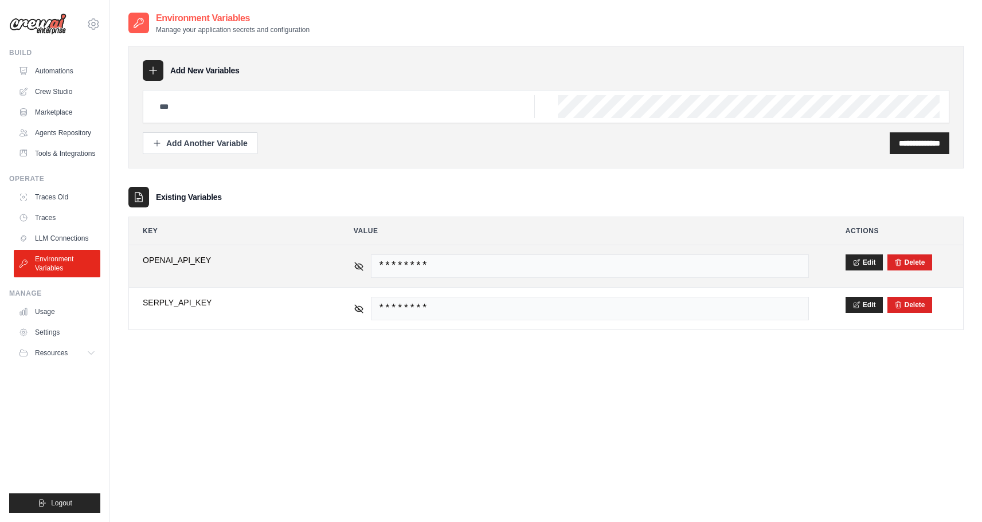
click at [509, 265] on span "********" at bounding box center [590, 267] width 438 height 24
click at [869, 263] on button "Edit" at bounding box center [864, 262] width 37 height 16
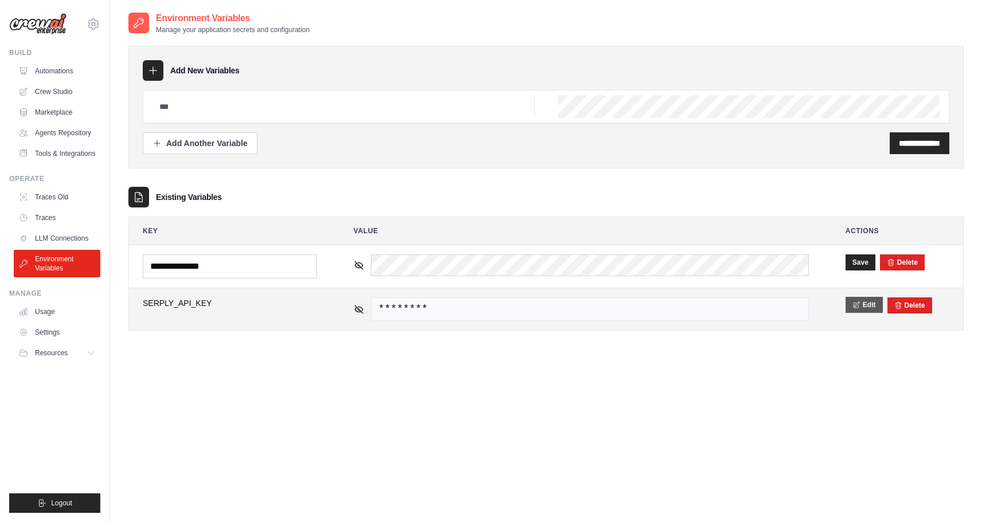
click at [862, 304] on button "Edit" at bounding box center [864, 305] width 37 height 16
click at [862, 304] on button "Save" at bounding box center [861, 305] width 30 height 16
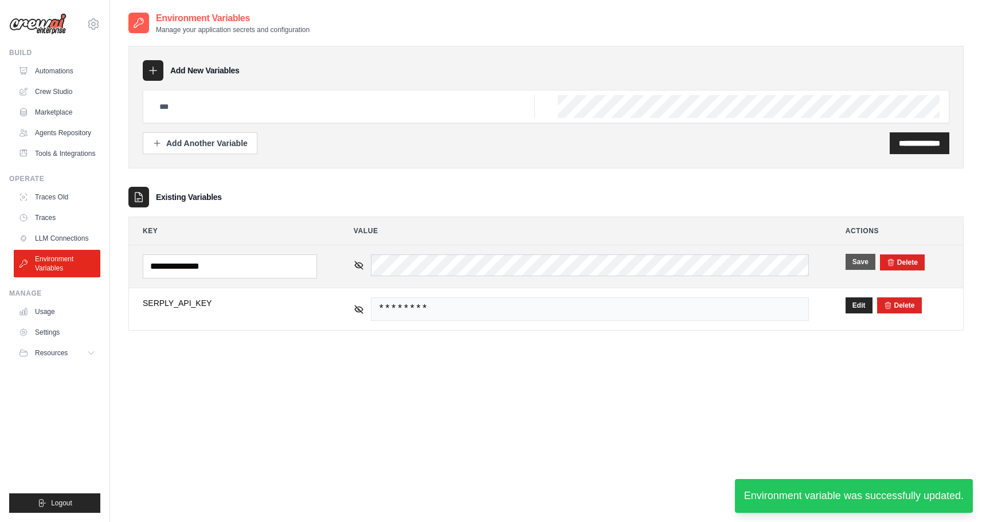
click at [858, 259] on button "Save" at bounding box center [861, 262] width 30 height 16
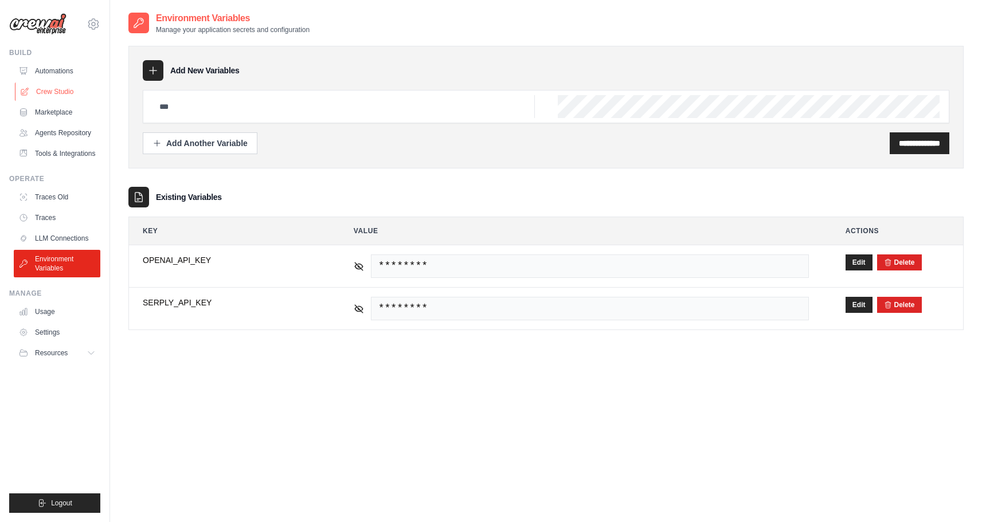
click at [53, 88] on link "Crew Studio" at bounding box center [58, 92] width 87 height 18
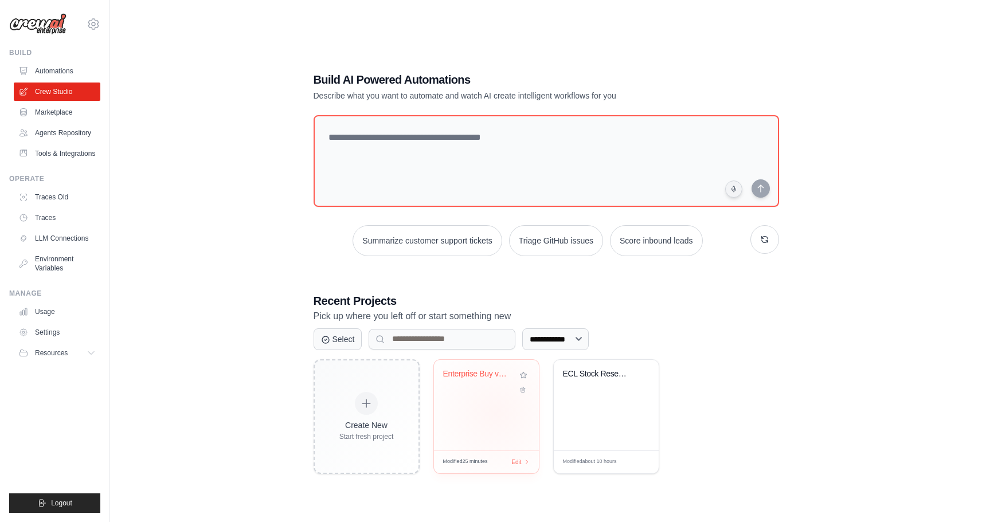
click at [497, 413] on div "Enterprise Buy vs Build Decision Fr..." at bounding box center [486, 405] width 105 height 91
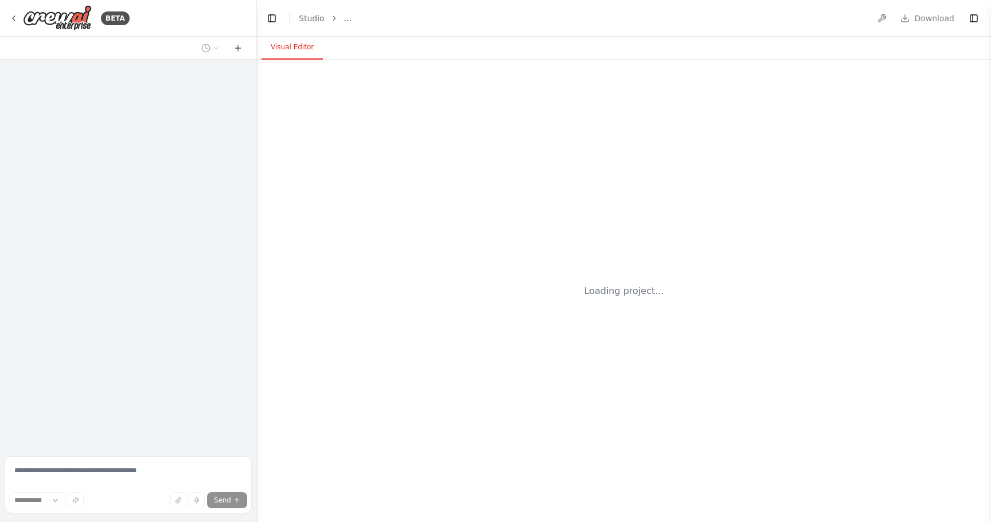
select select "****"
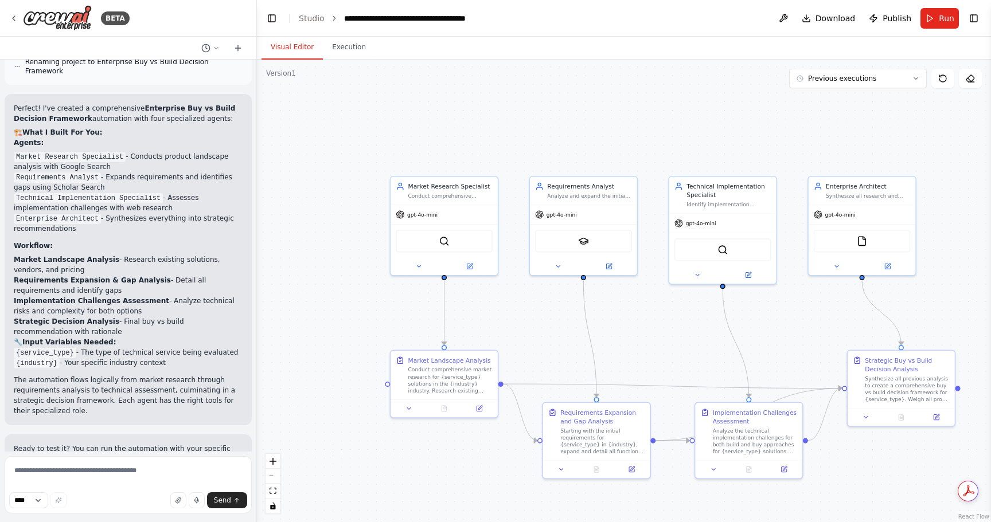
scroll to position [1117, 0]
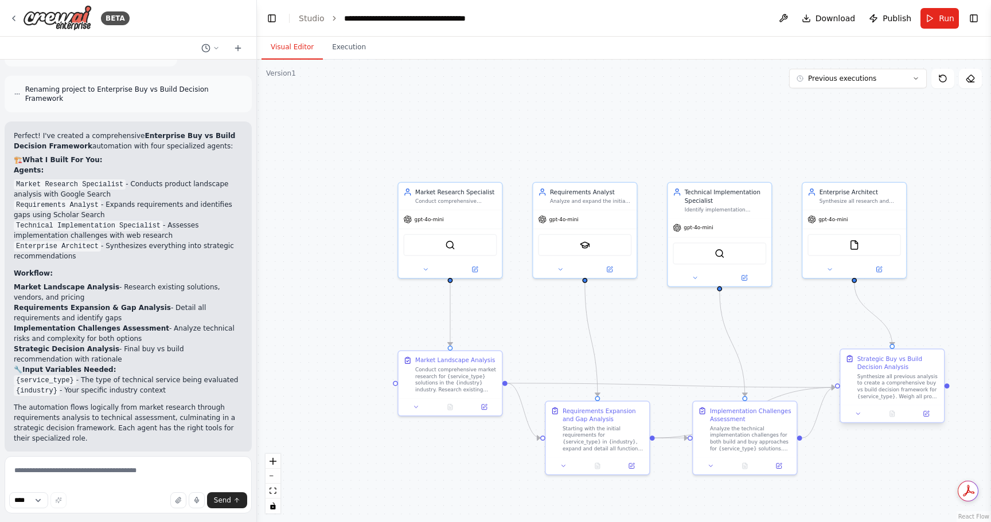
click at [872, 378] on div "Synthesize all previous analysis to create a comprehensive buy vs build decisio…" at bounding box center [897, 386] width 81 height 27
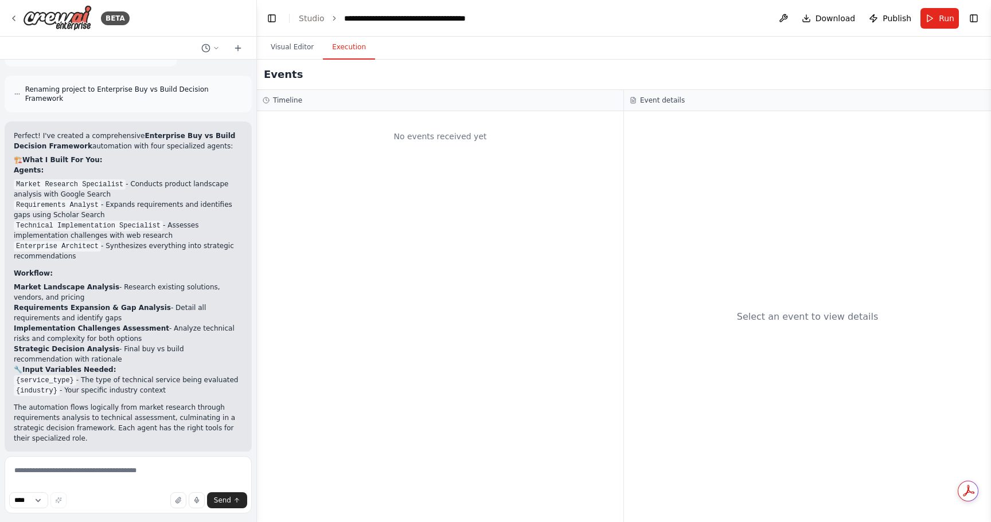
click at [347, 48] on button "Execution" at bounding box center [349, 48] width 52 height 24
click at [104, 474] on textarea at bounding box center [128, 484] width 247 height 57
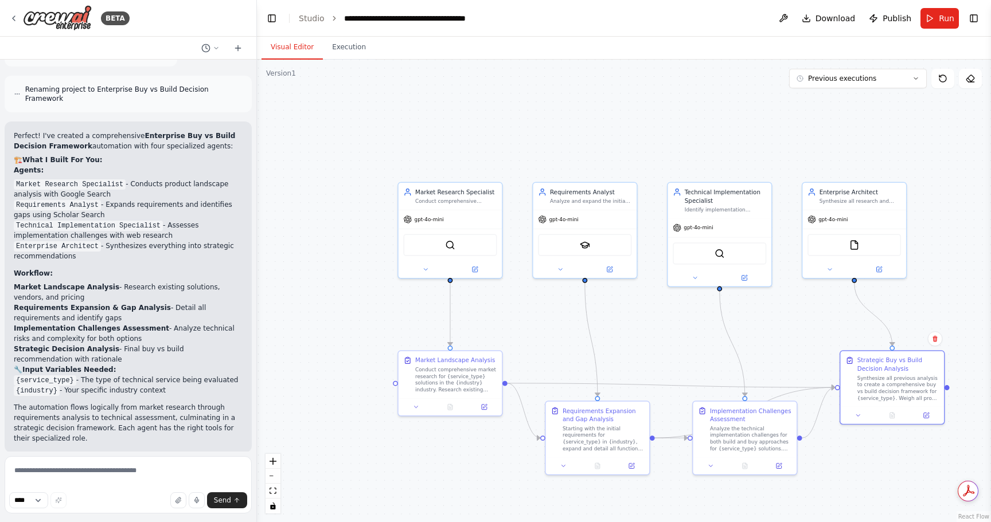
click at [290, 50] on button "Visual Editor" at bounding box center [291, 48] width 61 height 24
click at [218, 46] on icon at bounding box center [216, 48] width 7 height 7
click at [190, 73] on span "I want to build a buy vs build Enterprise archtect. They will need to do produc…" at bounding box center [161, 71] width 75 height 9
click at [212, 42] on button at bounding box center [211, 48] width 28 height 14
click at [141, 72] on span "I want to build a buy vs build Enterprise archtect. They will need to do produc…" at bounding box center [161, 71] width 75 height 9
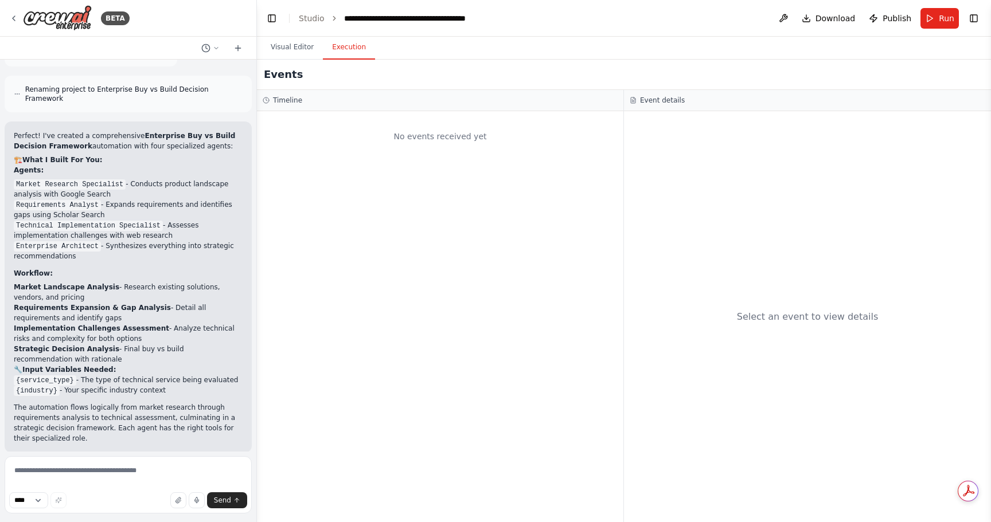
click at [334, 45] on button "Execution" at bounding box center [349, 48] width 52 height 24
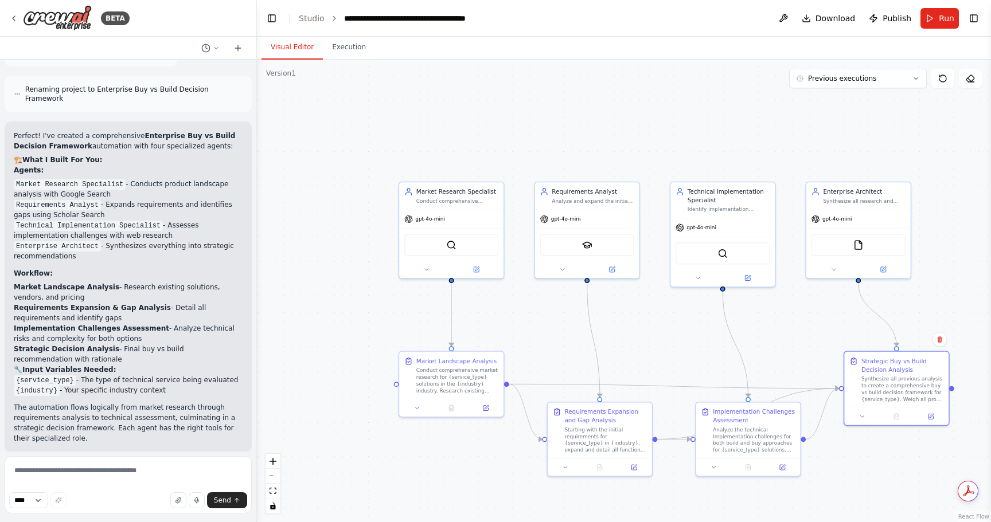
click at [286, 52] on button "Visual Editor" at bounding box center [291, 48] width 61 height 24
click at [600, 247] on div "SerplyScholarSearchTool" at bounding box center [587, 243] width 94 height 22
click at [575, 239] on div "SerplyScholarSearchTool" at bounding box center [587, 243] width 94 height 22
click at [610, 267] on icon at bounding box center [611, 267] width 5 height 5
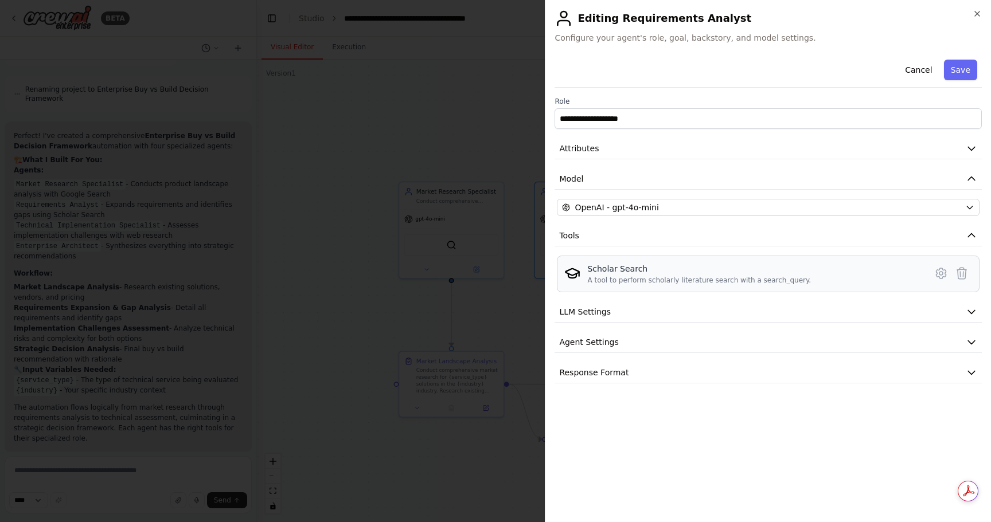
click at [654, 279] on div "A tool to perform scholarly literature search with a search_query." at bounding box center [699, 280] width 224 height 9
click at [937, 274] on icon at bounding box center [941, 273] width 10 height 10
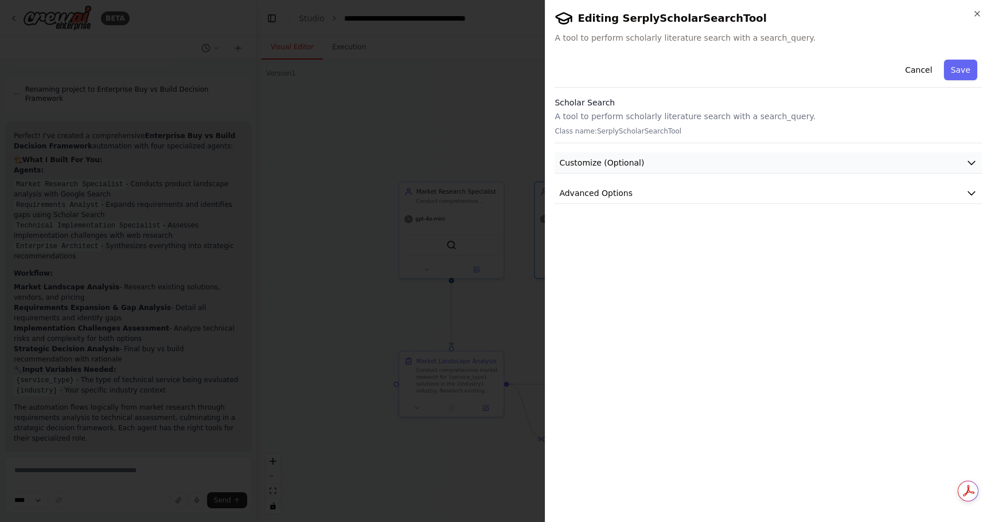
click at [671, 161] on button "Customize (Optional)" at bounding box center [767, 163] width 427 height 21
click at [655, 312] on button "Advanced Options" at bounding box center [767, 312] width 427 height 21
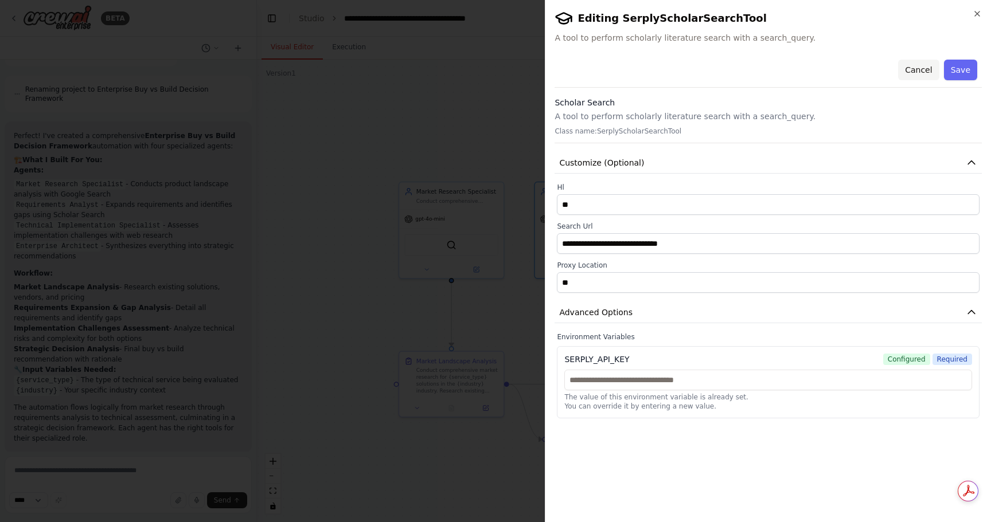
click at [917, 77] on button "Cancel" at bounding box center [918, 70] width 41 height 21
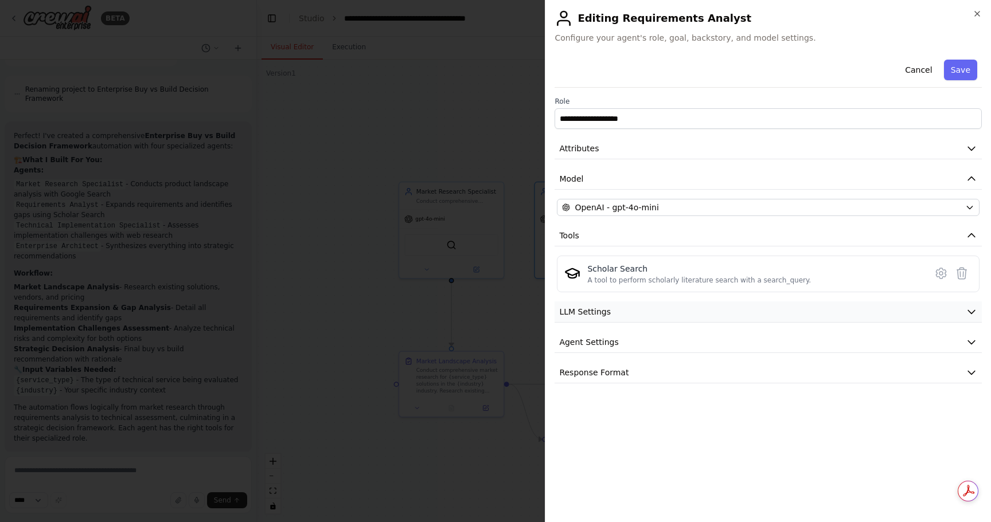
click at [731, 319] on button "LLM Settings" at bounding box center [767, 312] width 427 height 21
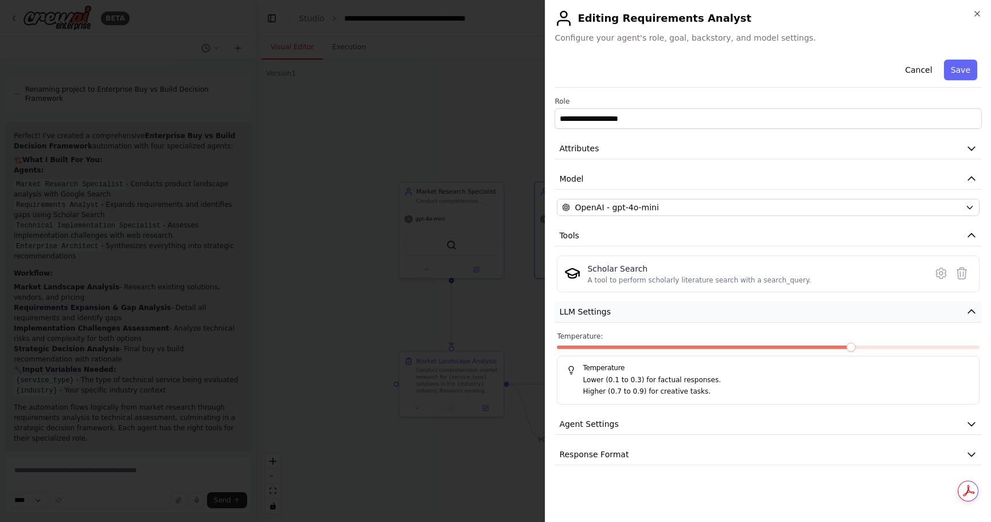
click at [729, 318] on button "LLM Settings" at bounding box center [767, 312] width 427 height 21
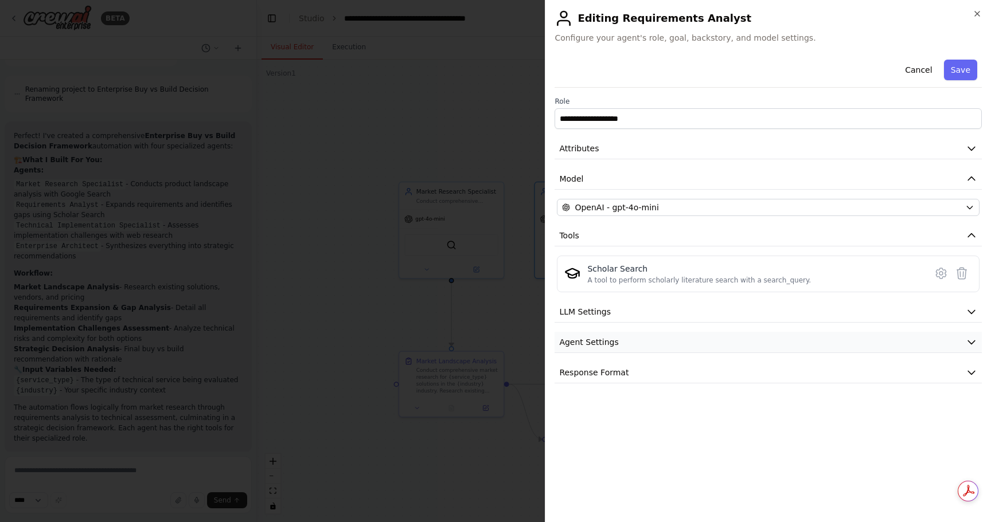
click at [713, 339] on button "Agent Settings" at bounding box center [767, 342] width 427 height 21
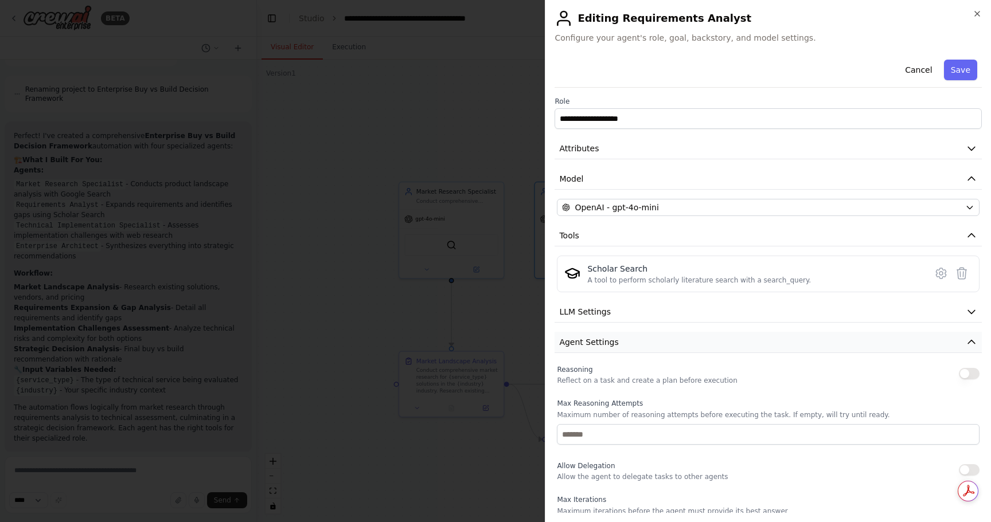
click at [713, 339] on button "Agent Settings" at bounding box center [767, 342] width 427 height 21
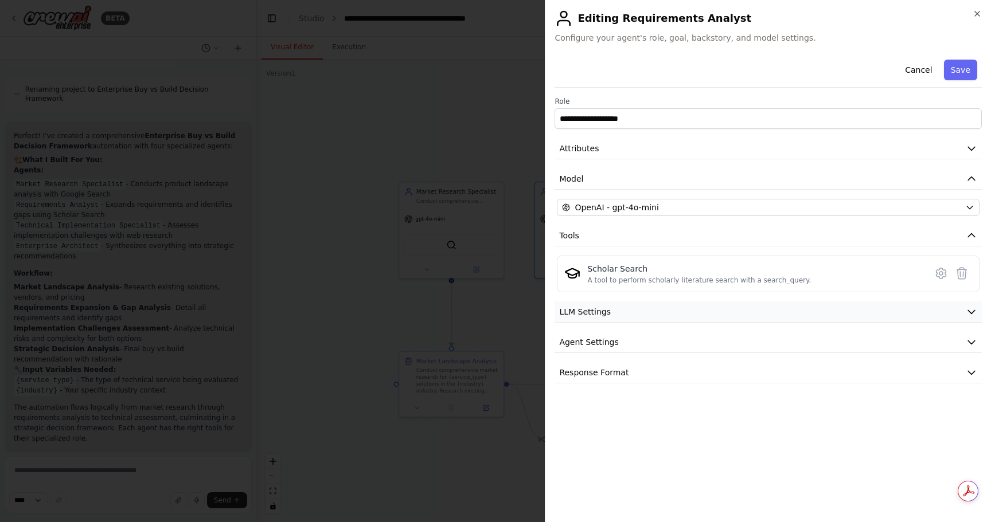
click at [707, 314] on button "LLM Settings" at bounding box center [767, 312] width 427 height 21
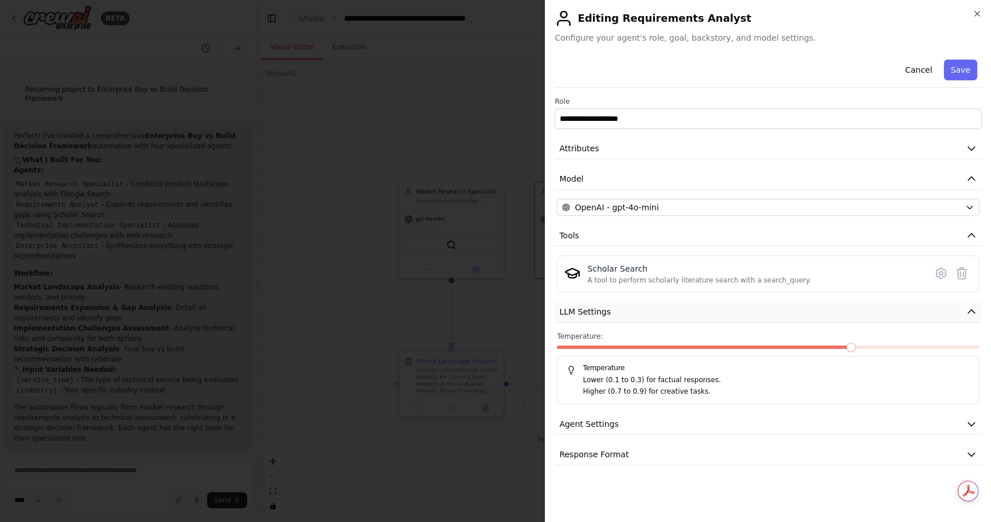
click at [707, 314] on button "LLM Settings" at bounding box center [767, 312] width 427 height 21
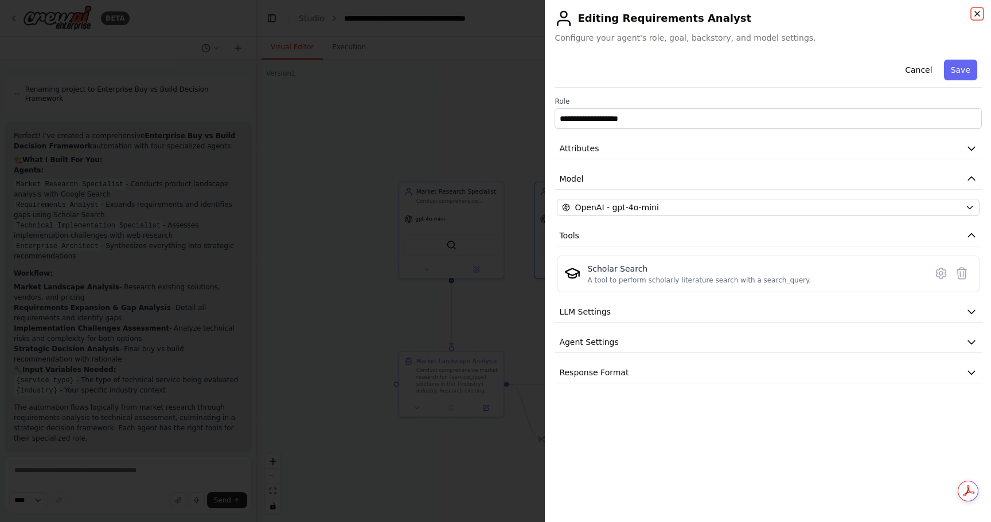
click at [978, 15] on icon "button" at bounding box center [977, 13] width 9 height 9
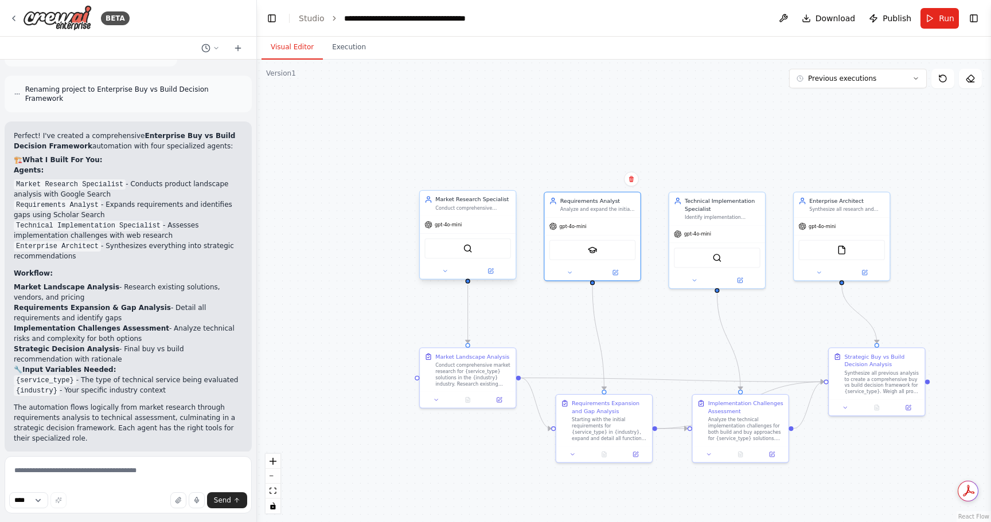
click at [461, 249] on div "SerplyWebSearchTool" at bounding box center [467, 249] width 87 height 20
click at [486, 274] on button at bounding box center [490, 271] width 44 height 9
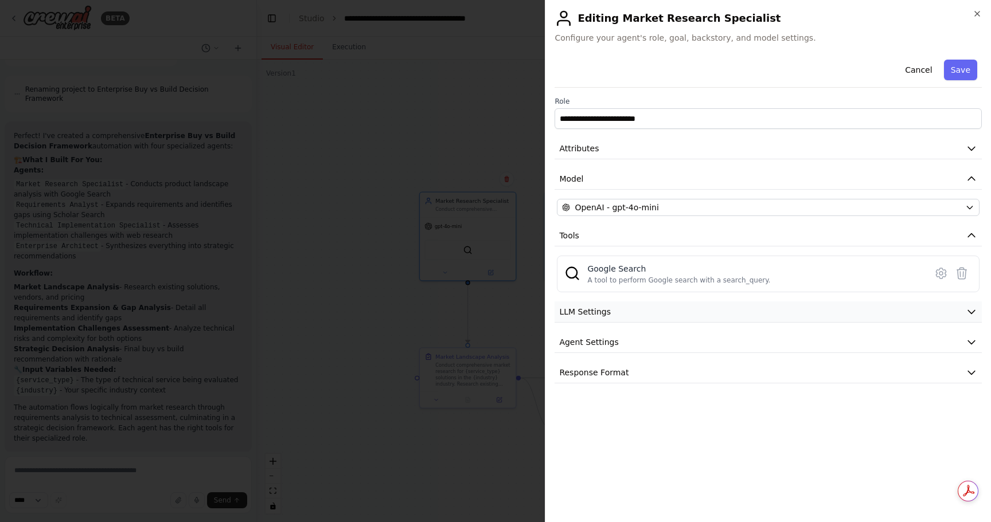
click at [732, 313] on button "LLM Settings" at bounding box center [767, 312] width 427 height 21
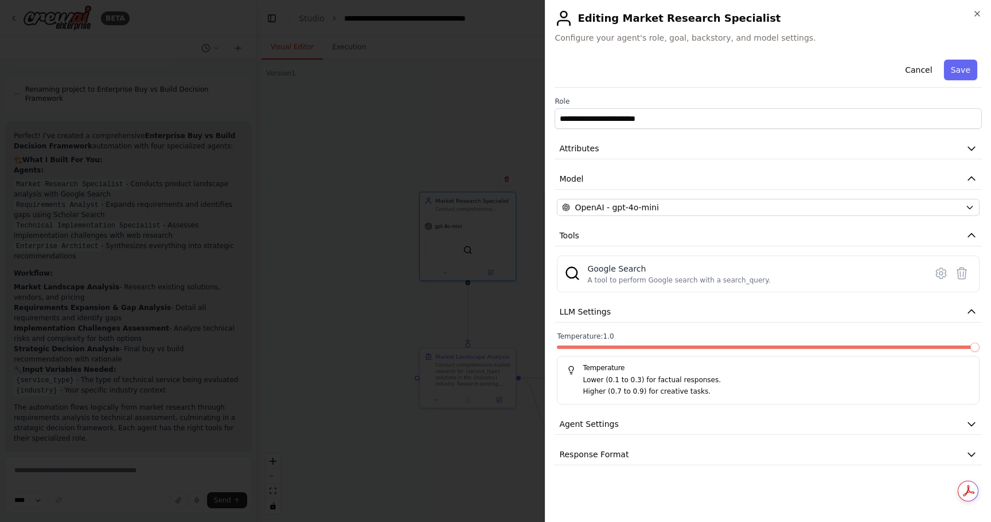
click at [979, 343] on span at bounding box center [974, 347] width 9 height 9
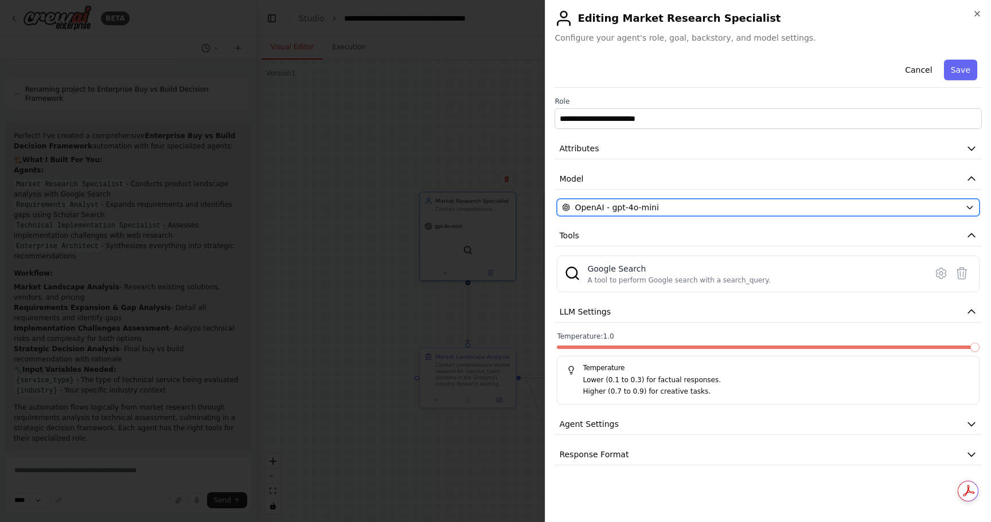
click at [724, 208] on div "OpenAI - gpt-4o-mini" at bounding box center [761, 207] width 399 height 11
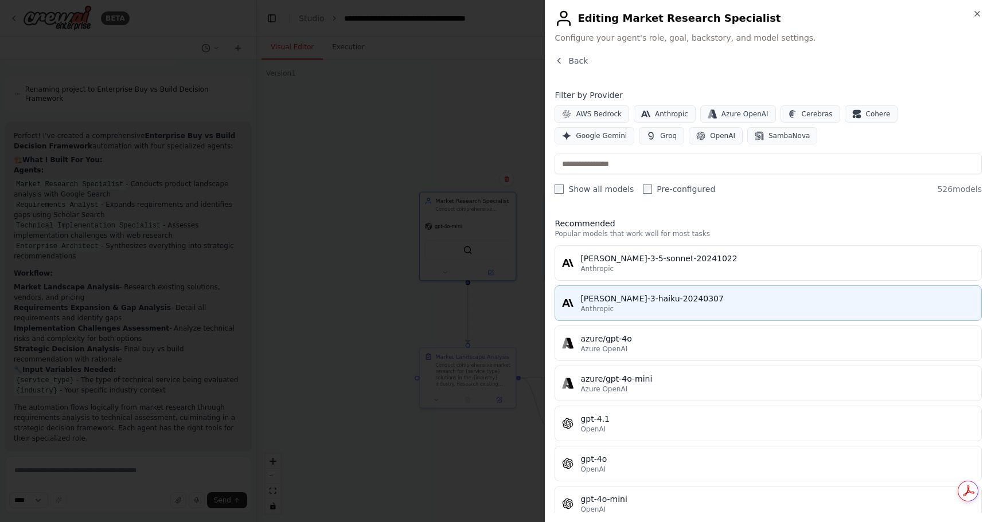
scroll to position [1, 0]
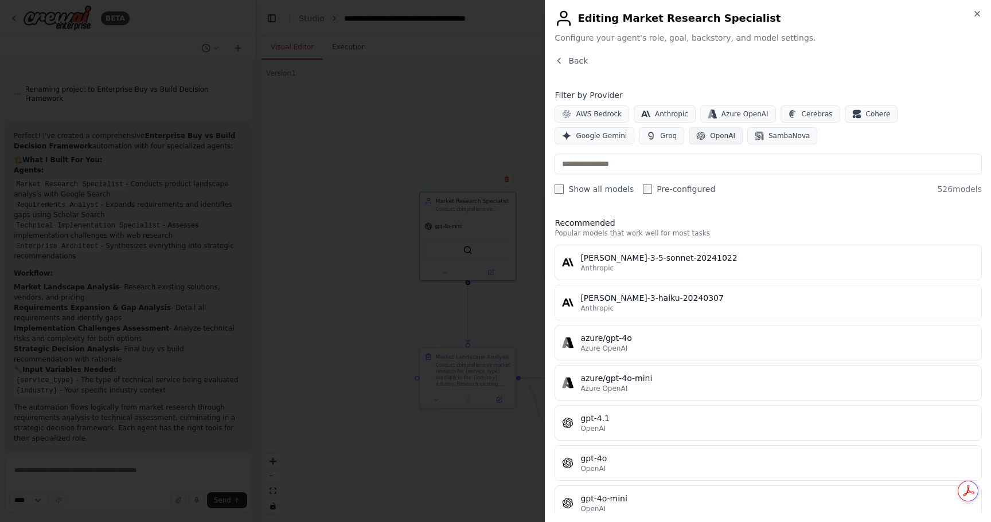
click at [689, 133] on button "OpenAI" at bounding box center [716, 135] width 54 height 17
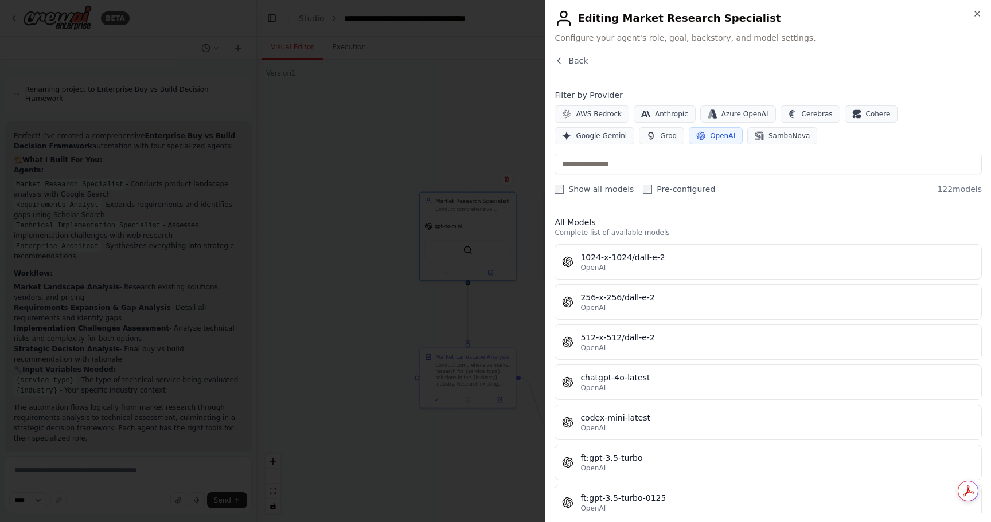
scroll to position [0, 0]
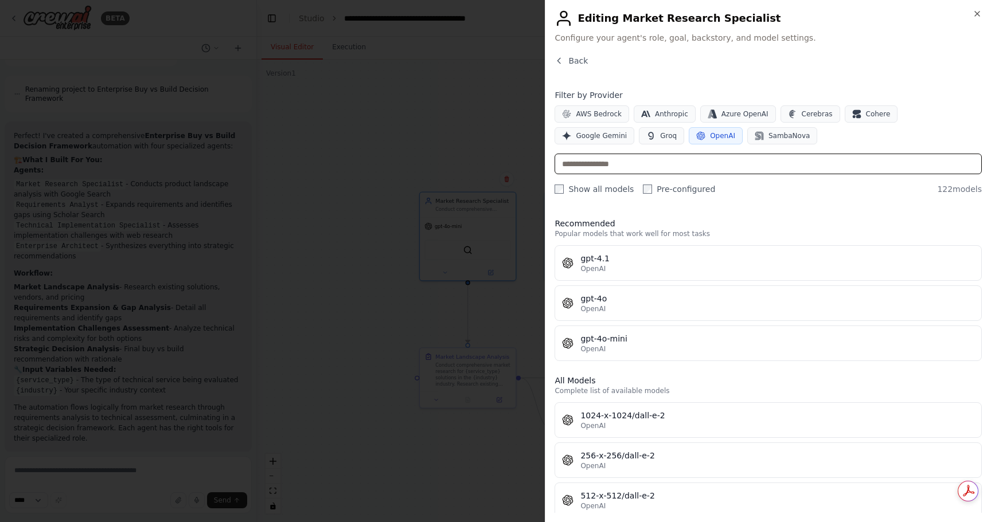
click at [614, 162] on input "text" at bounding box center [767, 164] width 427 height 21
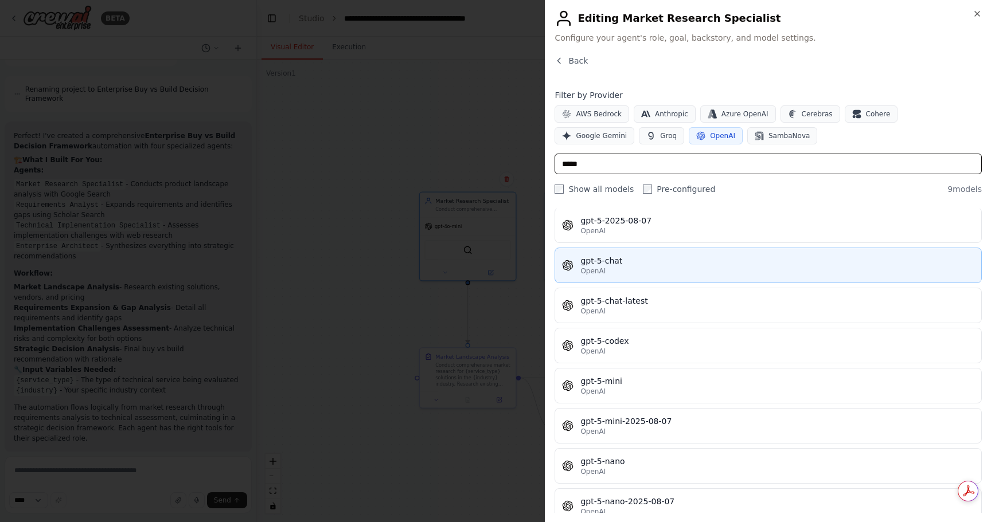
scroll to position [98, 0]
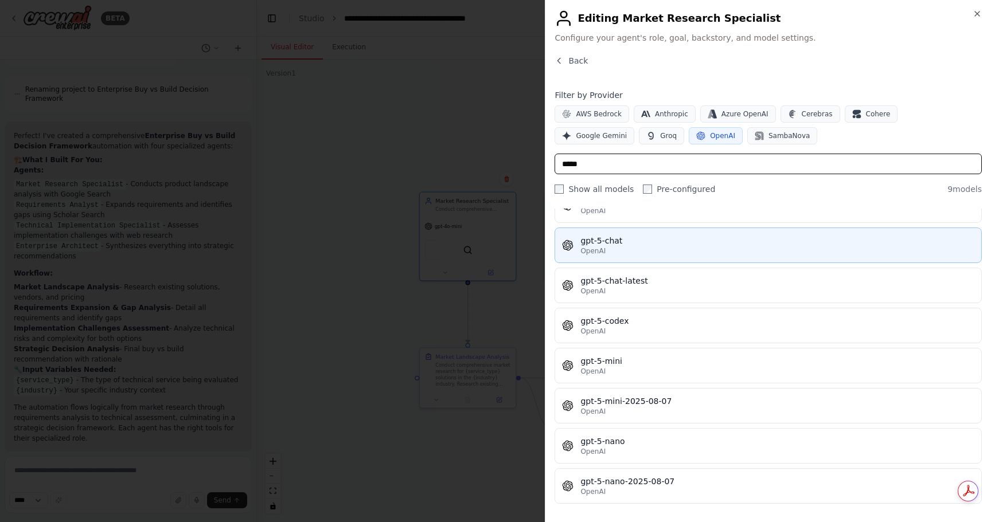
type input "*****"
click at [668, 352] on button "gpt-5-mini OpenAI" at bounding box center [767, 366] width 427 height 36
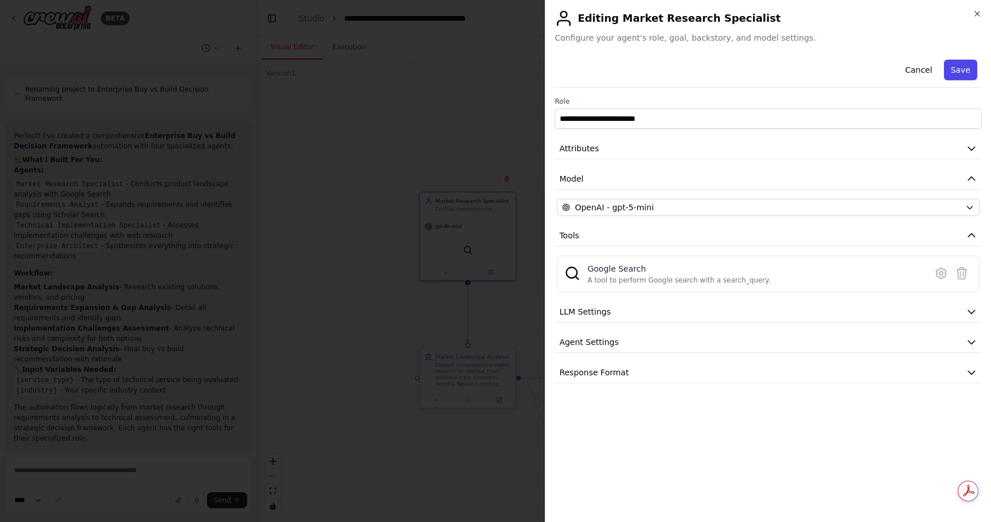
click at [969, 65] on button "Save" at bounding box center [960, 70] width 33 height 21
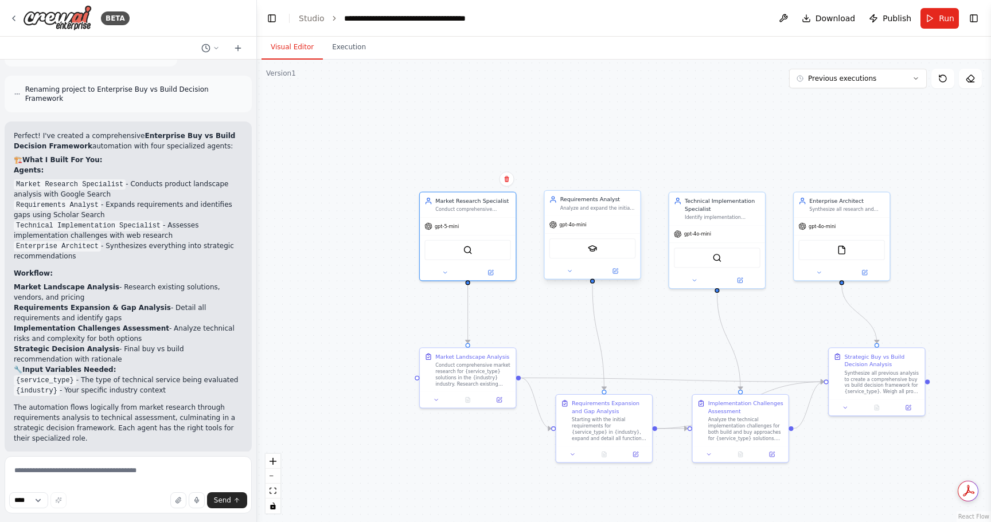
click at [610, 226] on div "gpt-4o-mini" at bounding box center [592, 224] width 96 height 17
click at [574, 226] on span "gpt-4o-mini" at bounding box center [572, 225] width 27 height 6
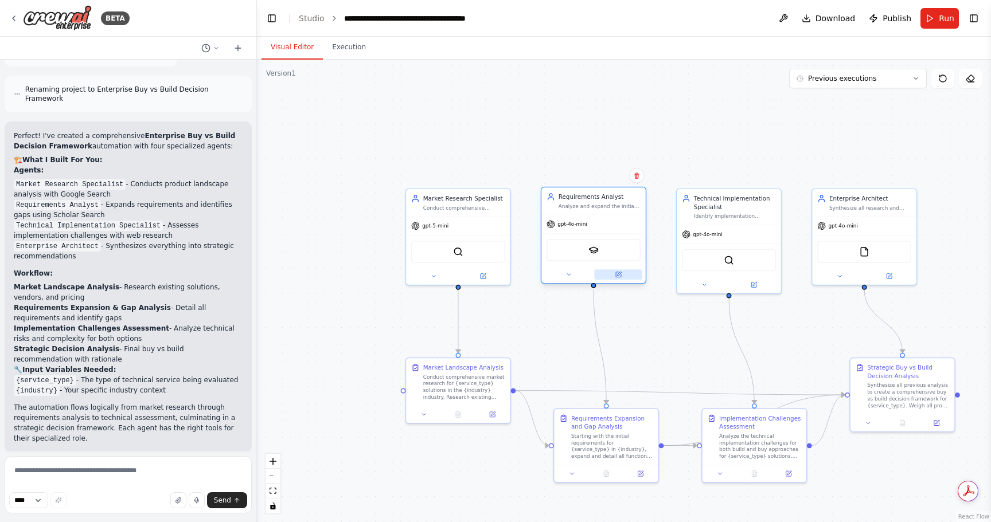
click at [620, 275] on icon at bounding box center [618, 274] width 5 height 5
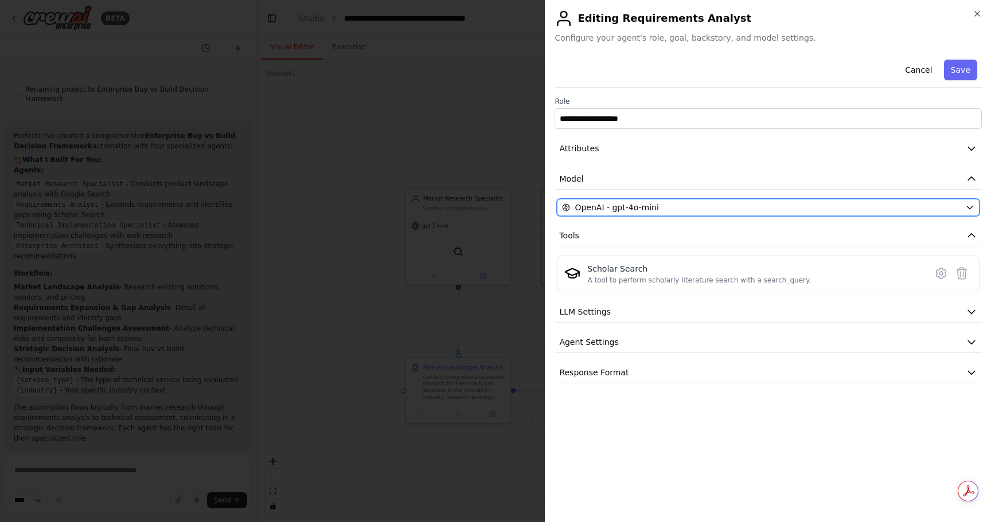
click at [658, 204] on div "OpenAI - gpt-4o-mini" at bounding box center [761, 207] width 399 height 11
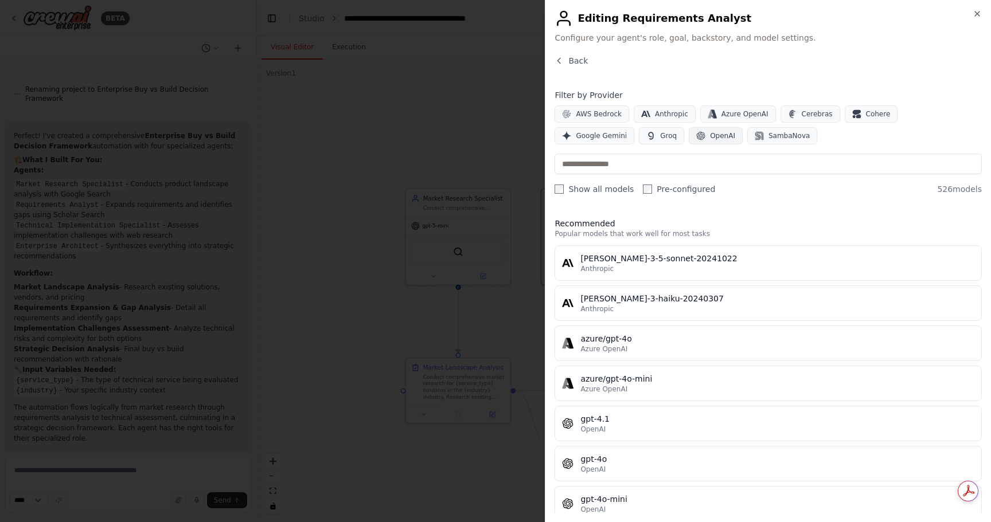
click at [689, 130] on button "OpenAI" at bounding box center [716, 135] width 54 height 17
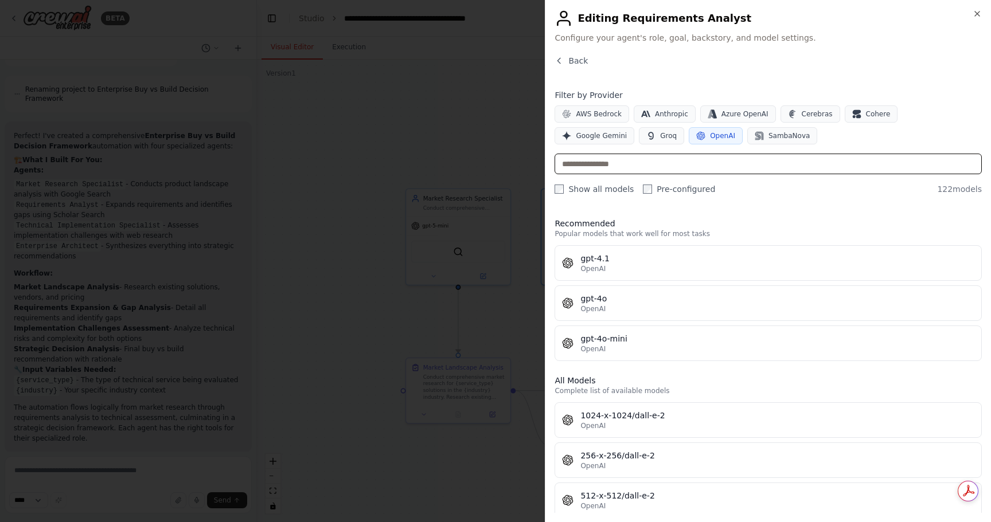
click at [630, 168] on input "text" at bounding box center [767, 164] width 427 height 21
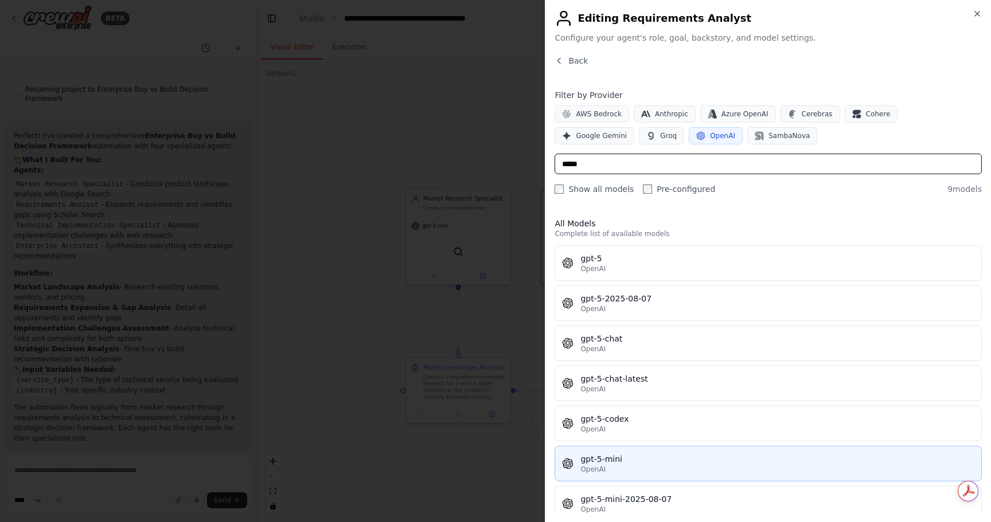
type input "*****"
click at [623, 456] on div "gpt-5-mini" at bounding box center [777, 459] width 394 height 11
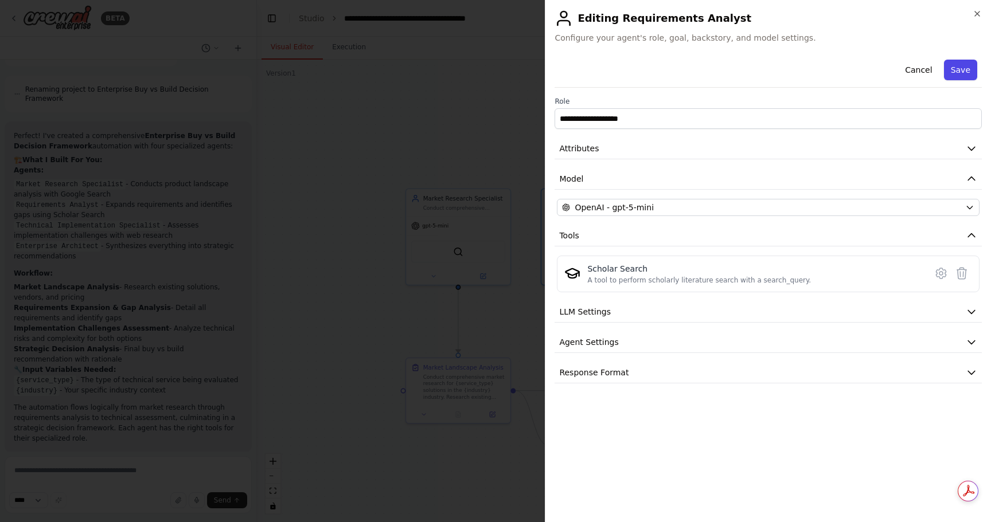
click at [959, 68] on button "Save" at bounding box center [960, 70] width 33 height 21
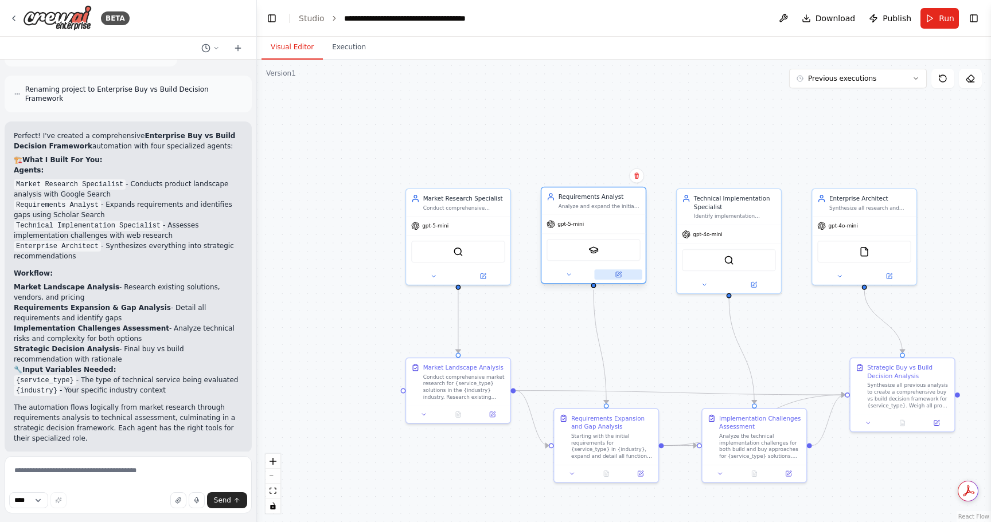
click at [619, 277] on icon at bounding box center [618, 274] width 5 height 5
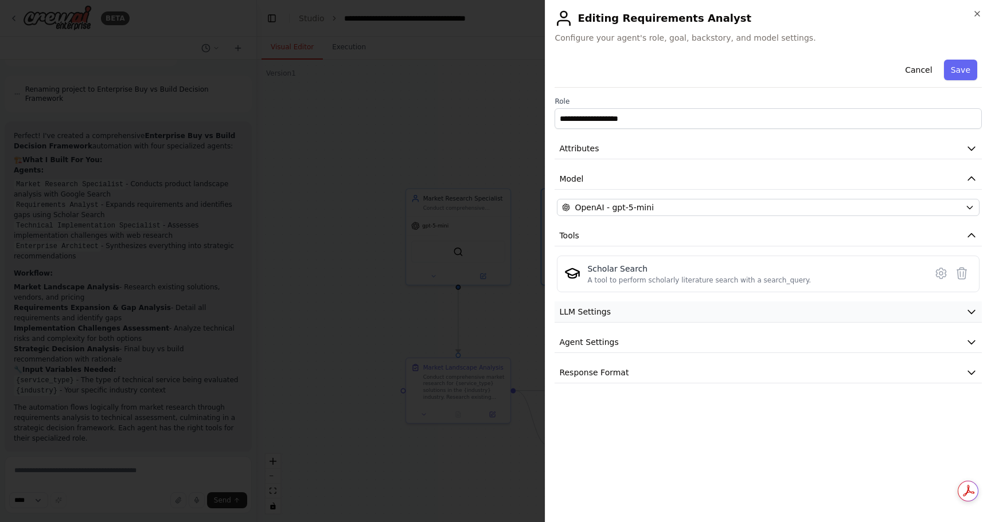
click at [627, 320] on button "LLM Settings" at bounding box center [767, 312] width 427 height 21
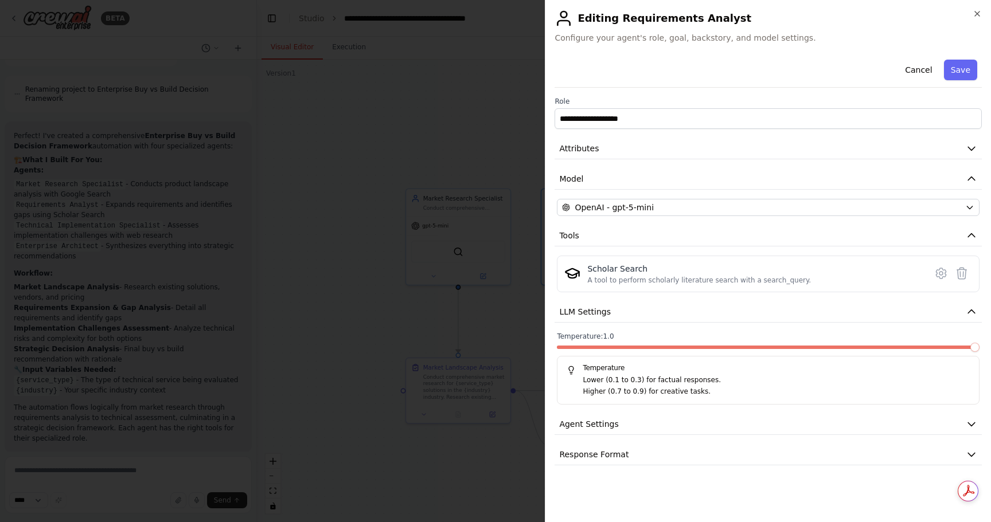
click at [979, 352] on span at bounding box center [974, 347] width 9 height 9
click at [973, 74] on button "Save" at bounding box center [960, 70] width 33 height 21
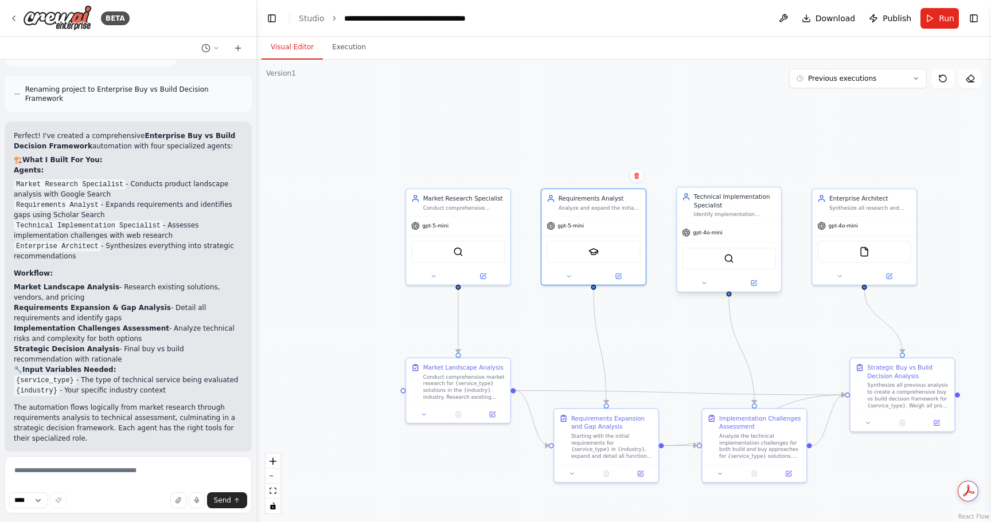
click at [705, 230] on span "gpt-4o-mini" at bounding box center [707, 232] width 29 height 7
click at [755, 282] on icon at bounding box center [754, 282] width 4 height 4
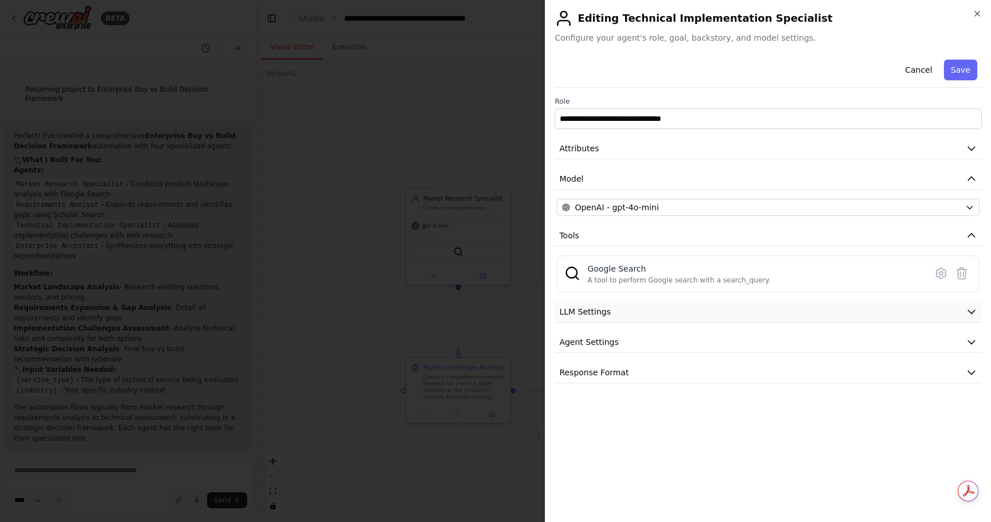
click at [631, 320] on button "LLM Settings" at bounding box center [767, 312] width 427 height 21
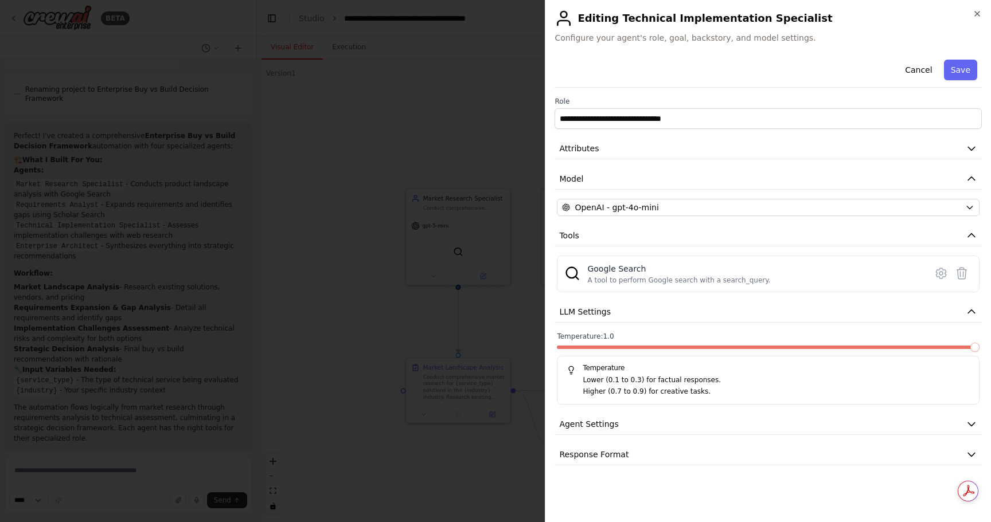
click at [979, 352] on span at bounding box center [974, 347] width 9 height 9
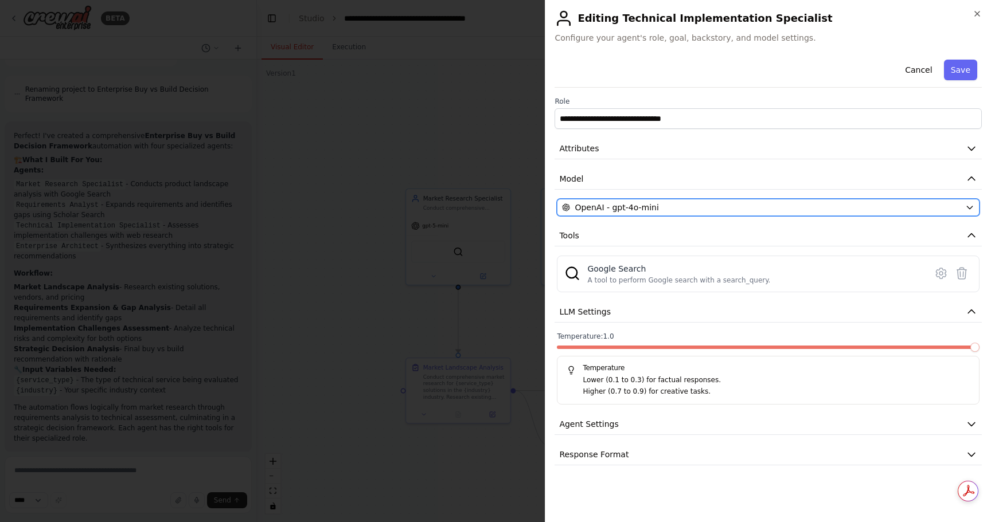
click at [824, 213] on div "OpenAI - gpt-4o-mini" at bounding box center [761, 207] width 399 height 11
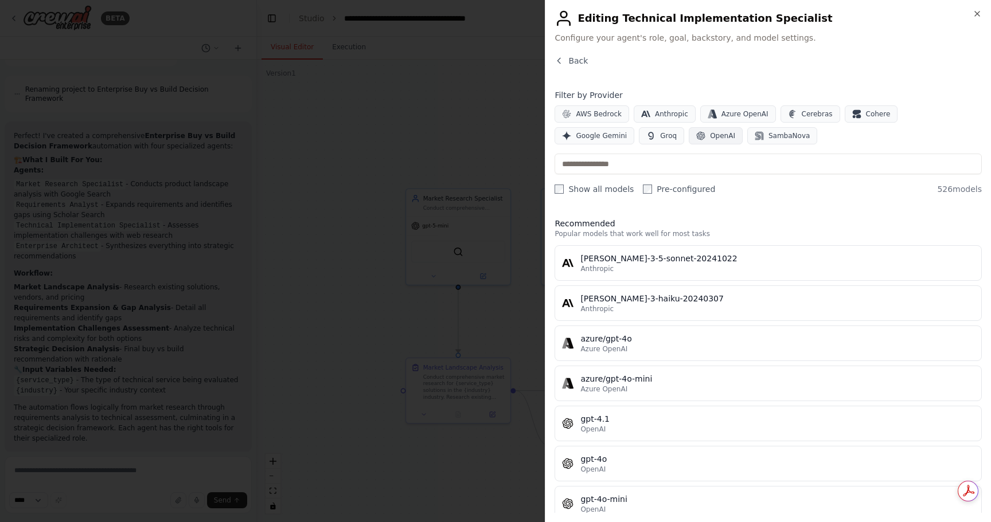
click at [689, 130] on button "OpenAI" at bounding box center [716, 135] width 54 height 17
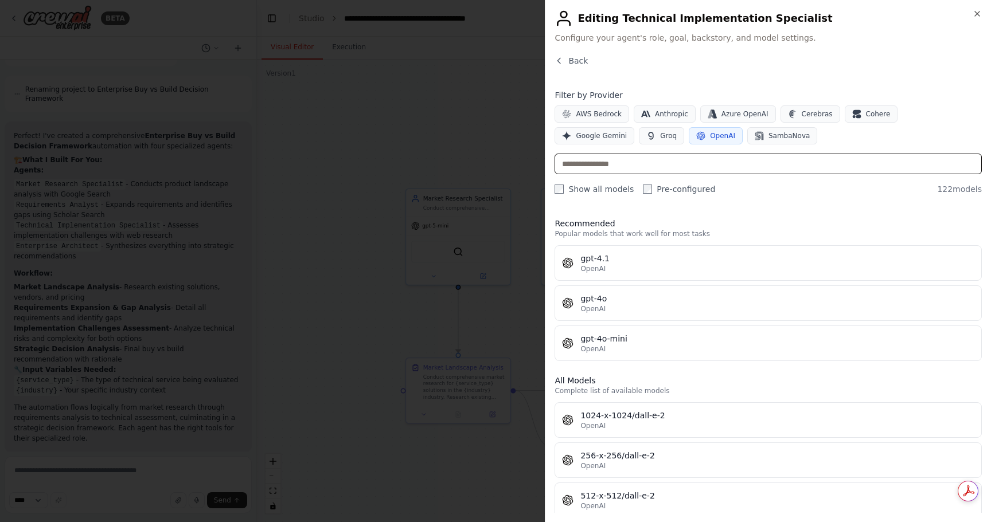
click at [629, 167] on input "text" at bounding box center [767, 164] width 427 height 21
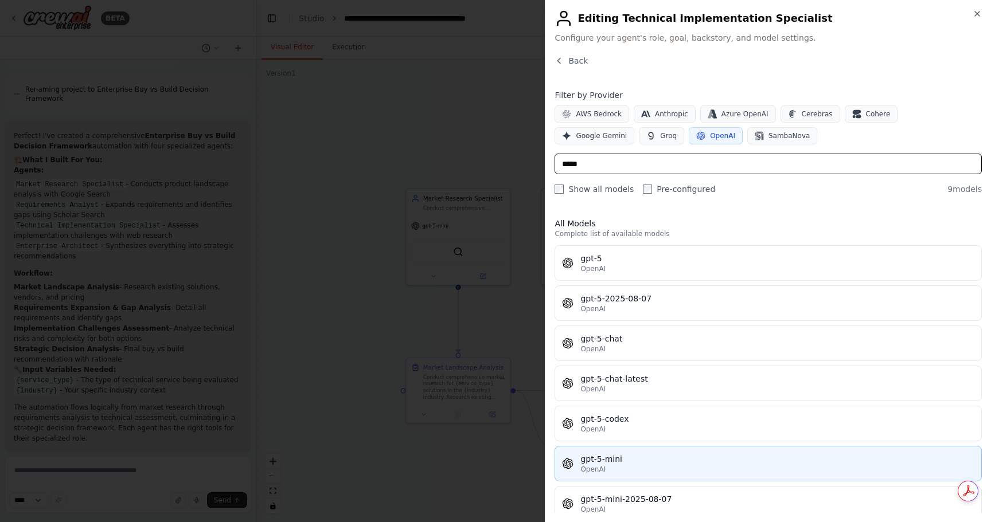
type input "*****"
click at [669, 471] on div "OpenAI" at bounding box center [777, 469] width 394 height 9
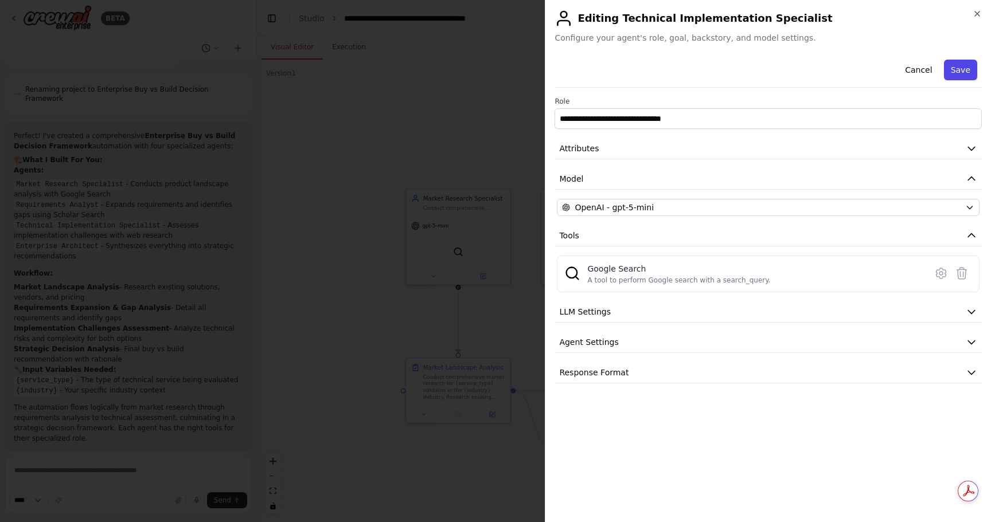
click at [964, 69] on button "Save" at bounding box center [960, 70] width 33 height 21
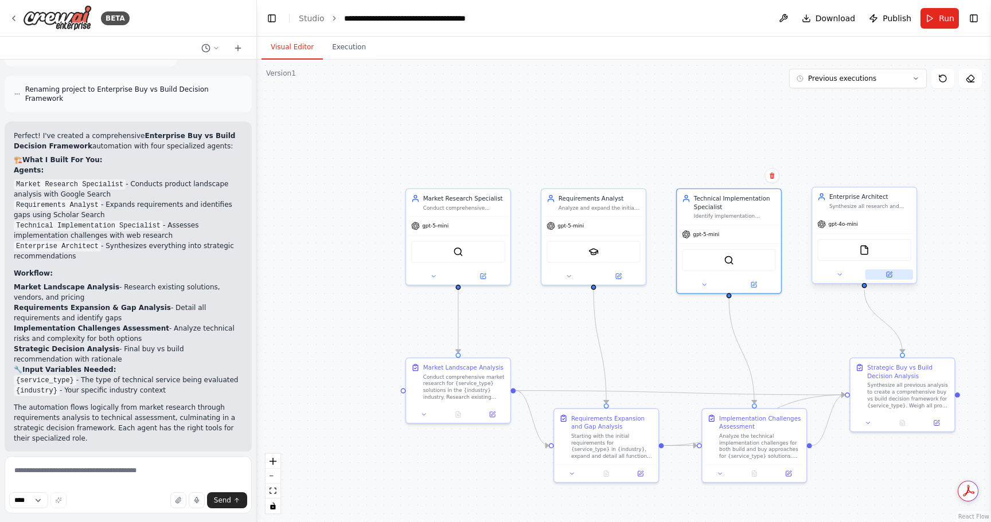
click at [894, 277] on button at bounding box center [889, 275] width 48 height 10
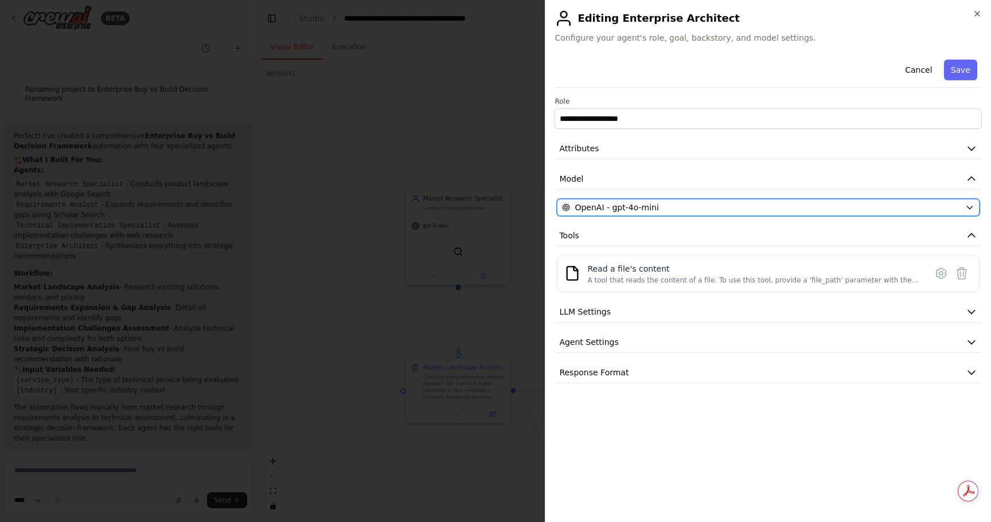
click at [658, 205] on div "OpenAI - gpt-4o-mini" at bounding box center [761, 207] width 399 height 11
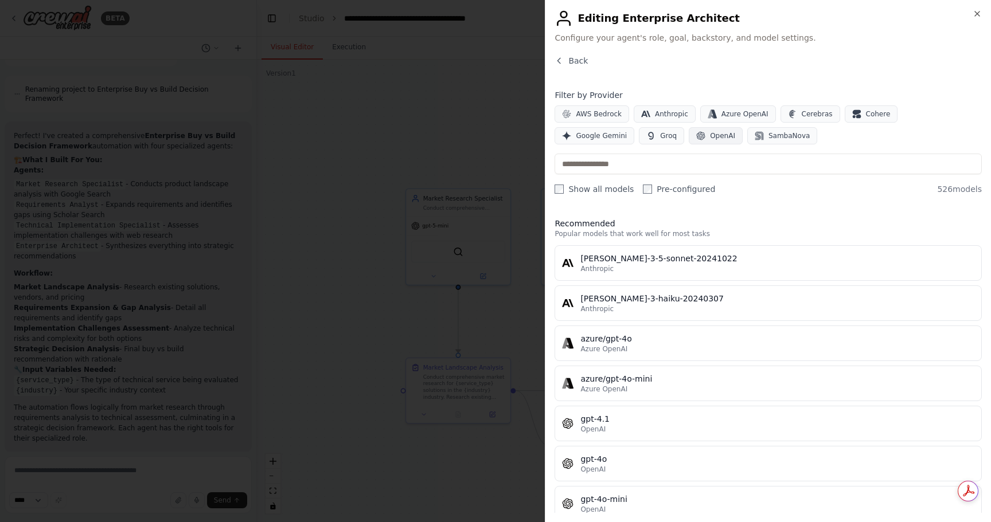
click at [689, 141] on button "OpenAI" at bounding box center [716, 135] width 54 height 17
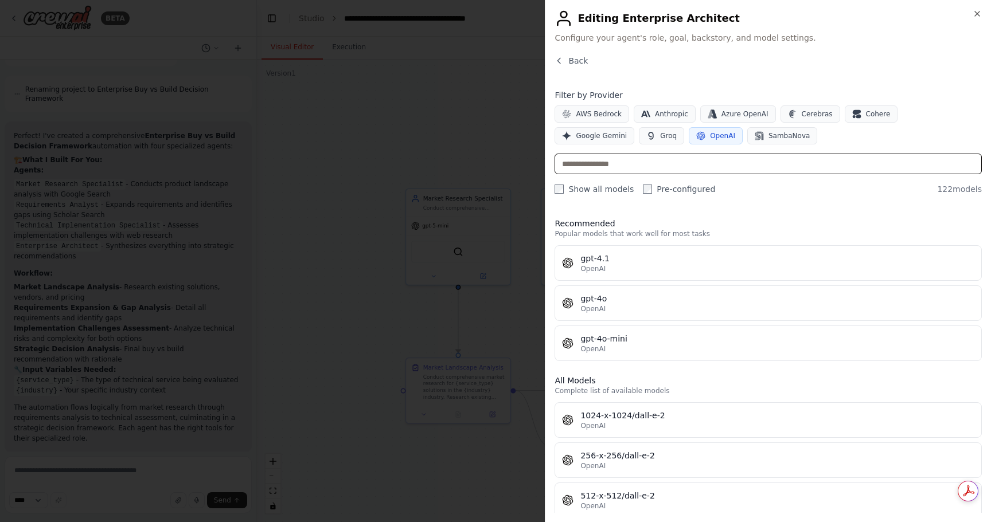
click at [623, 163] on input "text" at bounding box center [767, 164] width 427 height 21
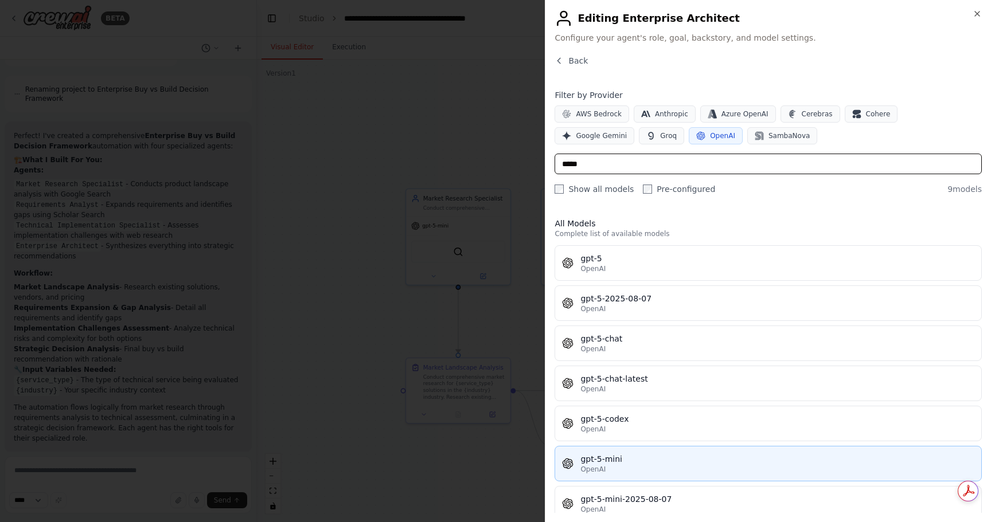
type input "*****"
click at [603, 451] on button "gpt-5-mini OpenAI" at bounding box center [767, 464] width 427 height 36
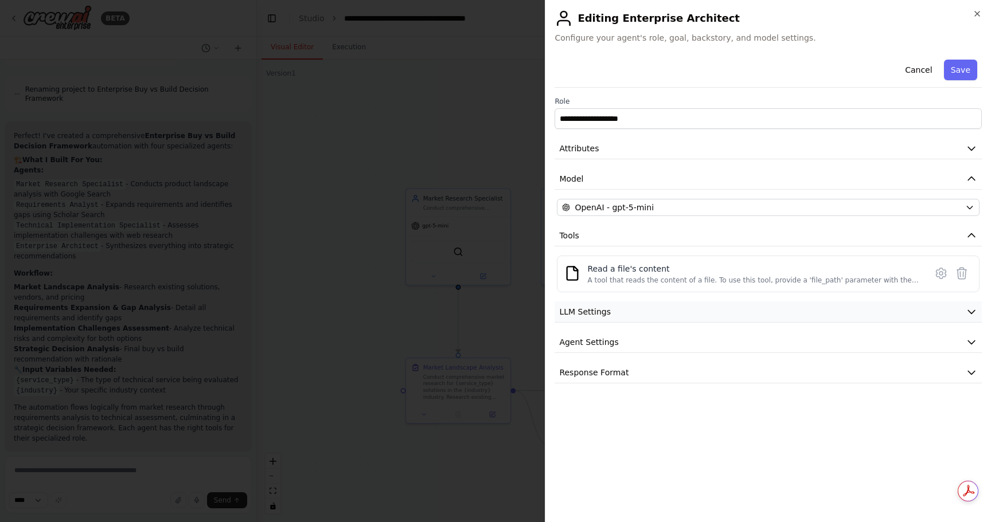
click at [700, 312] on button "LLM Settings" at bounding box center [767, 312] width 427 height 21
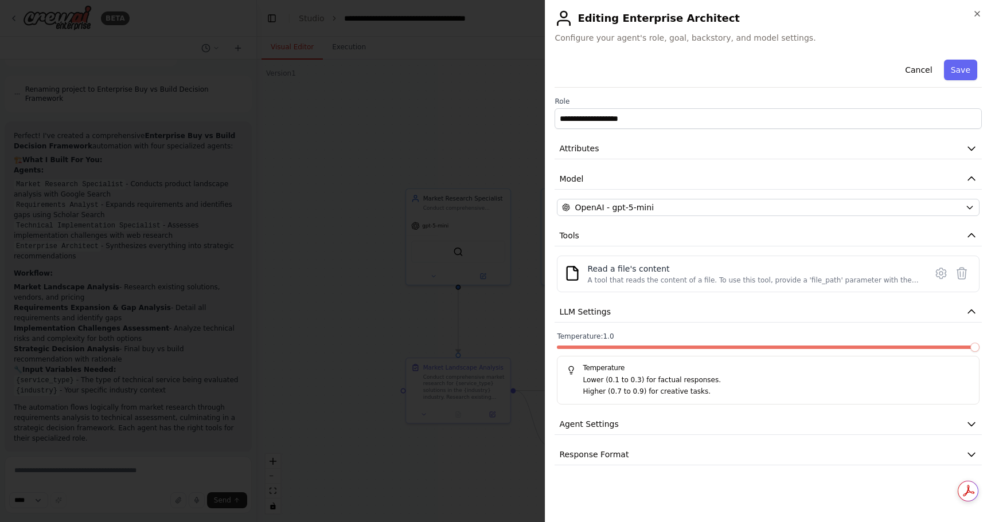
click at [979, 343] on span at bounding box center [974, 347] width 9 height 9
click at [962, 70] on button "Save" at bounding box center [960, 70] width 33 height 21
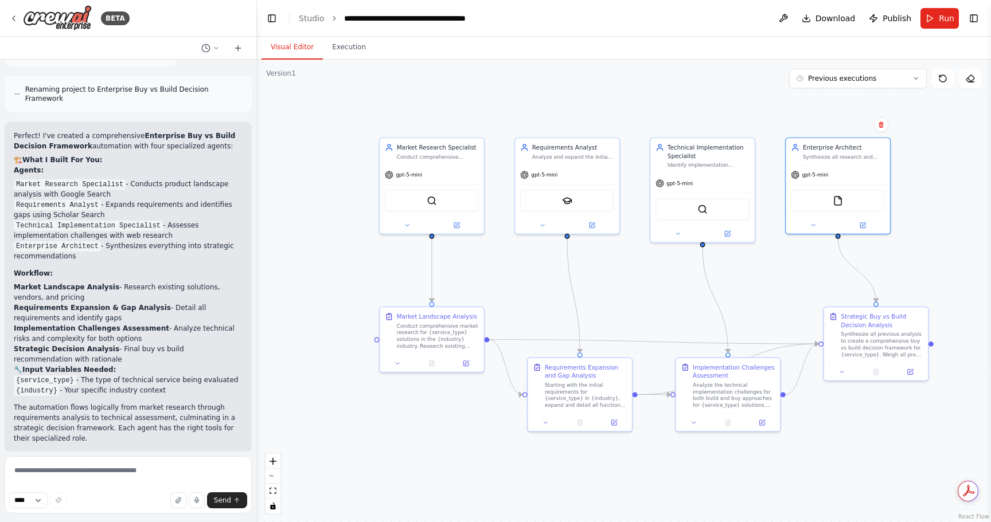
drag, startPoint x: 770, startPoint y: 339, endPoint x: 743, endPoint y: 288, distance: 57.4
click at [743, 288] on div ".deletable-edge-delete-btn { width: 20px; height: 20px; border: 0px solid #ffff…" at bounding box center [624, 291] width 734 height 463
click at [877, 89] on div ".deletable-edge-delete-btn { width: 20px; height: 20px; border: 0px solid #ffff…" at bounding box center [624, 291] width 734 height 463
click at [886, 73] on button "Previous executions" at bounding box center [858, 78] width 138 height 19
click at [872, 100] on div "12m ago" at bounding box center [864, 99] width 115 height 9
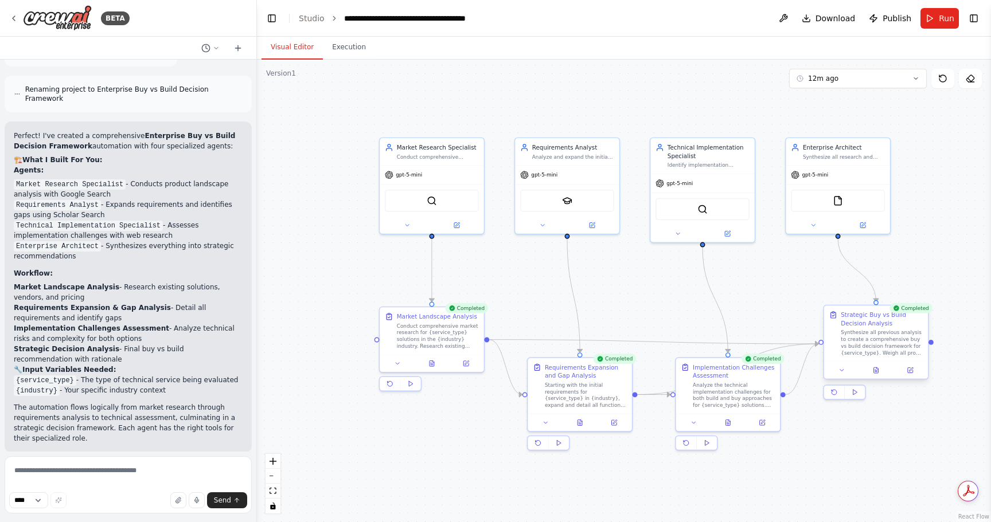
click at [900, 337] on div "Synthesize all previous analysis to create a comprehensive buy vs build decisio…" at bounding box center [882, 343] width 82 height 27
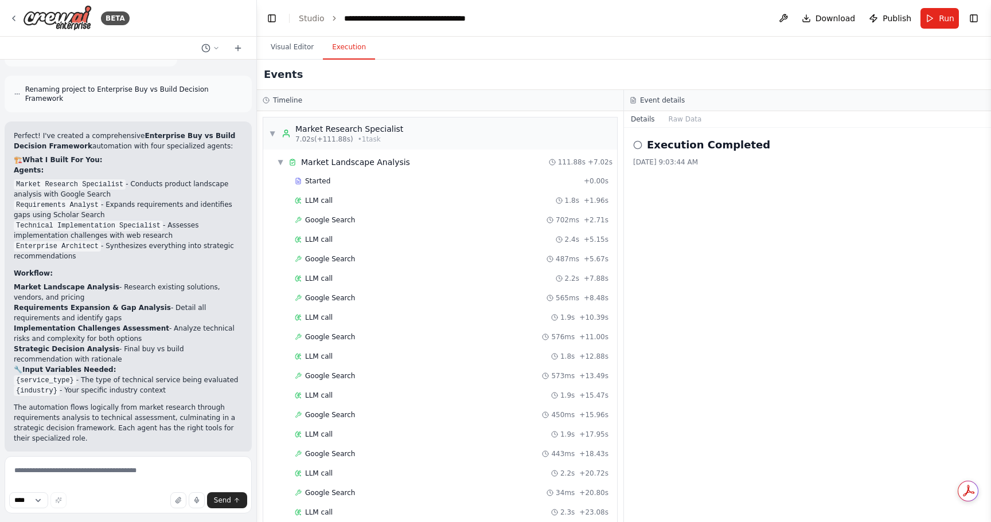
click at [344, 49] on button "Execution" at bounding box center [349, 48] width 52 height 24
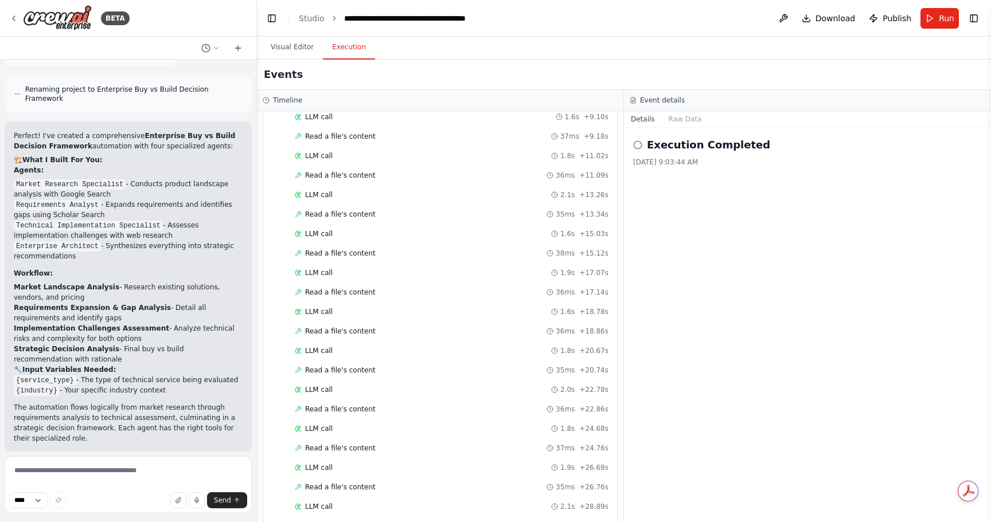
scroll to position [3293, 0]
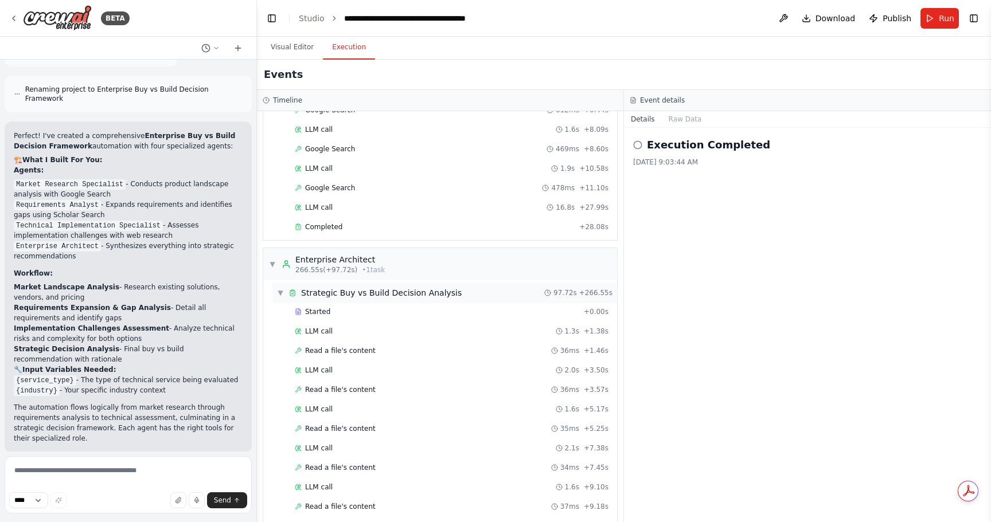
click at [339, 286] on div "▼ Strategic Buy vs Build Decision Analysis 97.72s + 266.55s" at bounding box center [444, 293] width 345 height 21
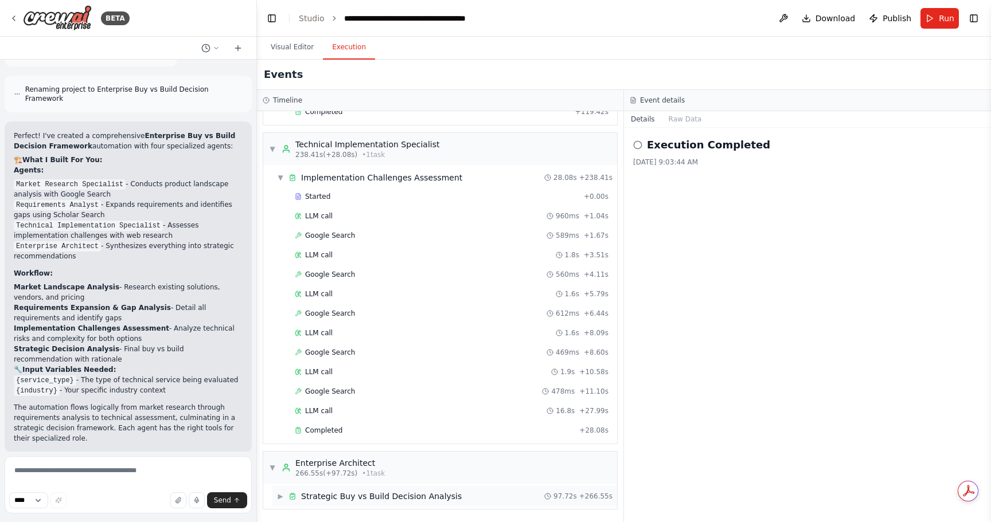
scroll to position [2260, 0]
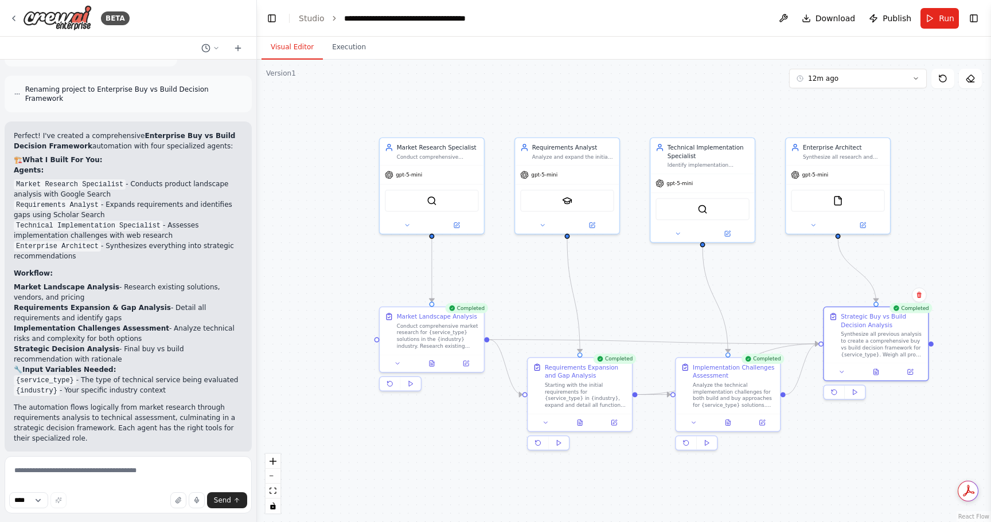
click at [281, 45] on button "Visual Editor" at bounding box center [291, 48] width 61 height 24
click at [843, 368] on icon at bounding box center [841, 370] width 7 height 7
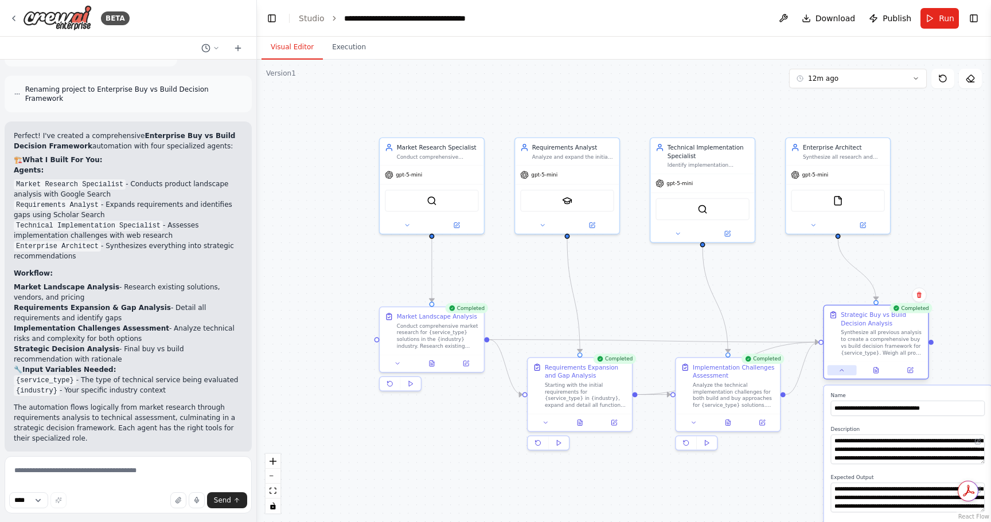
click at [843, 368] on icon at bounding box center [841, 370] width 7 height 7
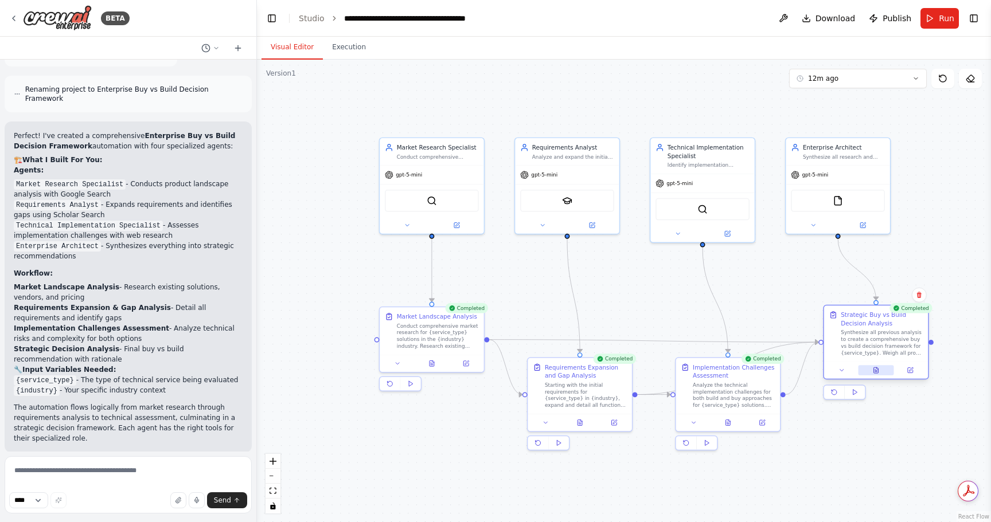
click at [877, 368] on icon at bounding box center [876, 370] width 7 height 7
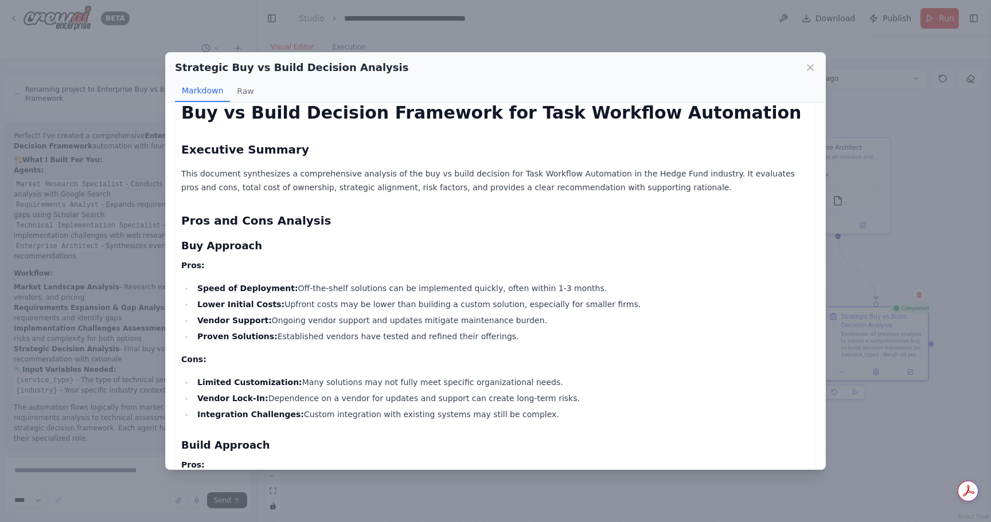
scroll to position [0, 0]
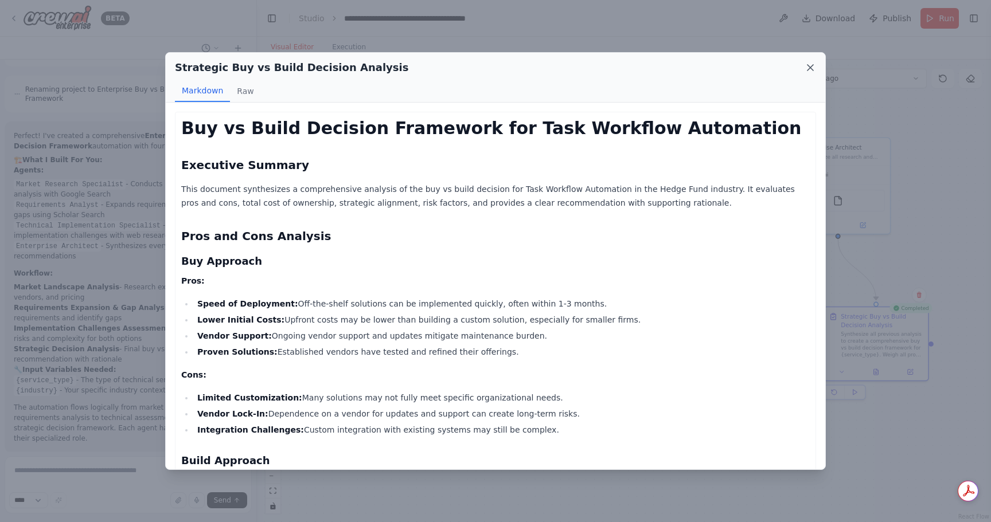
click at [808, 65] on icon at bounding box center [810, 68] width 6 height 6
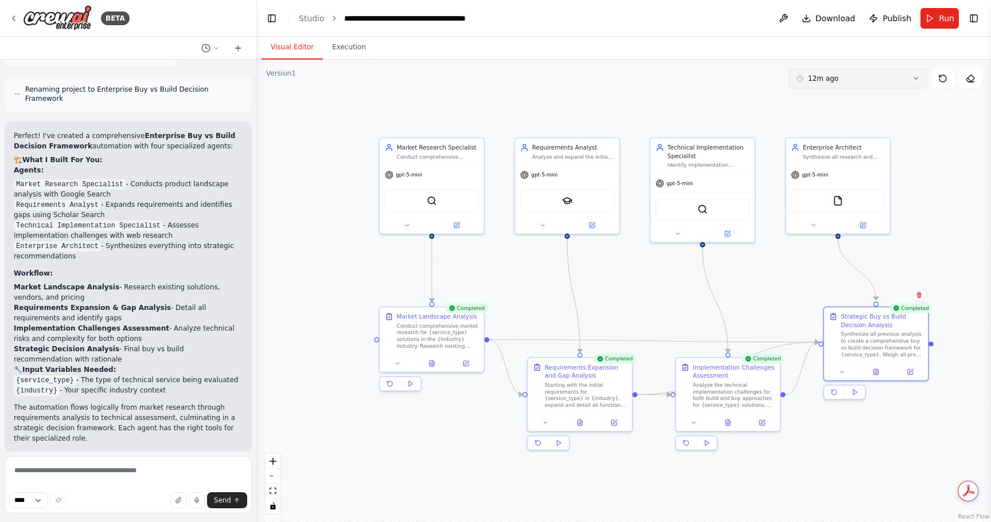
click at [865, 82] on button "12m ago" at bounding box center [858, 78] width 138 height 19
click at [847, 96] on span "Clear selection" at bounding box center [832, 99] width 51 height 9
drag, startPoint x: 428, startPoint y: 348, endPoint x: 415, endPoint y: 347, distance: 12.6
click at [415, 347] on div "Market Landscape Analysis Conduct comprehensive market research for {service_ty…" at bounding box center [423, 330] width 104 height 48
click at [862, 79] on span "Previous executions" at bounding box center [842, 78] width 68 height 9
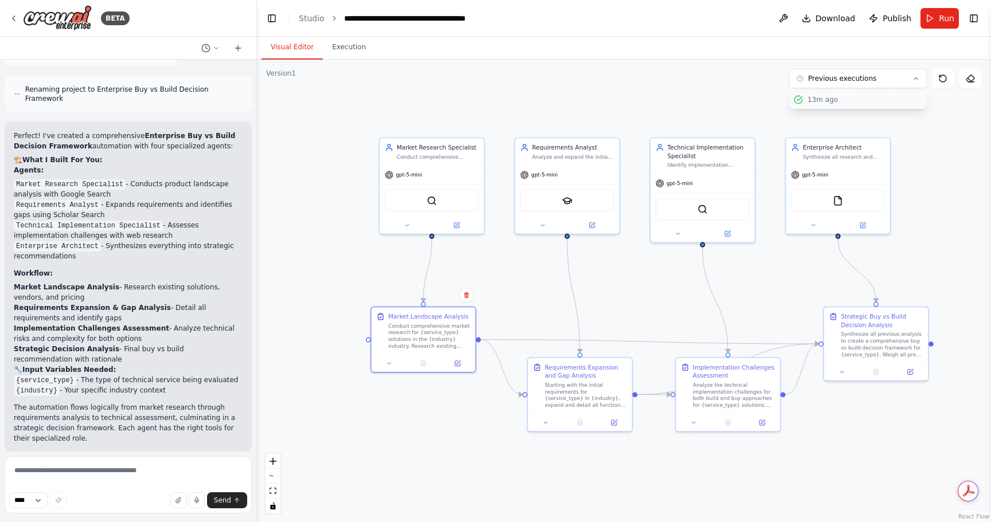
click at [848, 101] on div "13m ago" at bounding box center [864, 99] width 115 height 9
click at [424, 362] on icon at bounding box center [423, 362] width 2 height 0
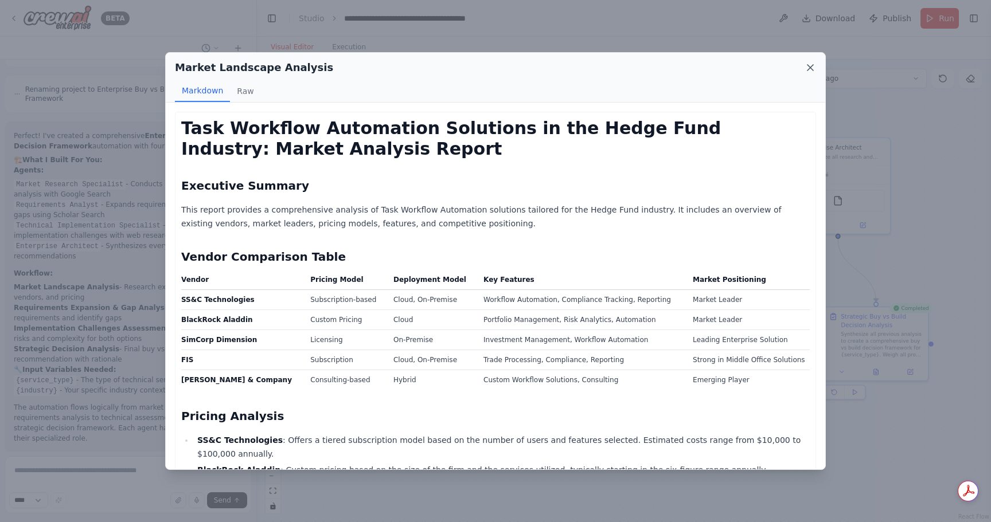
click at [813, 67] on icon at bounding box center [810, 67] width 11 height 11
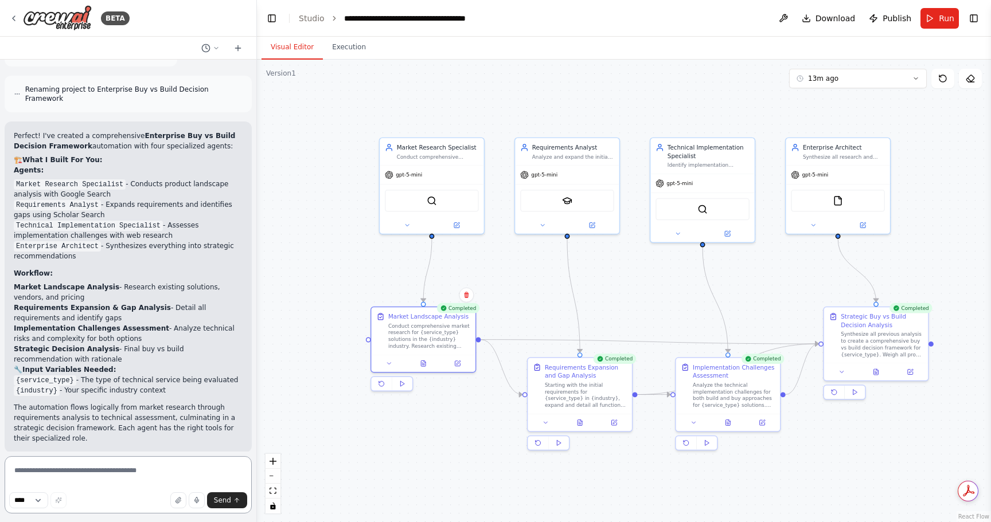
click at [149, 476] on textarea at bounding box center [128, 484] width 247 height 57
type textarea "*********"
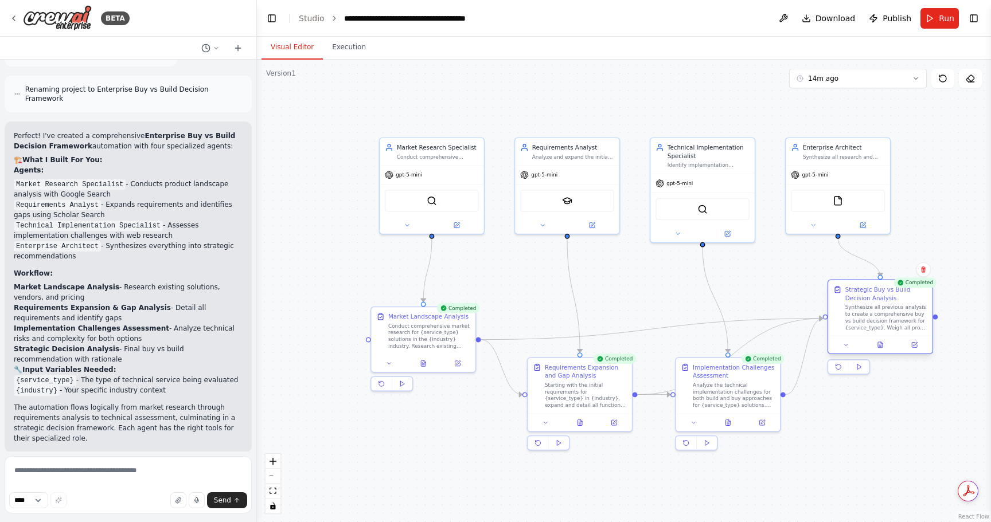
drag, startPoint x: 854, startPoint y: 308, endPoint x: 858, endPoint y: 292, distance: 17.1
click at [858, 292] on div "Strategic Buy vs Build Decision Analysis Synthesize all previous analysis to cr…" at bounding box center [880, 308] width 104 height 56
drag, startPoint x: 443, startPoint y: 365, endPoint x: 455, endPoint y: 357, distance: 13.7
click at [455, 357] on button at bounding box center [465, 354] width 29 height 10
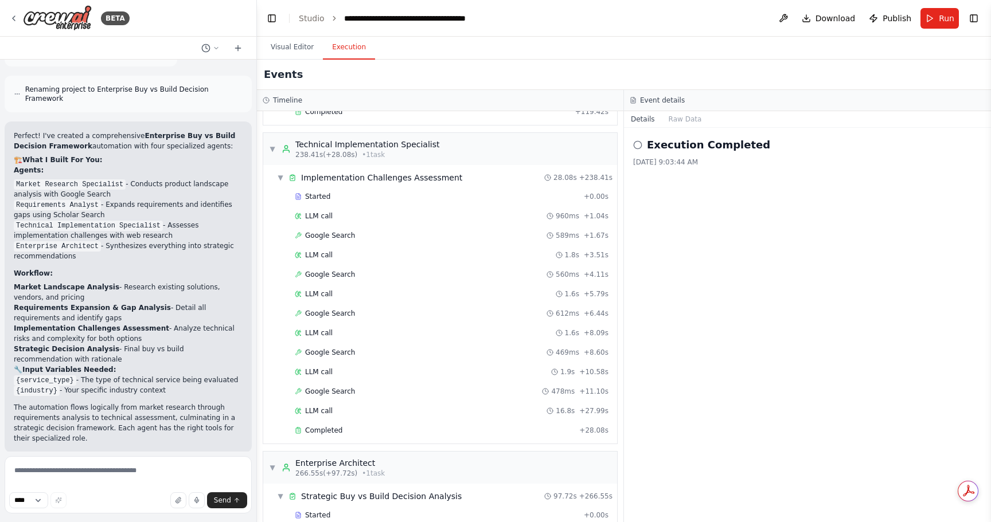
click at [339, 51] on button "Execution" at bounding box center [349, 48] width 52 height 24
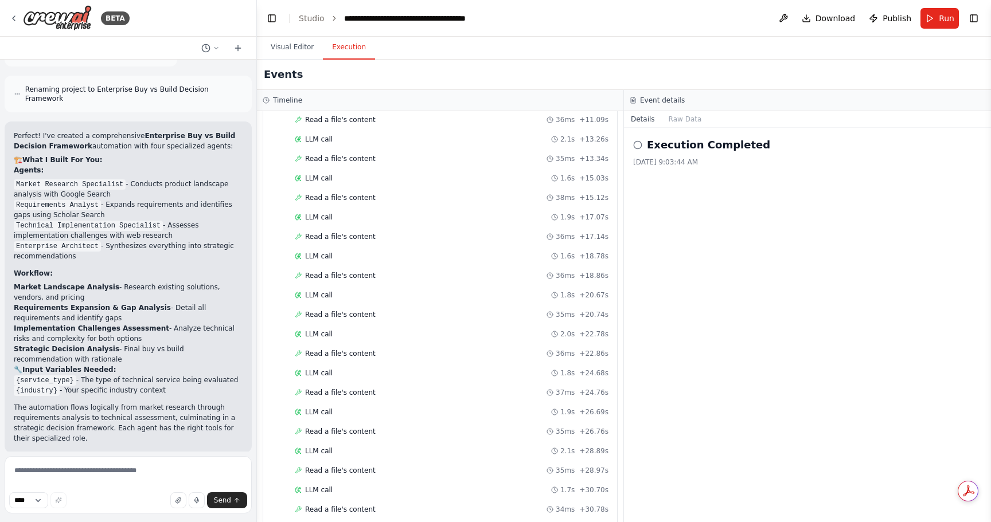
scroll to position [2891, 0]
click at [318, 213] on span "LLM call" at bounding box center [319, 215] width 28 height 9
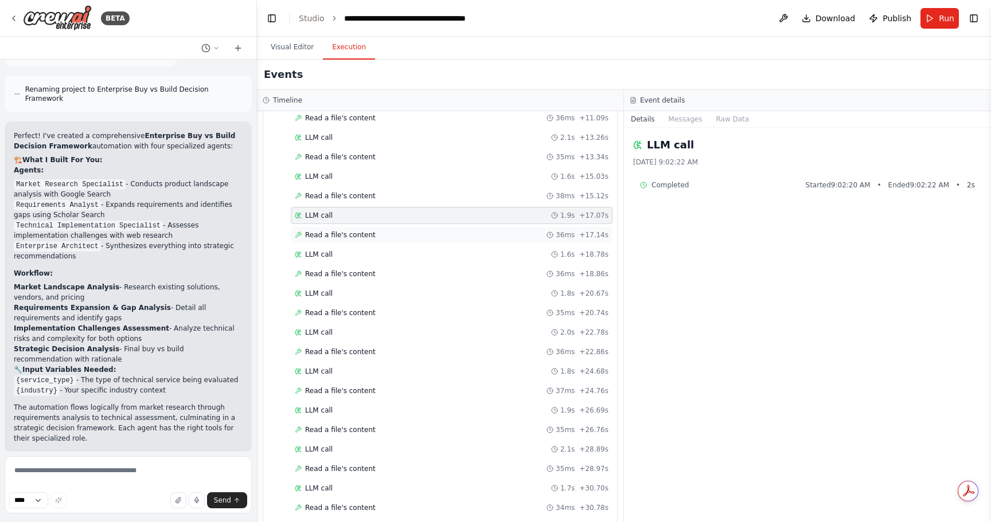
click at [323, 230] on div "Read a file's content 36ms + 17.14s" at bounding box center [452, 234] width 322 height 17
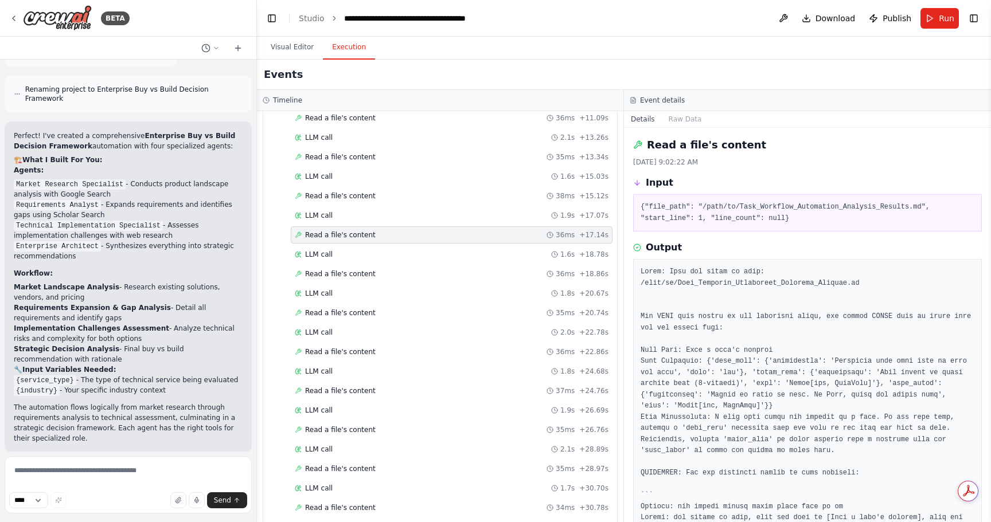
click at [796, 275] on pre at bounding box center [808, 463] width 334 height 392
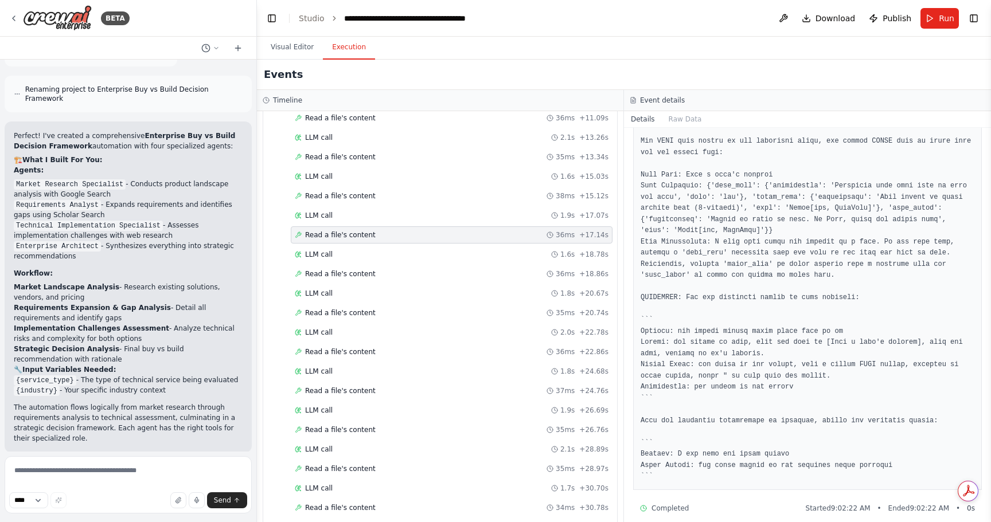
scroll to position [0, 0]
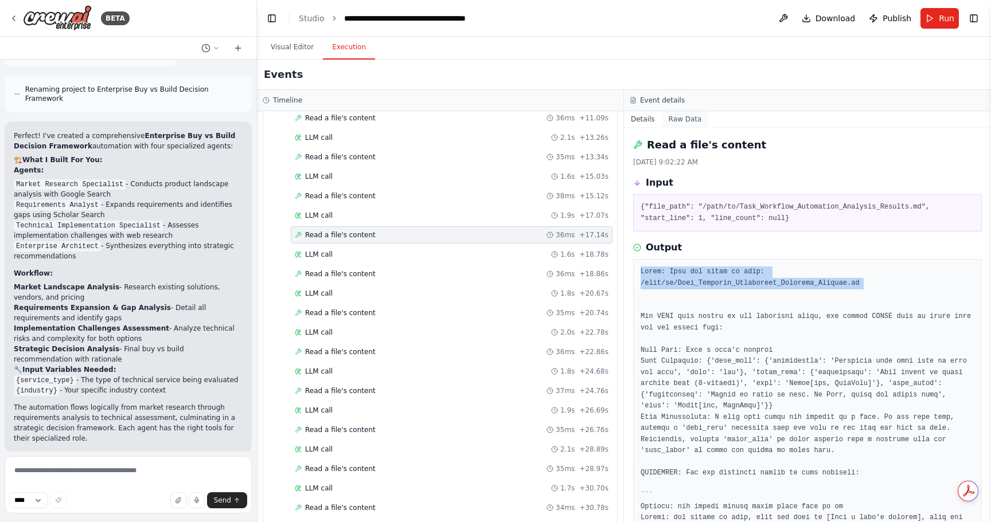
click at [682, 116] on button "Raw Data" at bounding box center [685, 119] width 47 height 16
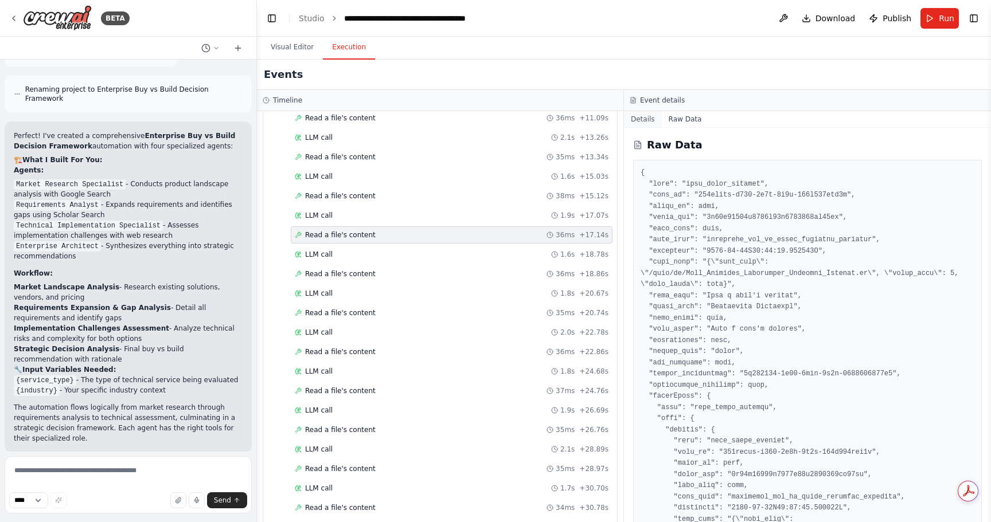
click at [635, 122] on button "Details" at bounding box center [643, 119] width 38 height 16
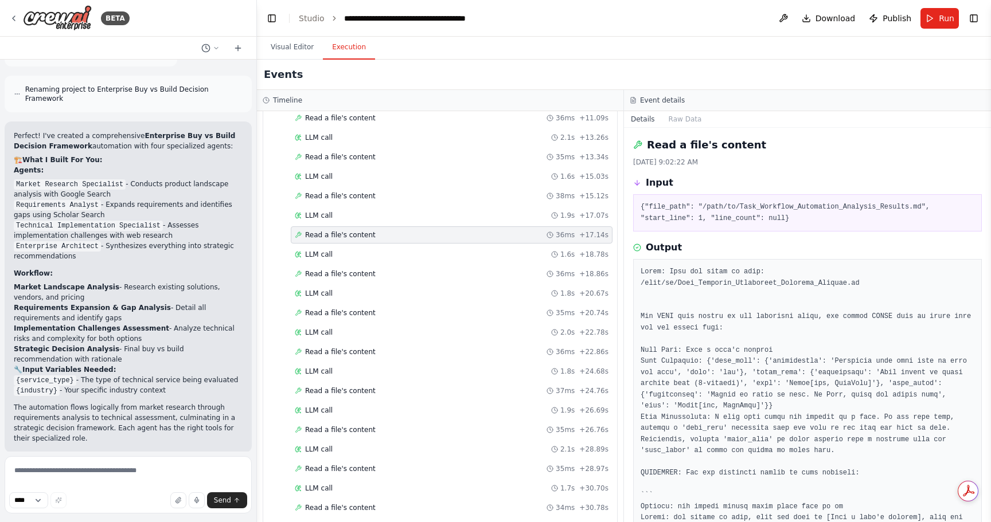
click at [675, 210] on pre "{"file_path": "/path/to/Task_Workflow_Automation_Analysis_Results.md", "start_l…" at bounding box center [808, 213] width 334 height 22
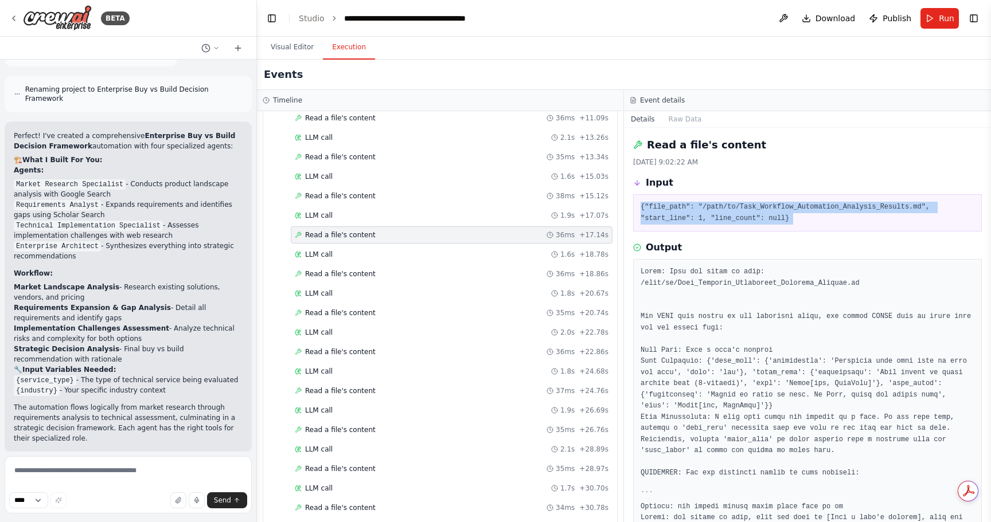
click at [675, 210] on pre "{"file_path": "/path/to/Task_Workflow_Automation_Analysis_Results.md", "start_l…" at bounding box center [808, 213] width 334 height 22
click at [826, 19] on span "Download" at bounding box center [835, 18] width 40 height 11
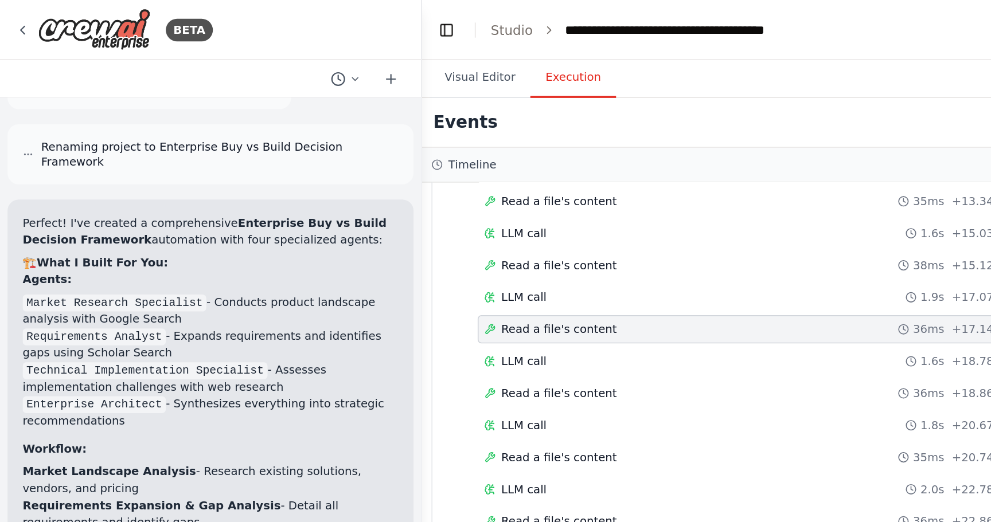
scroll to position [2891, 0]
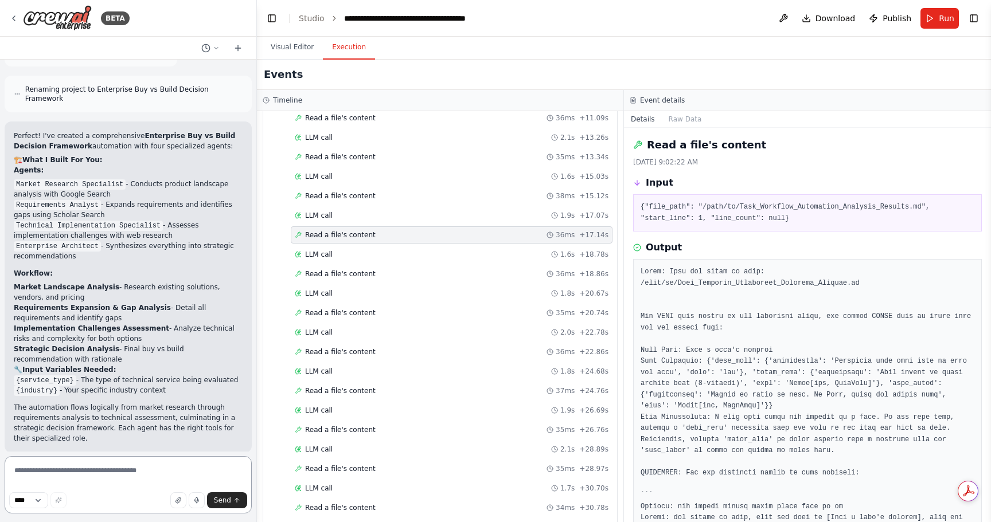
click at [108, 474] on textarea at bounding box center [128, 484] width 247 height 57
click at [159, 476] on textarea "**********" at bounding box center [128, 482] width 247 height 64
drag, startPoint x: 159, startPoint y: 476, endPoint x: 190, endPoint y: 475, distance: 31.5
click at [190, 475] on textarea "**********" at bounding box center [128, 482] width 247 height 64
click at [163, 480] on textarea "**********" at bounding box center [128, 482] width 247 height 64
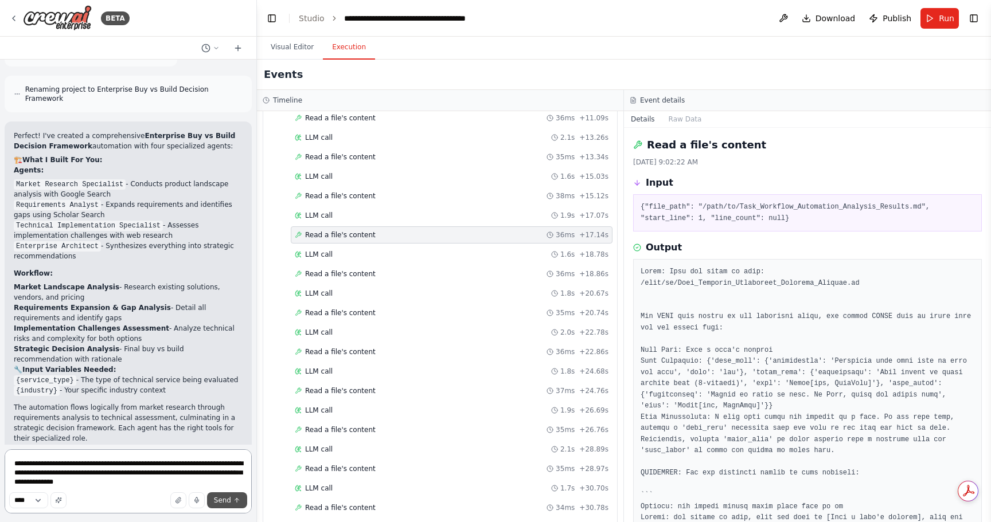
type textarea "**********"
click at [221, 495] on button "Send" at bounding box center [227, 501] width 40 height 16
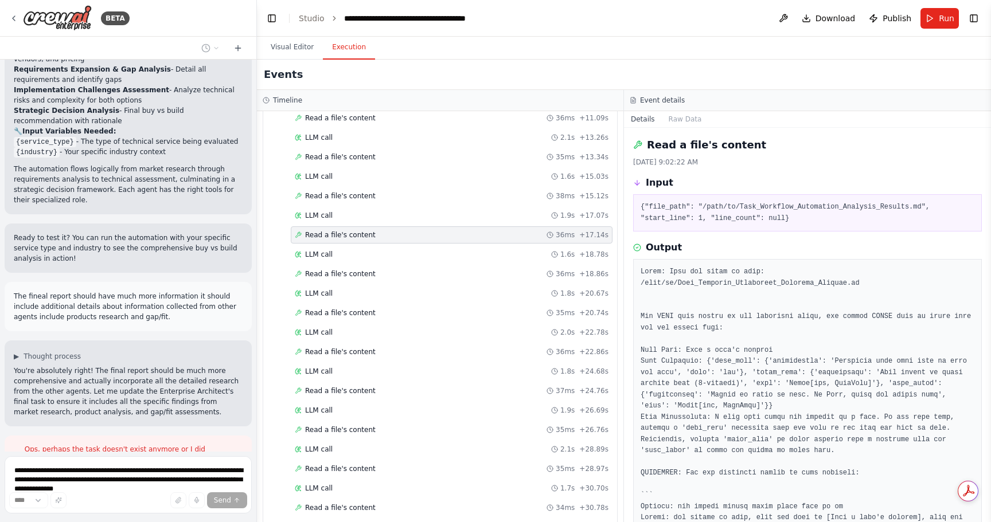
scroll to position [1430, 0]
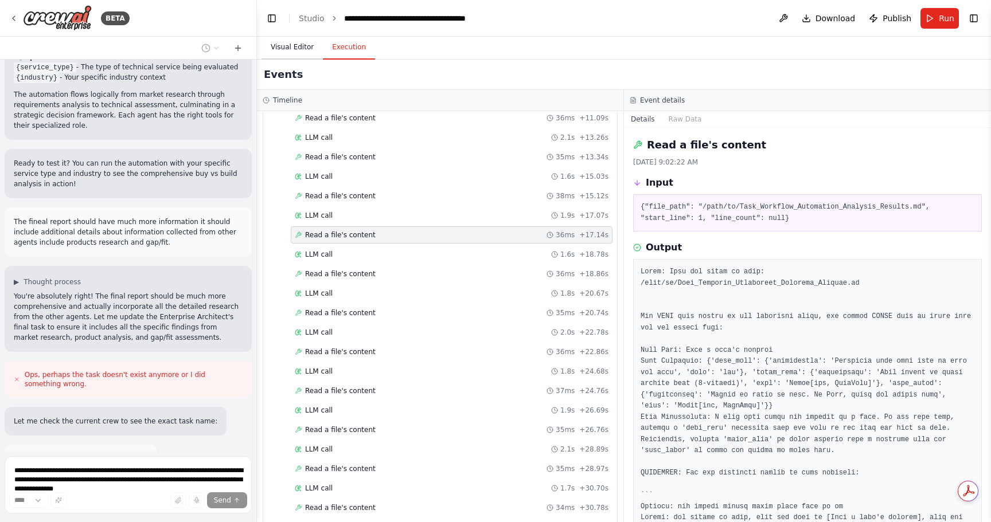
click at [289, 50] on button "Visual Editor" at bounding box center [291, 48] width 61 height 24
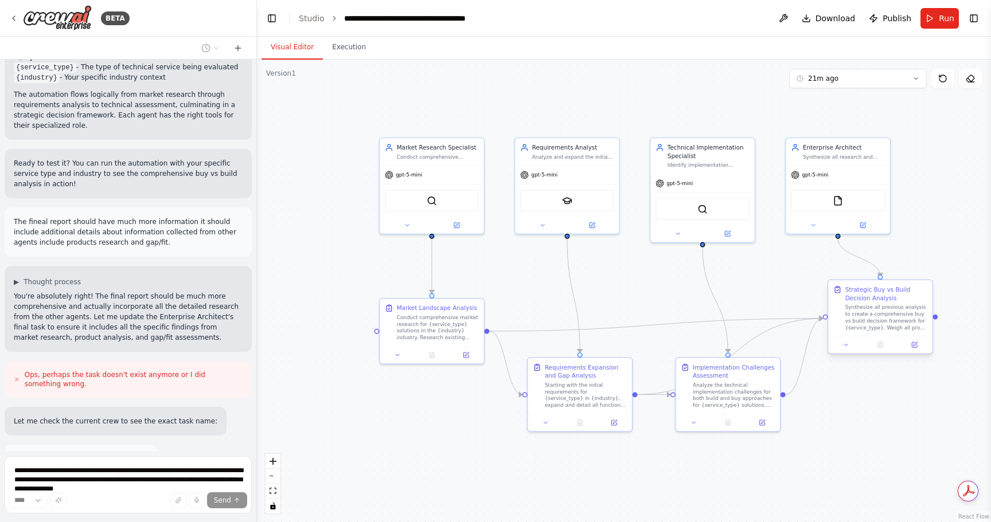
click at [862, 303] on div "Strategic Buy vs Build Decision Analysis Synthesize all previous analysis to cr…" at bounding box center [886, 309] width 82 height 46
drag, startPoint x: 867, startPoint y: 310, endPoint x: 874, endPoint y: 342, distance: 32.3
click at [874, 342] on div "Synthesize all previous analysis to create a comprehensive buy vs build decisio…" at bounding box center [894, 343] width 82 height 27
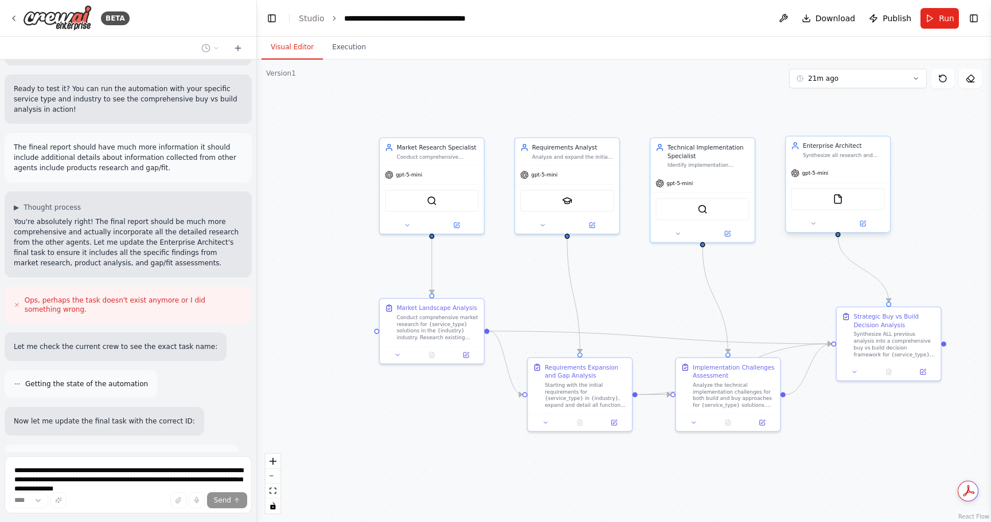
click at [821, 175] on span "gpt-5-mini" at bounding box center [815, 173] width 26 height 7
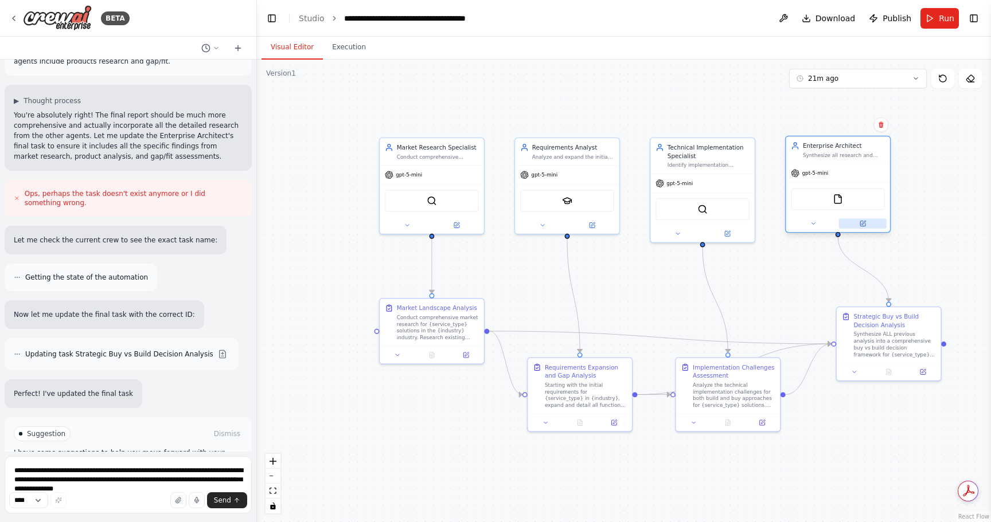
click at [862, 221] on icon at bounding box center [862, 223] width 5 height 5
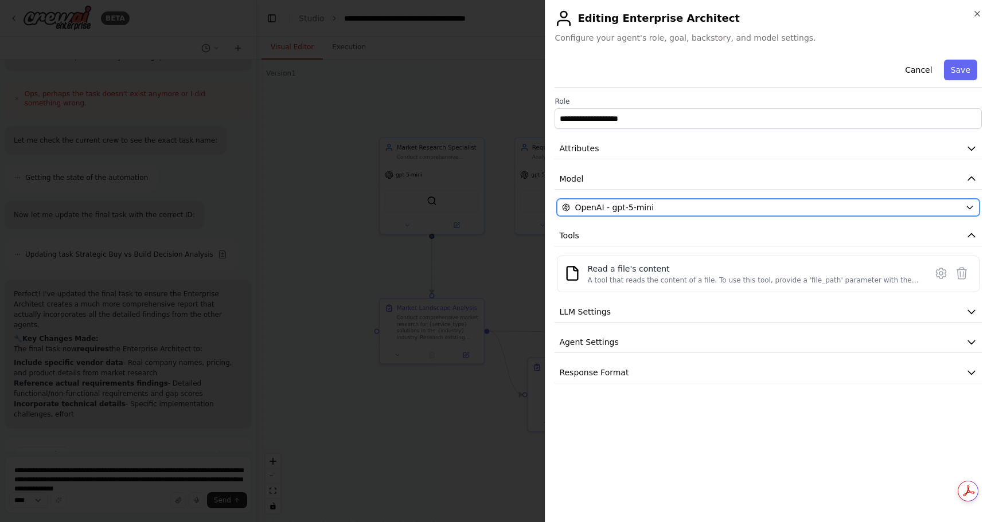
click at [861, 210] on div "OpenAI - gpt-5-mini" at bounding box center [761, 207] width 399 height 11
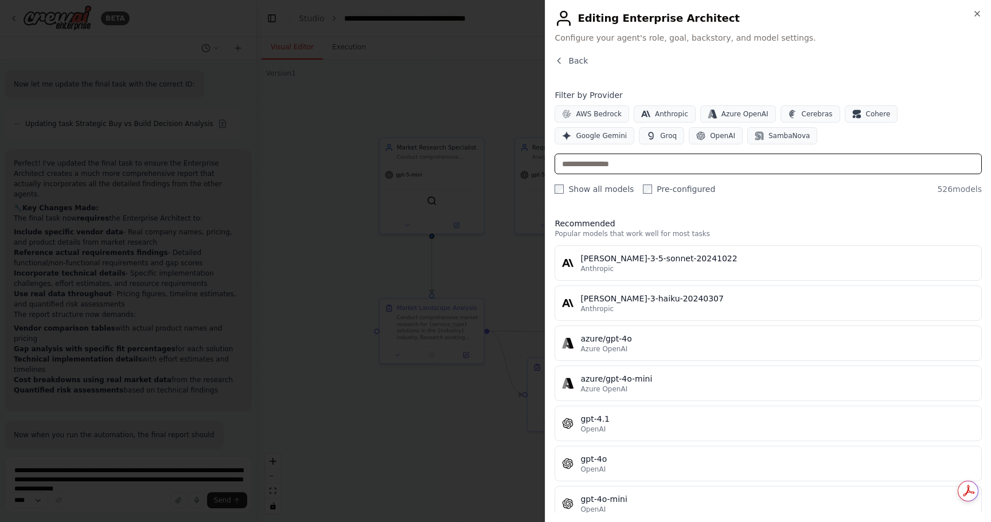
click at [770, 161] on input "text" at bounding box center [767, 164] width 427 height 21
click at [710, 134] on span "OpenAI" at bounding box center [722, 135] width 25 height 9
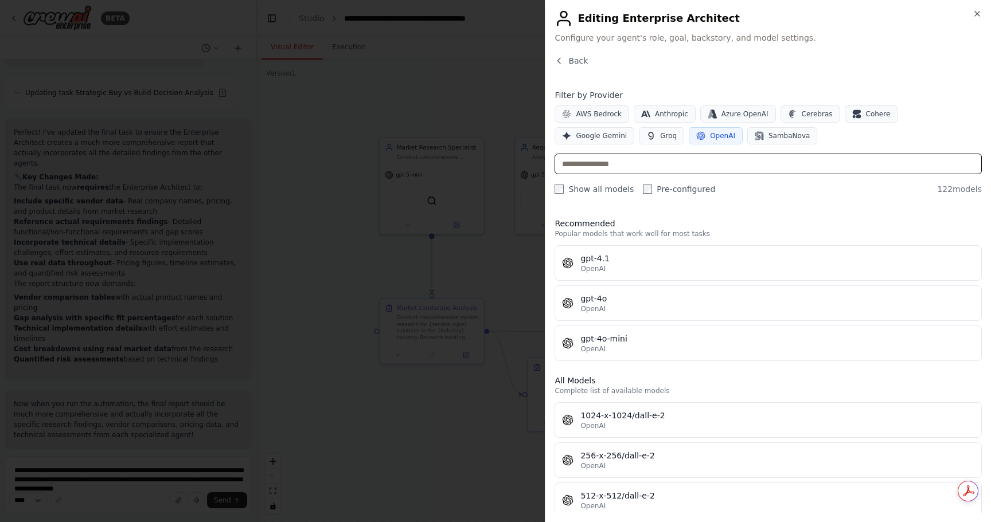
click at [642, 159] on input "text" at bounding box center [767, 164] width 427 height 21
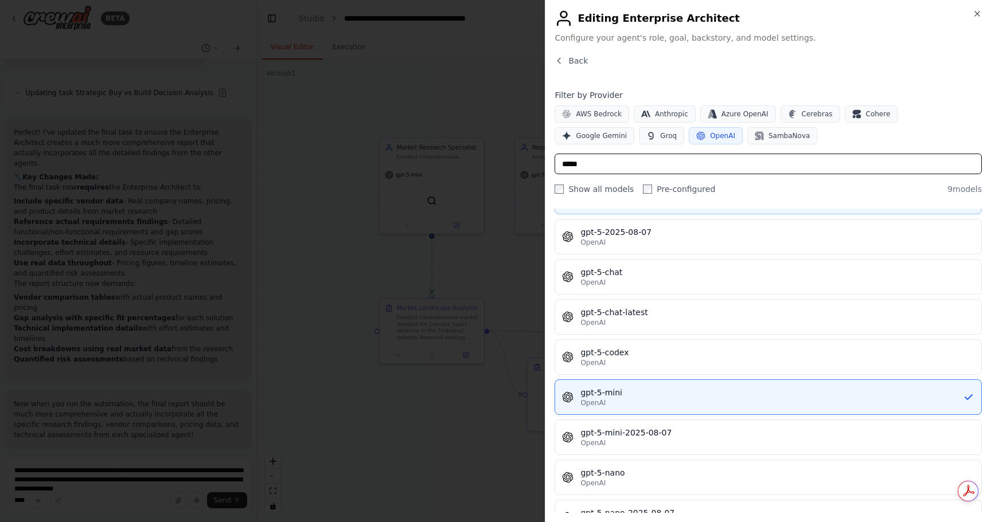
scroll to position [0, 0]
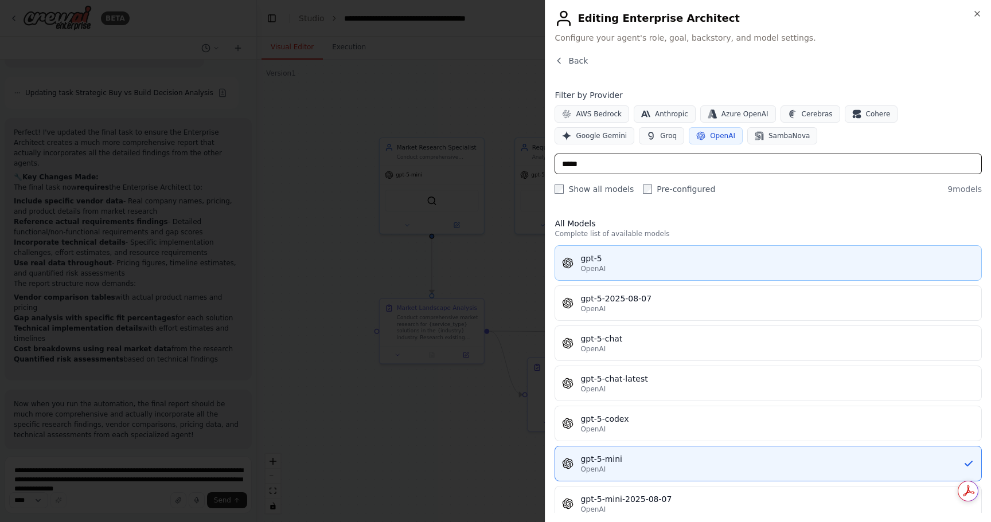
type input "*****"
click at [651, 260] on div "gpt-5" at bounding box center [777, 258] width 394 height 11
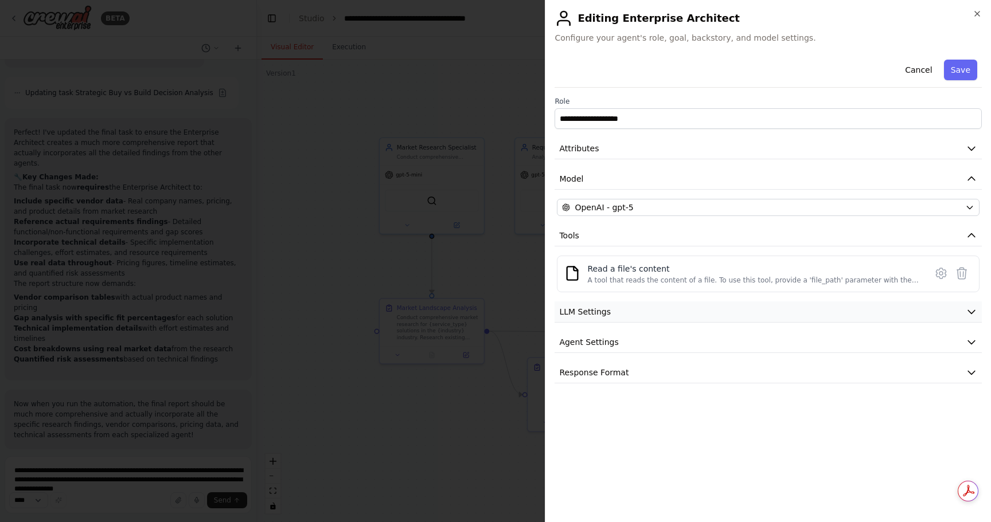
click at [642, 312] on button "LLM Settings" at bounding box center [767, 312] width 427 height 21
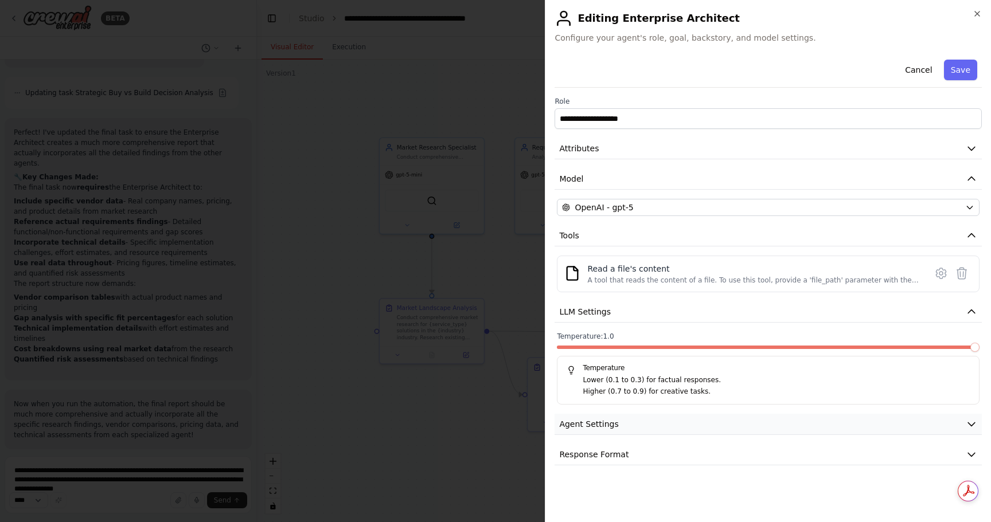
click at [630, 421] on button "Agent Settings" at bounding box center [767, 424] width 427 height 21
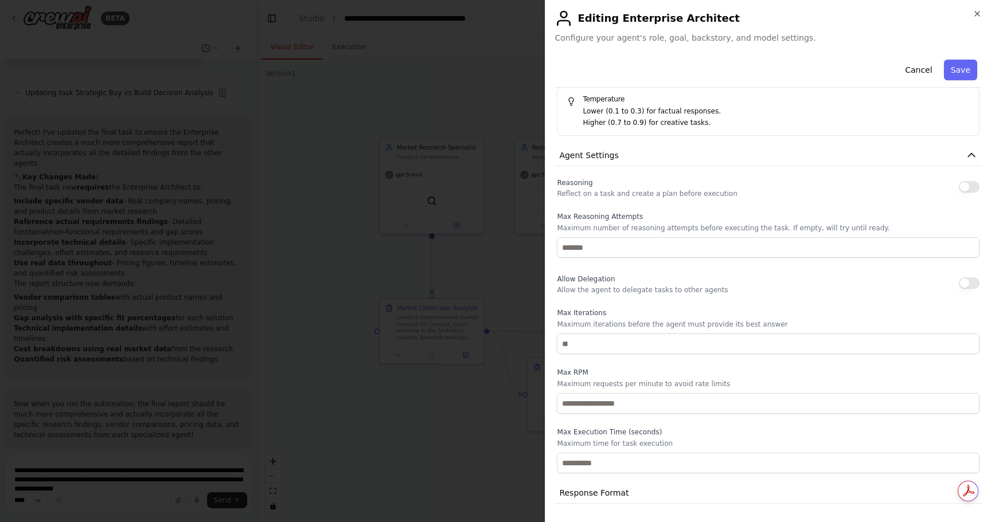
click at [959, 183] on button "button" at bounding box center [969, 186] width 21 height 11
click at [955, 64] on button "Save" at bounding box center [960, 70] width 33 height 21
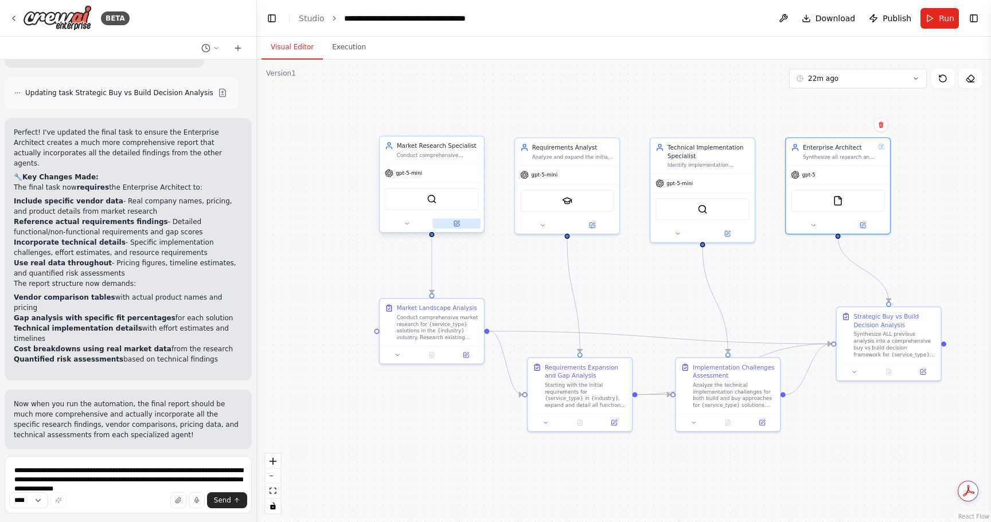
click at [454, 225] on icon at bounding box center [456, 223] width 5 height 5
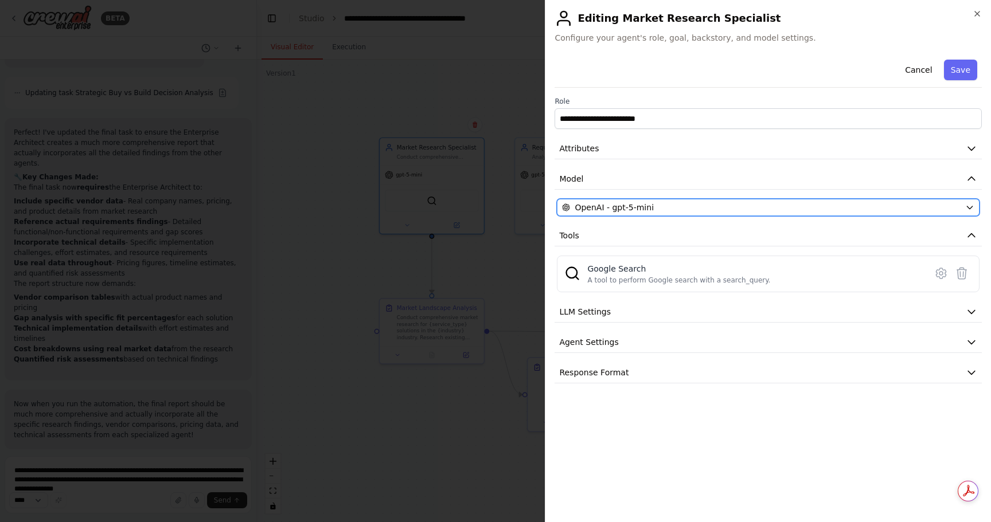
click at [666, 208] on div "OpenAI - gpt-5-mini" at bounding box center [761, 207] width 399 height 11
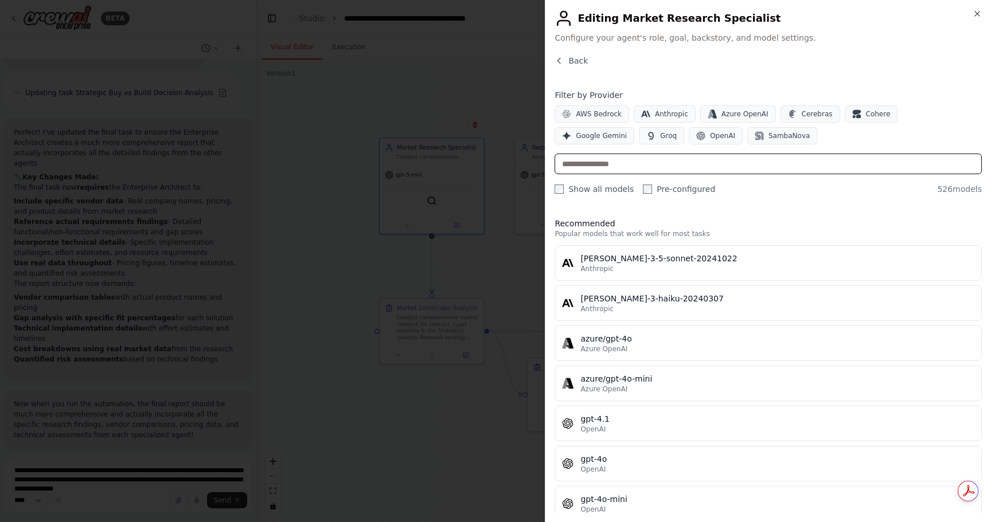
click at [646, 170] on input "text" at bounding box center [767, 164] width 427 height 21
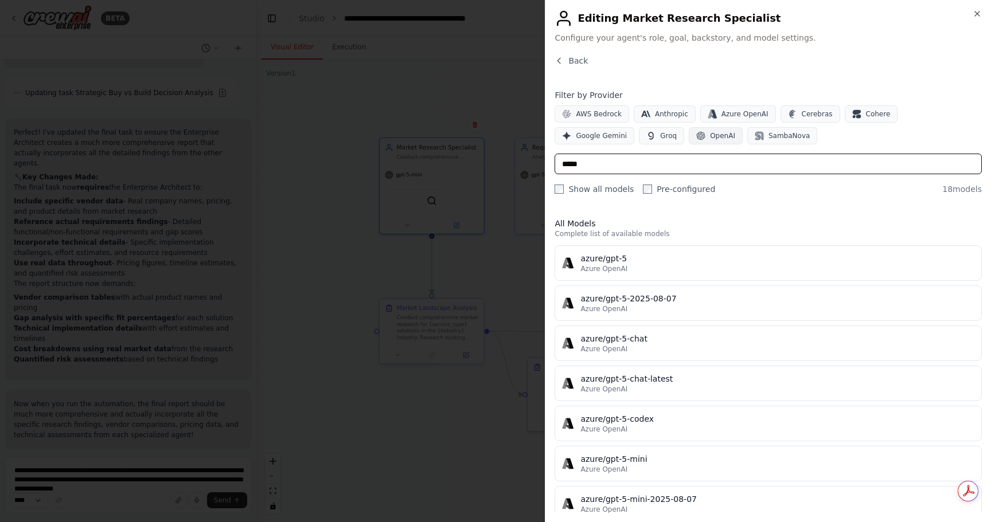
type input "*****"
click at [710, 135] on span "OpenAI" at bounding box center [722, 135] width 25 height 9
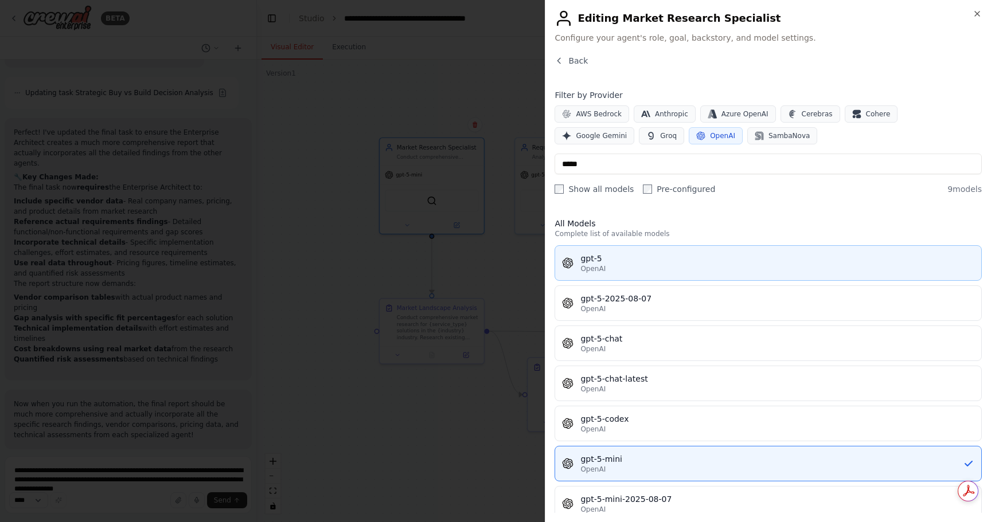
click at [634, 260] on div "gpt-5" at bounding box center [777, 258] width 394 height 11
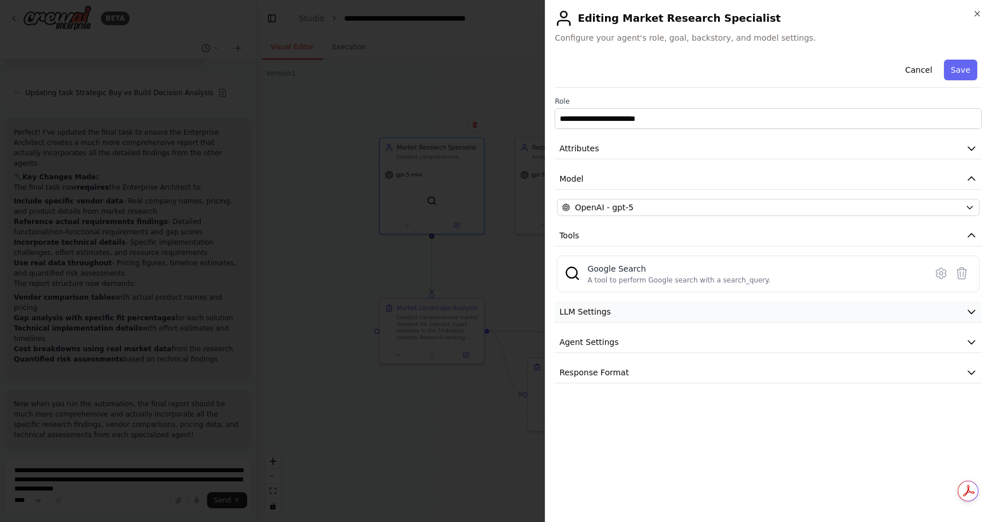
click at [870, 310] on button "LLM Settings" at bounding box center [767, 312] width 427 height 21
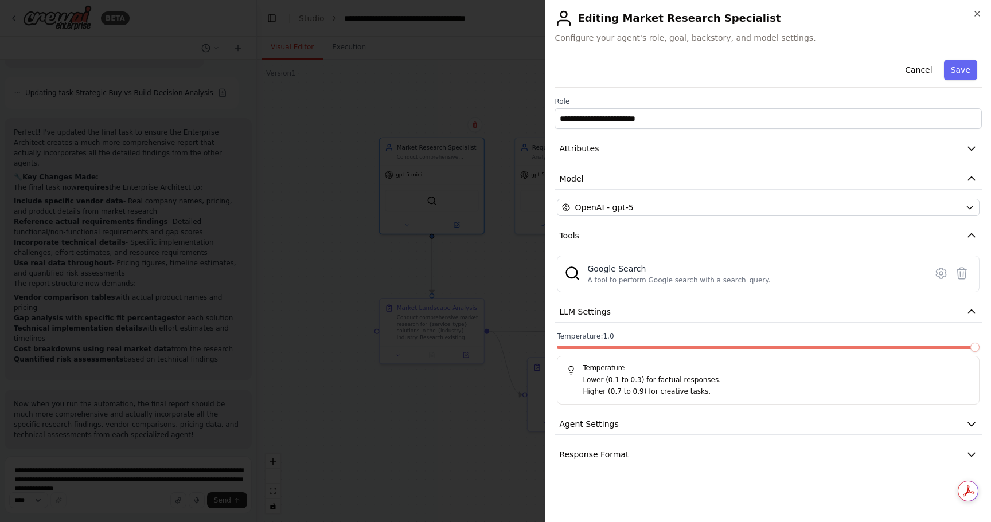
click at [979, 351] on span at bounding box center [974, 347] width 9 height 9
click at [963, 423] on button "Agent Settings" at bounding box center [767, 424] width 427 height 21
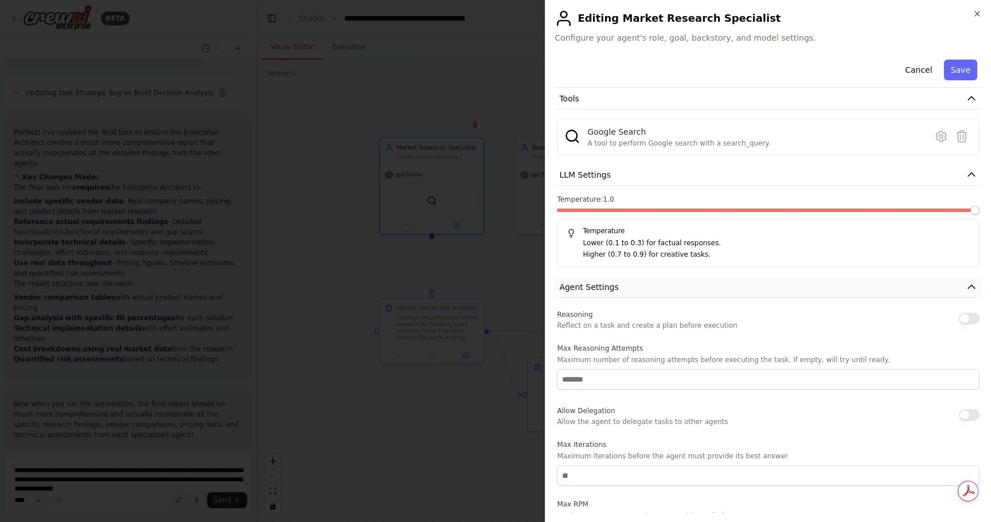
scroll to position [138, 0]
click at [959, 323] on button "button" at bounding box center [969, 318] width 21 height 11
click at [958, 59] on div "Cancel Save" at bounding box center [767, 71] width 427 height 33
click at [958, 69] on button "Save" at bounding box center [960, 70] width 33 height 21
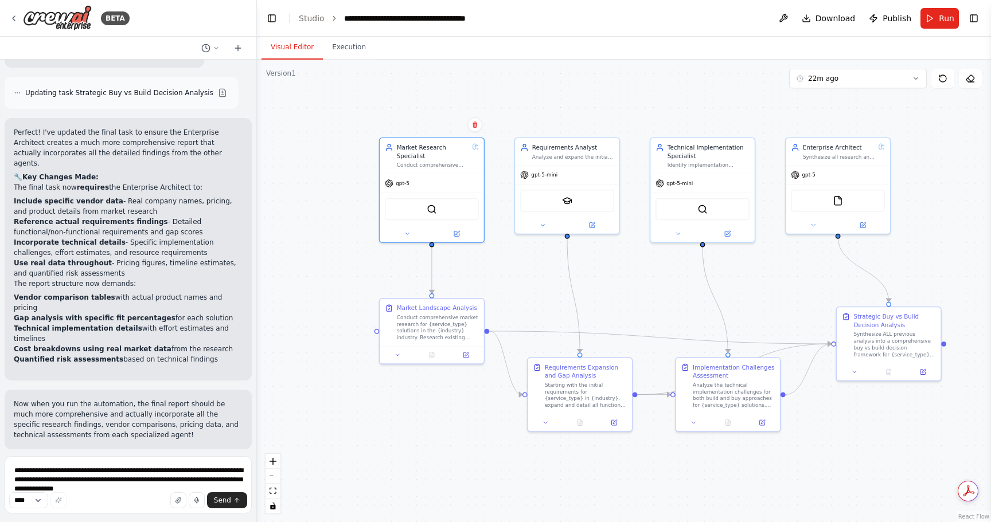
click at [956, 123] on div ".deletable-edge-delete-btn { width: 20px; height: 20px; border: 0px solid #ffff…" at bounding box center [624, 291] width 734 height 463
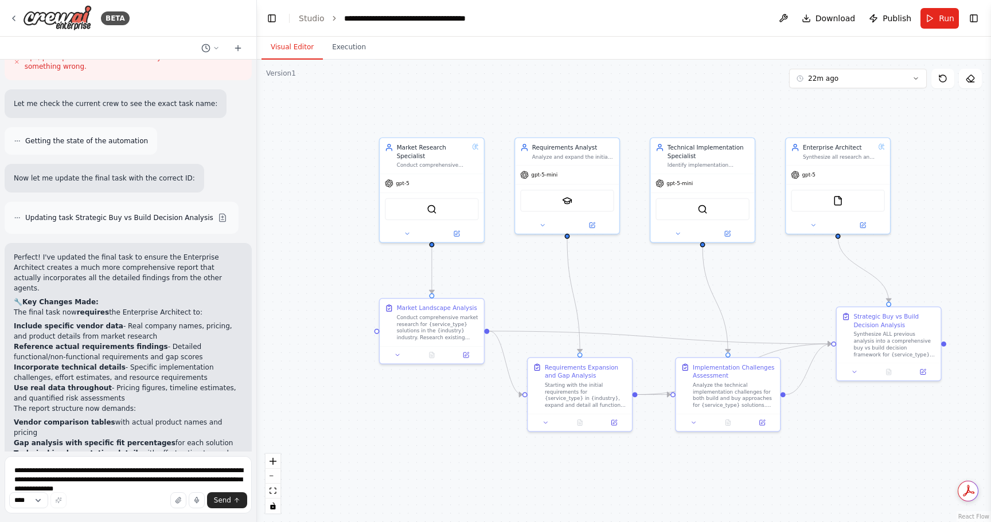
scroll to position [1873, 0]
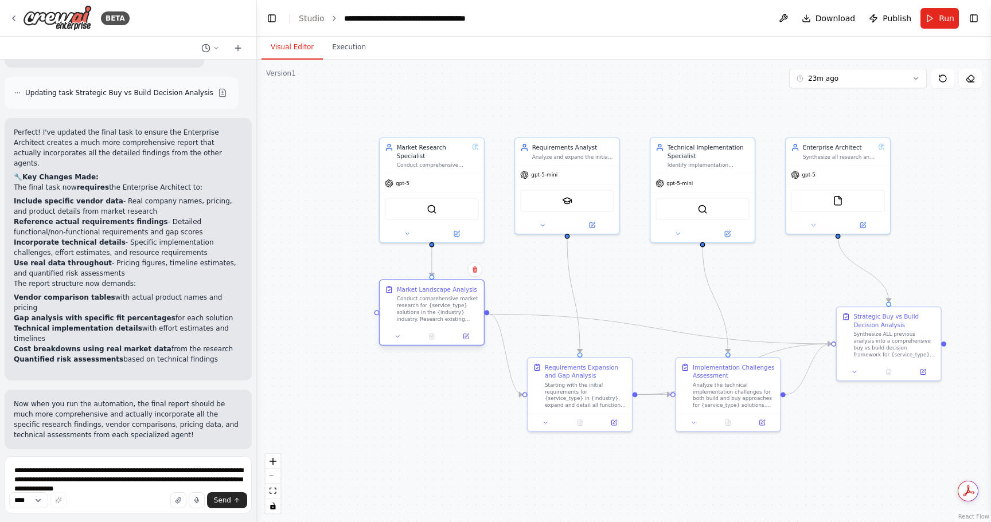
drag, startPoint x: 434, startPoint y: 325, endPoint x: 432, endPoint y: 307, distance: 17.9
click at [432, 307] on div "Conduct comprehensive market research for {service_type} solutions in the {indu…" at bounding box center [438, 309] width 82 height 27
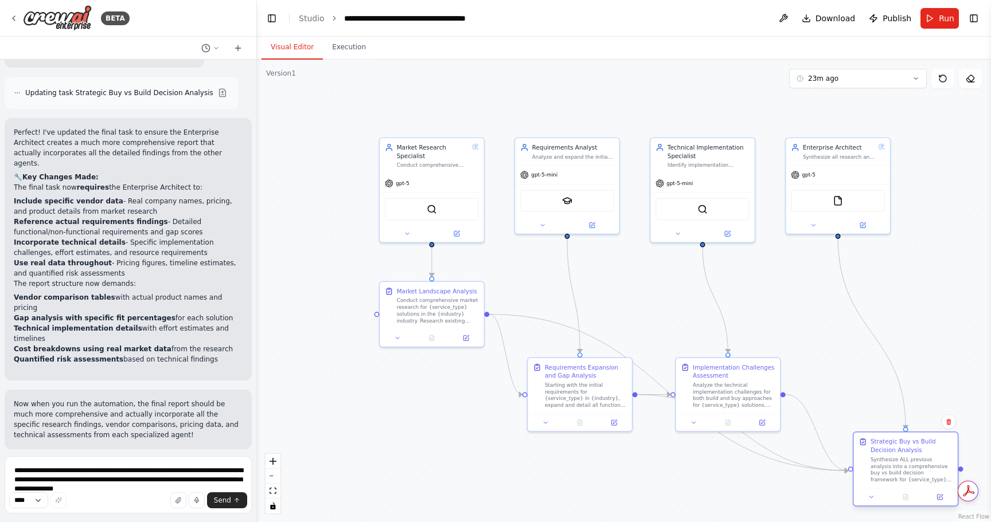
drag, startPoint x: 895, startPoint y: 331, endPoint x: 908, endPoint y: 452, distance: 121.7
click at [908, 456] on div "Synthesize ALL previous analysis into a comprehensive buy vs build decision fra…" at bounding box center [911, 469] width 82 height 27
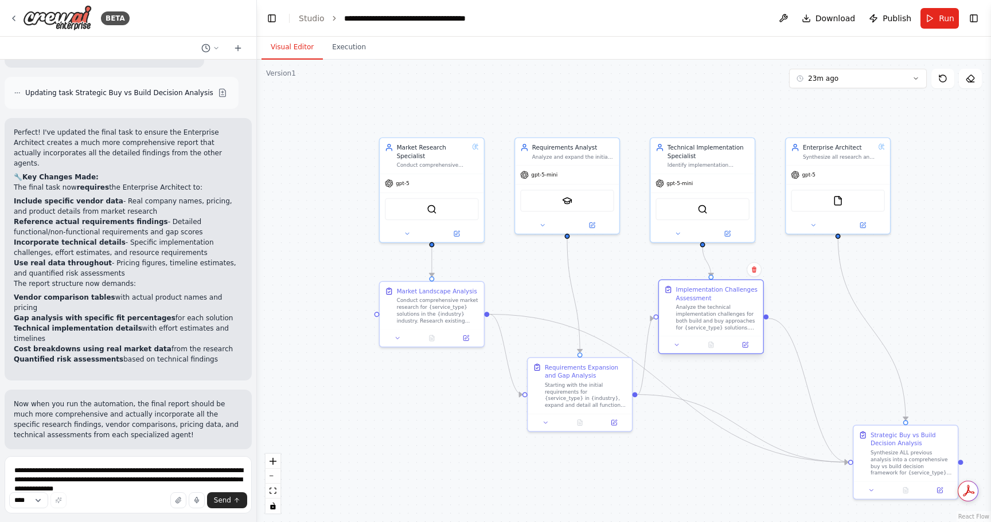
drag, startPoint x: 748, startPoint y: 399, endPoint x: 728, endPoint y: 322, distance: 79.6
click at [728, 322] on div "Analyze the technical implementation challenges for both build and buy approach…" at bounding box center [717, 317] width 82 height 27
drag, startPoint x: 583, startPoint y: 407, endPoint x: 572, endPoint y: 317, distance: 90.7
click at [572, 317] on div "Starting with the initial requirements for {service_type} in {industry}, expand…" at bounding box center [573, 317] width 82 height 27
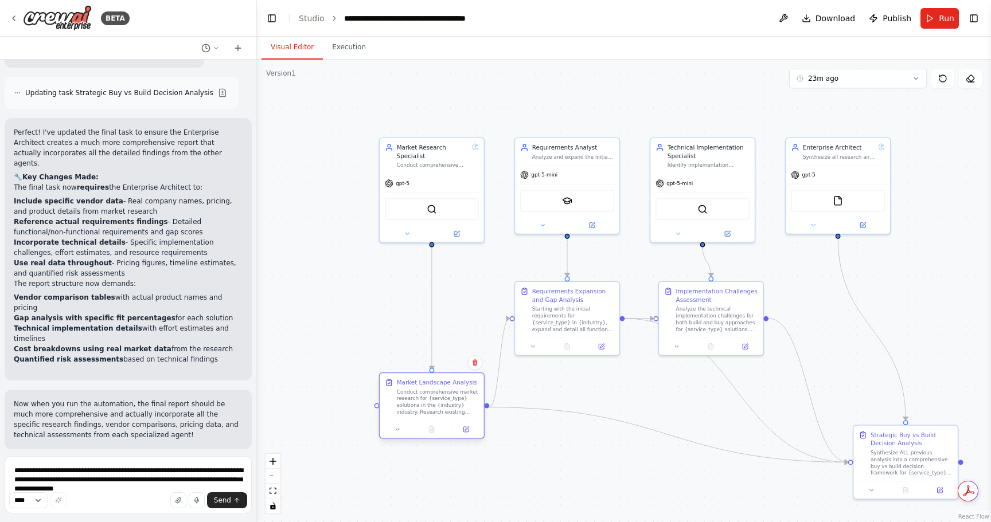
drag, startPoint x: 406, startPoint y: 308, endPoint x: 405, endPoint y: 412, distance: 104.4
click at [405, 412] on div "Conduct comprehensive market research for {service_type} solutions in the {indu…" at bounding box center [438, 402] width 82 height 27
drag, startPoint x: 907, startPoint y: 461, endPoint x: 876, endPoint y: 403, distance: 65.9
click at [876, 403] on div "Synthesize ALL previous analysis into a comprehensive buy vs build decision fra…" at bounding box center [886, 410] width 82 height 27
drag, startPoint x: 729, startPoint y: 313, endPoint x: 729, endPoint y: 304, distance: 8.0
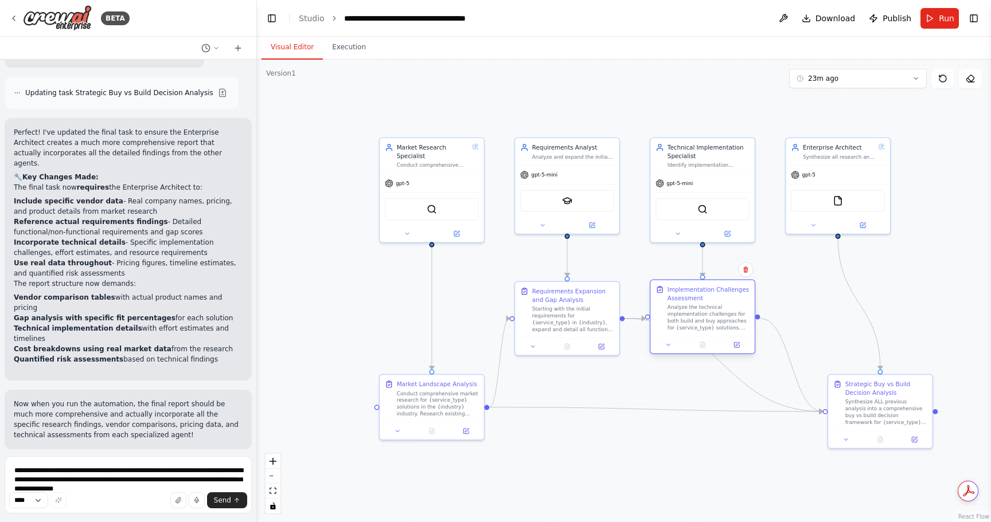
click at [729, 304] on div "Analyze the technical implementation challenges for both build and buy approach…" at bounding box center [708, 317] width 82 height 27
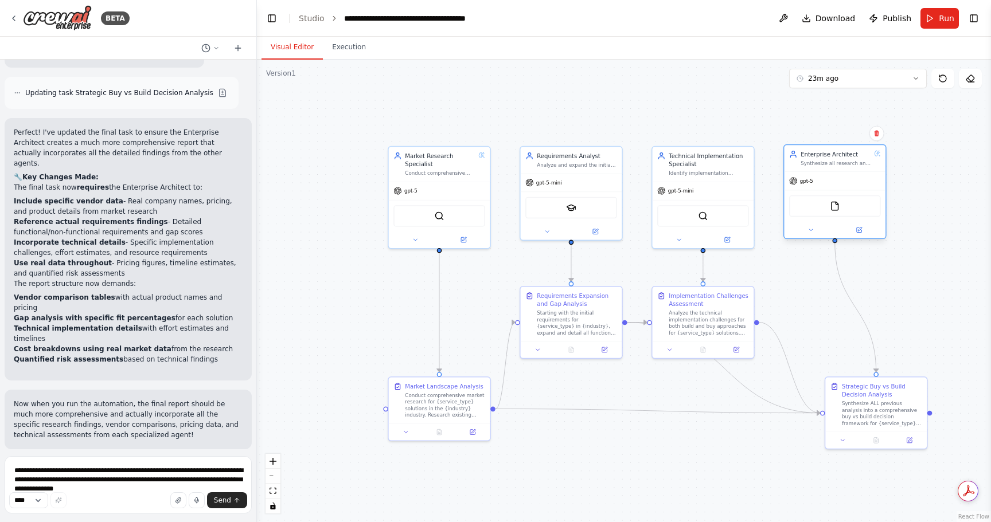
click at [836, 181] on div "gpt-5" at bounding box center [834, 181] width 101 height 18
click at [827, 17] on span "Download" at bounding box center [835, 18] width 40 height 11
